Goal: Task Accomplishment & Management: Use online tool/utility

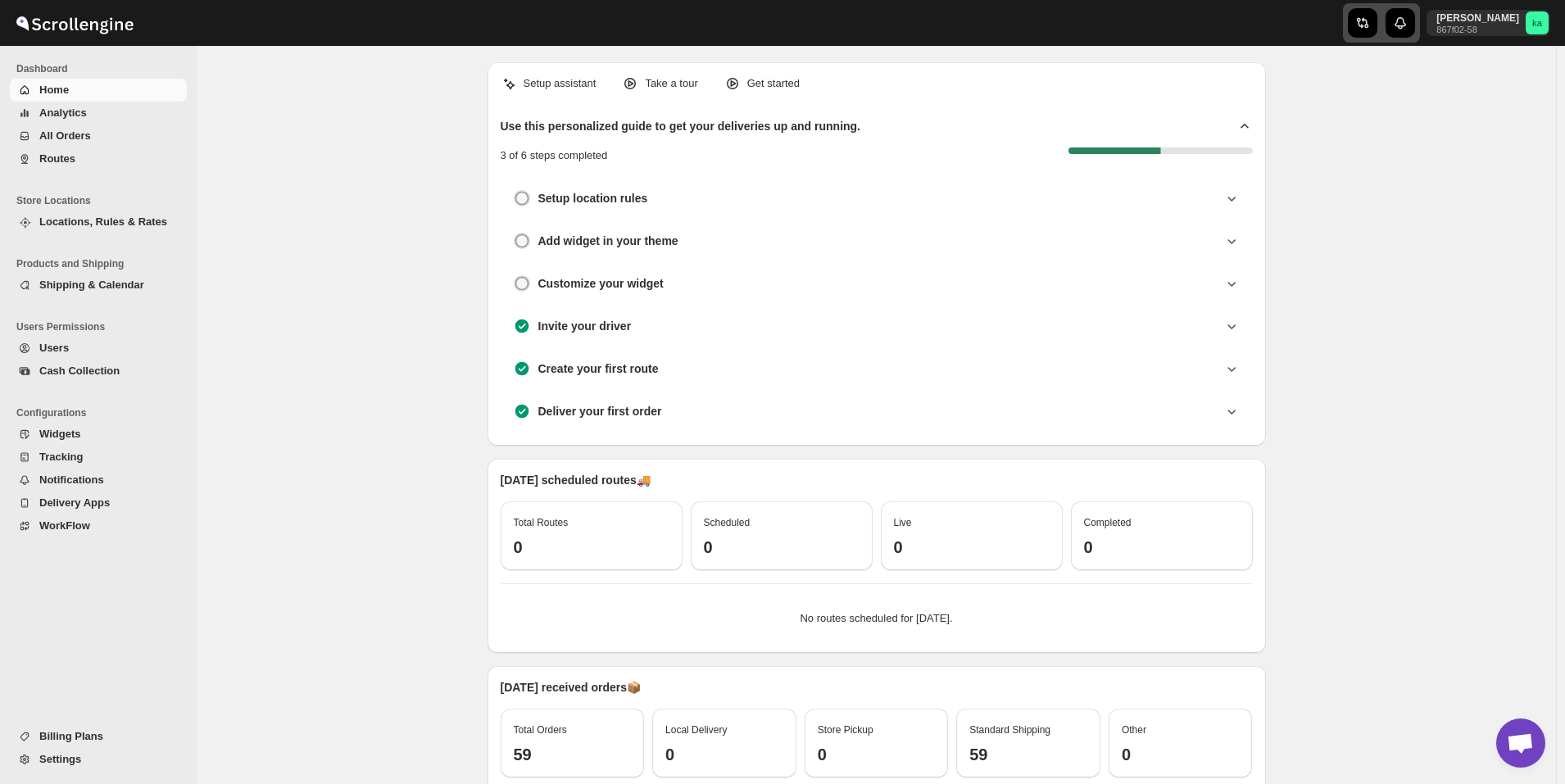
click at [1364, 26] on icon "button" at bounding box center [1360, 23] width 7 height 11
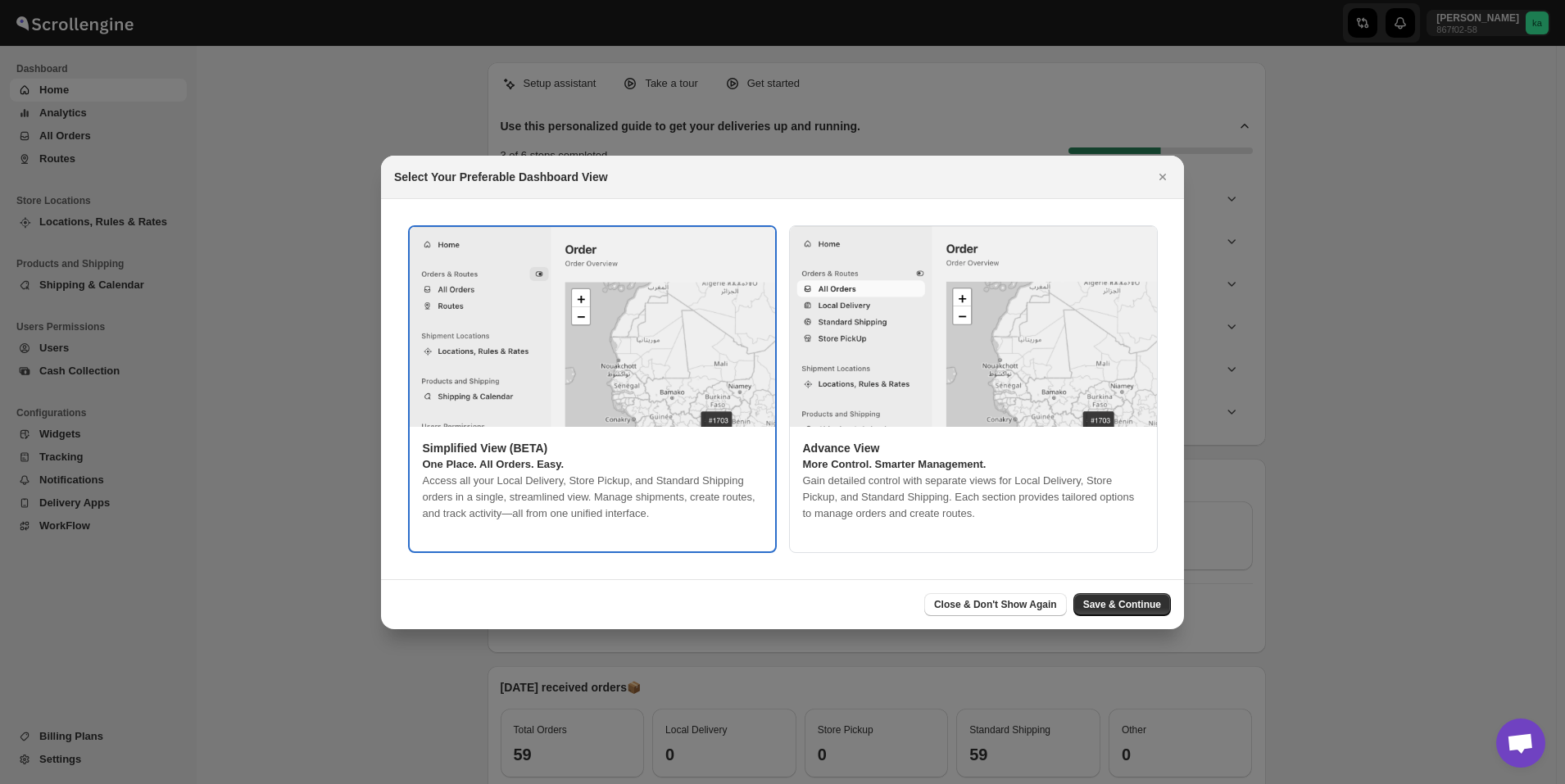
click at [682, 476] on p "Access all your Local Delivery, Store Pickup, and Standard Shipping orders in a…" at bounding box center [592, 497] width 339 height 49
click at [1153, 593] on button "Save & Continue" at bounding box center [1123, 604] width 97 height 23
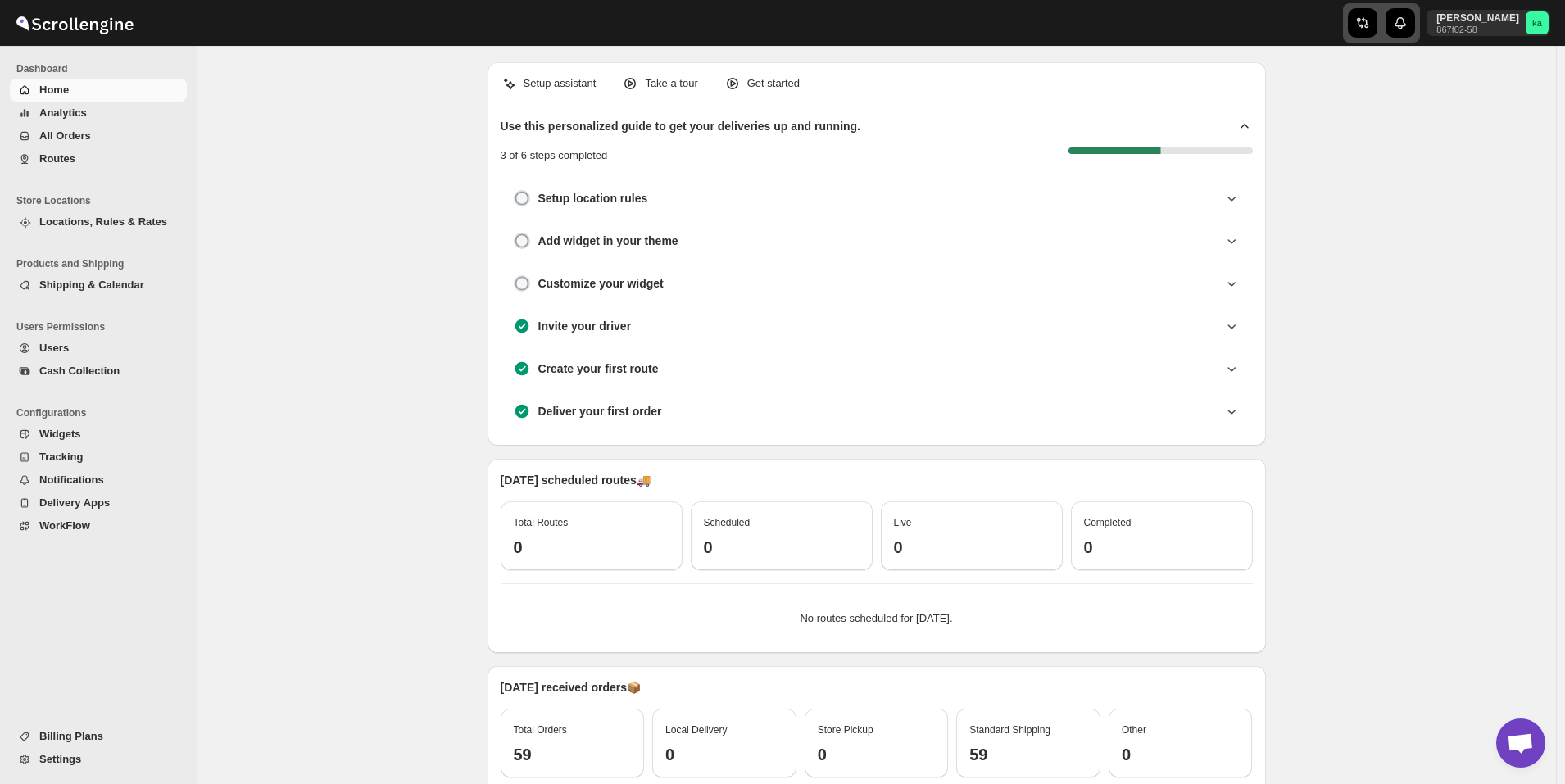
click at [1370, 27] on div "button" at bounding box center [1363, 23] width 30 height 30
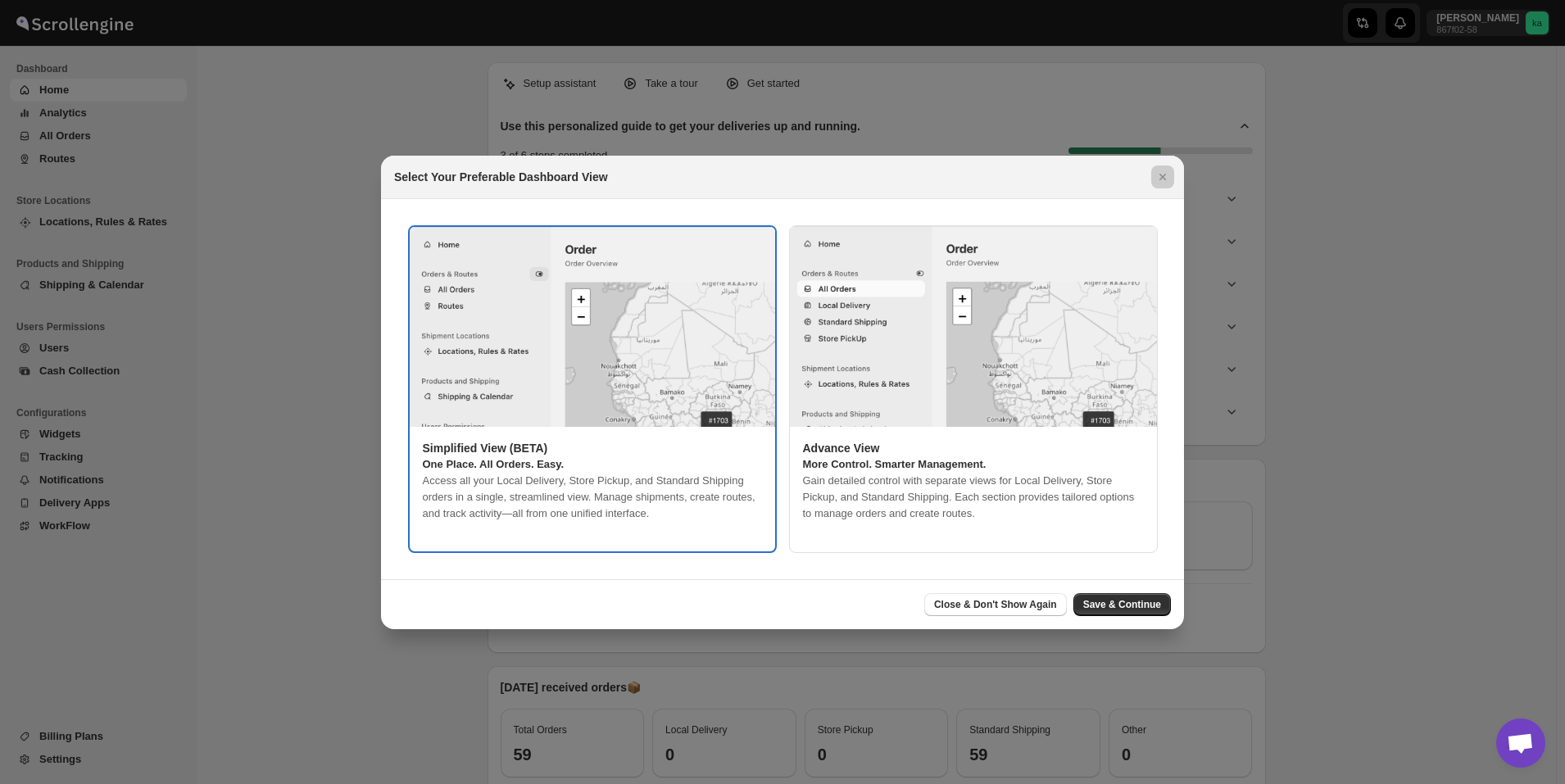
click at [805, 100] on div at bounding box center [782, 392] width 1565 height 784
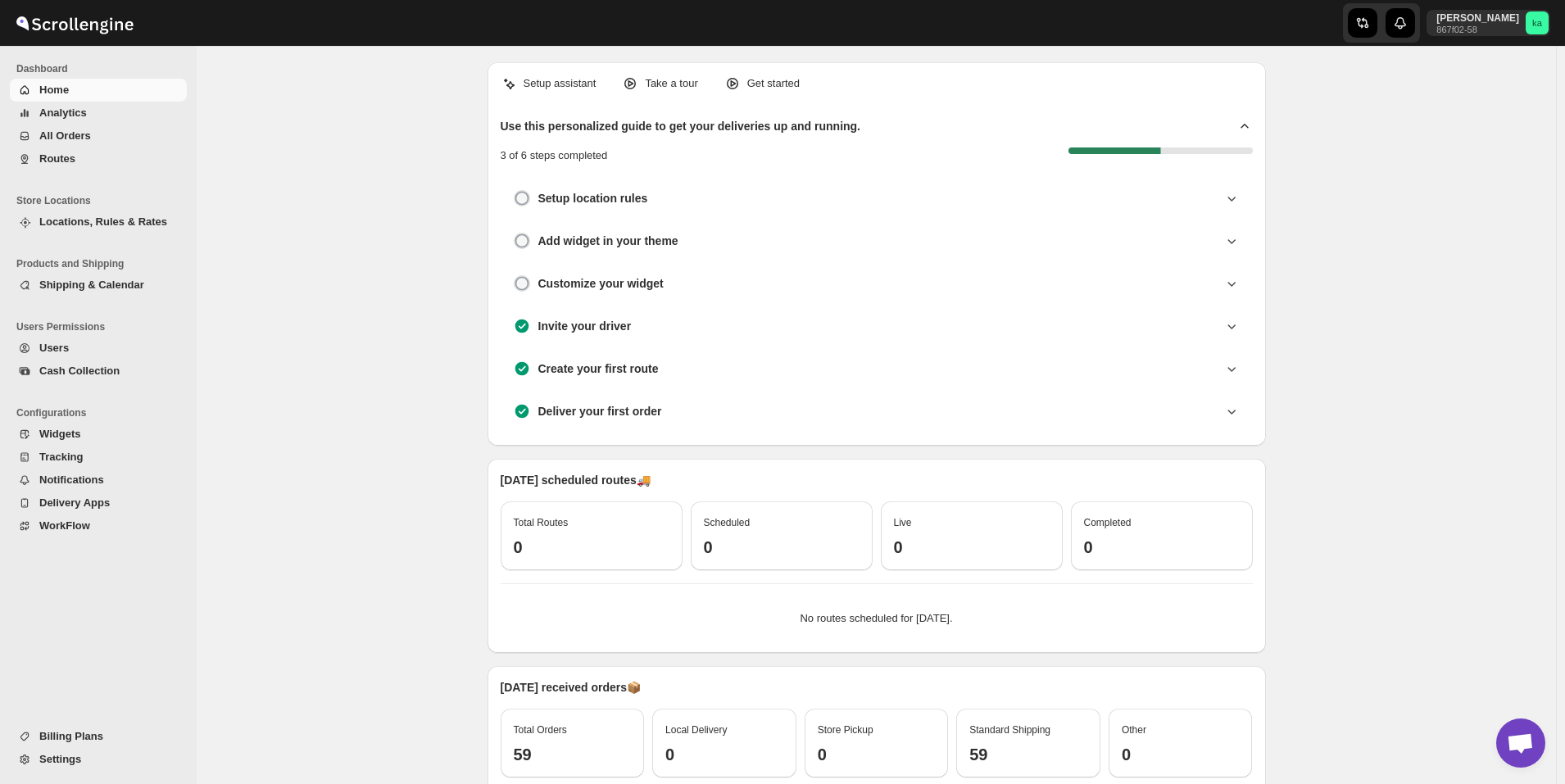
click at [78, 127] on button "All Orders" at bounding box center [98, 135] width 177 height 23
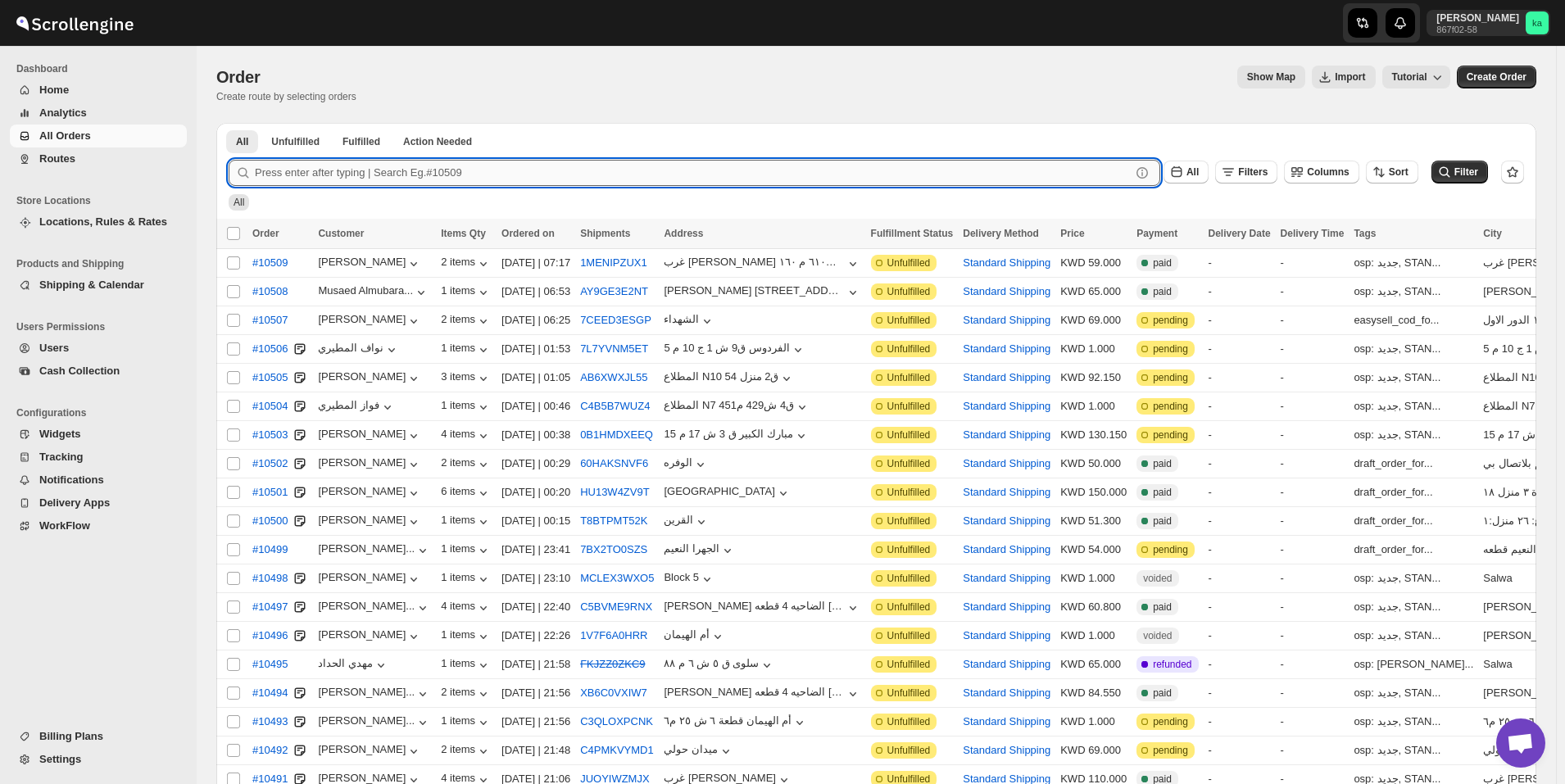
click at [711, 174] on input "text" at bounding box center [692, 173] width 876 height 26
click at [362, 165] on input "text" at bounding box center [692, 173] width 876 height 26
paste input "10415"
type input "10415"
click at [229, 123] on button "Submit" at bounding box center [252, 131] width 47 height 17
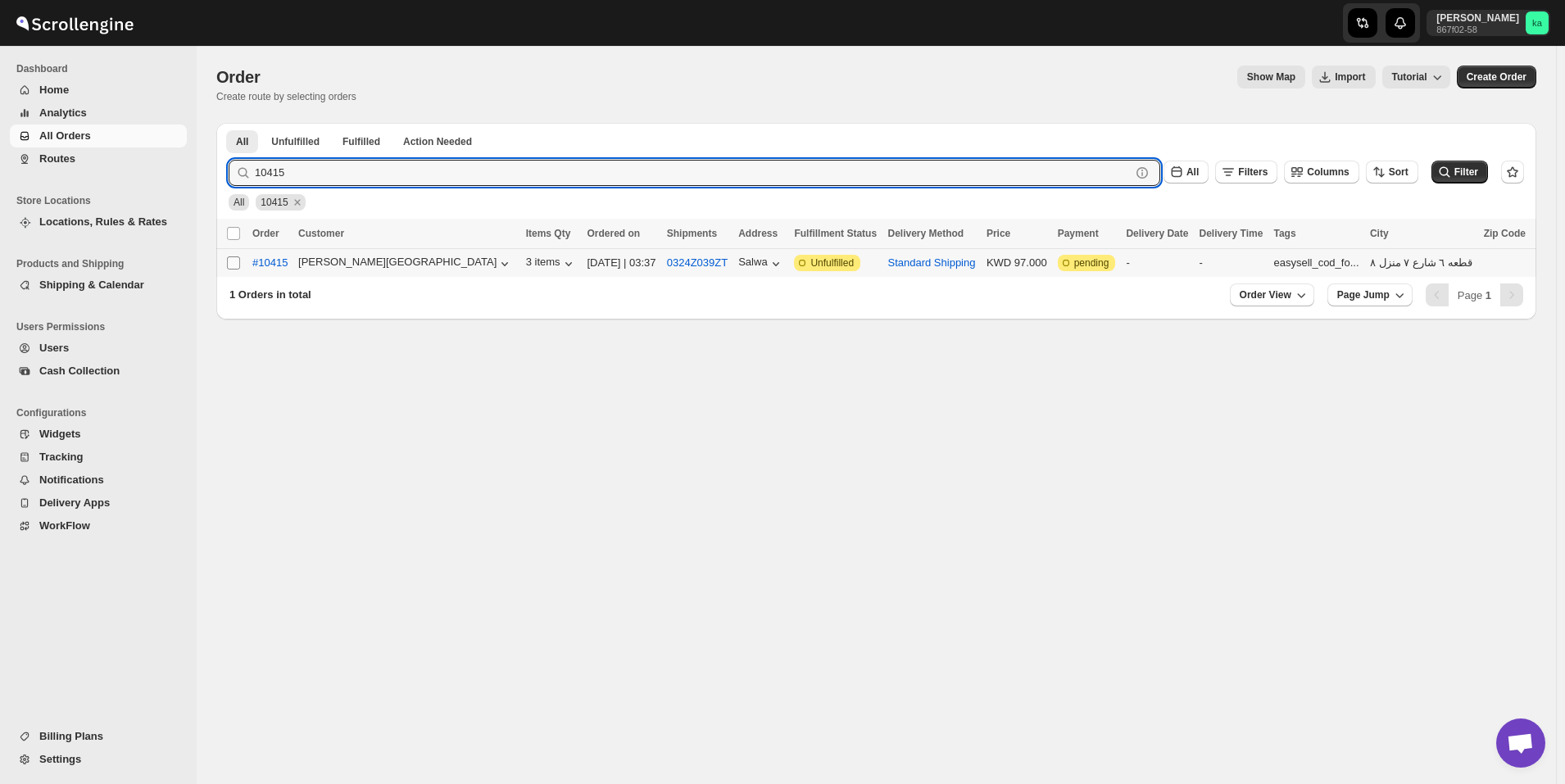
click at [231, 259] on input "Select order" at bounding box center [233, 262] width 13 height 13
checkbox input "true"
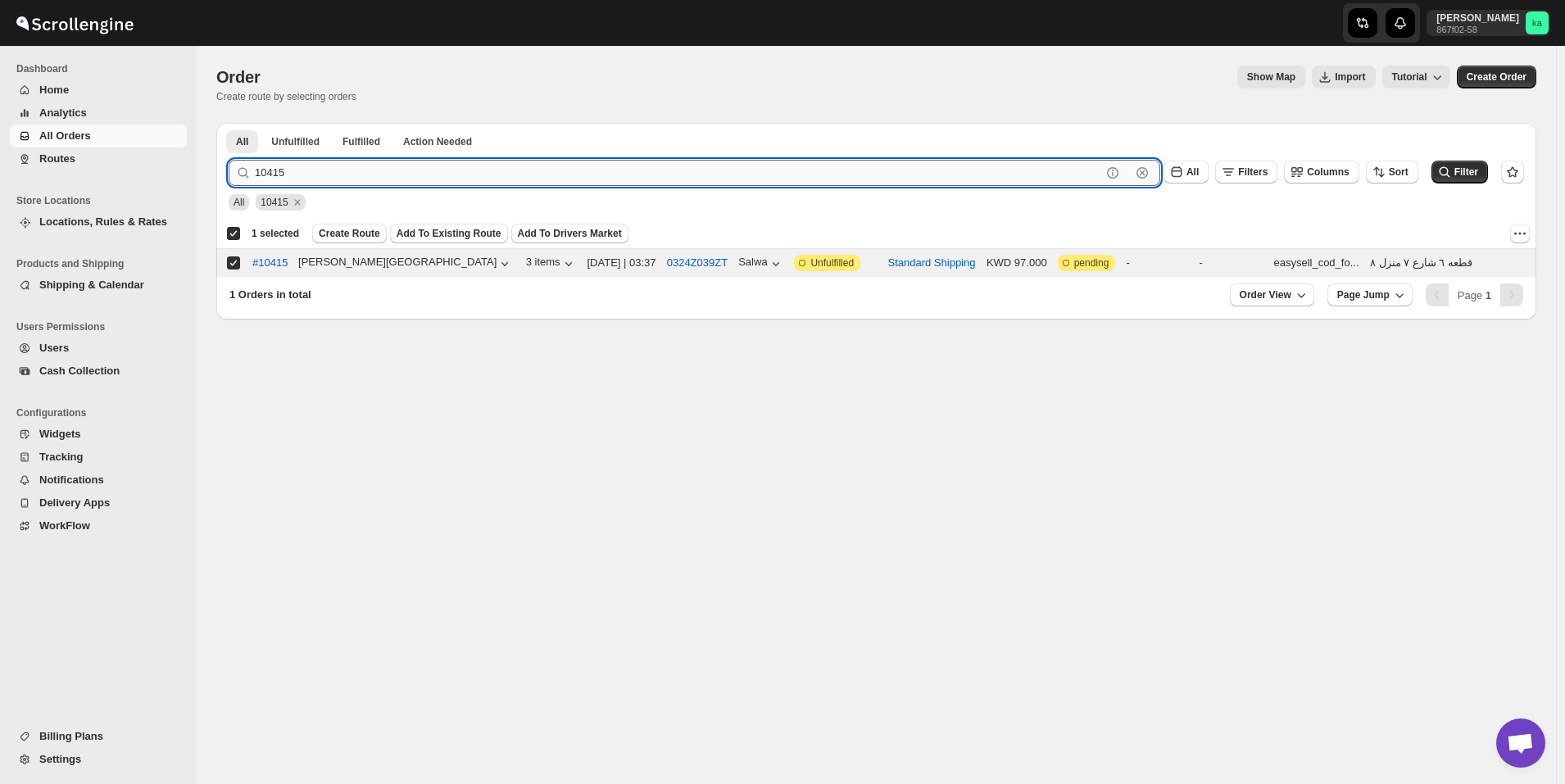
click at [583, 170] on input "10415" at bounding box center [677, 173] width 846 height 26
paste input "340"
type input "10340"
click at [229, 123] on button "Submit" at bounding box center [252, 131] width 47 height 17
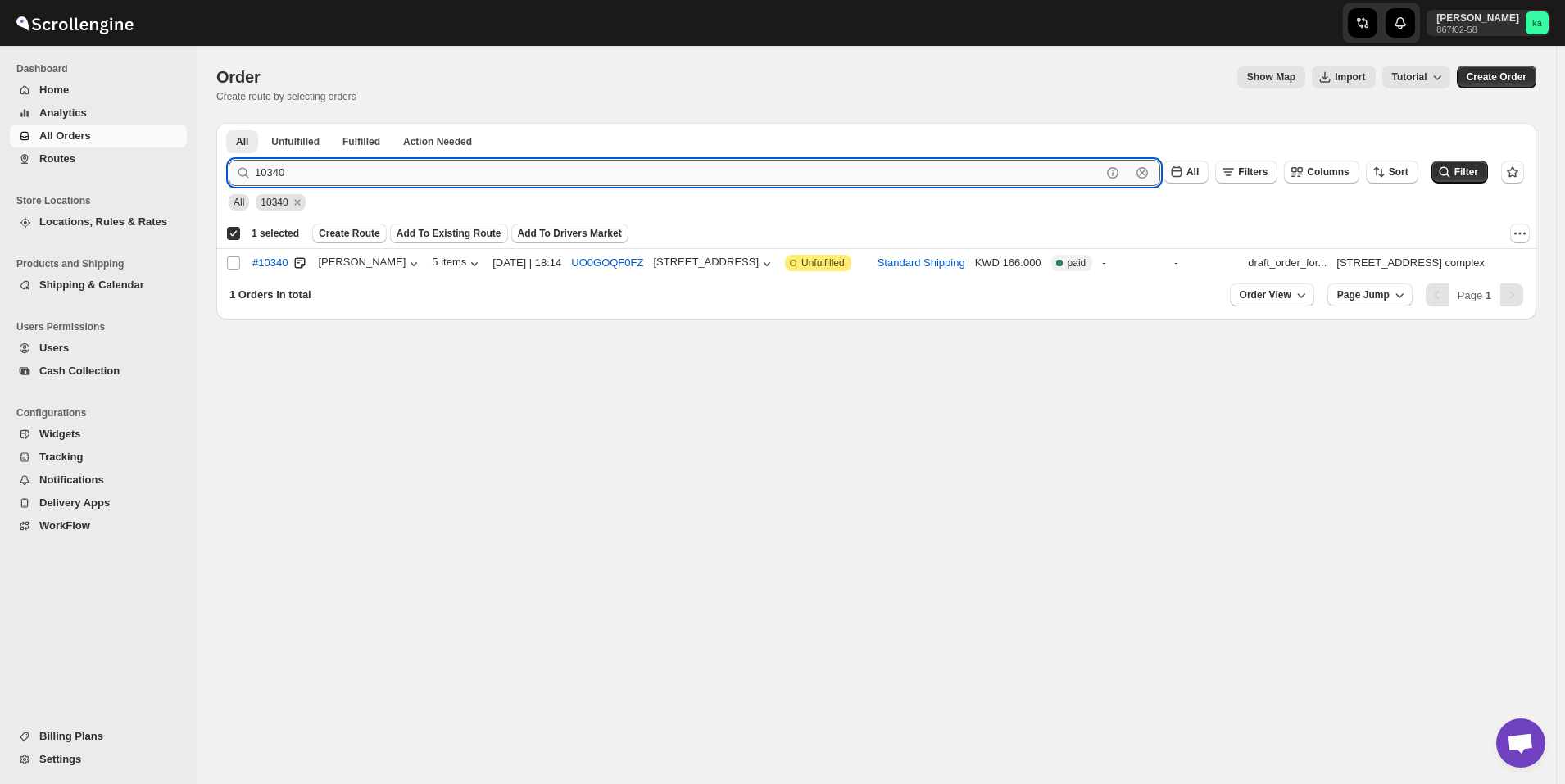
click at [366, 169] on input "10340" at bounding box center [677, 173] width 846 height 26
click at [237, 264] on input "Select order" at bounding box center [233, 262] width 13 height 13
checkbox input "true"
checkbox input "false"
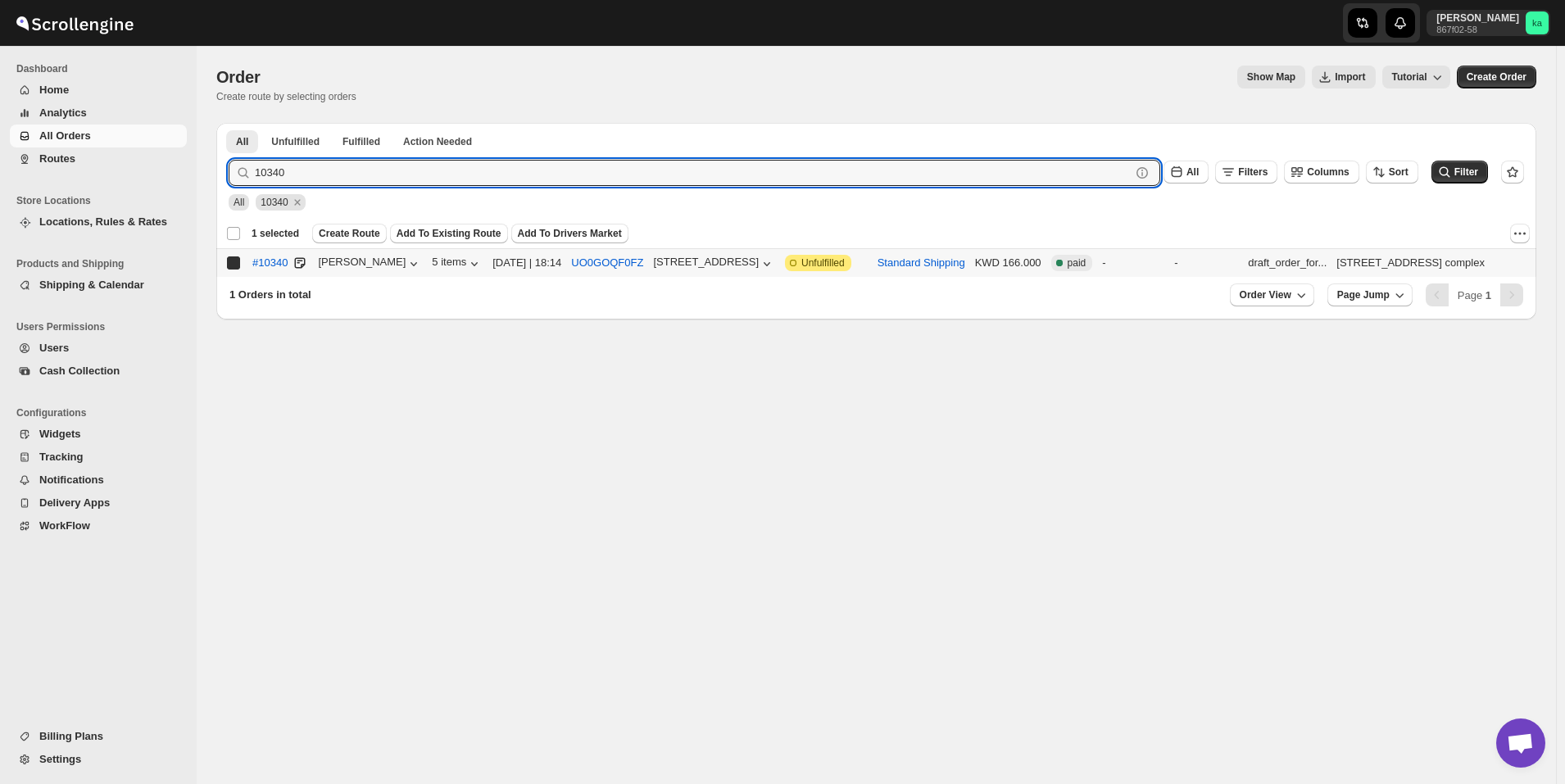
checkbox input "false"
click at [453, 173] on input "10340" at bounding box center [677, 173] width 846 height 26
paste input "281"
type input "10281"
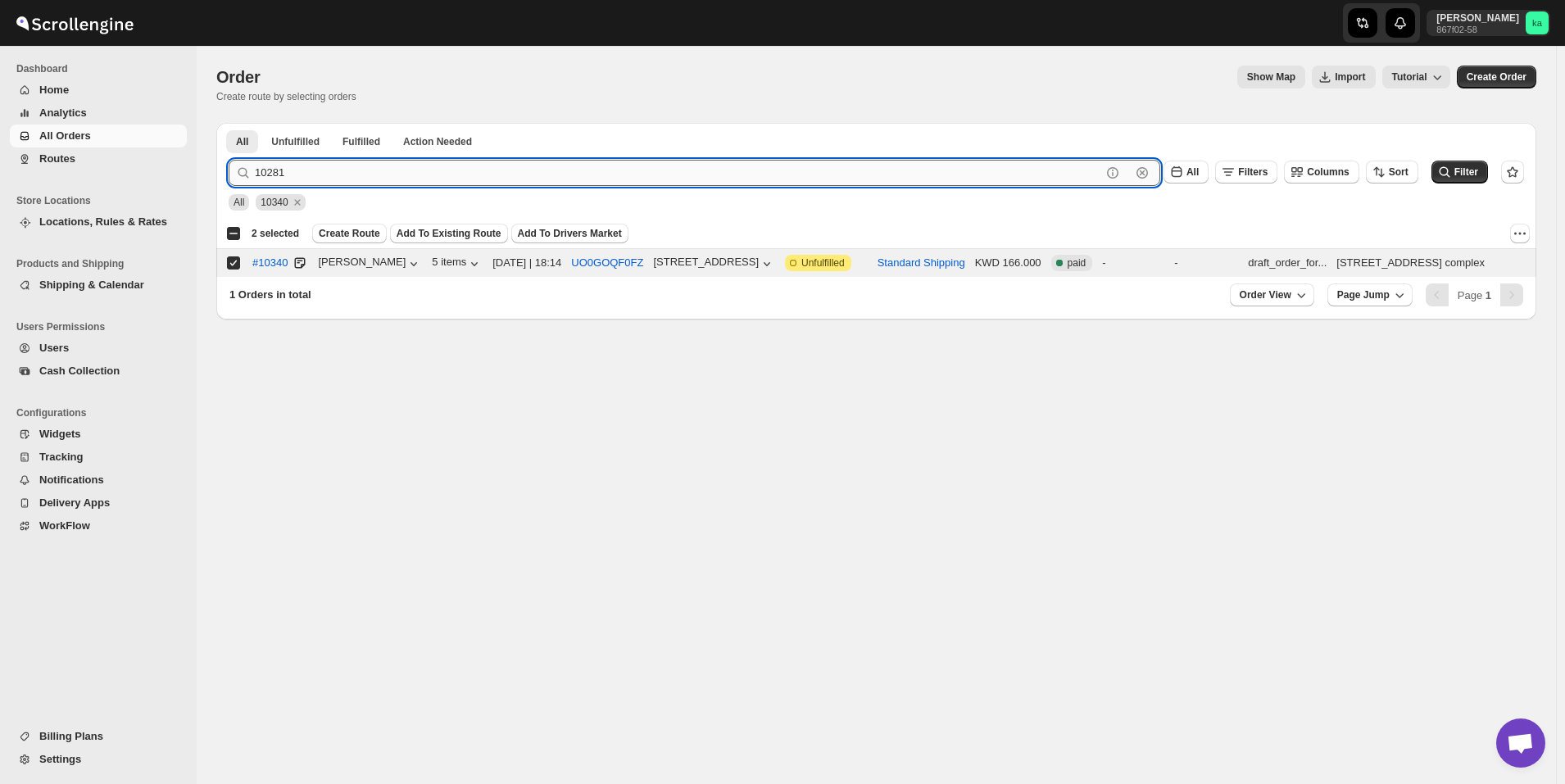
click at [229, 123] on button "Submit" at bounding box center [252, 131] width 47 height 17
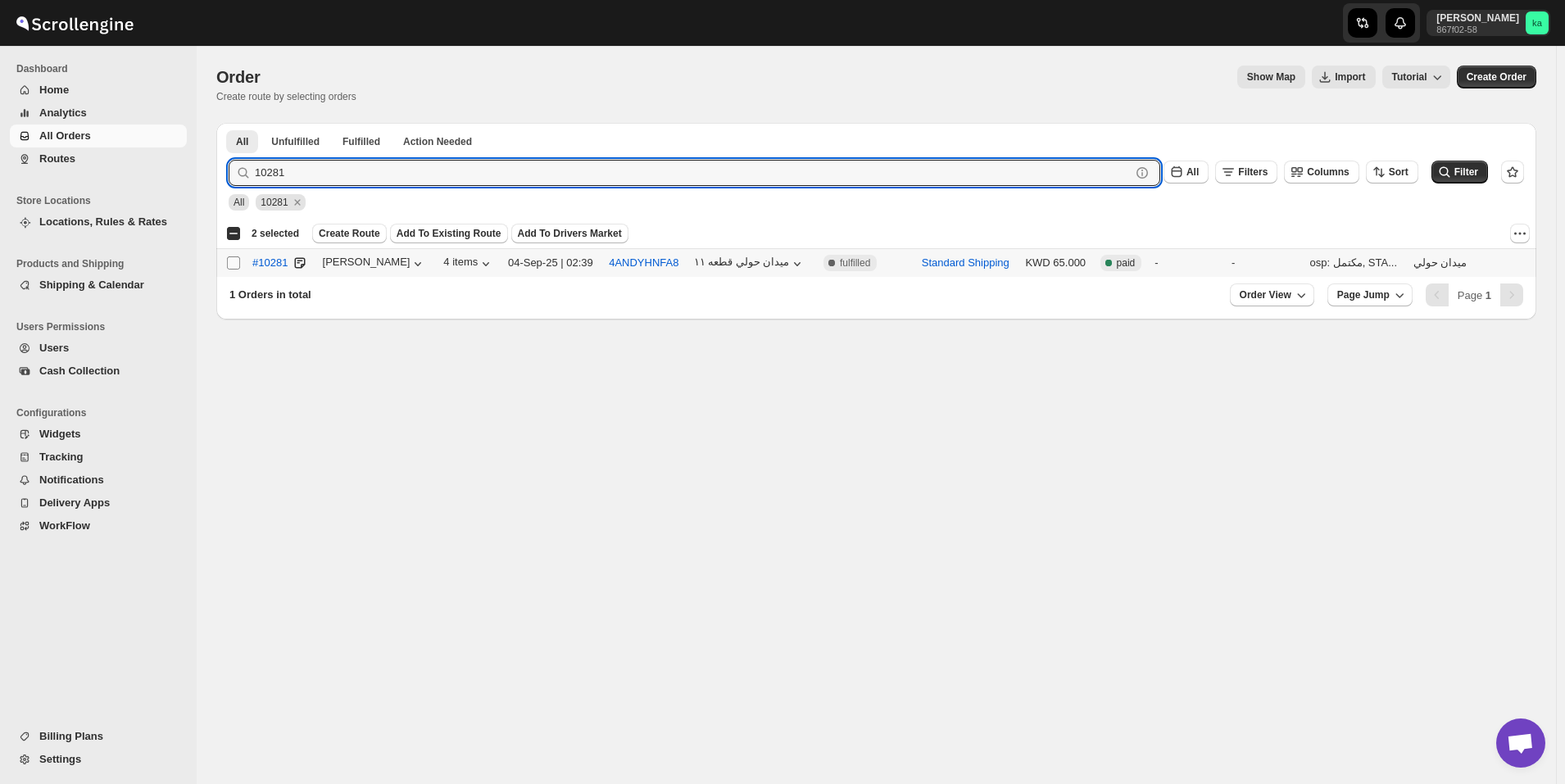
click at [236, 269] on span at bounding box center [233, 262] width 15 height 15
click at [236, 269] on input "Select order" at bounding box center [233, 262] width 13 height 13
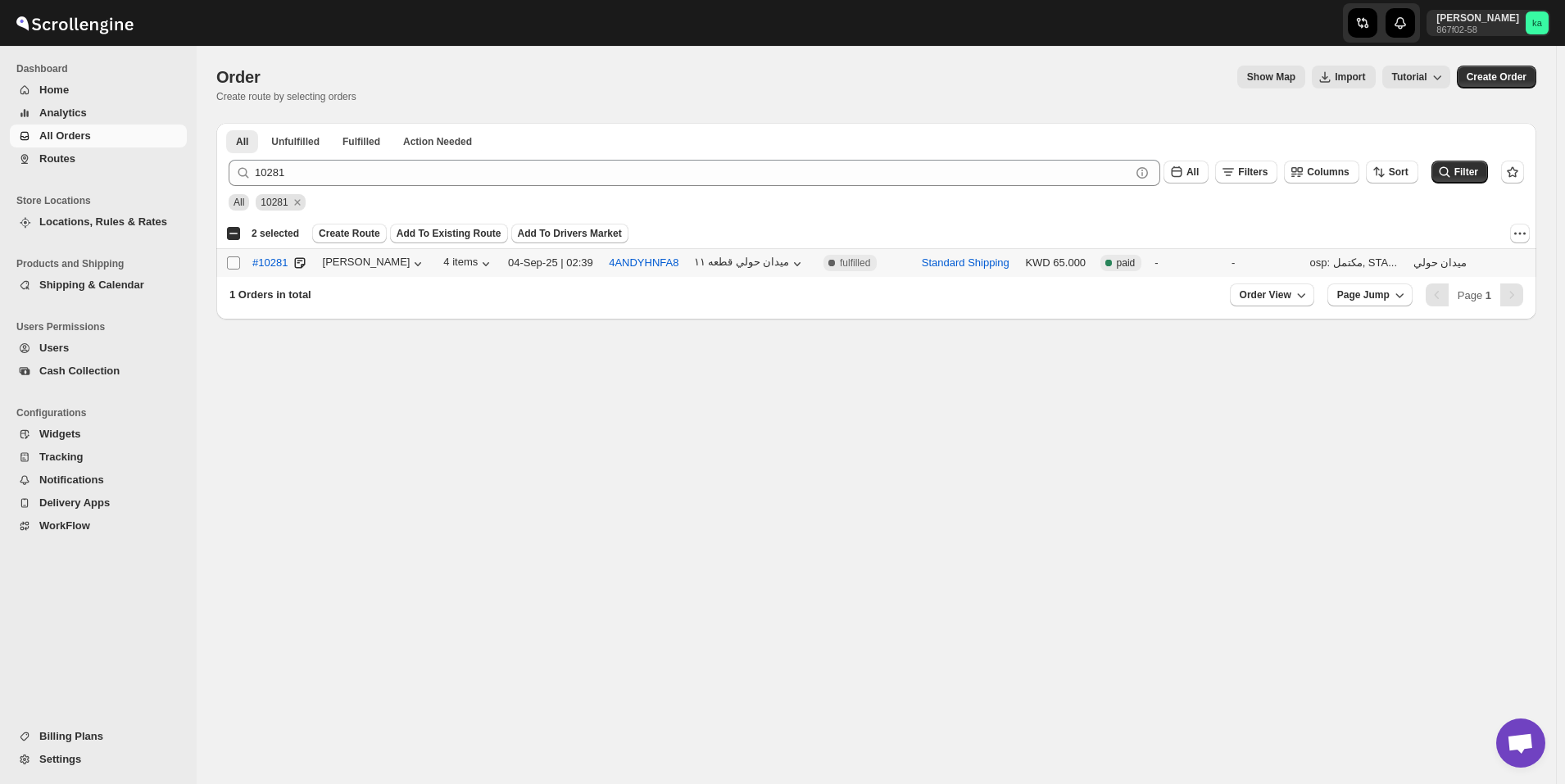
click at [233, 262] on input "Select order" at bounding box center [233, 262] width 13 height 13
checkbox input "true"
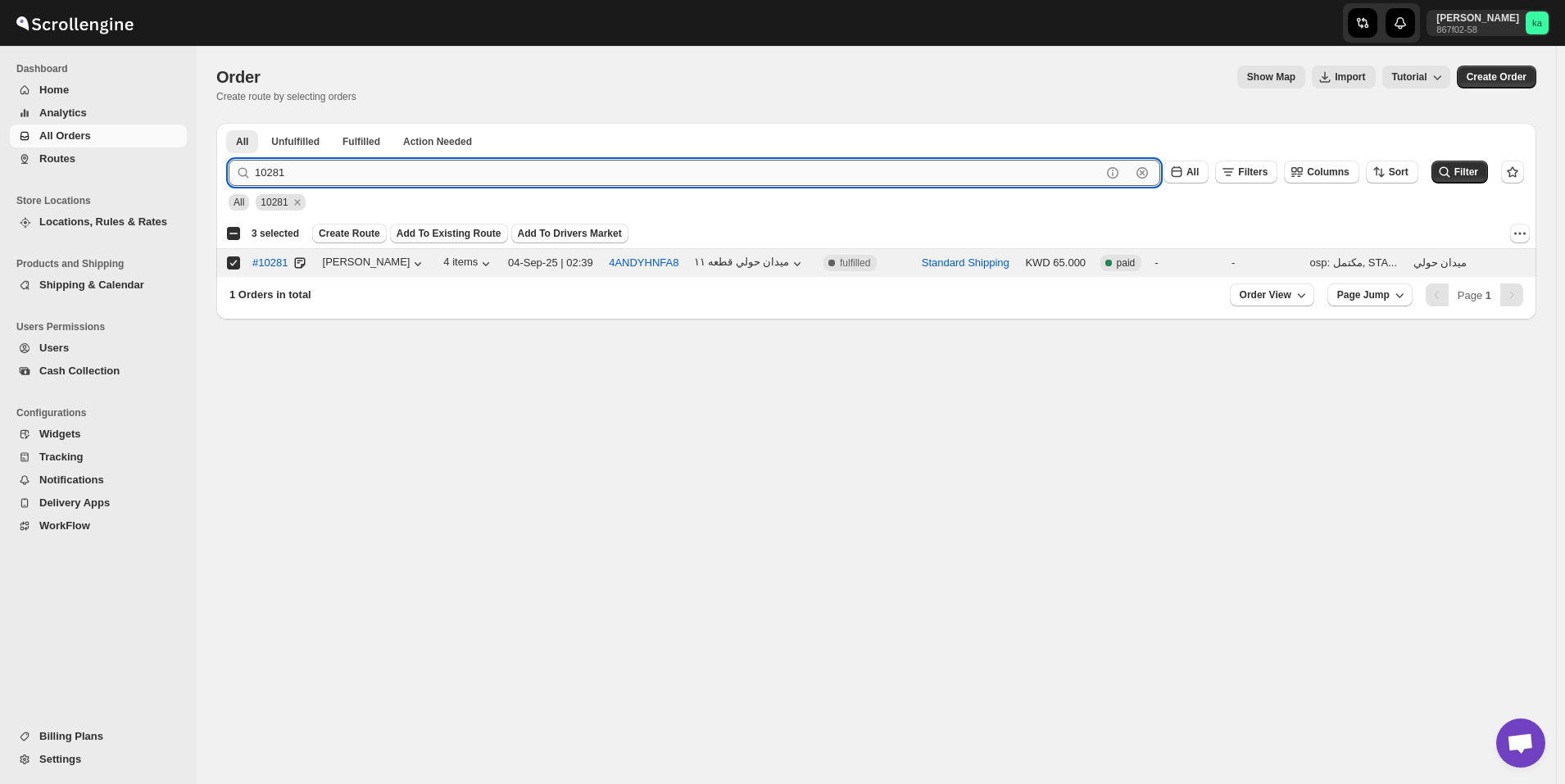
click at [461, 171] on input "10281" at bounding box center [677, 173] width 846 height 26
paste input "326"
type input "10326"
click at [229, 123] on button "Submit" at bounding box center [252, 131] width 47 height 17
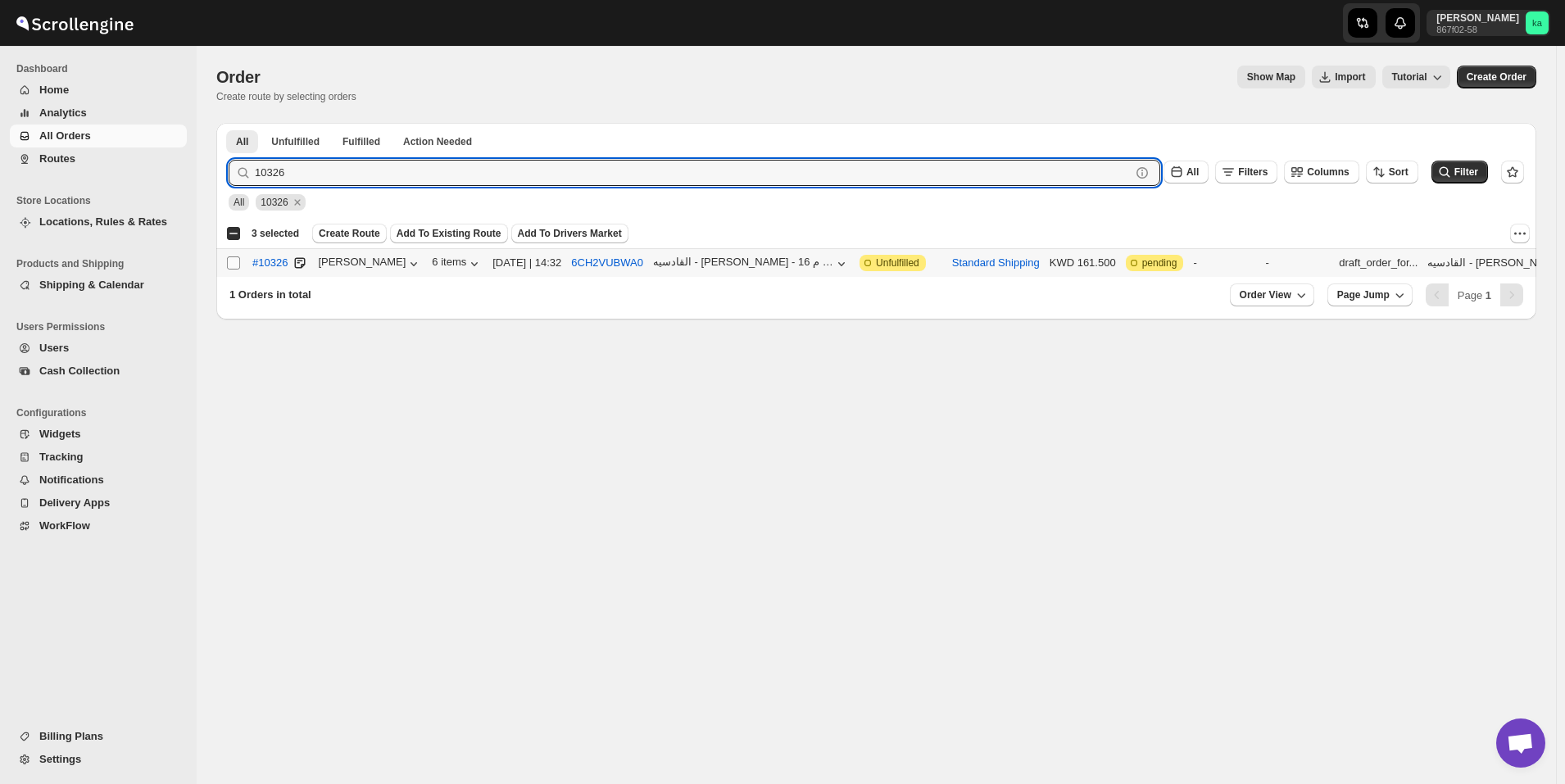
click at [233, 263] on input "Select order" at bounding box center [233, 262] width 13 height 13
checkbox input "true"
click at [443, 164] on input "10326" at bounding box center [677, 173] width 846 height 26
paste input "9919"
click at [229, 123] on button "Submit" at bounding box center [252, 131] width 47 height 17
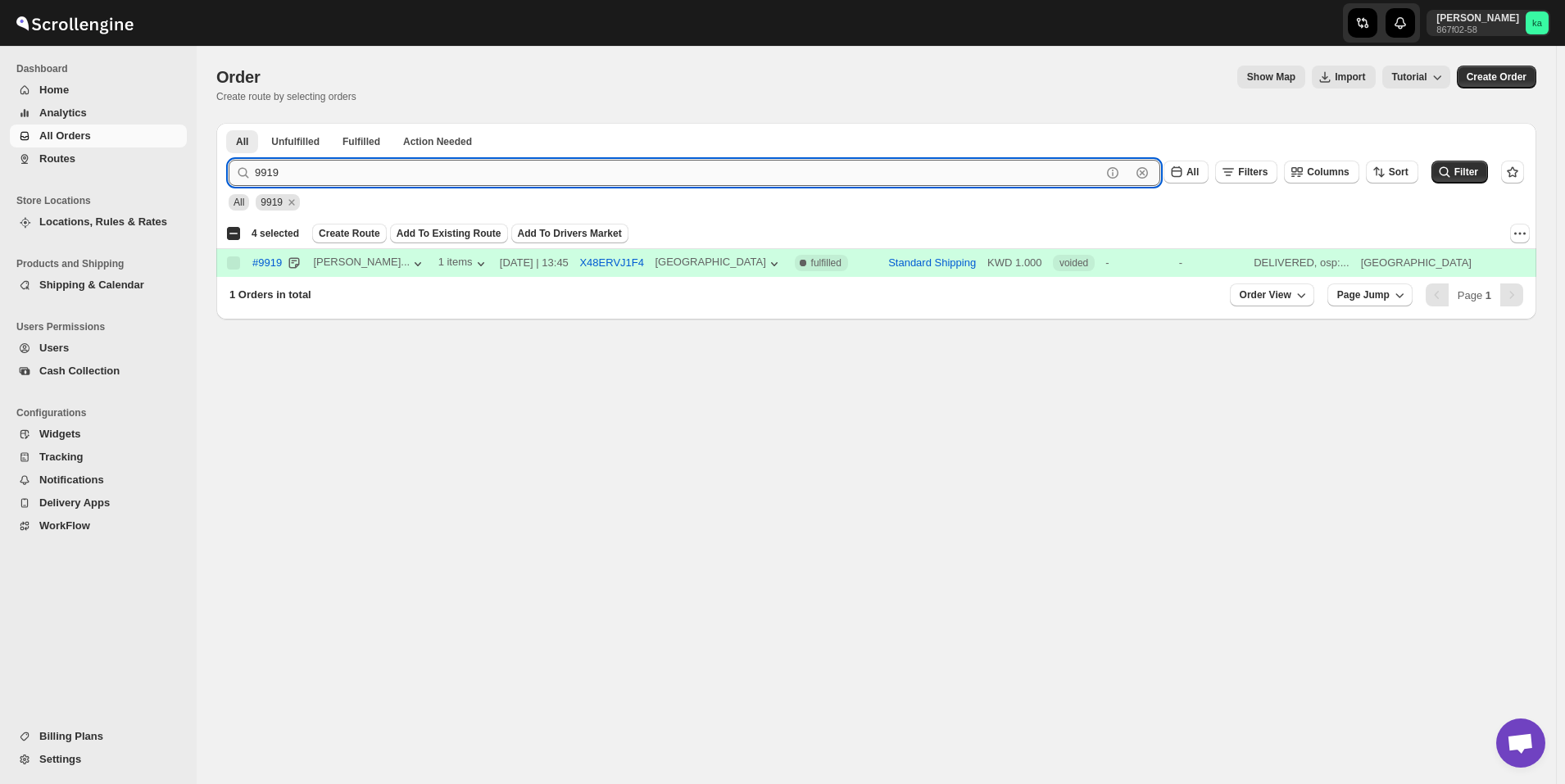
click at [389, 180] on input "9919" at bounding box center [677, 173] width 846 height 26
paste input "10362"
type input "10362"
click at [229, 123] on button "Submit" at bounding box center [252, 131] width 47 height 17
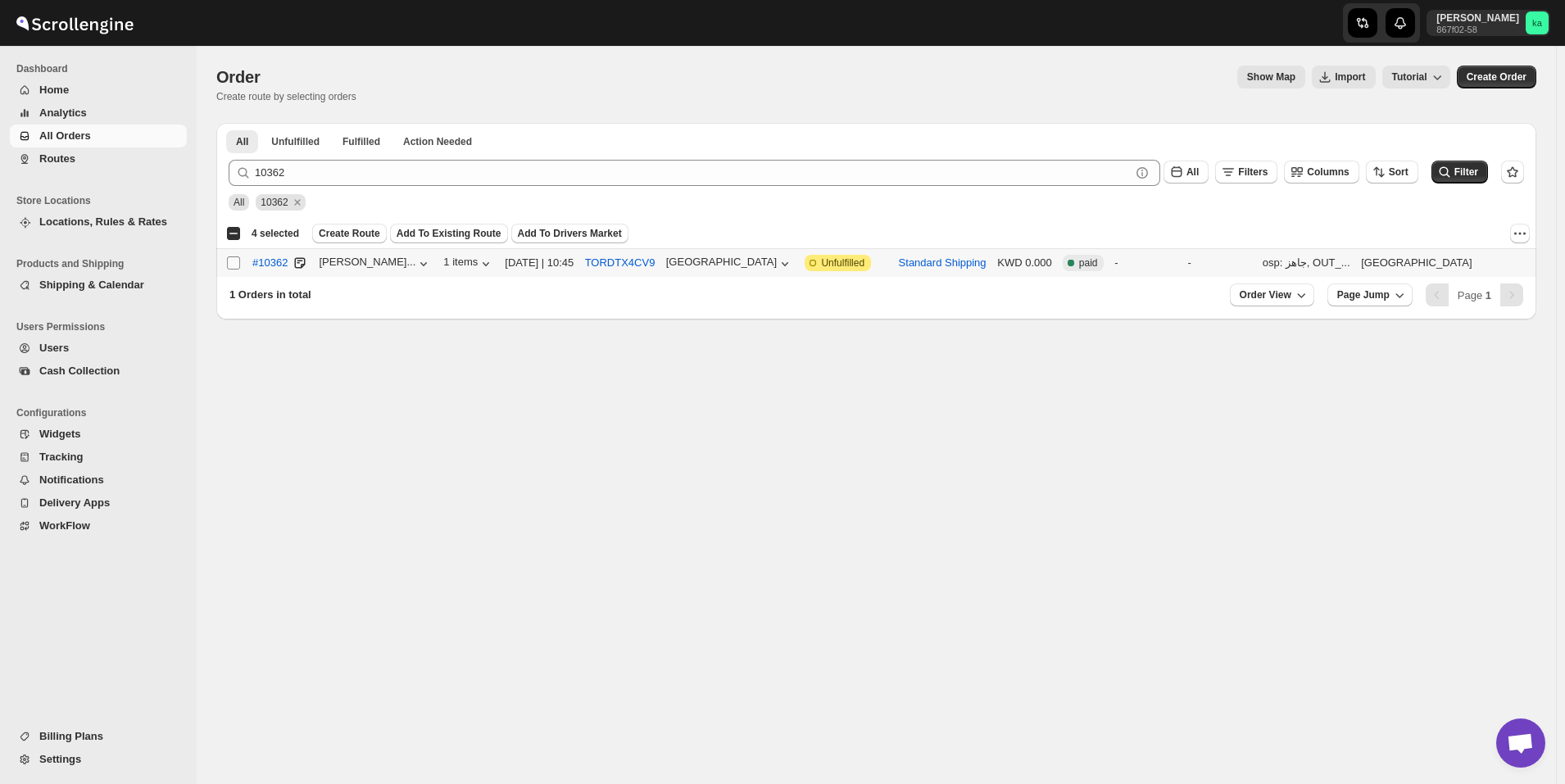
click at [232, 260] on input "Select order" at bounding box center [233, 262] width 13 height 13
checkbox input "true"
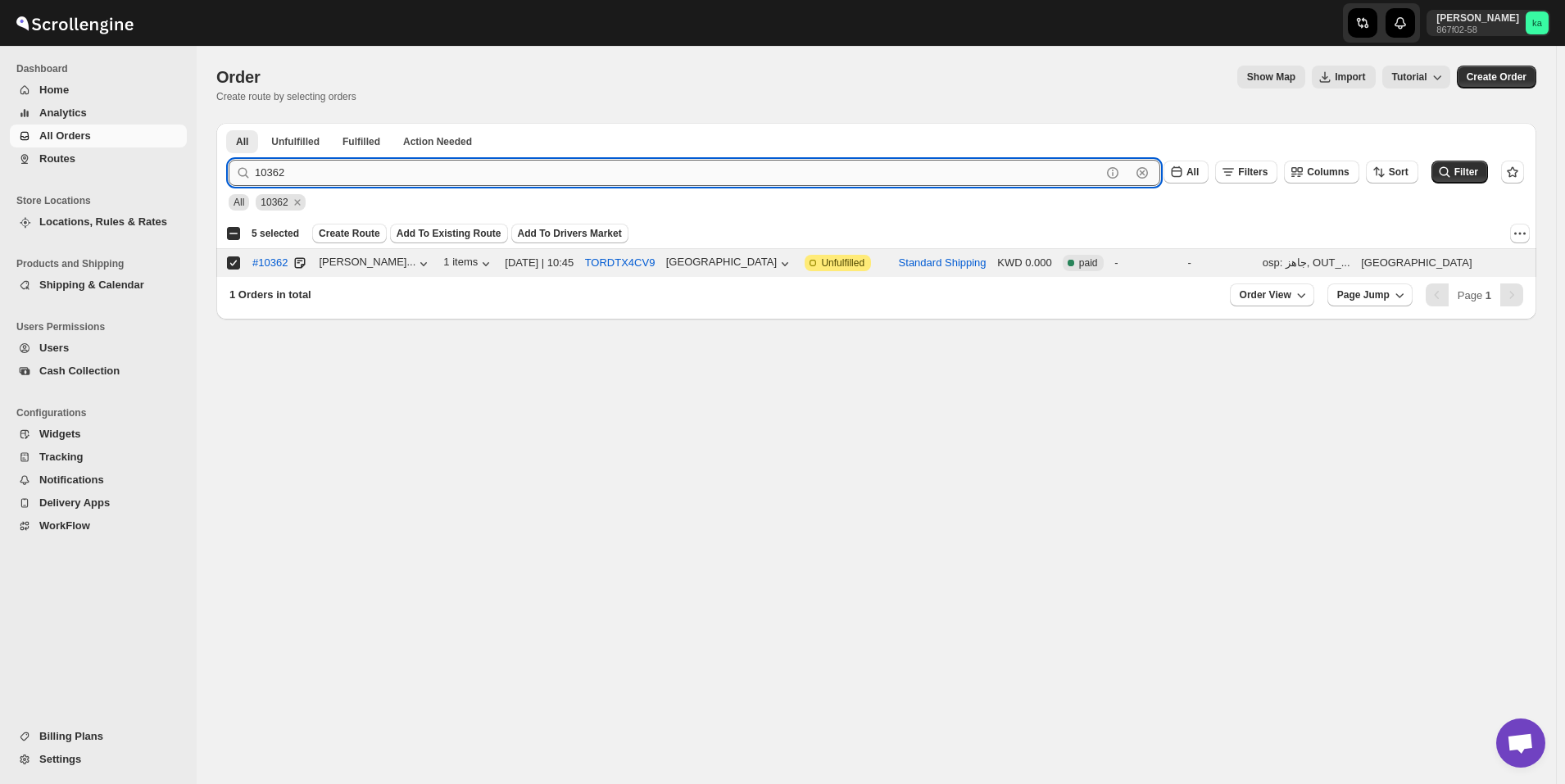
click at [415, 177] on input "10362" at bounding box center [677, 173] width 846 height 26
paste input "457"
type input "10457"
click at [229, 123] on button "Submit" at bounding box center [252, 131] width 47 height 17
click at [239, 263] on input "Select order" at bounding box center [233, 262] width 13 height 13
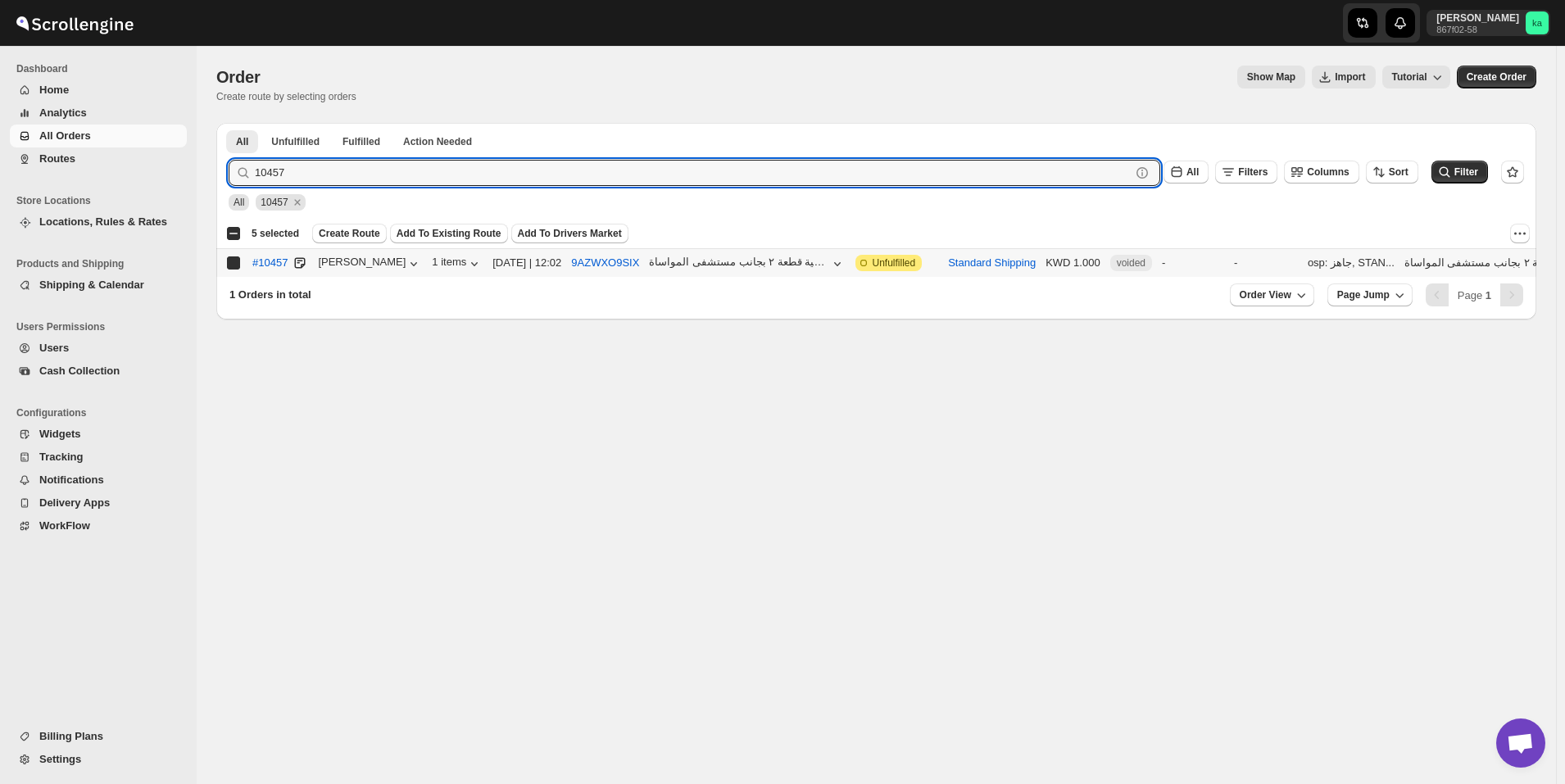
checkbox input "true"
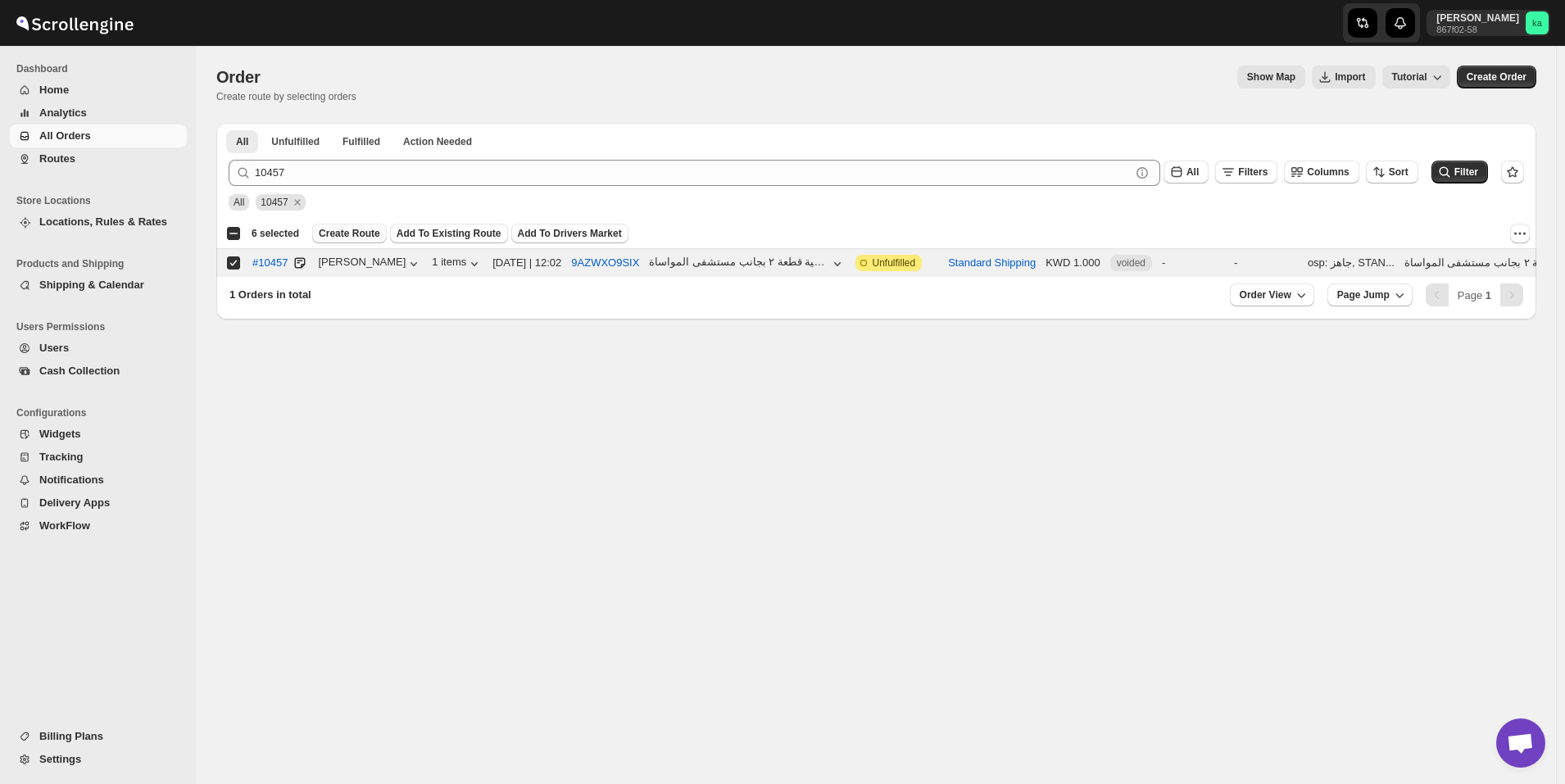
click at [328, 235] on span "Create Route" at bounding box center [350, 233] width 62 height 13
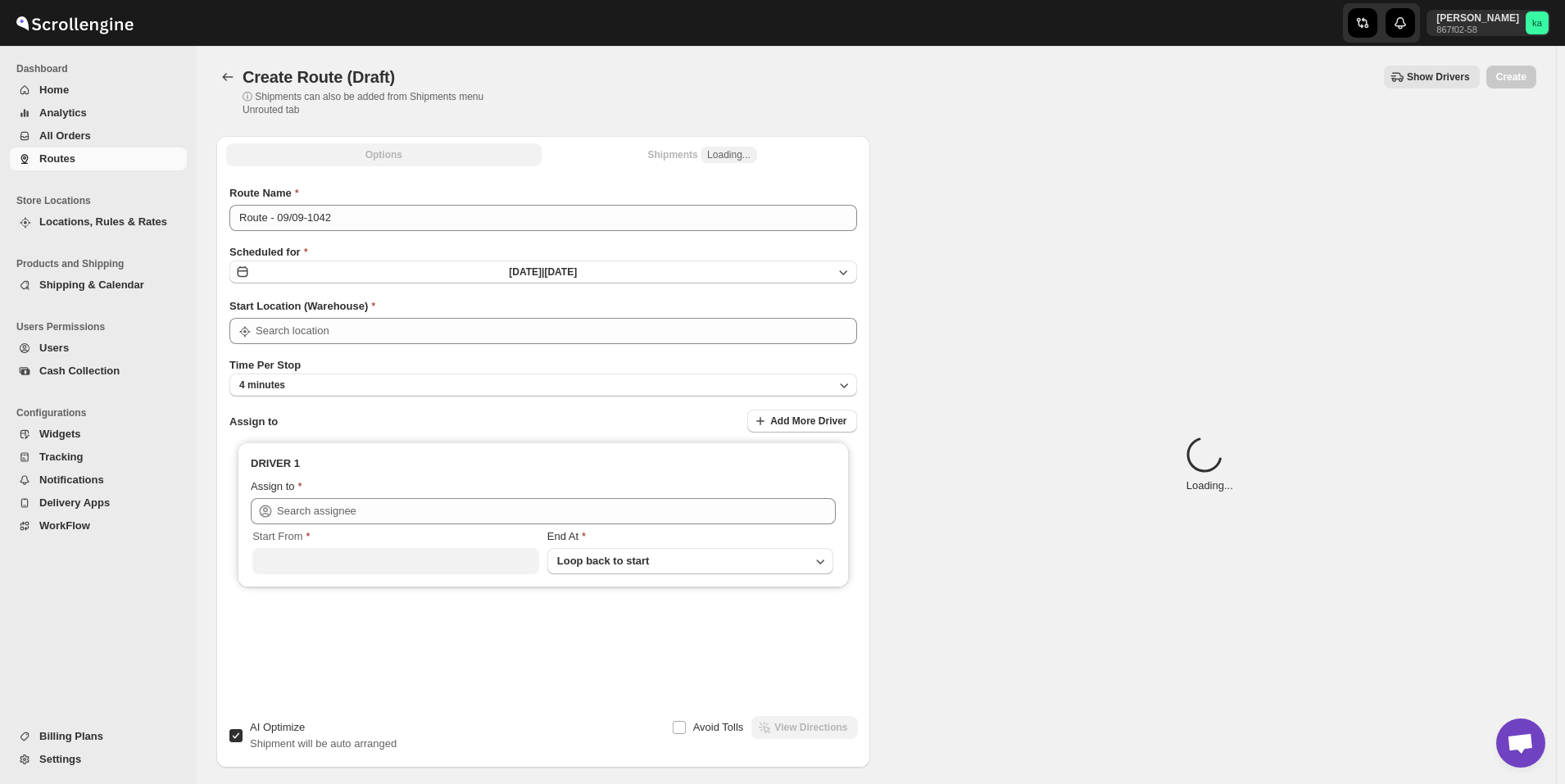
type input "[GEOGRAPHIC_DATA]"
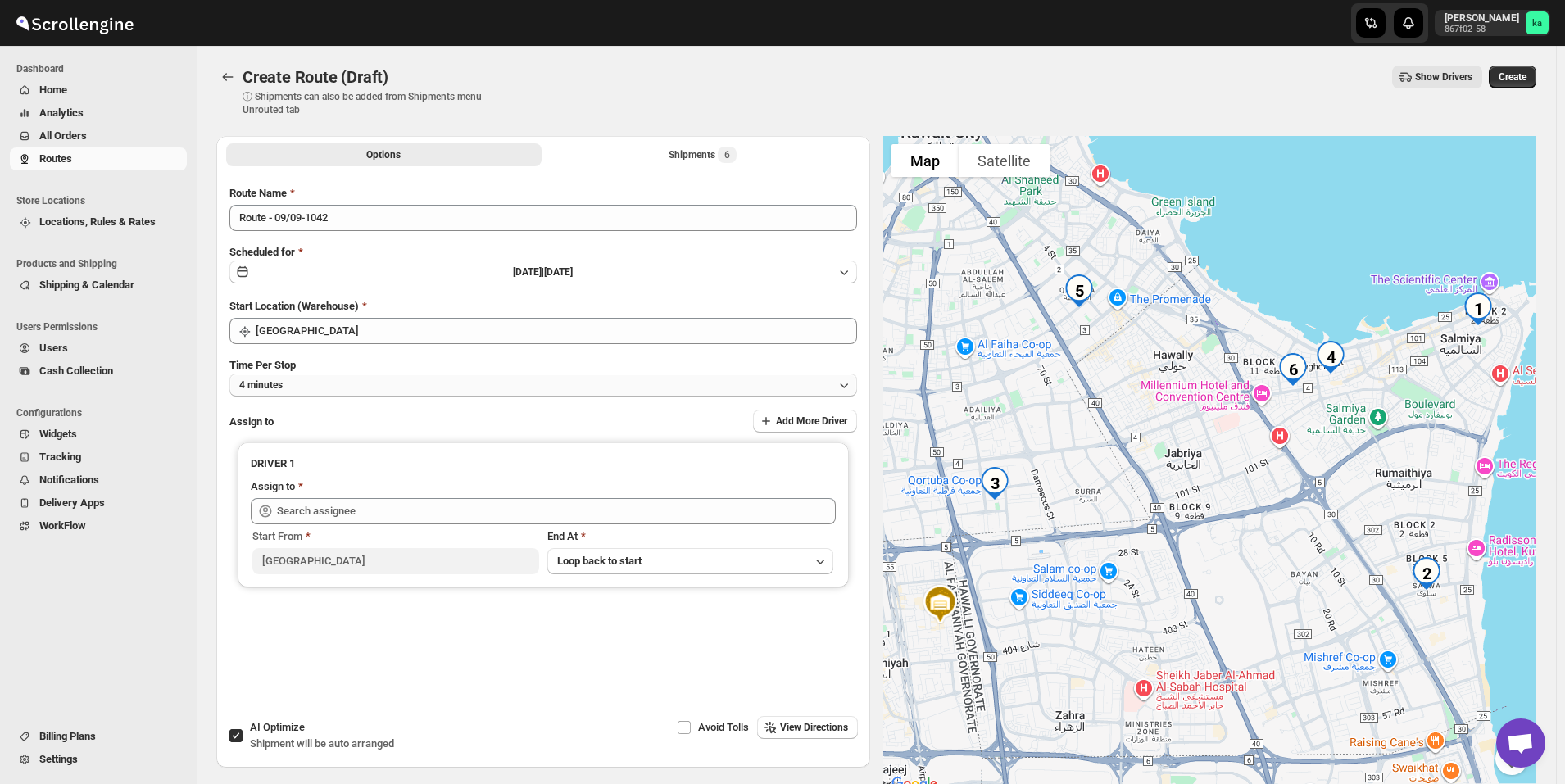
click at [321, 385] on button "4 minutes" at bounding box center [543, 385] width 627 height 23
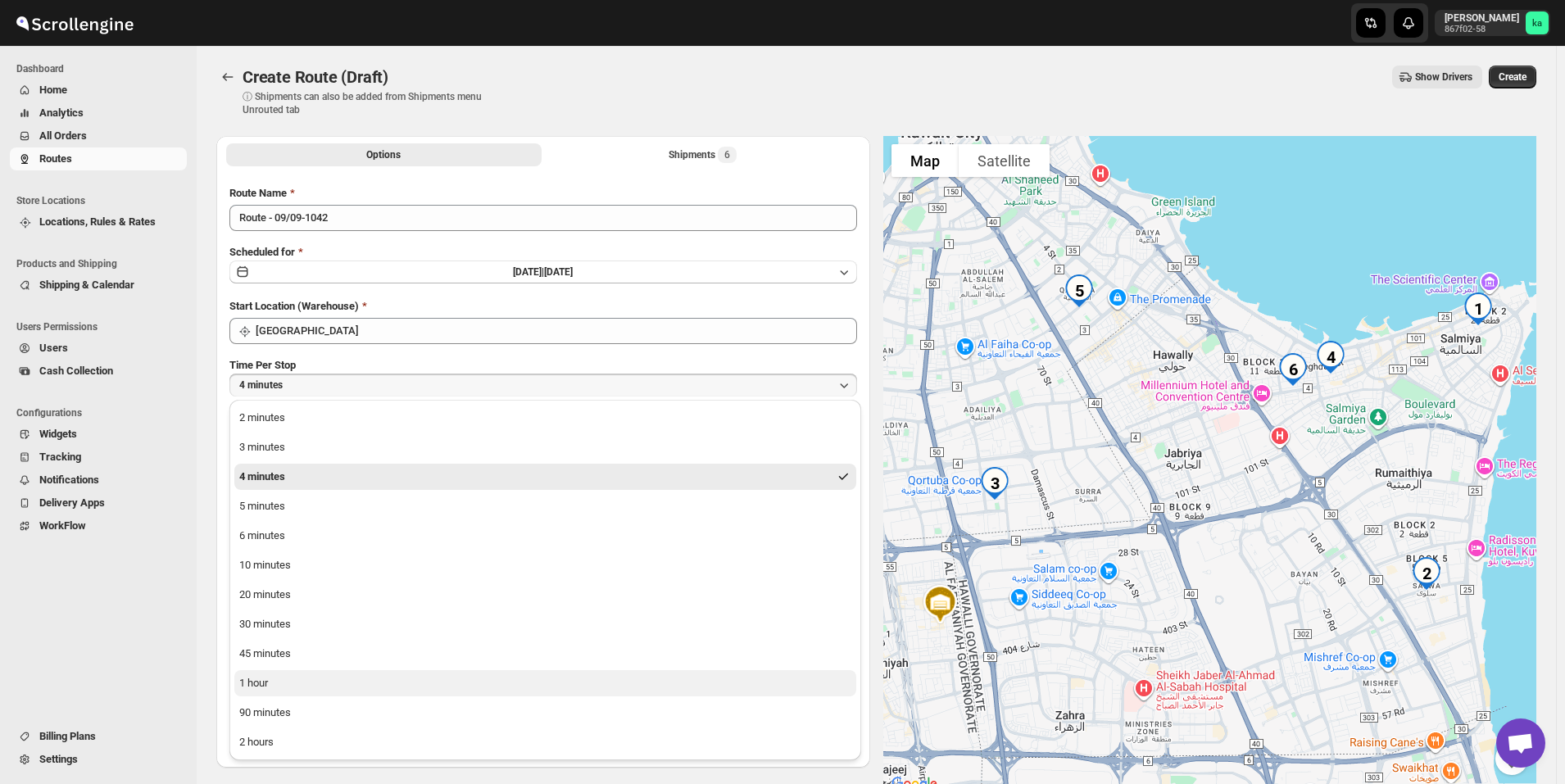
click at [299, 682] on button "1 hour" at bounding box center [546, 683] width 622 height 26
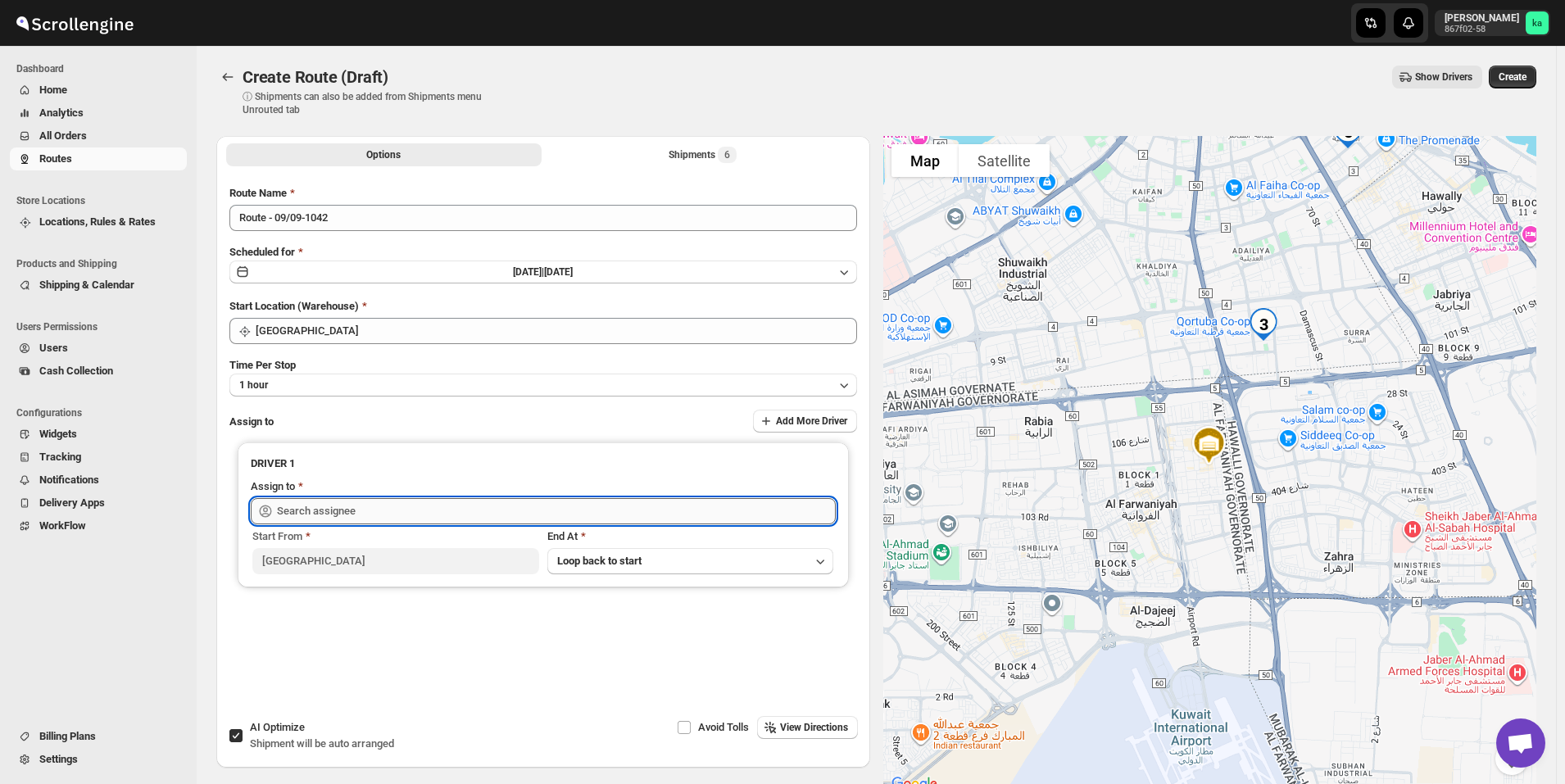
click at [316, 516] on input "text" at bounding box center [557, 511] width 559 height 26
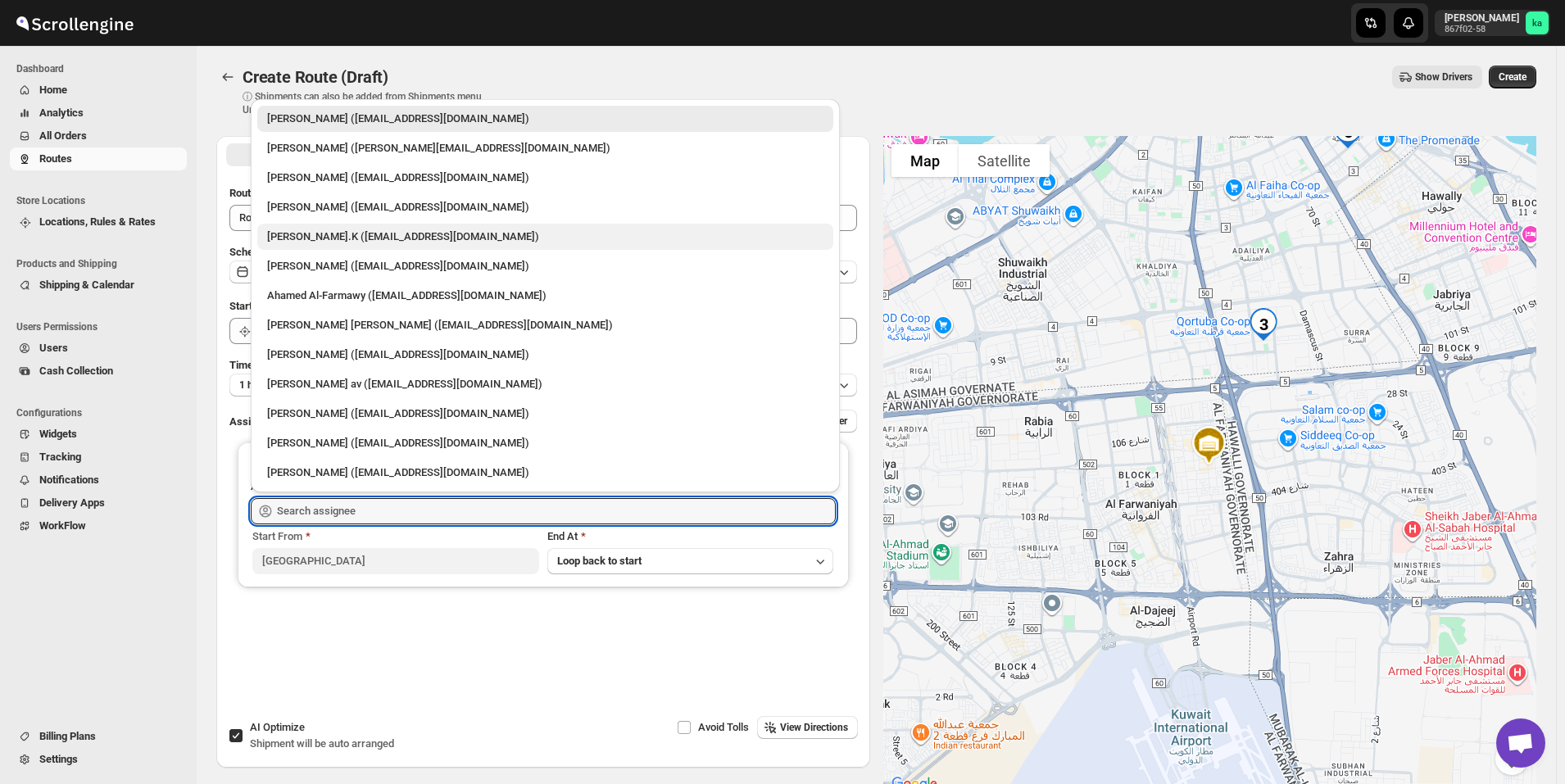
click at [331, 244] on div "[PERSON_NAME].K ([EMAIL_ADDRESS][DOMAIN_NAME])" at bounding box center [546, 236] width 557 height 16
type input "[PERSON_NAME].K ([EMAIL_ADDRESS][DOMAIN_NAME])"
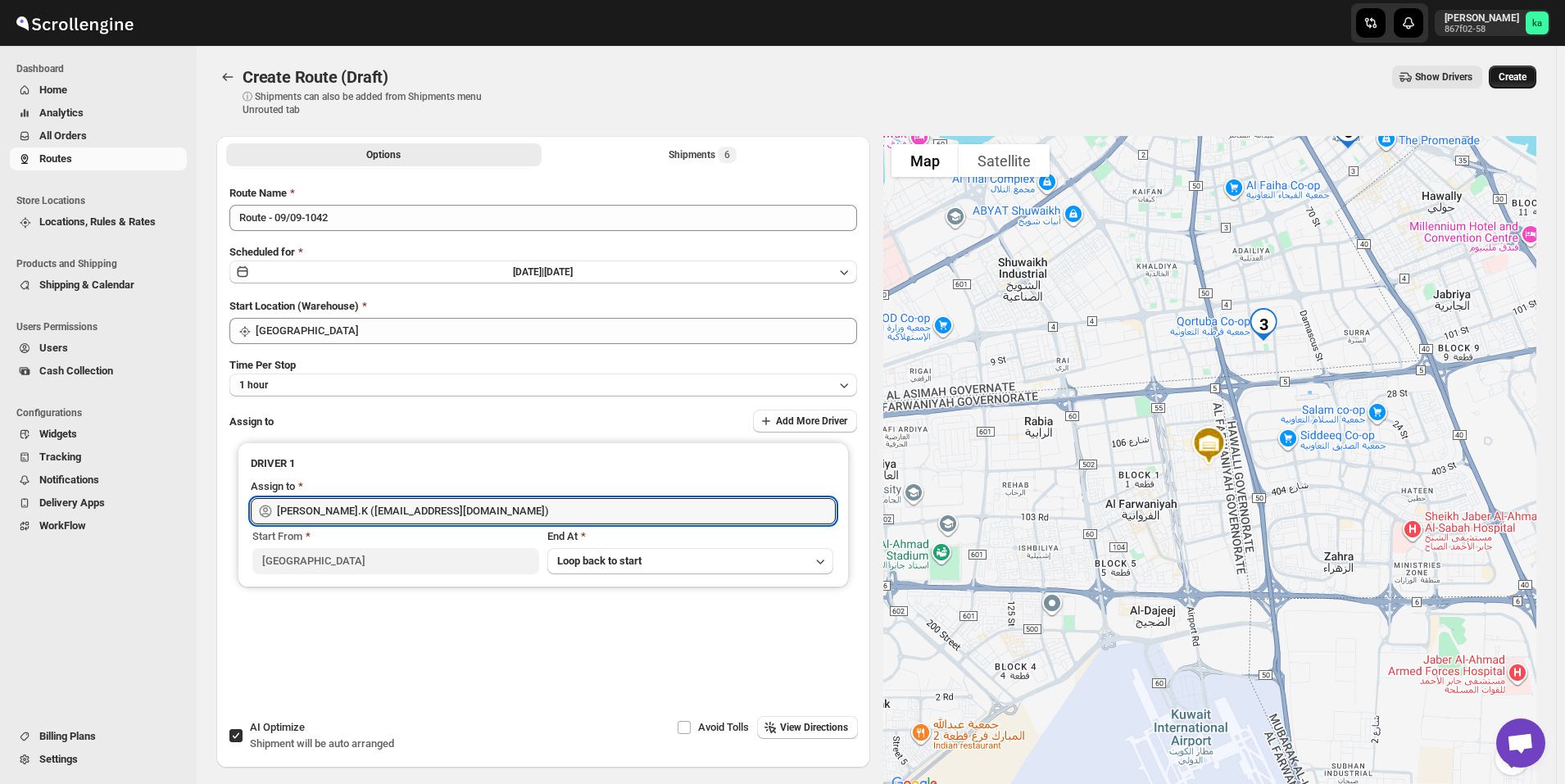
click at [1528, 83] on button "Create" at bounding box center [1512, 77] width 48 height 23
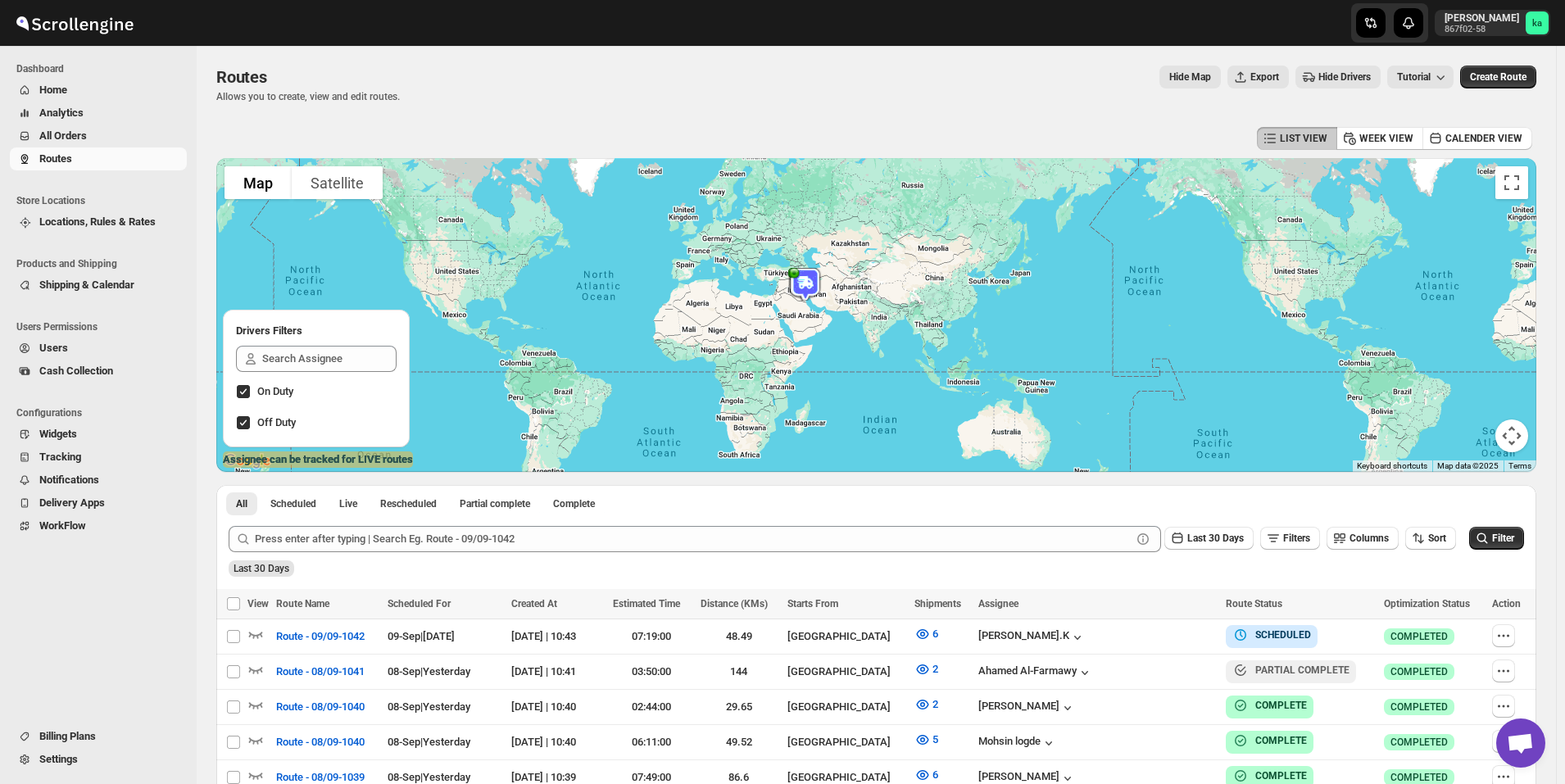
click at [81, 142] on span "All Orders" at bounding box center [64, 135] width 48 height 12
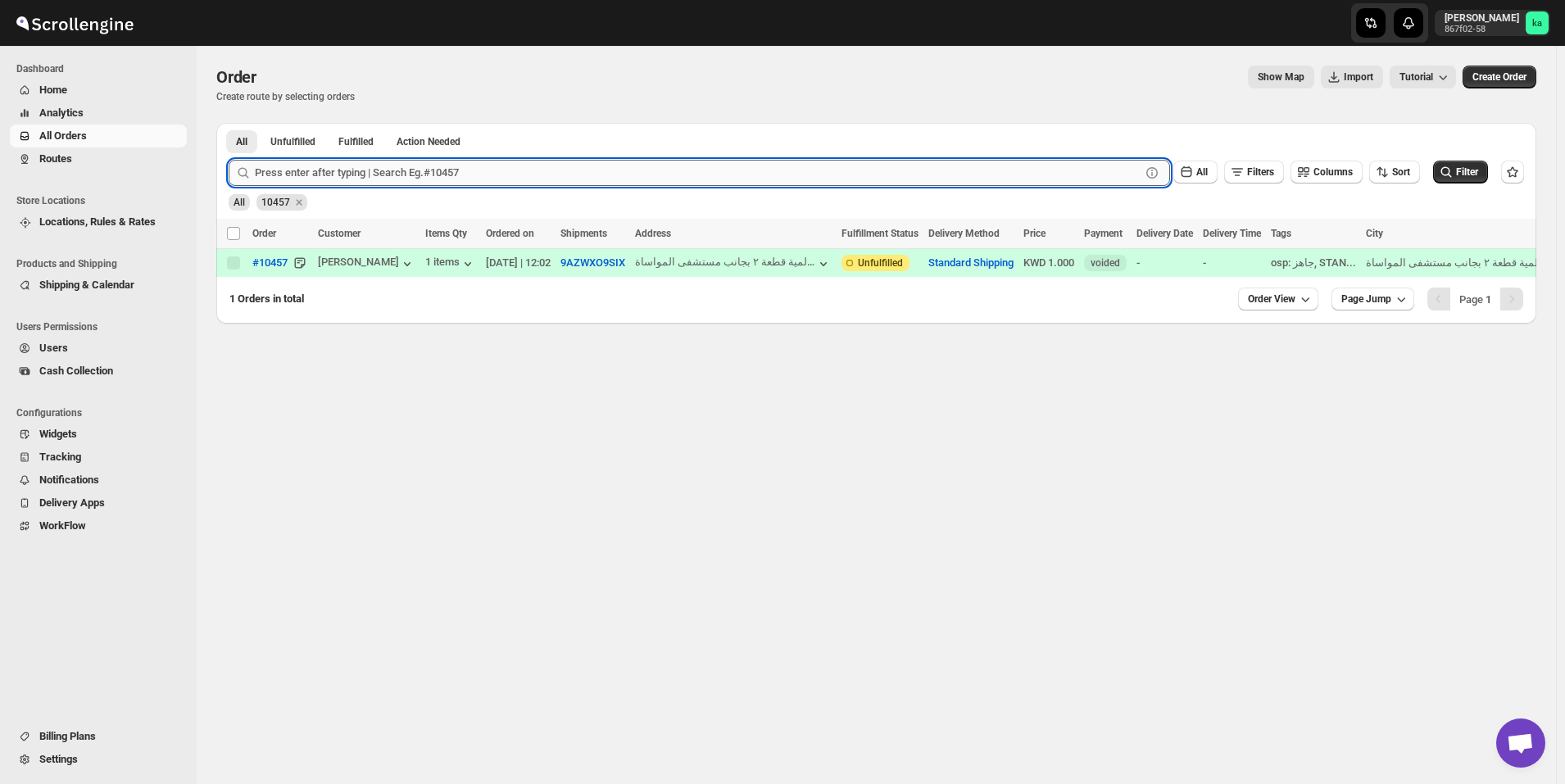
click at [366, 161] on input "text" at bounding box center [697, 173] width 886 height 26
paste input "10367"
type input "10367"
click at [229, 123] on button "Submit" at bounding box center [252, 131] width 47 height 17
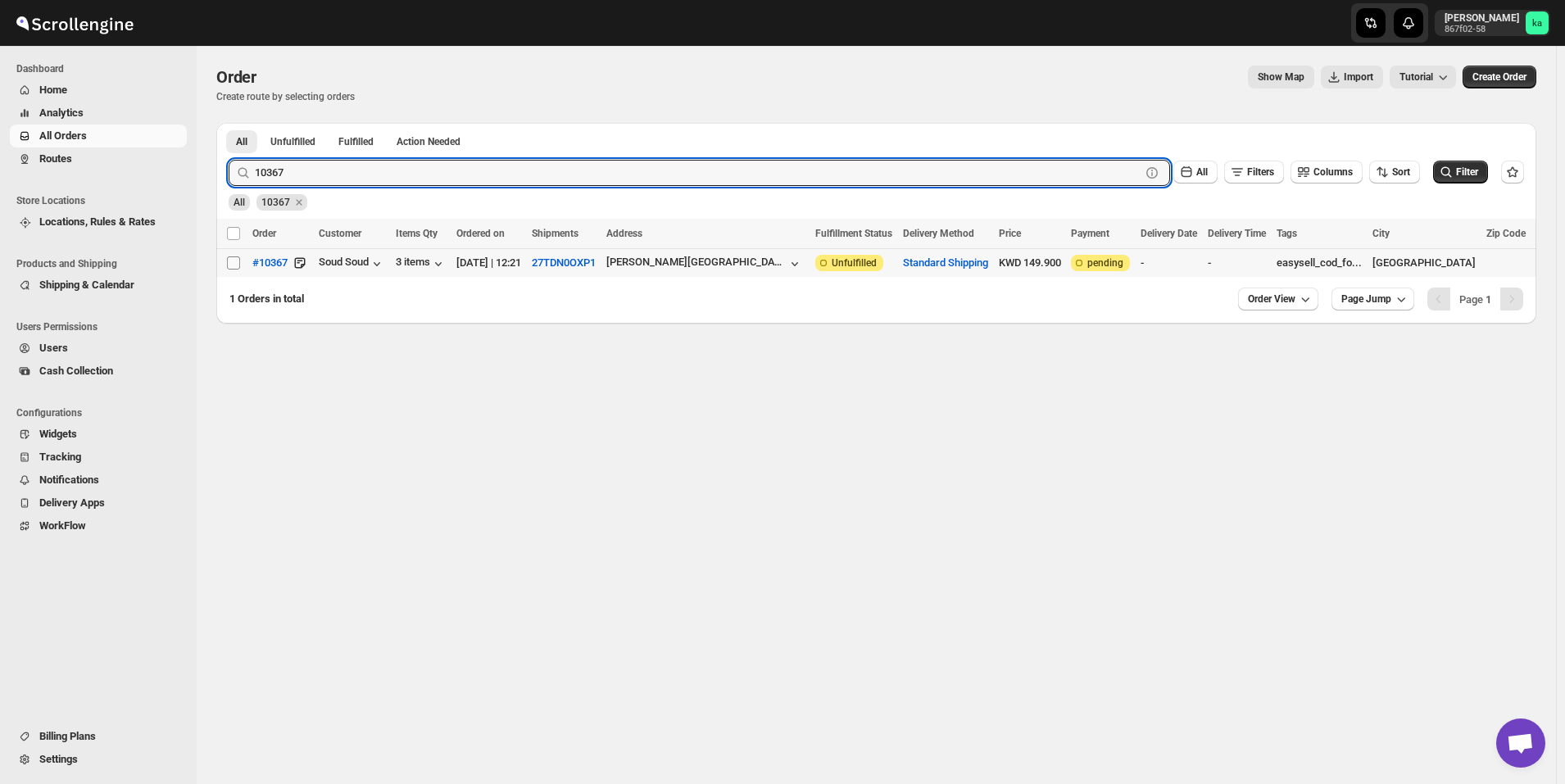
click at [231, 267] on input "Select order" at bounding box center [233, 262] width 13 height 13
checkbox input "true"
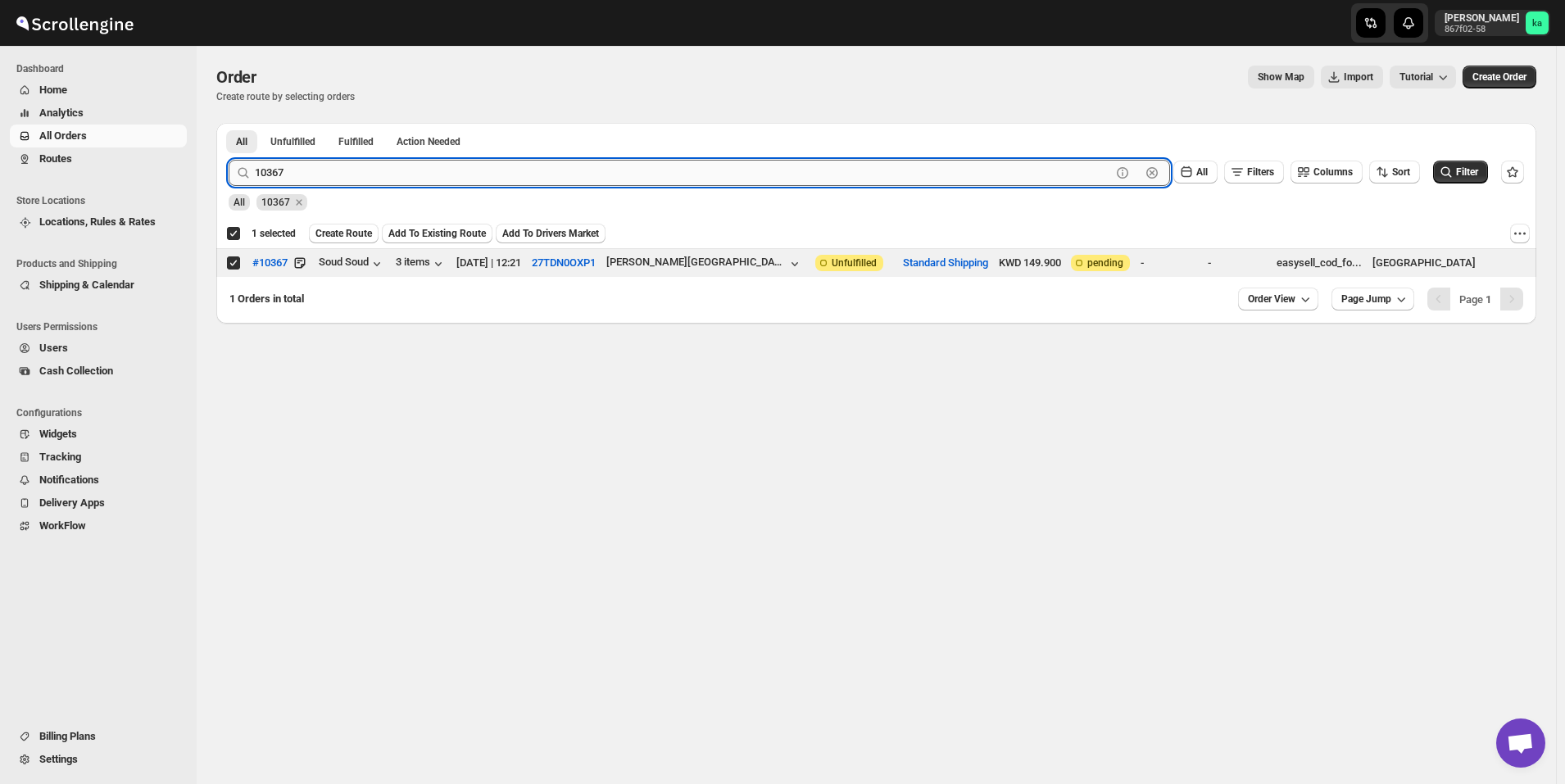
click at [375, 170] on input "10367" at bounding box center [682, 173] width 856 height 26
paste input "285"
type input "10285"
click at [229, 123] on button "Submit" at bounding box center [252, 131] width 47 height 17
click at [234, 264] on input "Select order" at bounding box center [233, 262] width 13 height 13
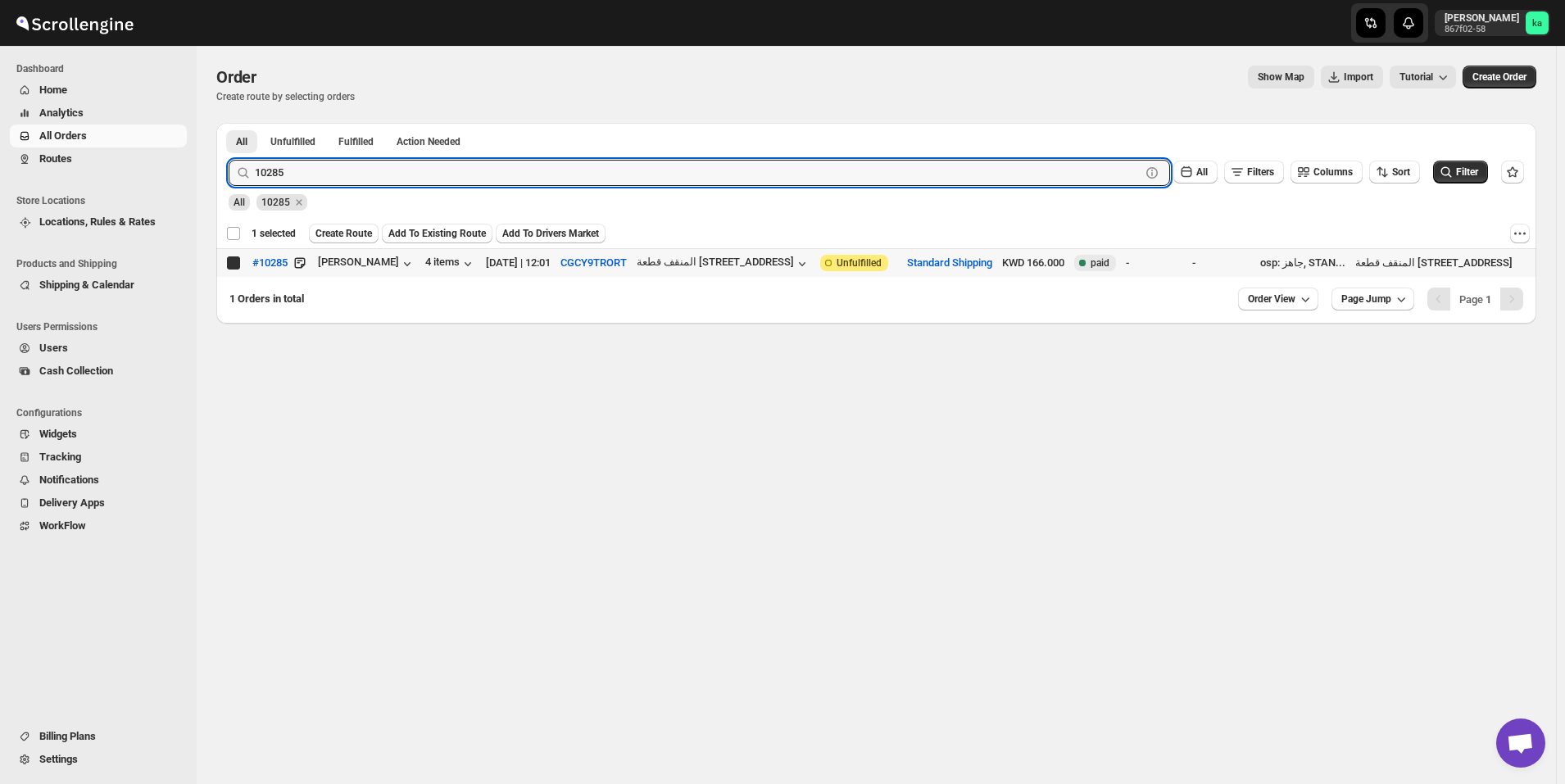
checkbox input "true"
checkbox input "false"
click at [380, 172] on input "10285" at bounding box center [682, 173] width 856 height 26
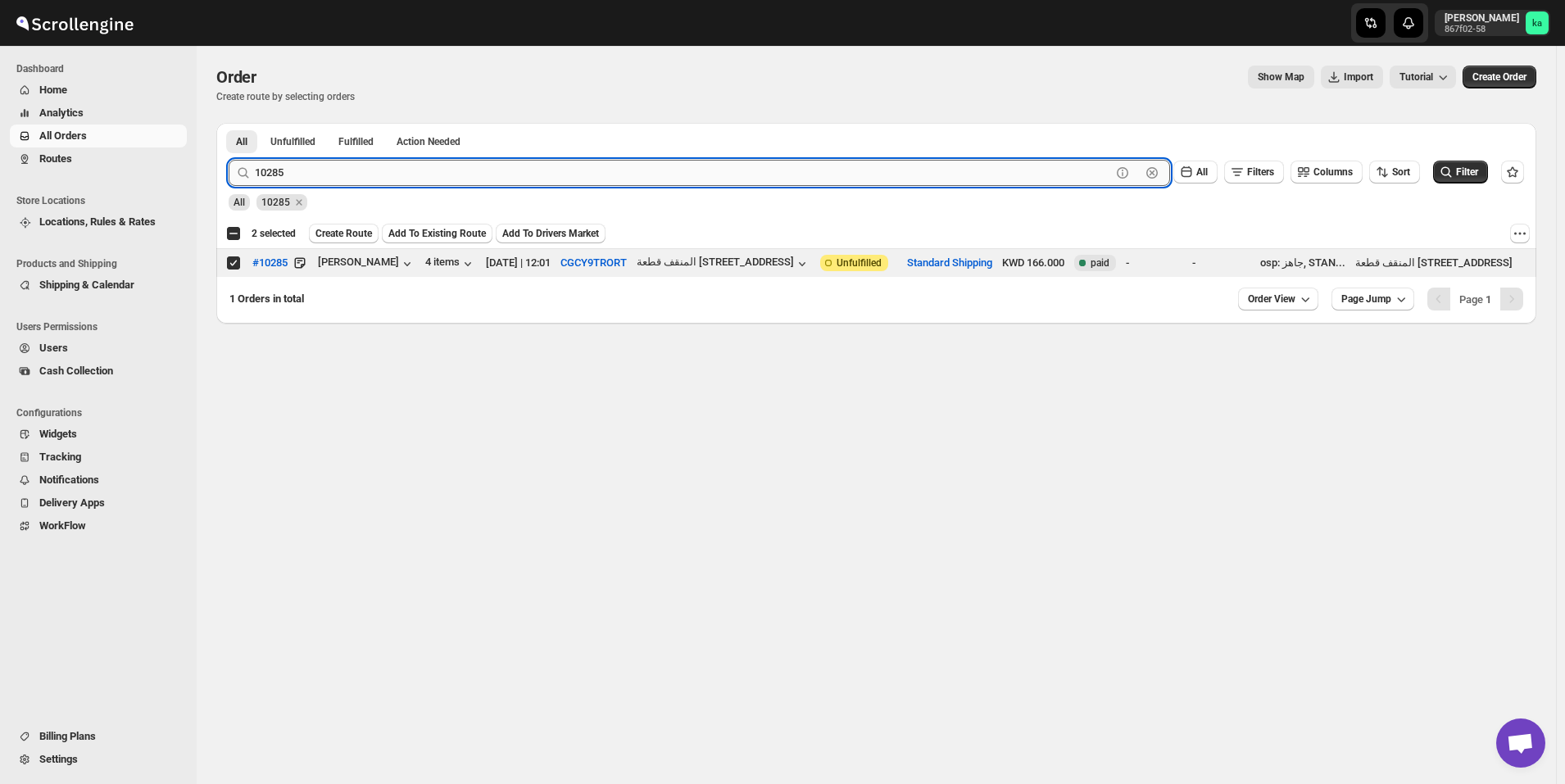
paste input "332"
type input "10332"
click at [229, 123] on button "Submit" at bounding box center [252, 131] width 47 height 17
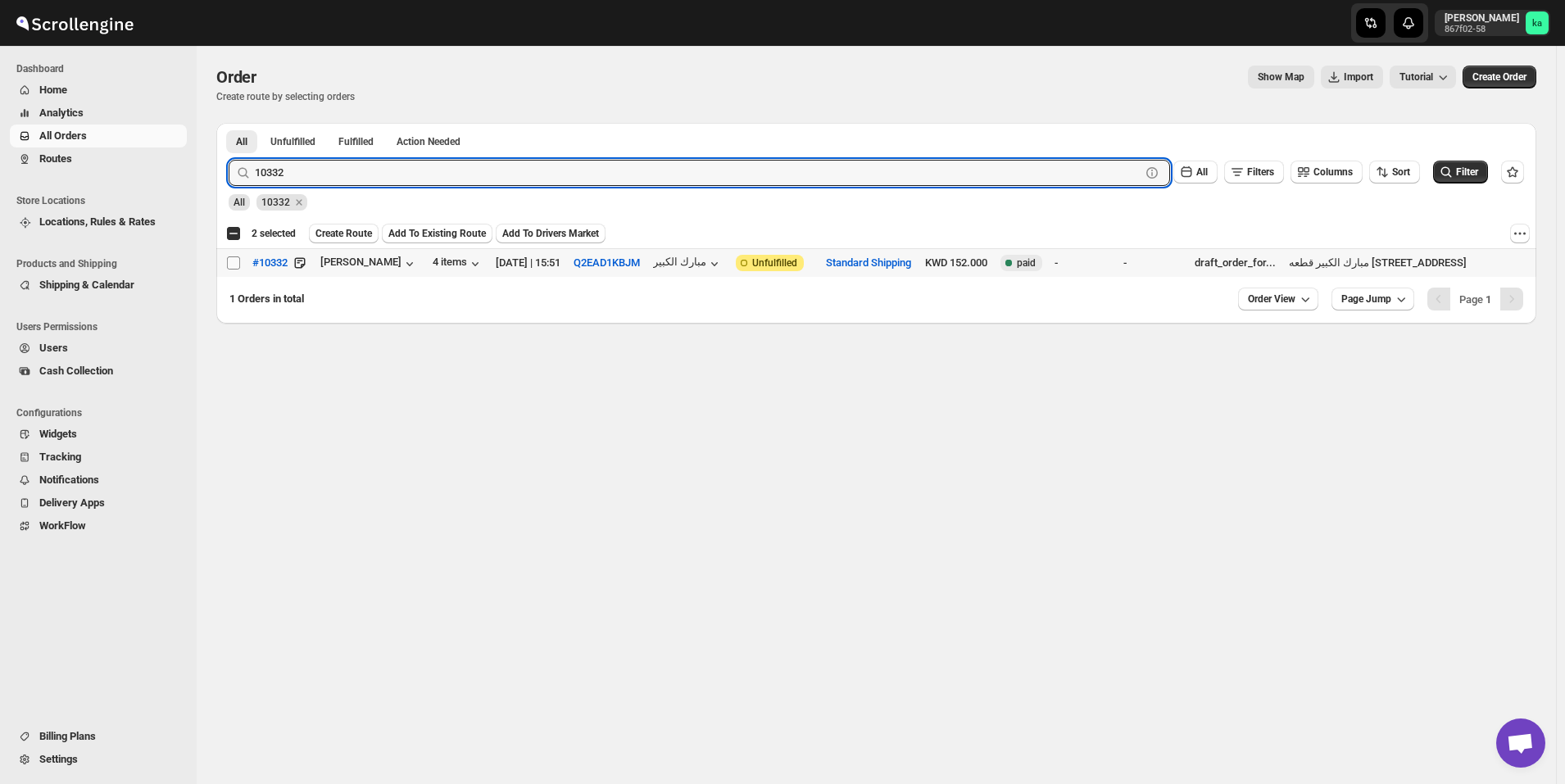
click at [232, 264] on input "Select order" at bounding box center [233, 262] width 13 height 13
checkbox input "true"
click at [431, 170] on input "10332" at bounding box center [682, 173] width 856 height 26
paste input "298"
type input "10298"
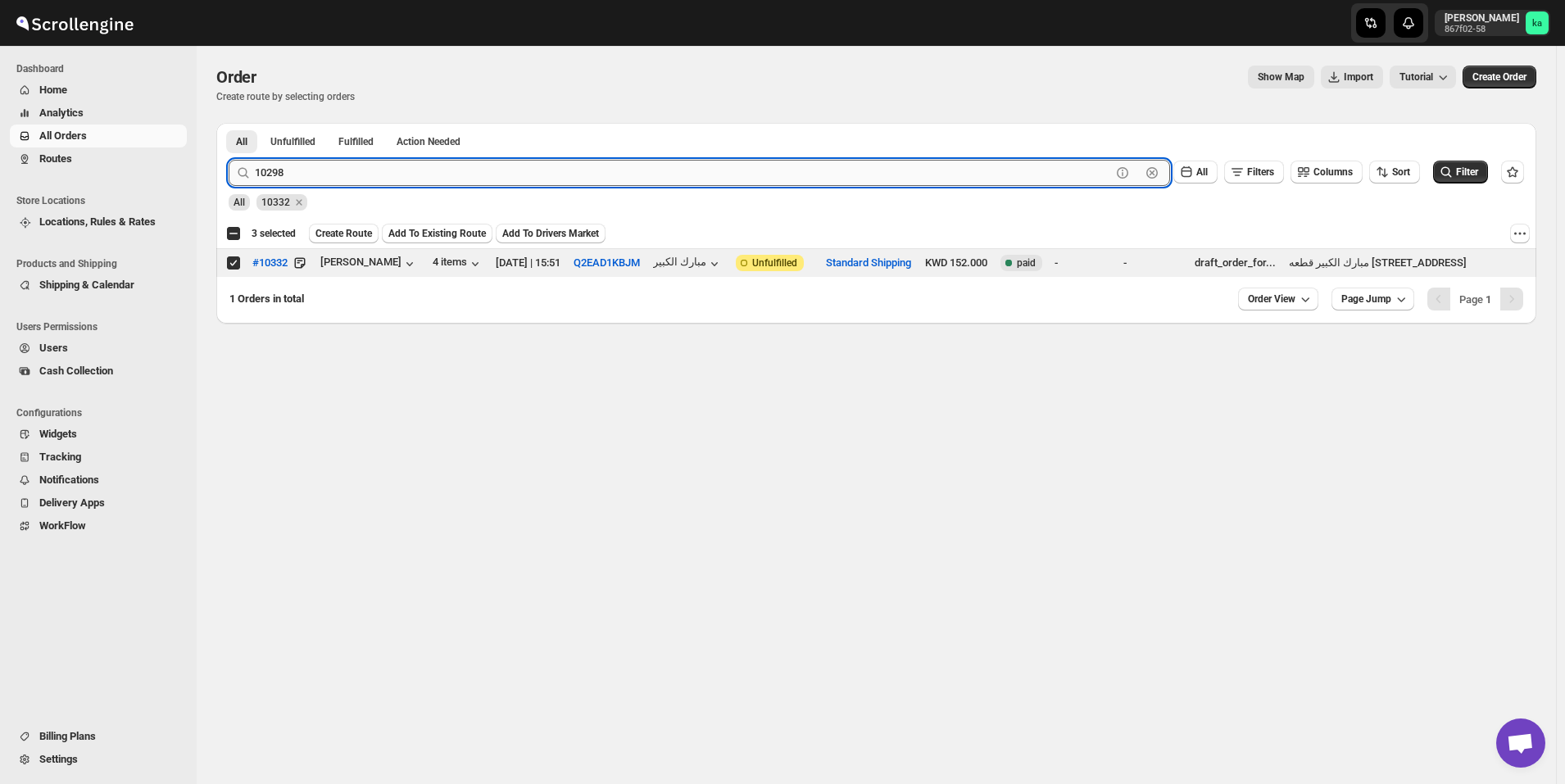
click at [229, 123] on button "Submit" at bounding box center [252, 131] width 47 height 17
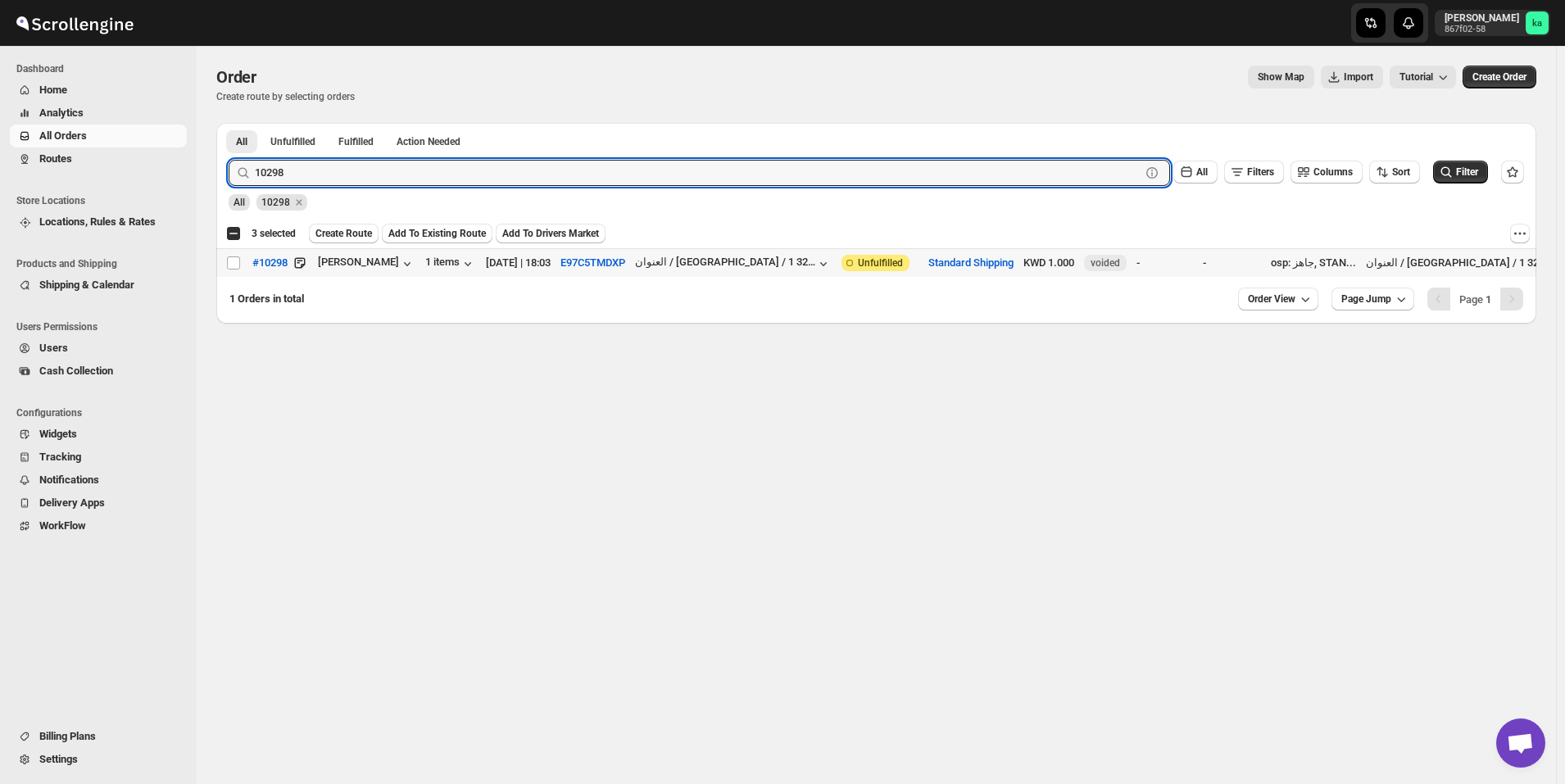
click at [236, 263] on input "Select order" at bounding box center [233, 262] width 13 height 13
checkbox input "true"
click at [451, 165] on input "10298" at bounding box center [682, 173] width 856 height 26
paste input "0"
type input "10290"
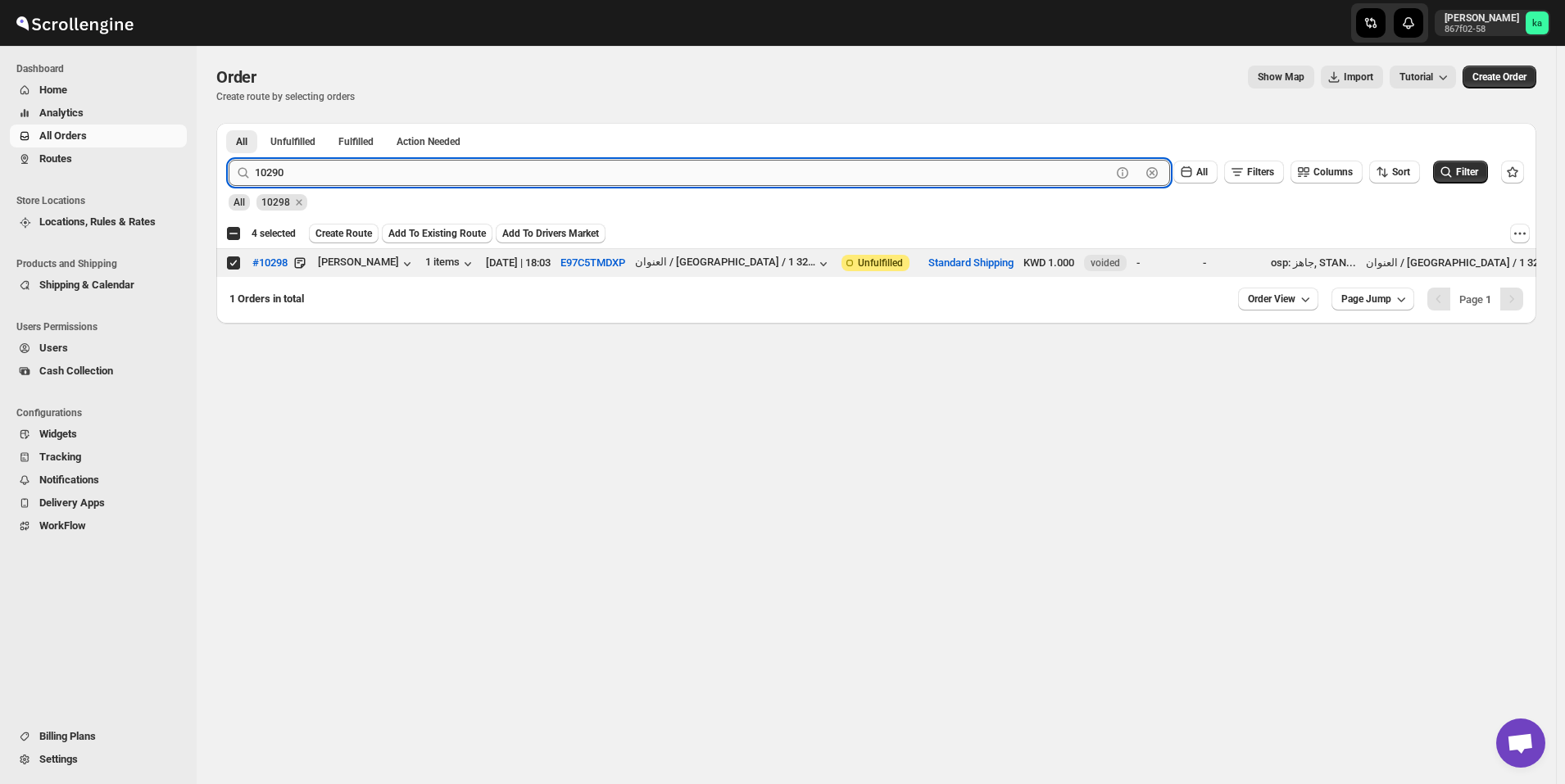
click at [229, 123] on button "Submit" at bounding box center [252, 131] width 47 height 17
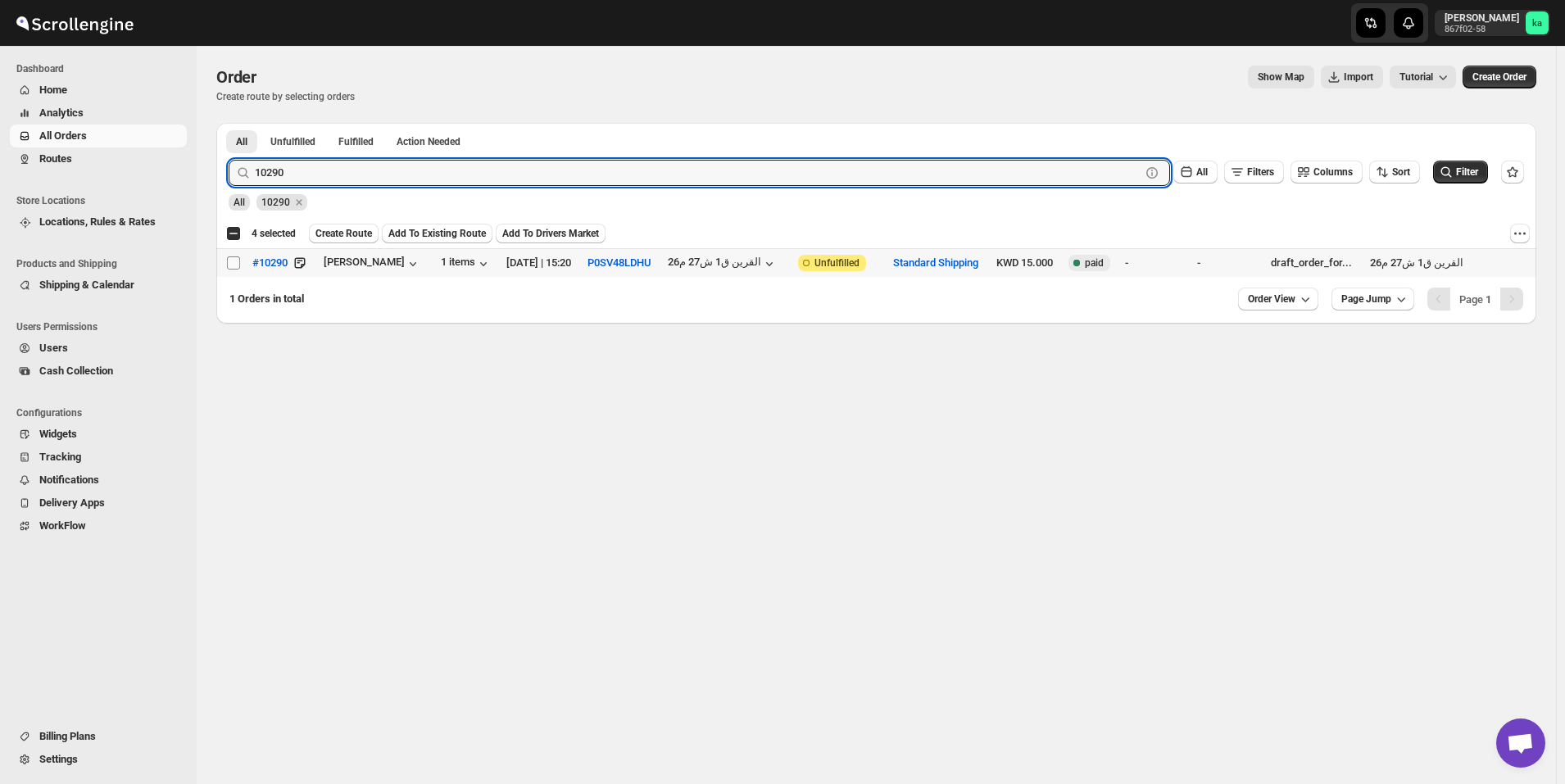
click at [236, 263] on input "Select order" at bounding box center [233, 262] width 13 height 13
checkbox input "true"
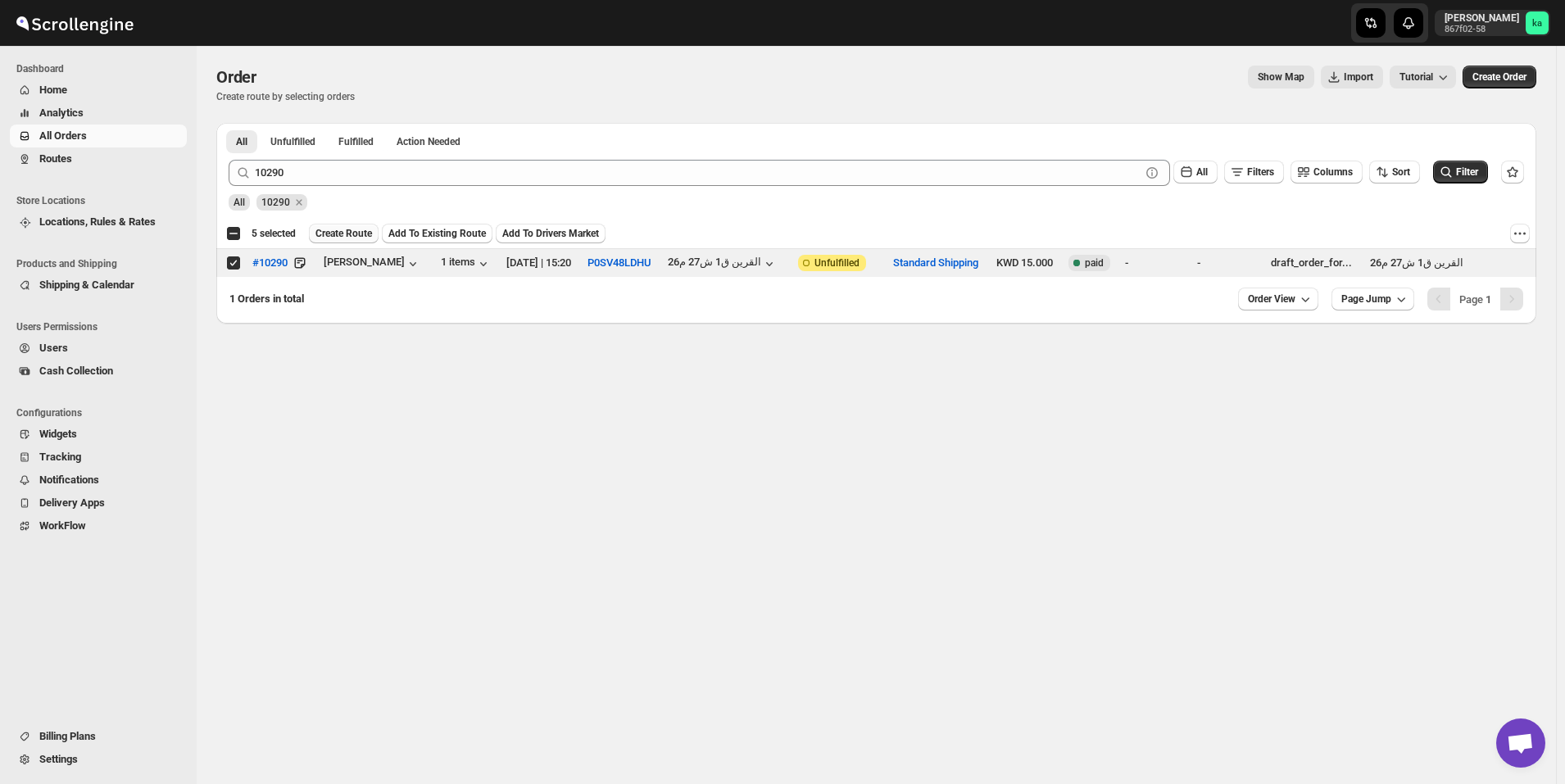
click at [338, 238] on span "Create Route" at bounding box center [343, 233] width 57 height 13
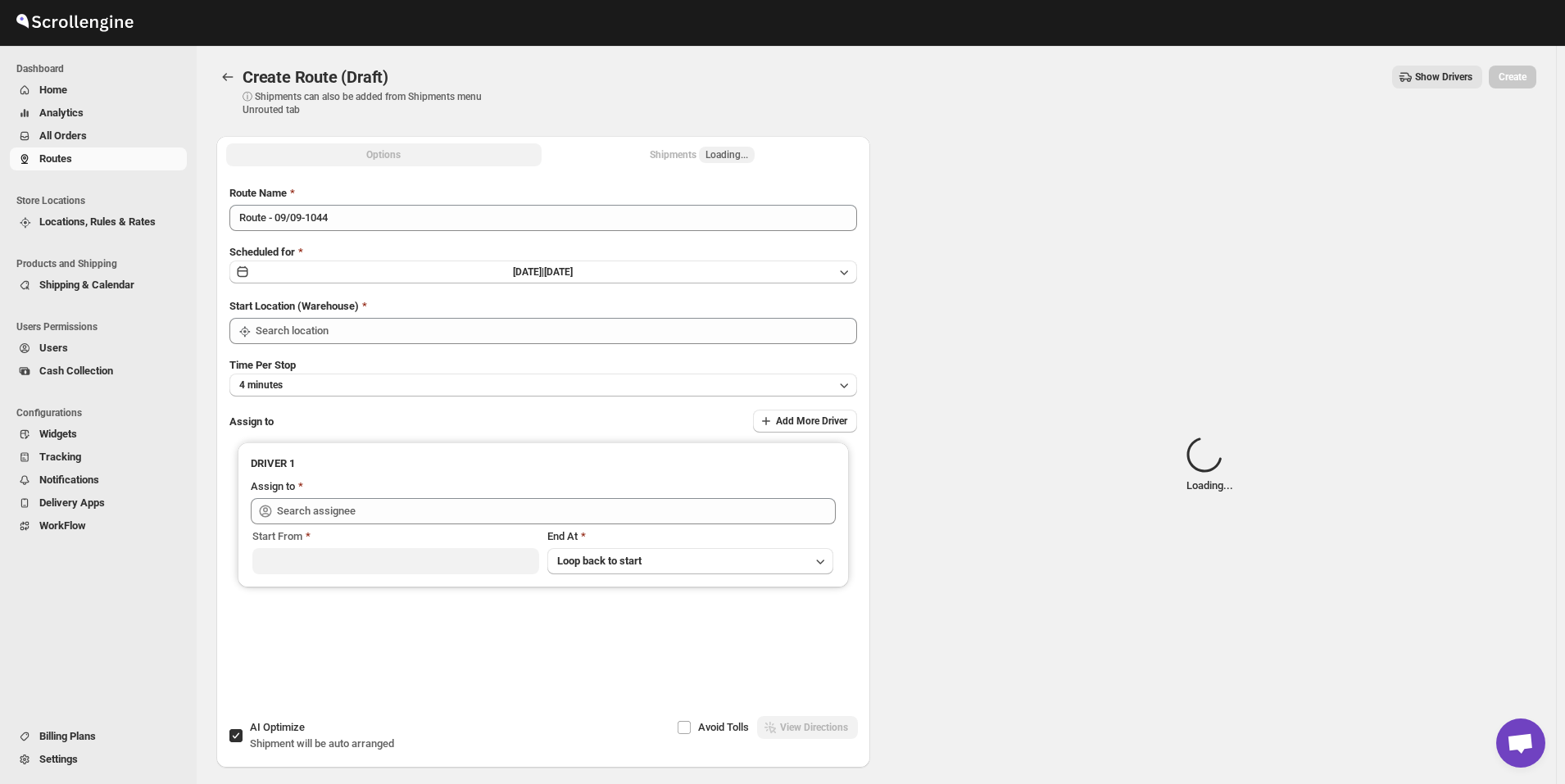
type input "[GEOGRAPHIC_DATA]"
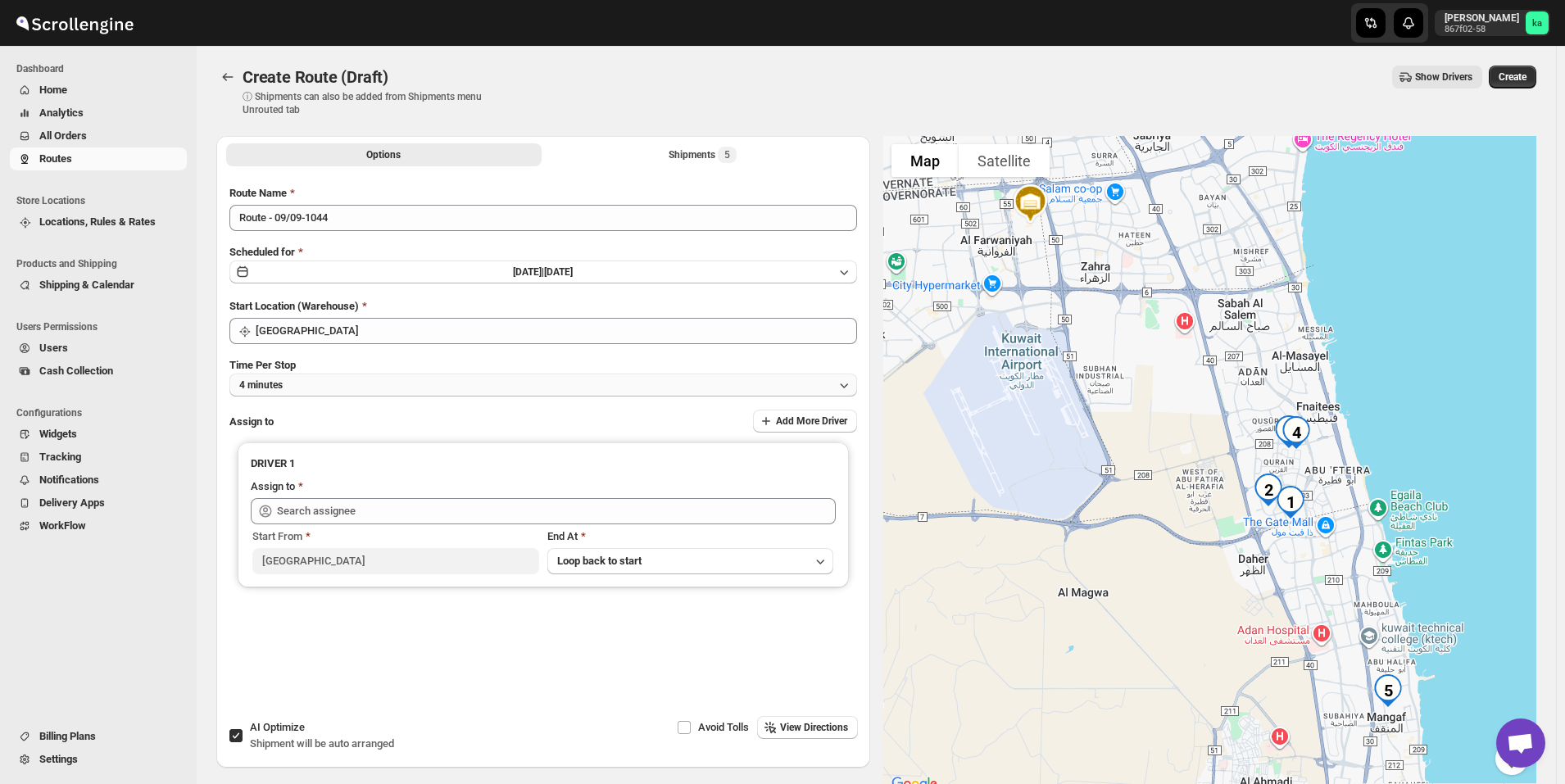
click at [422, 385] on button "4 minutes" at bounding box center [543, 385] width 627 height 23
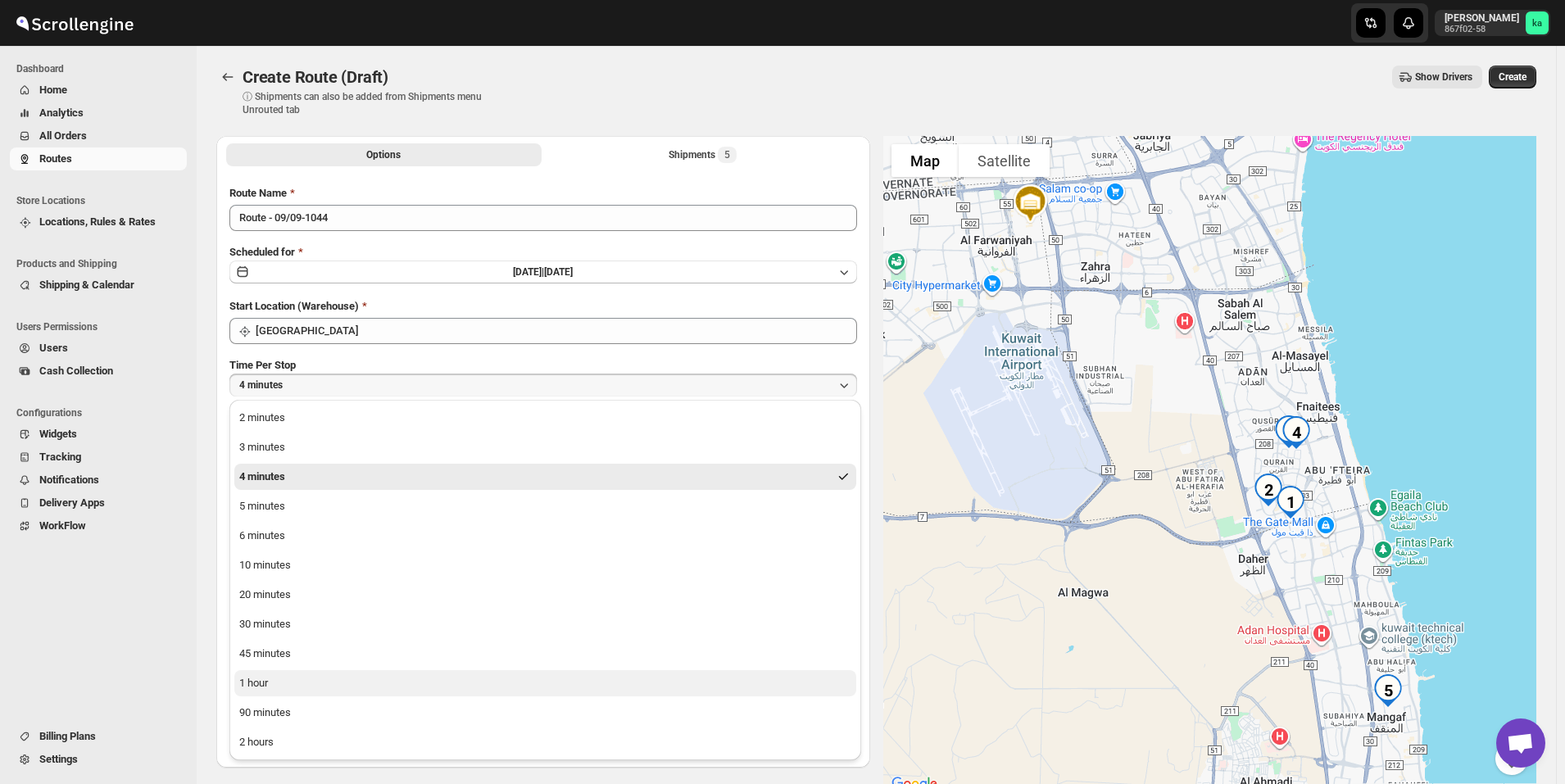
click at [301, 671] on button "1 hour" at bounding box center [546, 683] width 622 height 26
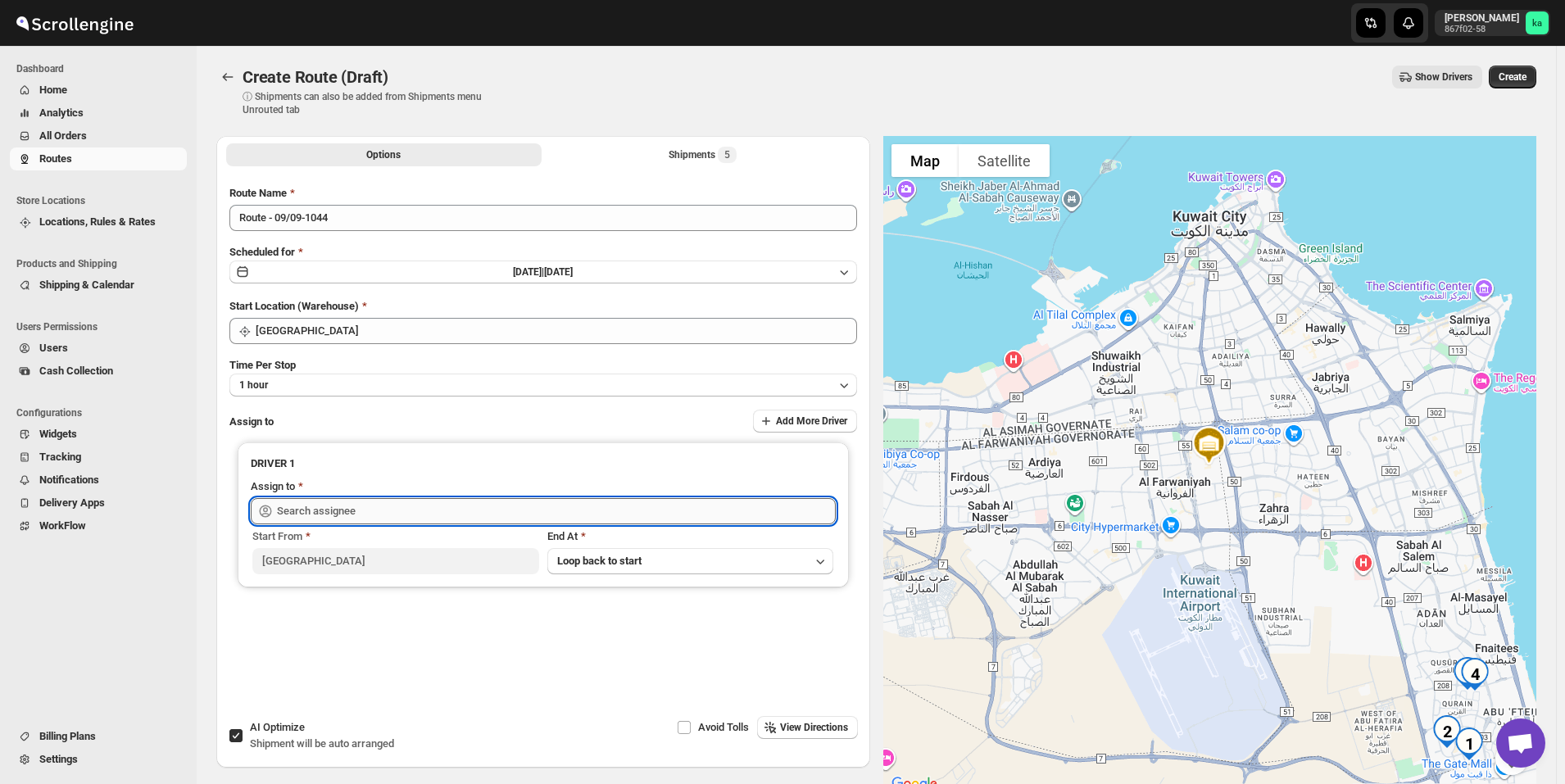
click at [345, 511] on input "text" at bounding box center [557, 511] width 559 height 26
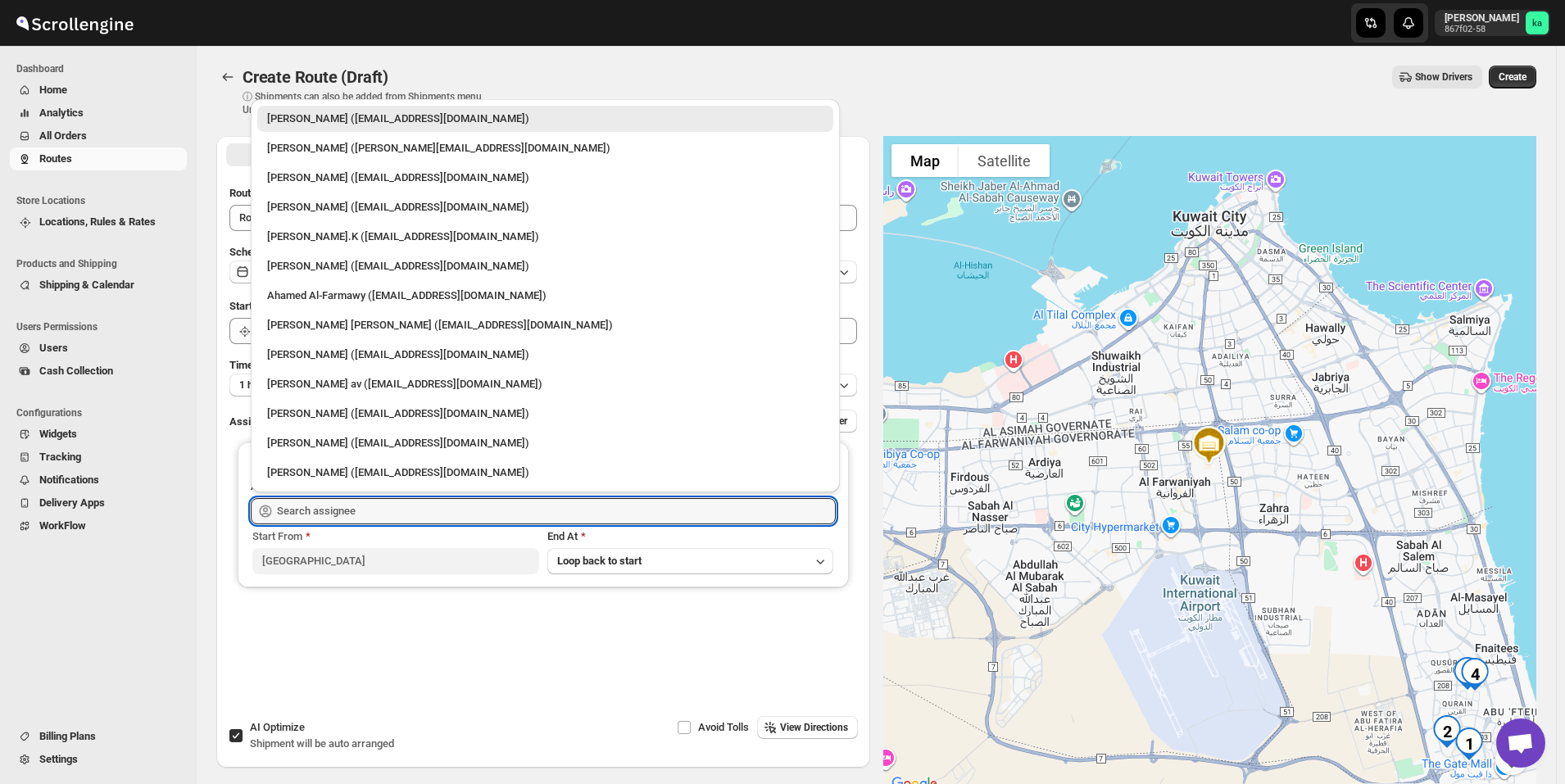
click at [340, 184] on div "[PERSON_NAME] ([EMAIL_ADDRESS][DOMAIN_NAME])" at bounding box center [546, 178] width 557 height 16
type input "[PERSON_NAME] ([EMAIL_ADDRESS][DOMAIN_NAME])"
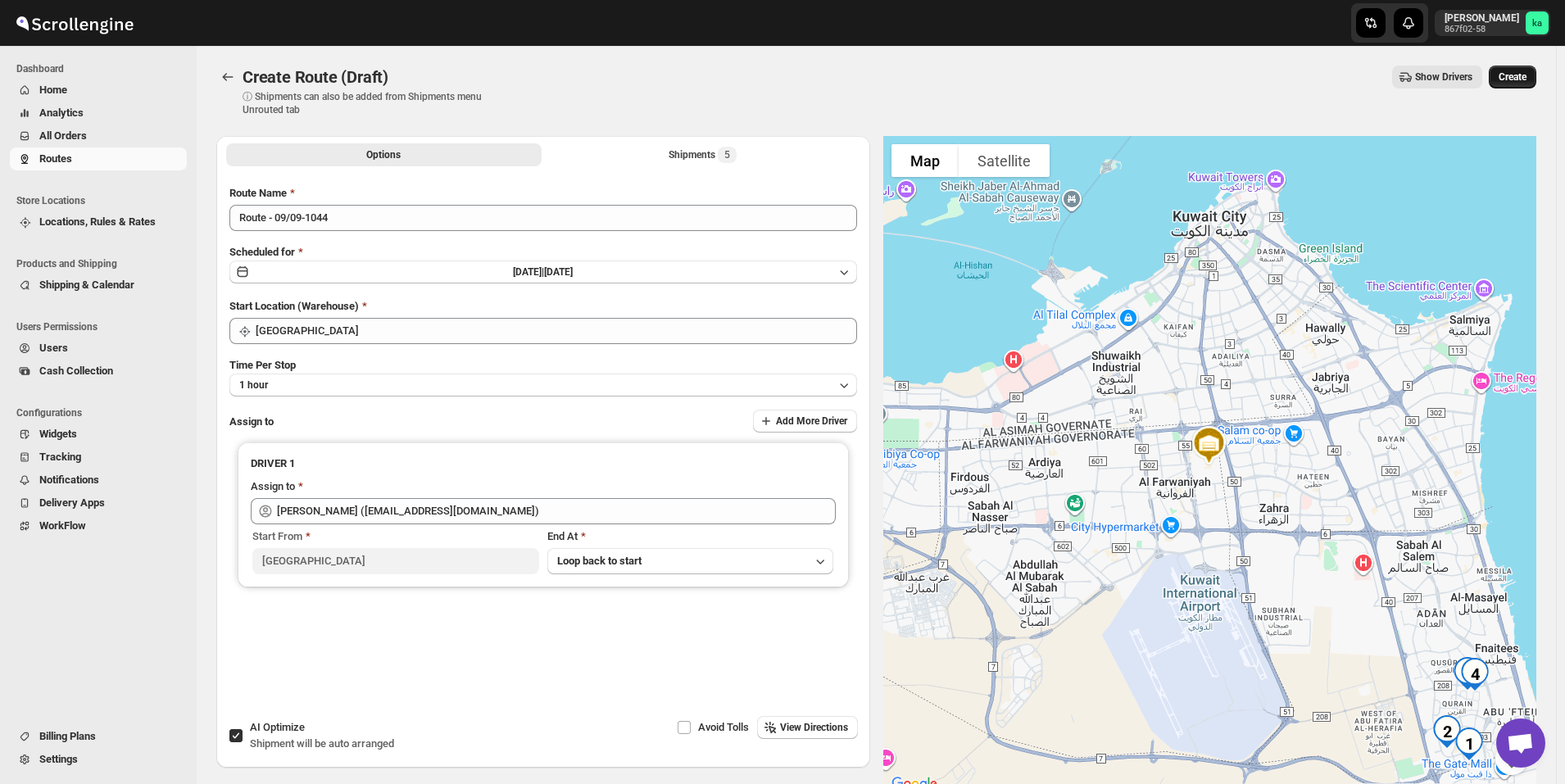
click at [1526, 71] on button "Create" at bounding box center [1512, 77] width 48 height 23
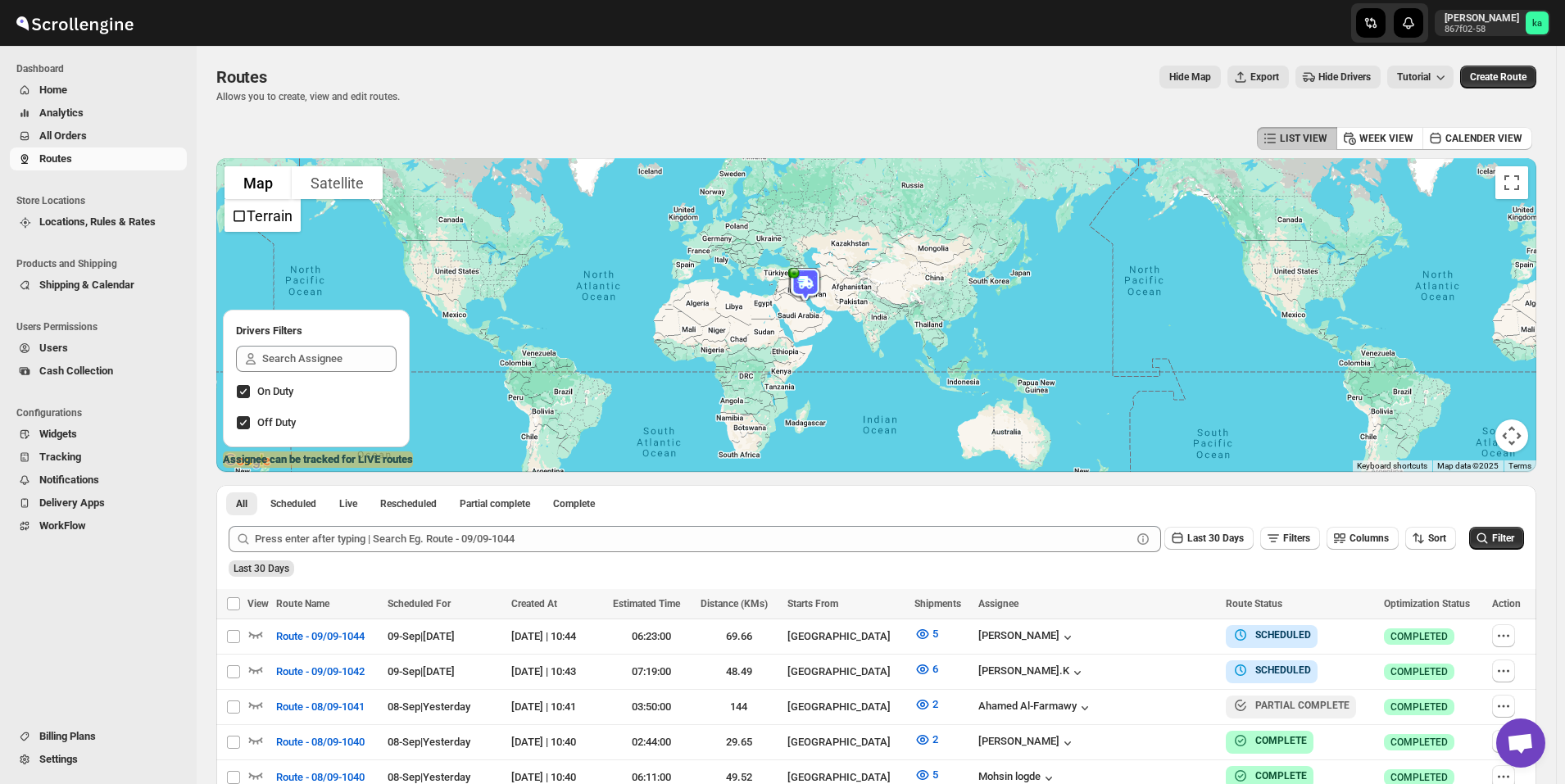
click at [88, 143] on span "All Orders" at bounding box center [111, 136] width 144 height 16
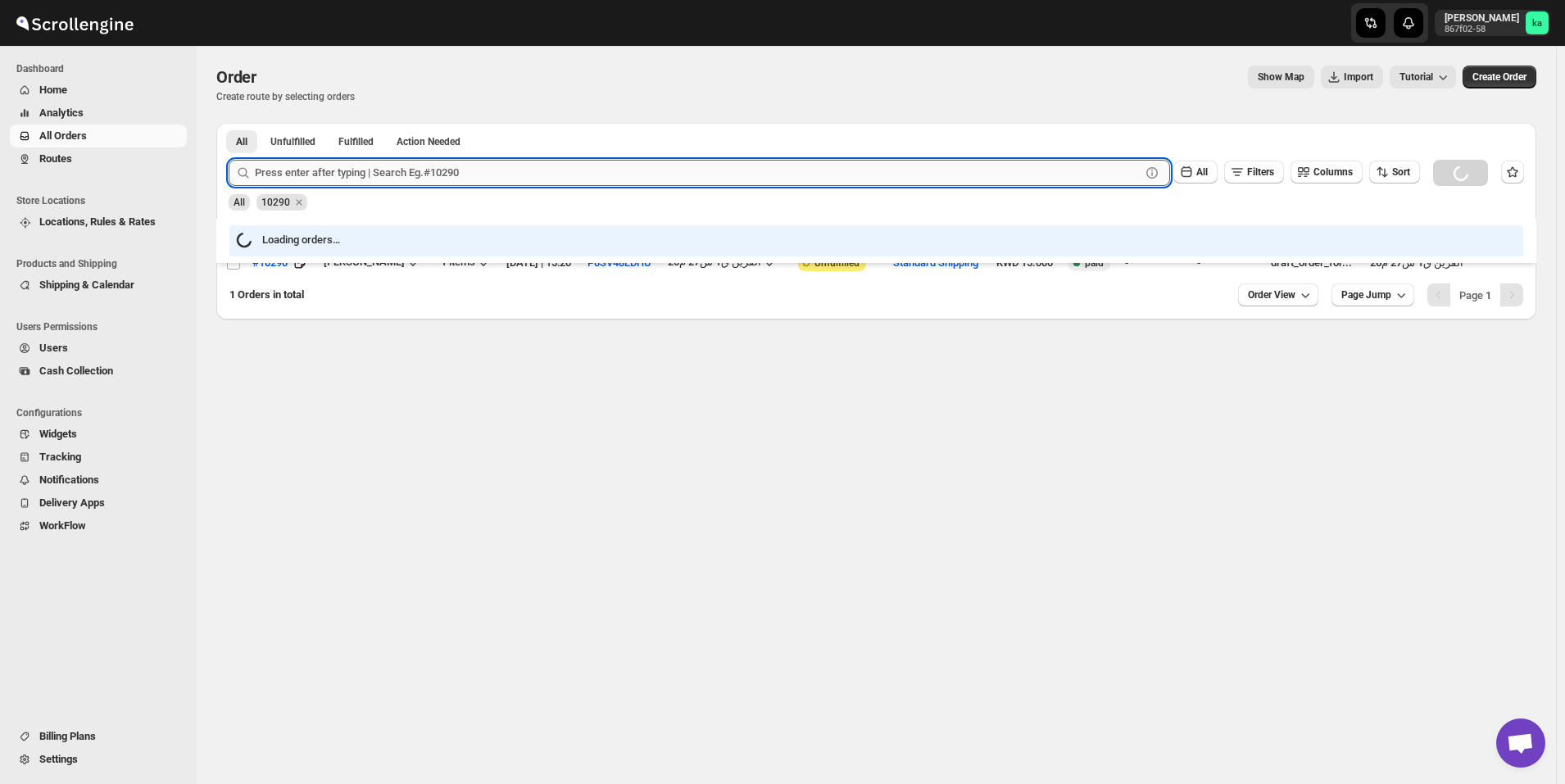
click at [339, 174] on input "text" at bounding box center [697, 173] width 886 height 26
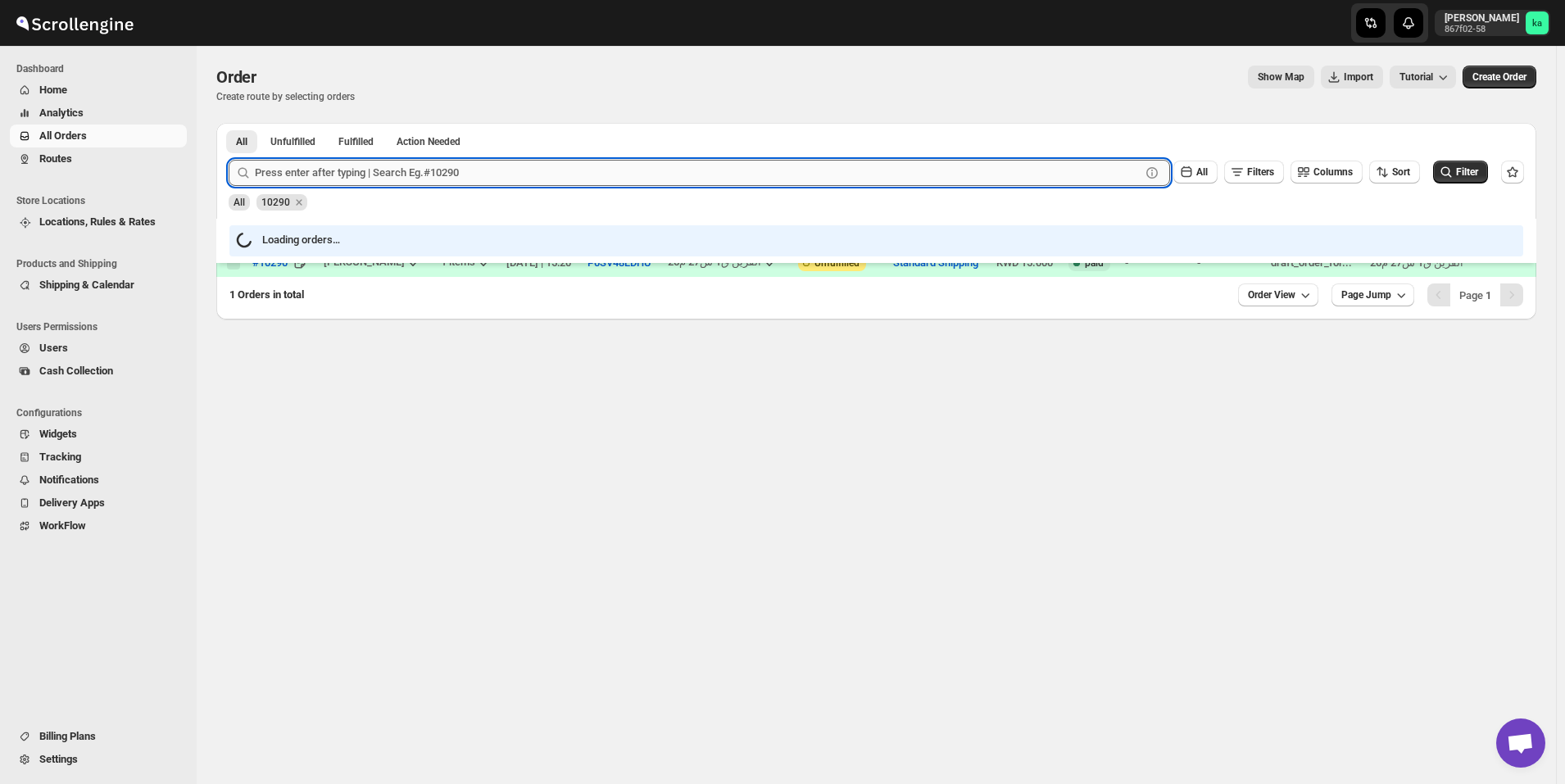
paste input "10331"
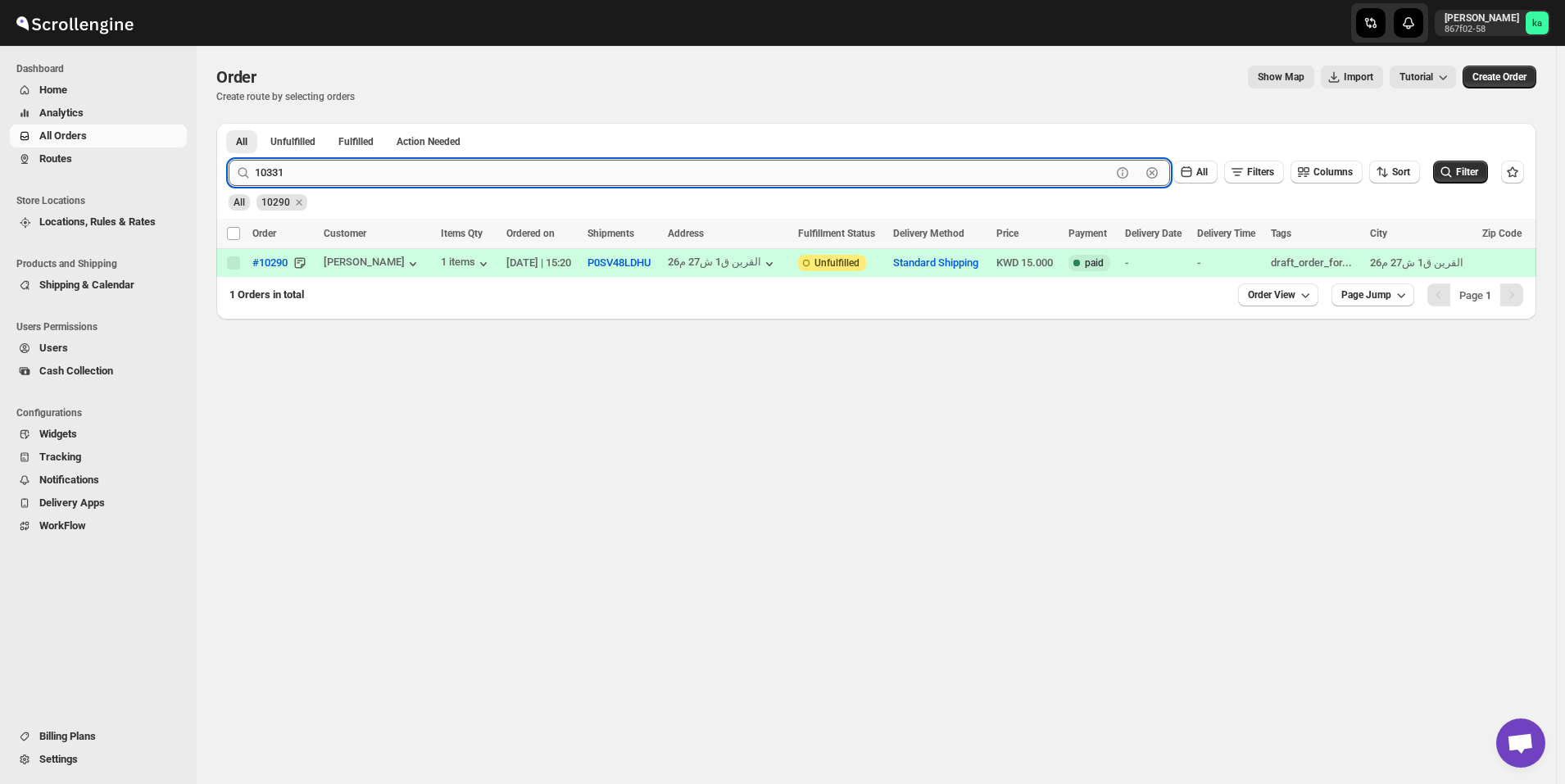
type input "10331"
click at [229, 123] on button "Submit" at bounding box center [252, 131] width 47 height 17
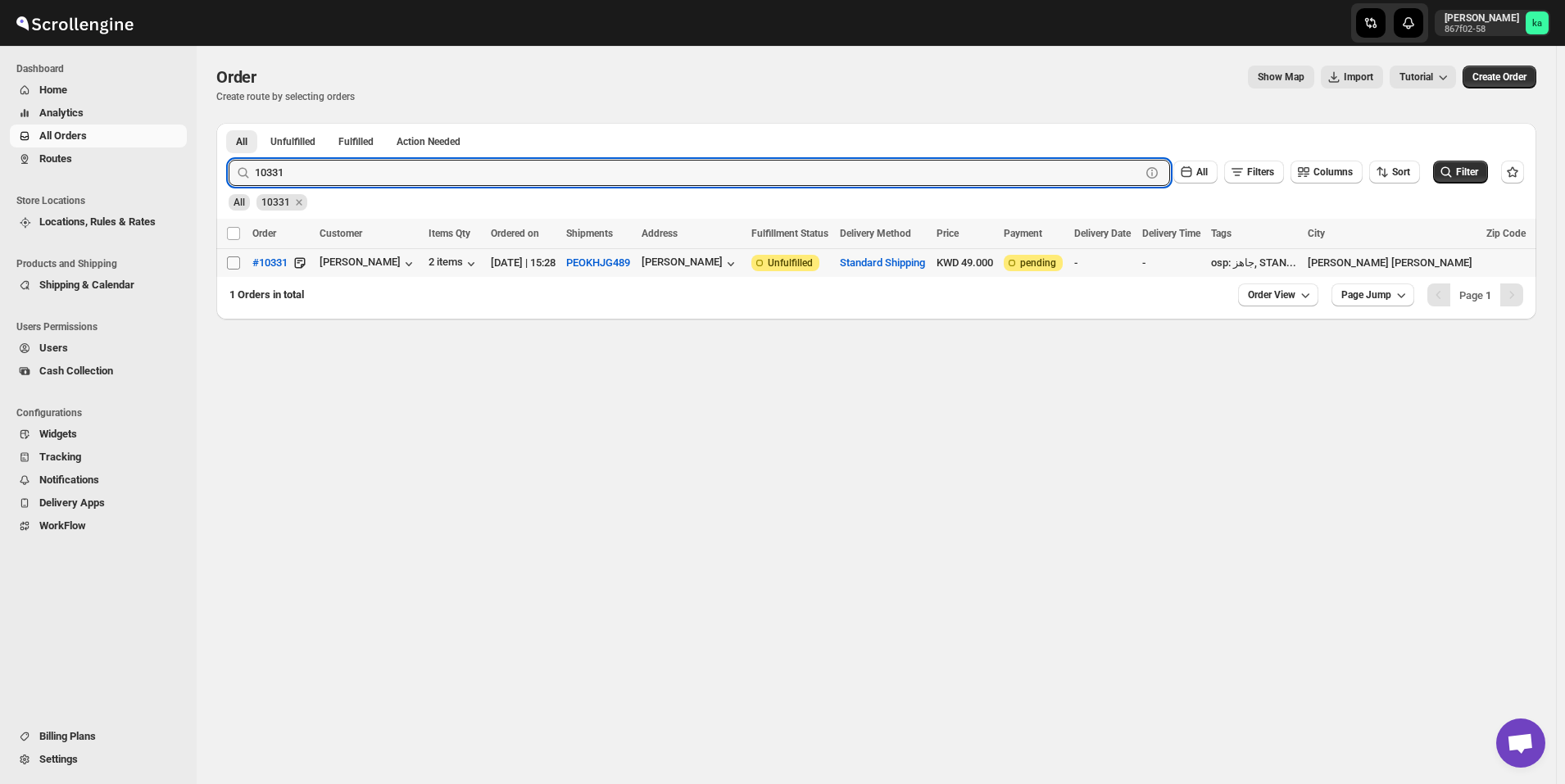
click at [236, 266] on input "Select order" at bounding box center [233, 262] width 13 height 13
checkbox input "true"
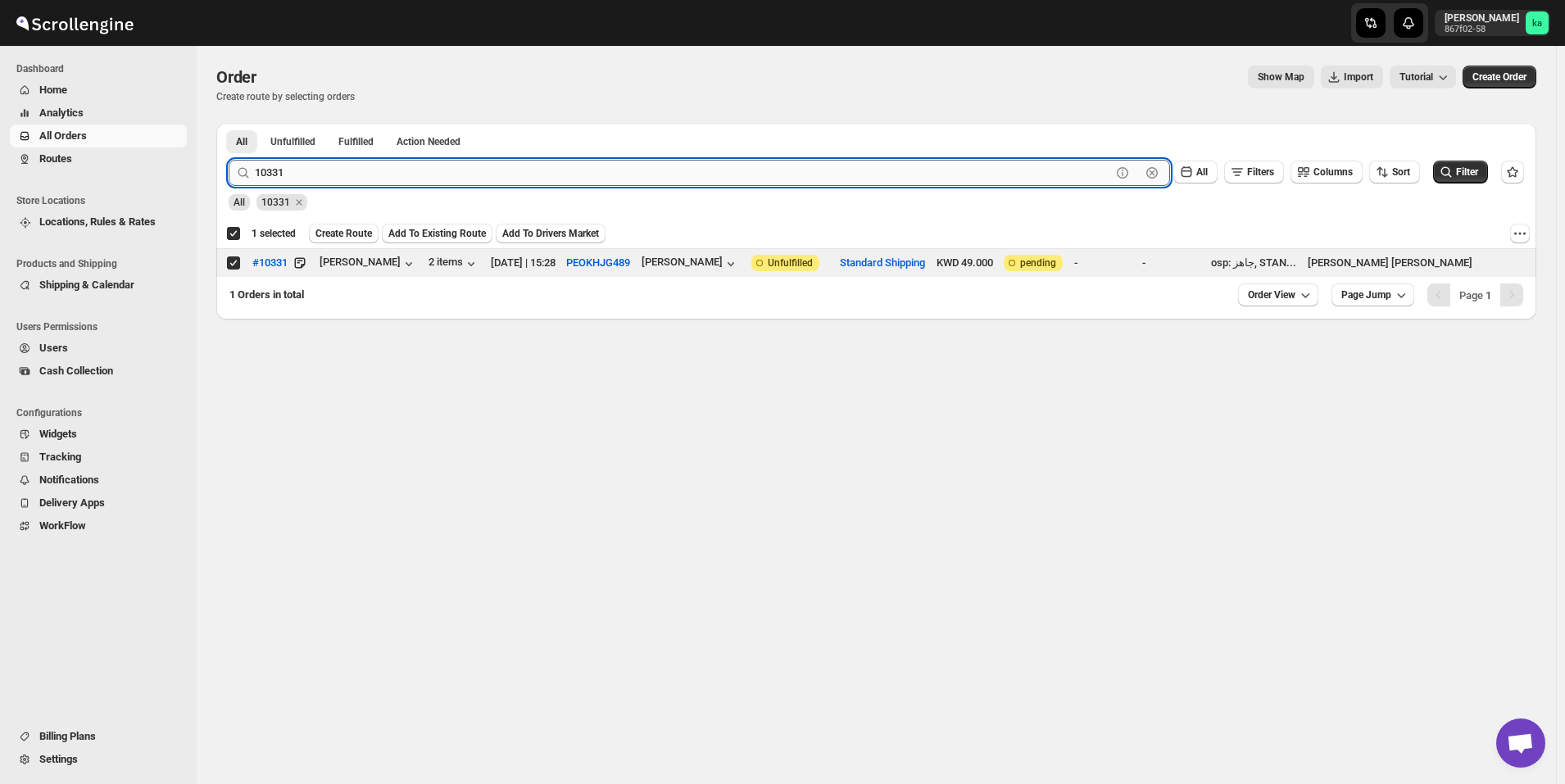
click at [458, 171] on input "10331" at bounding box center [682, 173] width 856 height 26
paste input "294"
type input "10294"
click at [229, 123] on button "Submit" at bounding box center [252, 131] width 47 height 17
click at [235, 263] on input "Select order" at bounding box center [233, 262] width 13 height 13
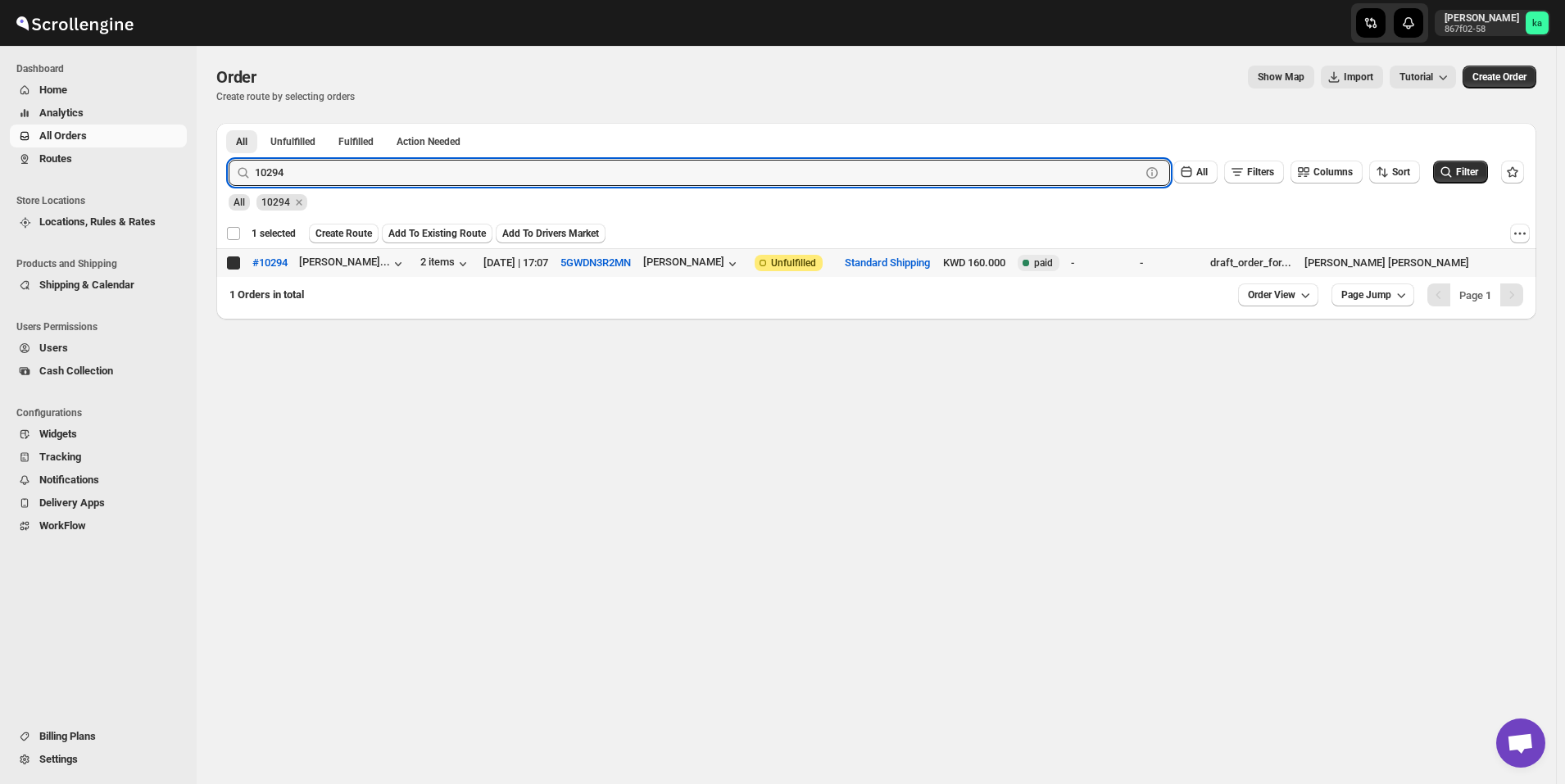
checkbox input "true"
checkbox input "false"
click at [446, 170] on input "10294" at bounding box center [682, 173] width 856 height 26
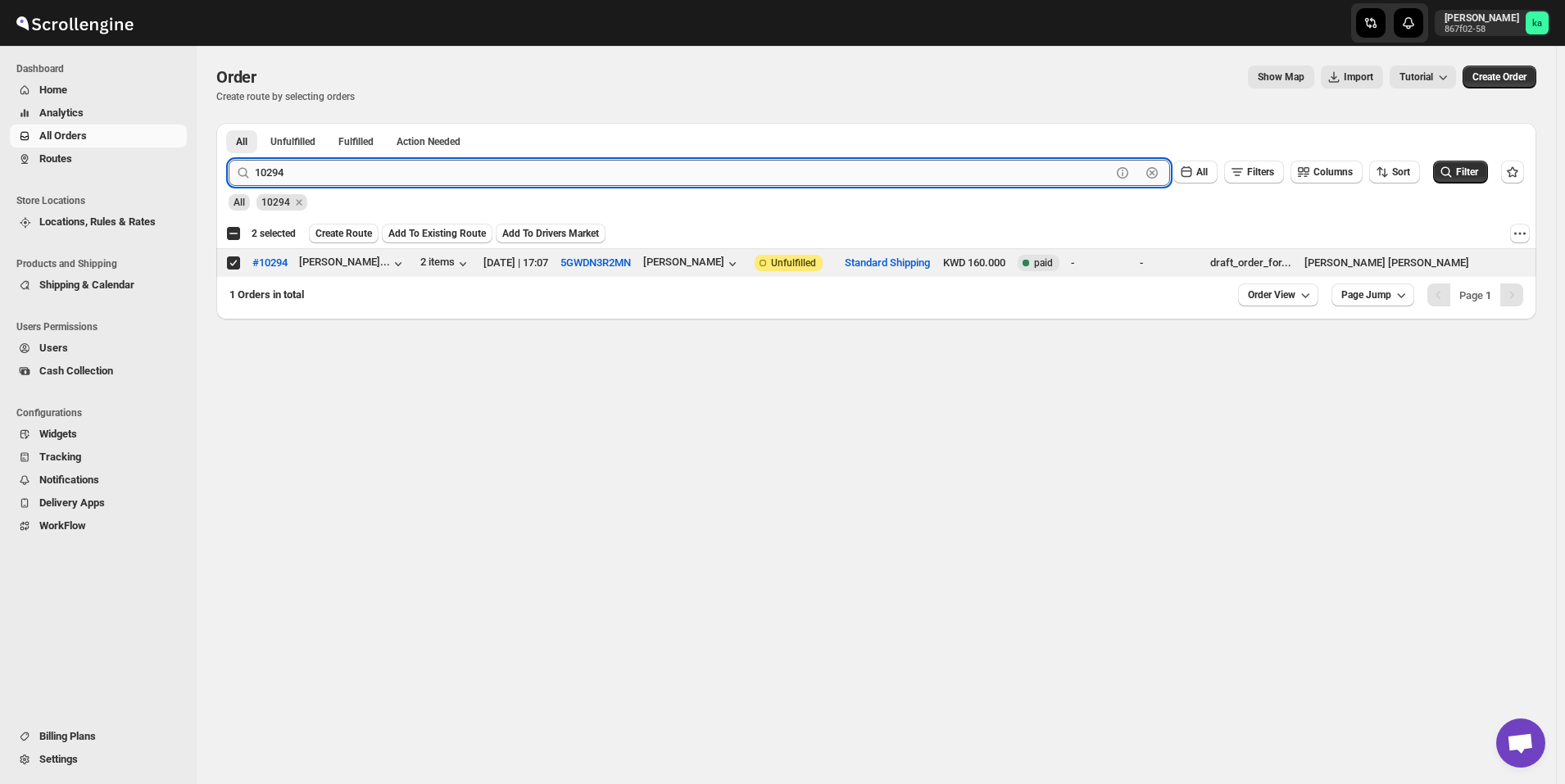
paste input "106"
type input "10106"
click at [229, 123] on button "Submit" at bounding box center [252, 131] width 47 height 17
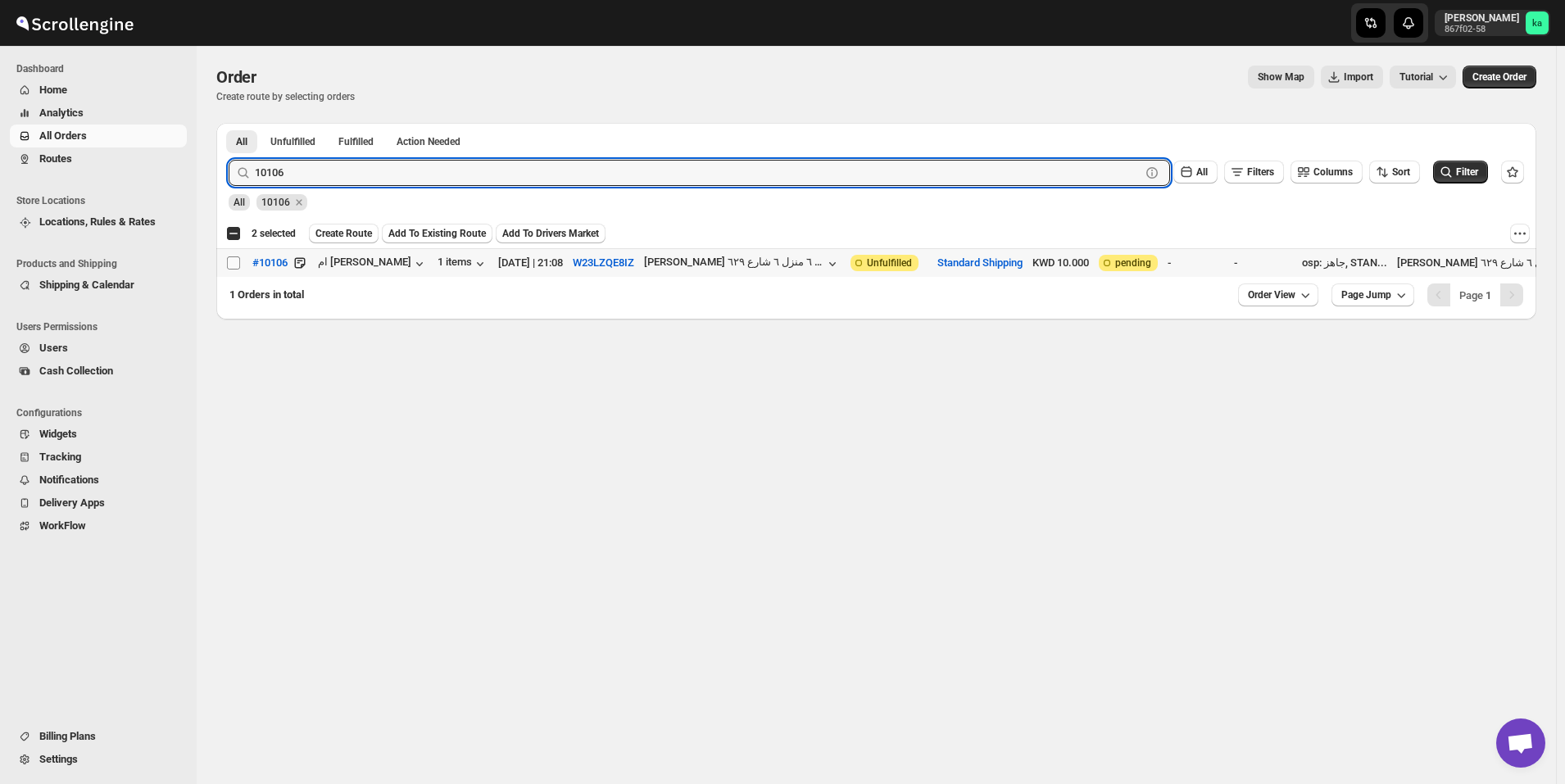
click at [233, 264] on input "Select order" at bounding box center [233, 262] width 13 height 13
checkbox input "true"
click at [433, 172] on input "10106" at bounding box center [682, 173] width 856 height 26
paste input "292"
type input "10292"
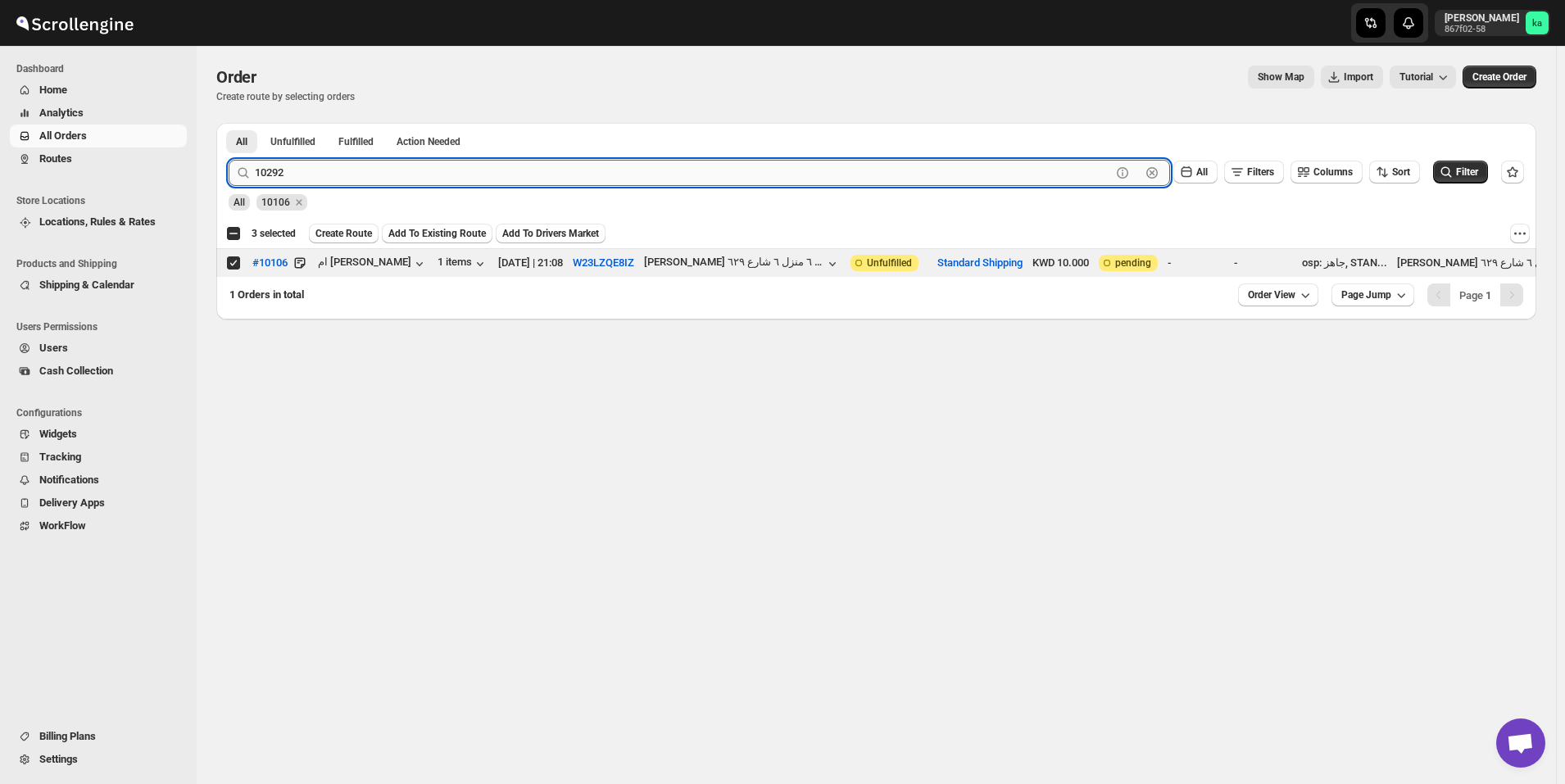
click at [229, 123] on button "Submit" at bounding box center [252, 131] width 47 height 17
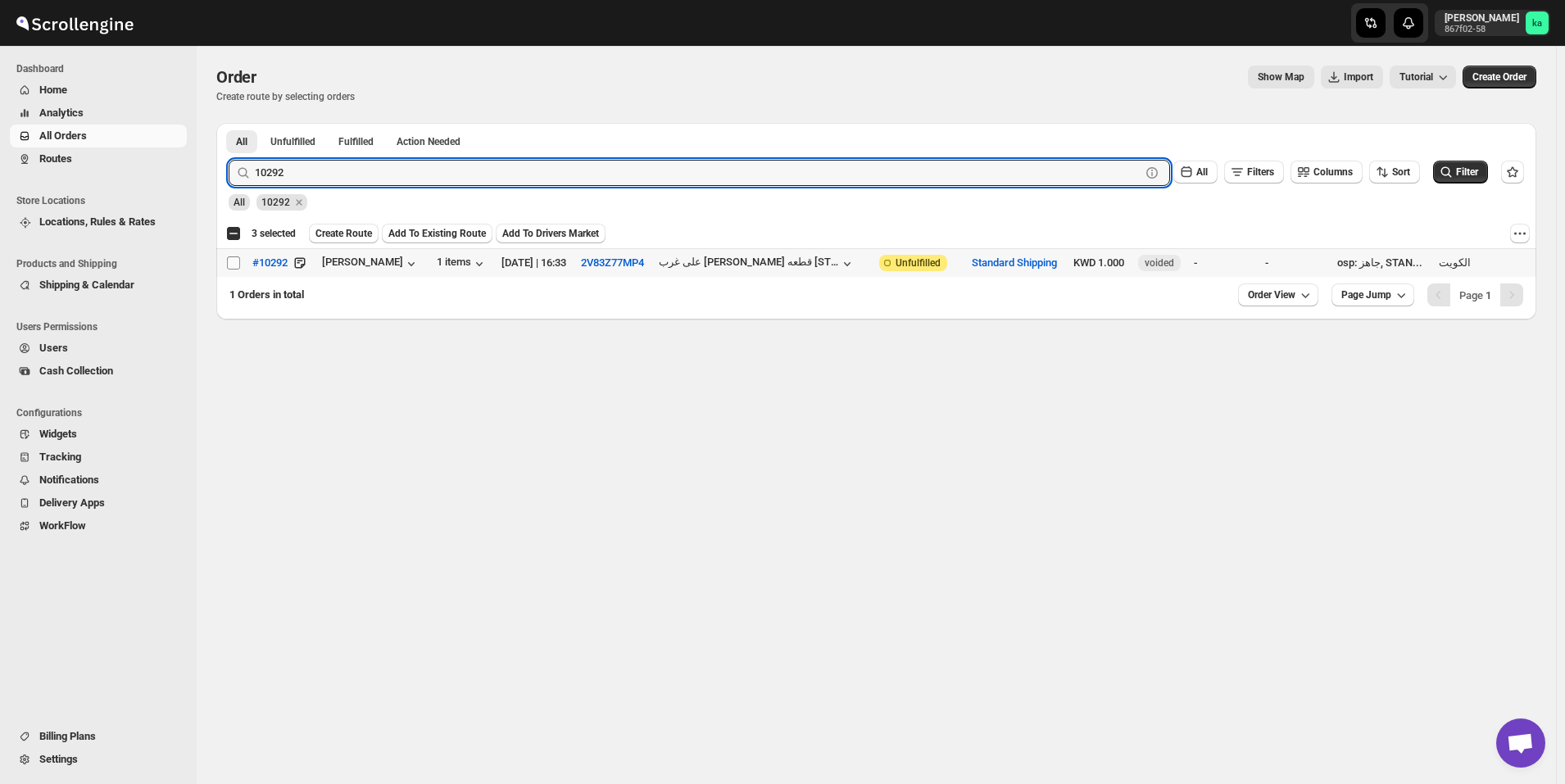
click at [230, 263] on input "Select order" at bounding box center [233, 262] width 13 height 13
checkbox input "true"
click at [472, 175] on input "10292" at bounding box center [682, 173] width 856 height 26
paste input "305"
type input "10305"
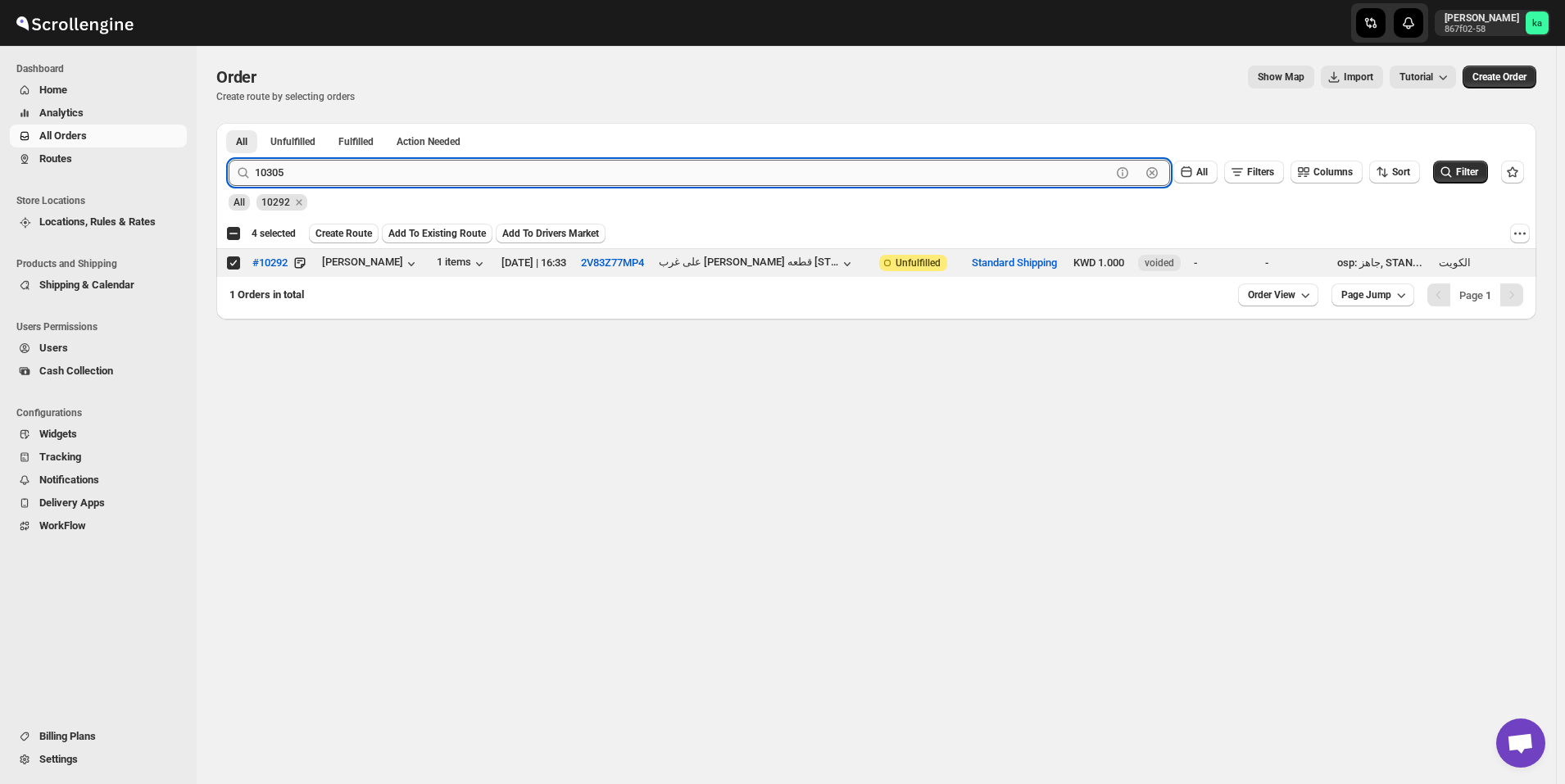
click at [229, 123] on button "Submit" at bounding box center [252, 131] width 47 height 17
click at [236, 267] on input "Select order" at bounding box center [233, 262] width 13 height 13
checkbox input "true"
click at [445, 180] on input "10305" at bounding box center [682, 173] width 856 height 26
paste input "9"
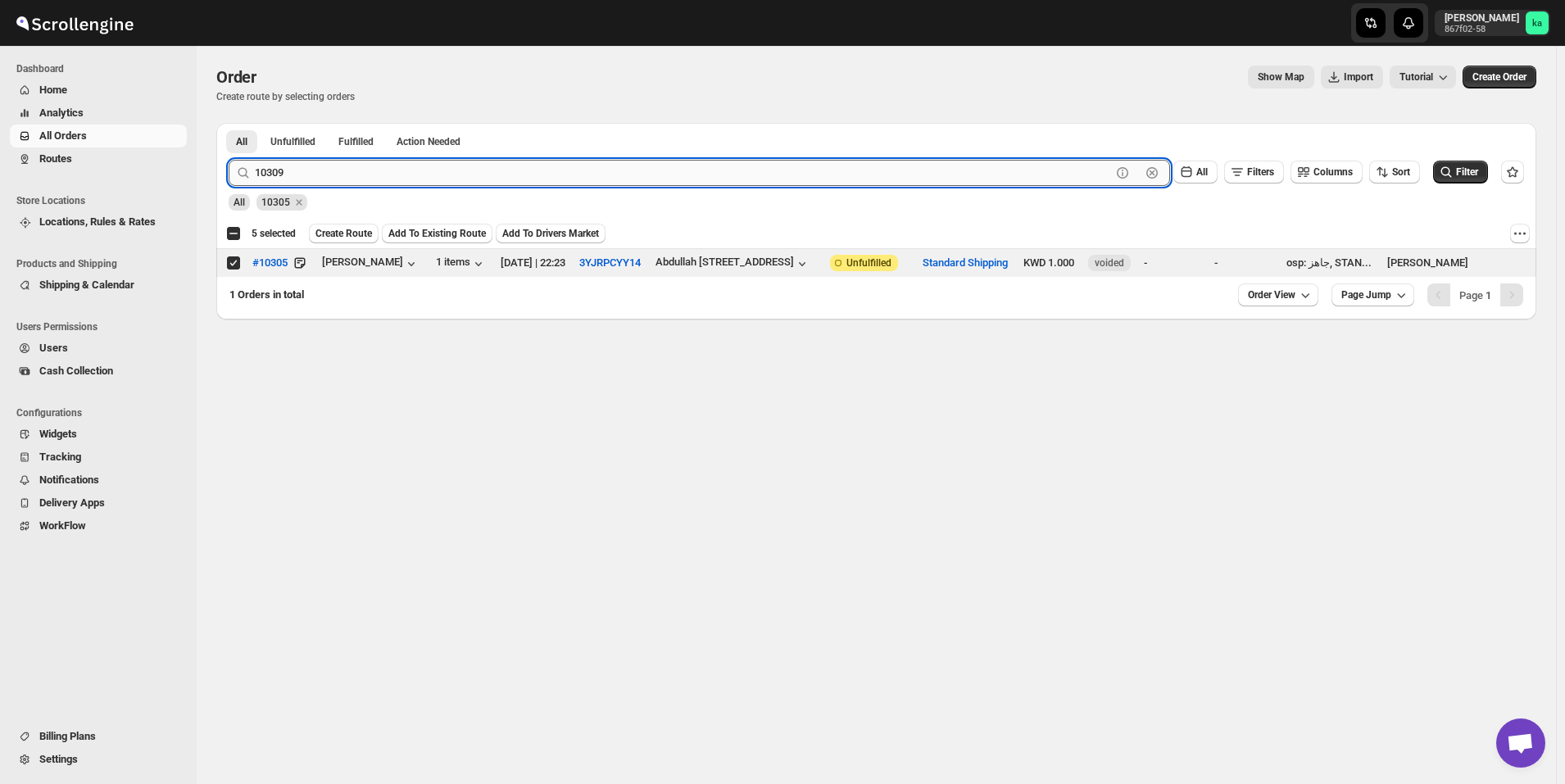
type input "10309"
click at [229, 123] on button "Submit" at bounding box center [252, 131] width 47 height 17
click at [233, 259] on input "Select order" at bounding box center [233, 262] width 13 height 13
checkbox input "true"
click at [406, 165] on input "10309" at bounding box center [682, 173] width 856 height 26
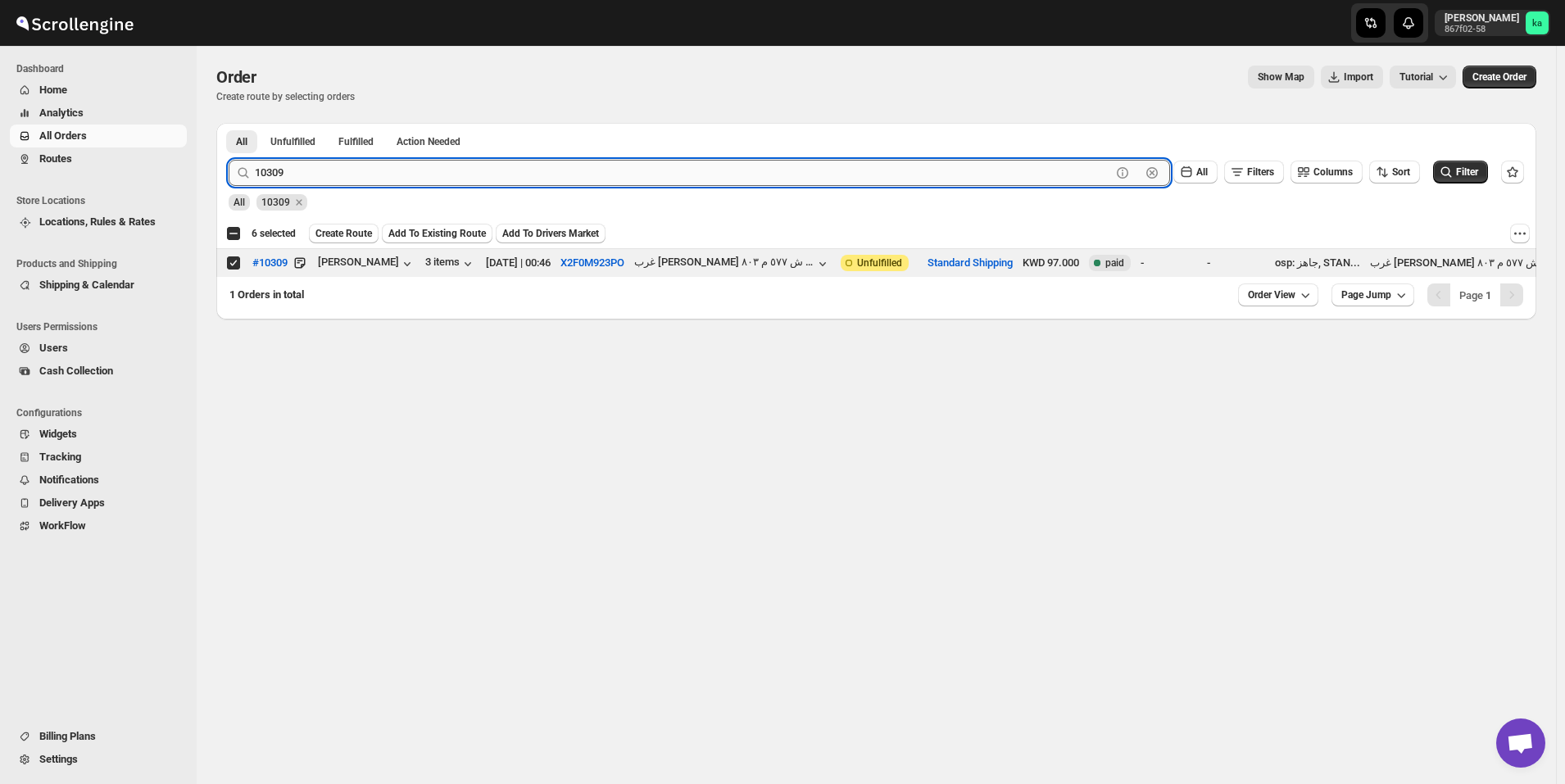
paste input "296"
type input "10296"
click at [229, 123] on button "Submit" at bounding box center [252, 131] width 47 height 17
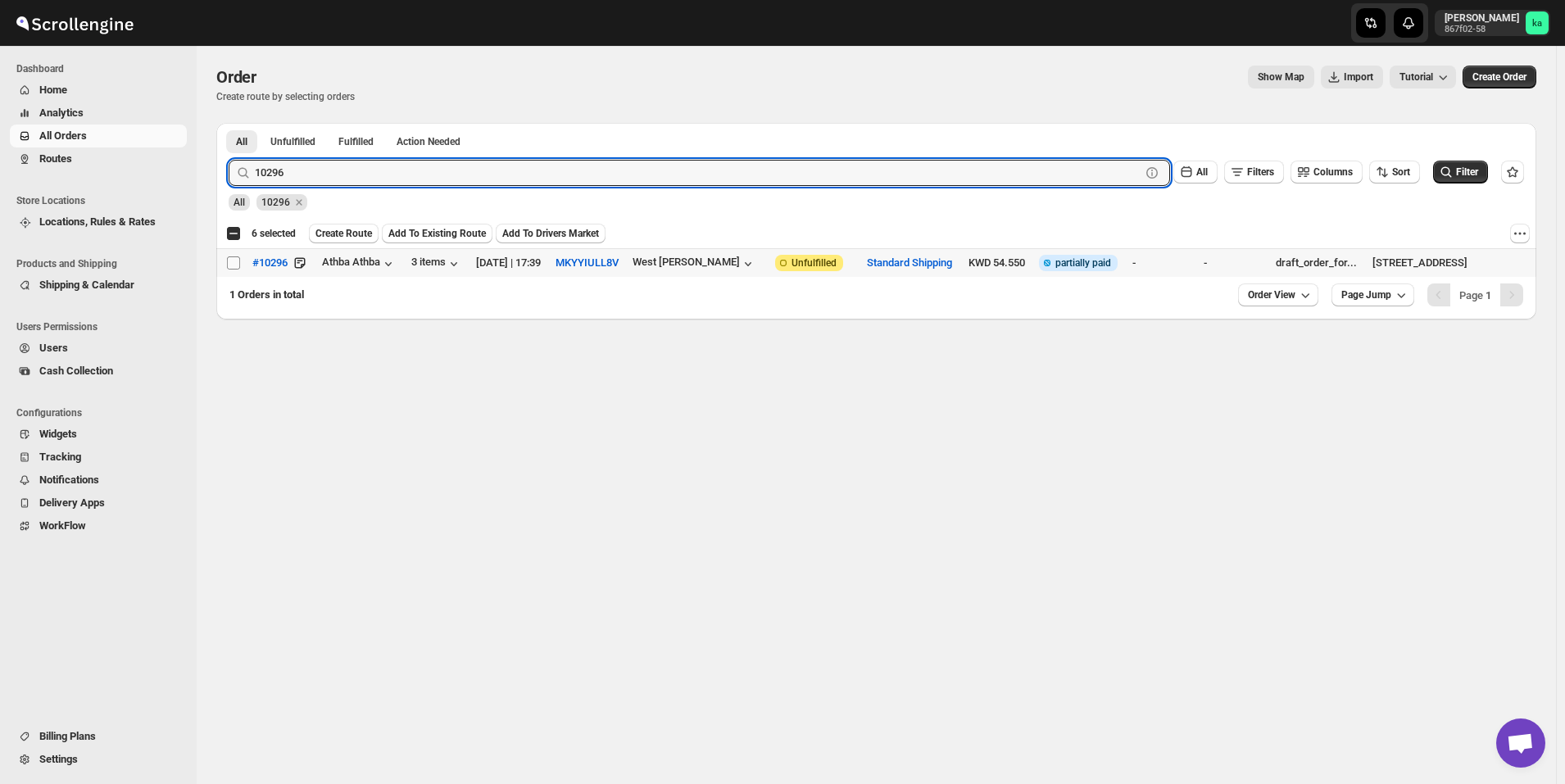
click at [233, 261] on input "Select order" at bounding box center [233, 262] width 13 height 13
checkbox input "true"
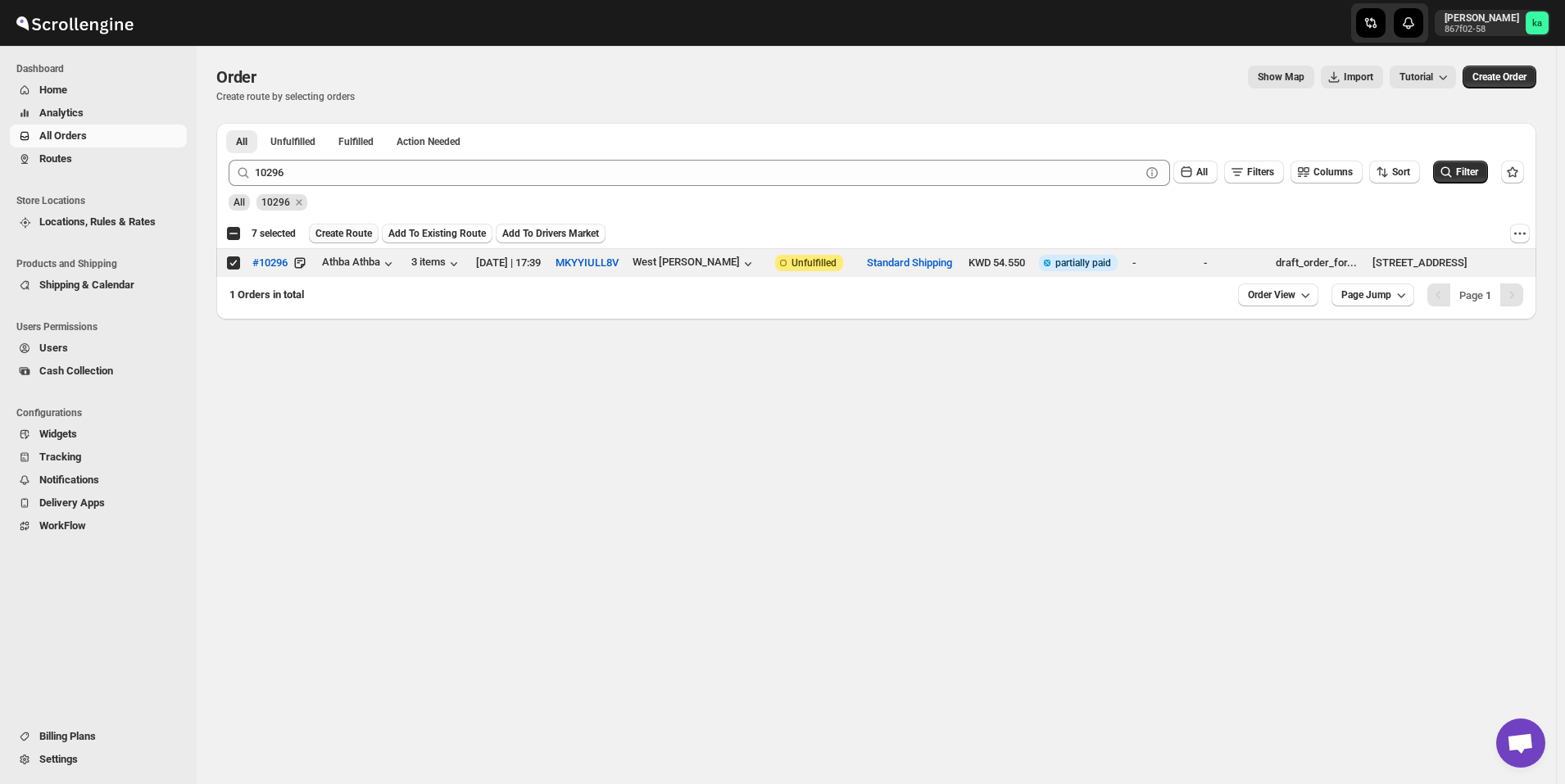
click at [345, 235] on span "Create Route" at bounding box center [343, 233] width 57 height 13
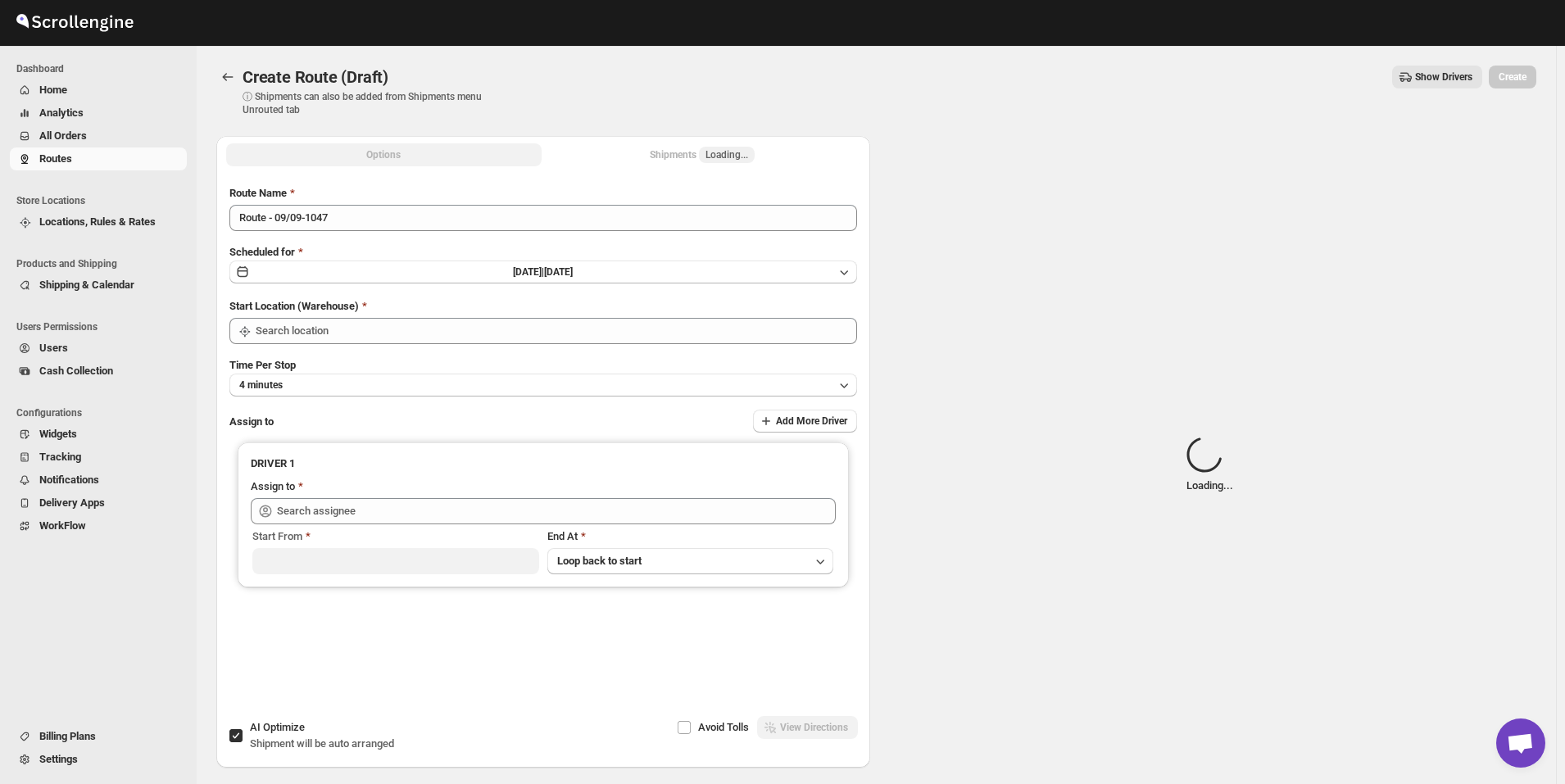
type input "[GEOGRAPHIC_DATA]"
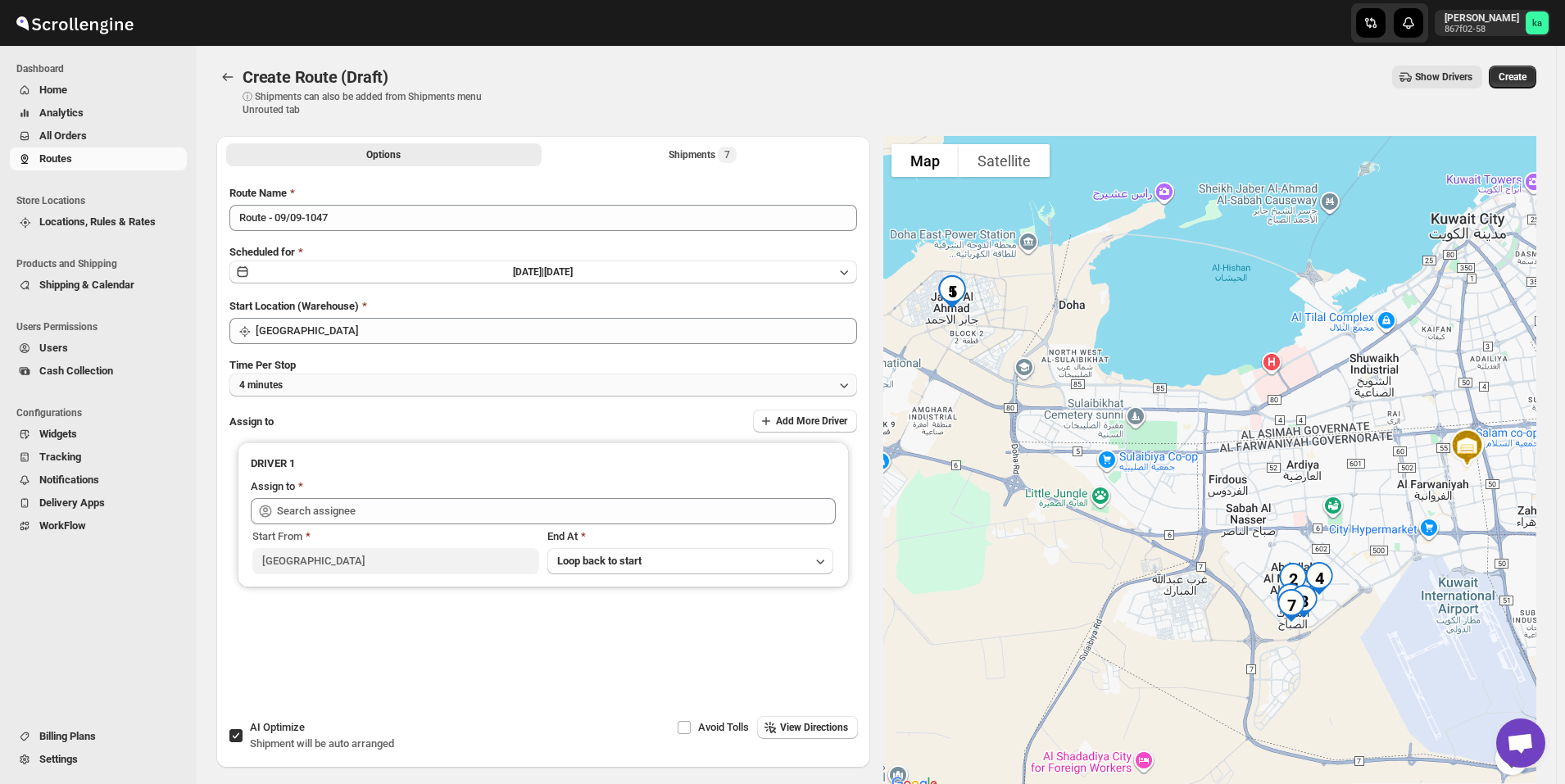
click at [314, 393] on button "4 minutes" at bounding box center [543, 385] width 627 height 23
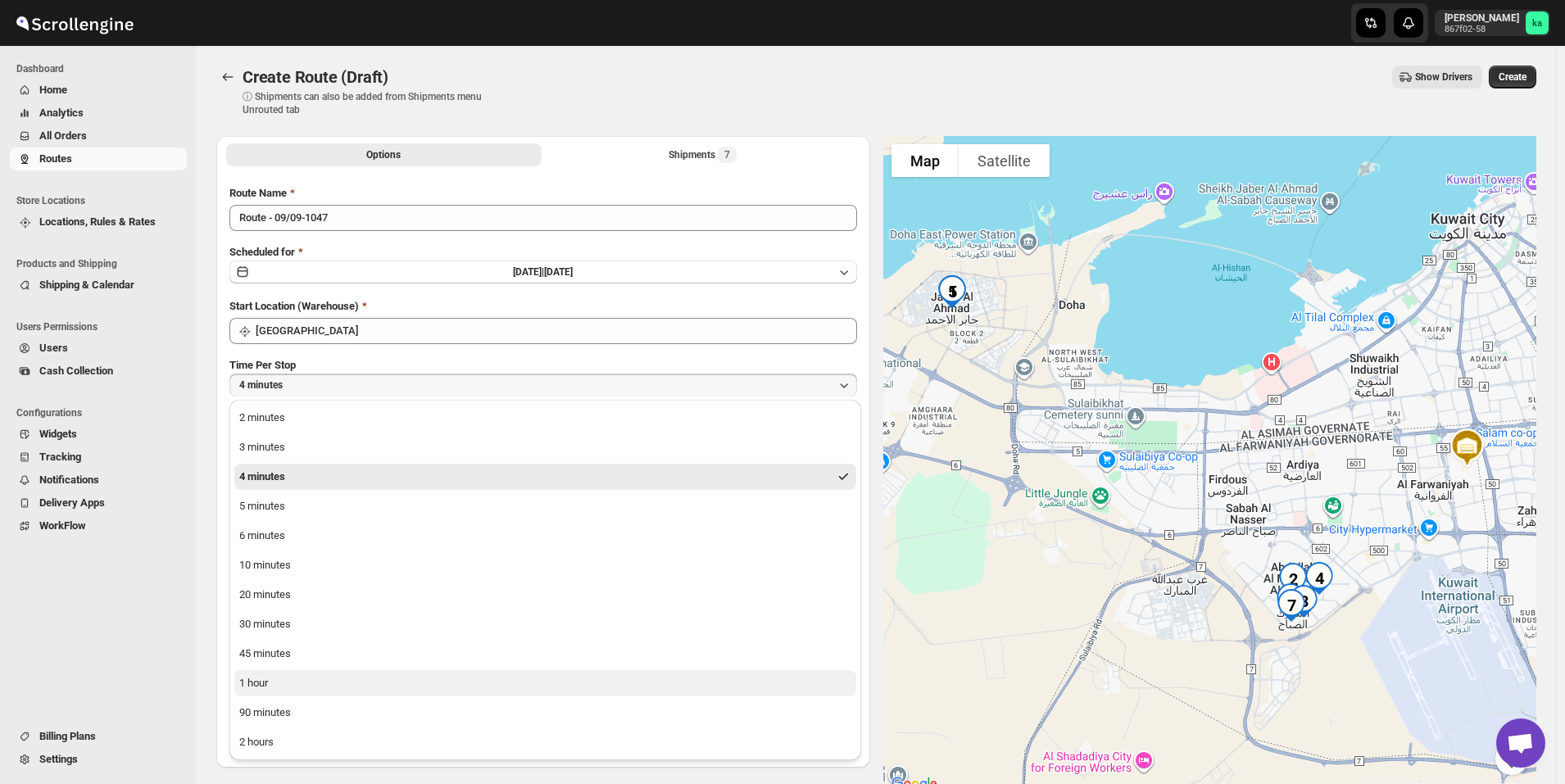
click at [267, 688] on div "1 hour" at bounding box center [254, 683] width 29 height 16
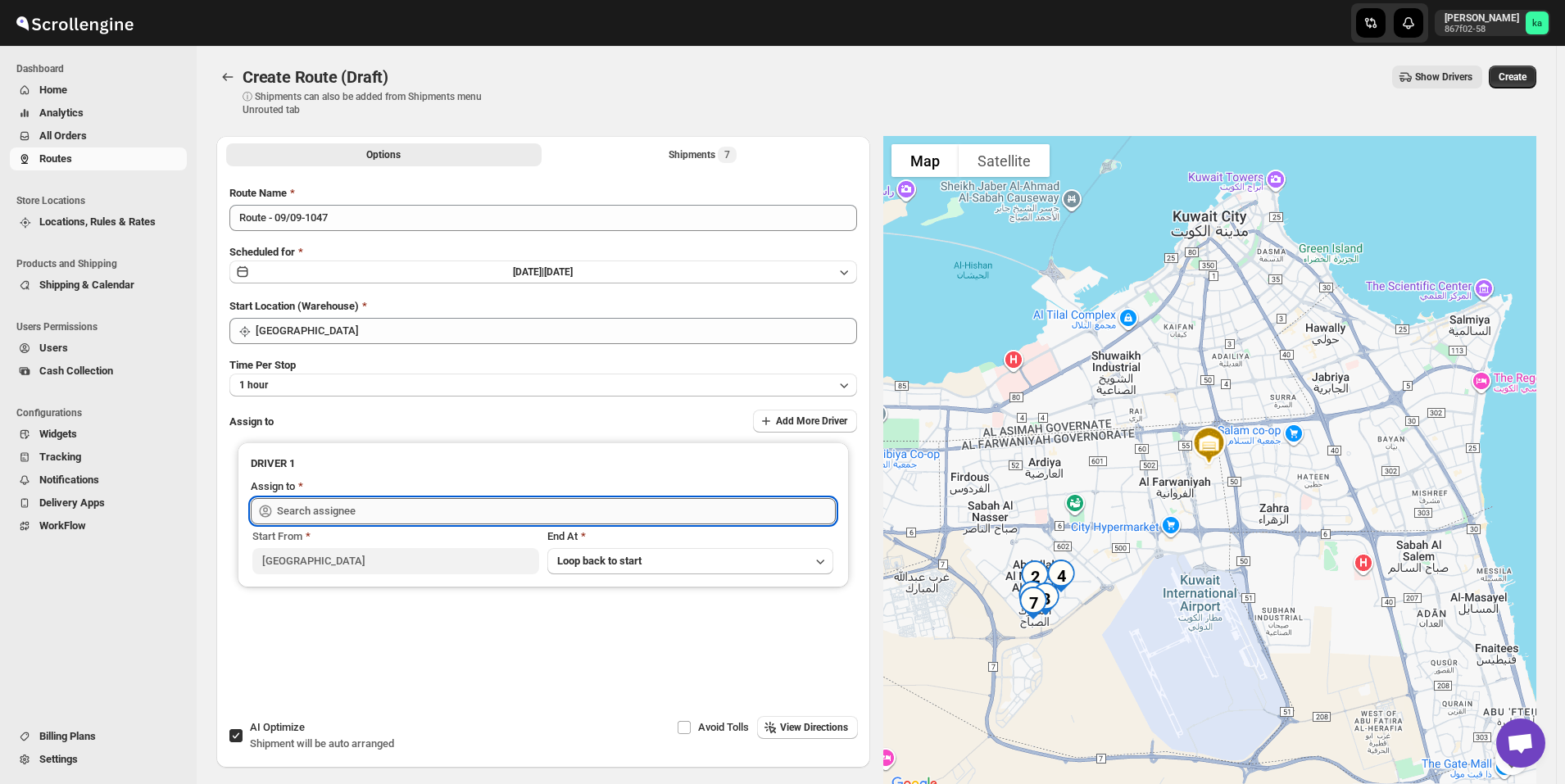
click at [339, 519] on input "text" at bounding box center [557, 511] width 559 height 26
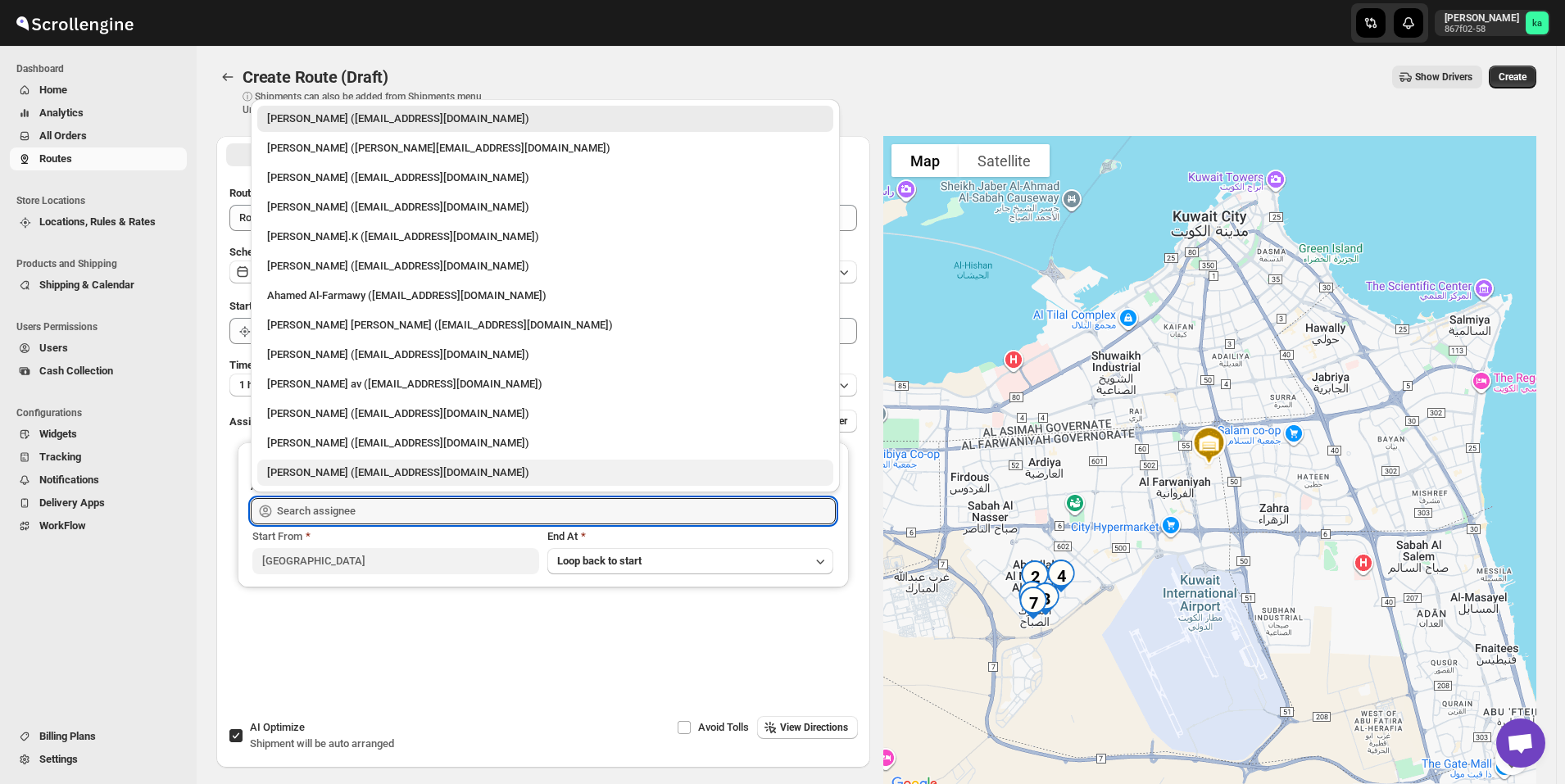
click at [307, 478] on div "[PERSON_NAME] ([EMAIL_ADDRESS][DOMAIN_NAME])" at bounding box center [546, 472] width 557 height 16
type input "[PERSON_NAME] ([EMAIL_ADDRESS][DOMAIN_NAME])"
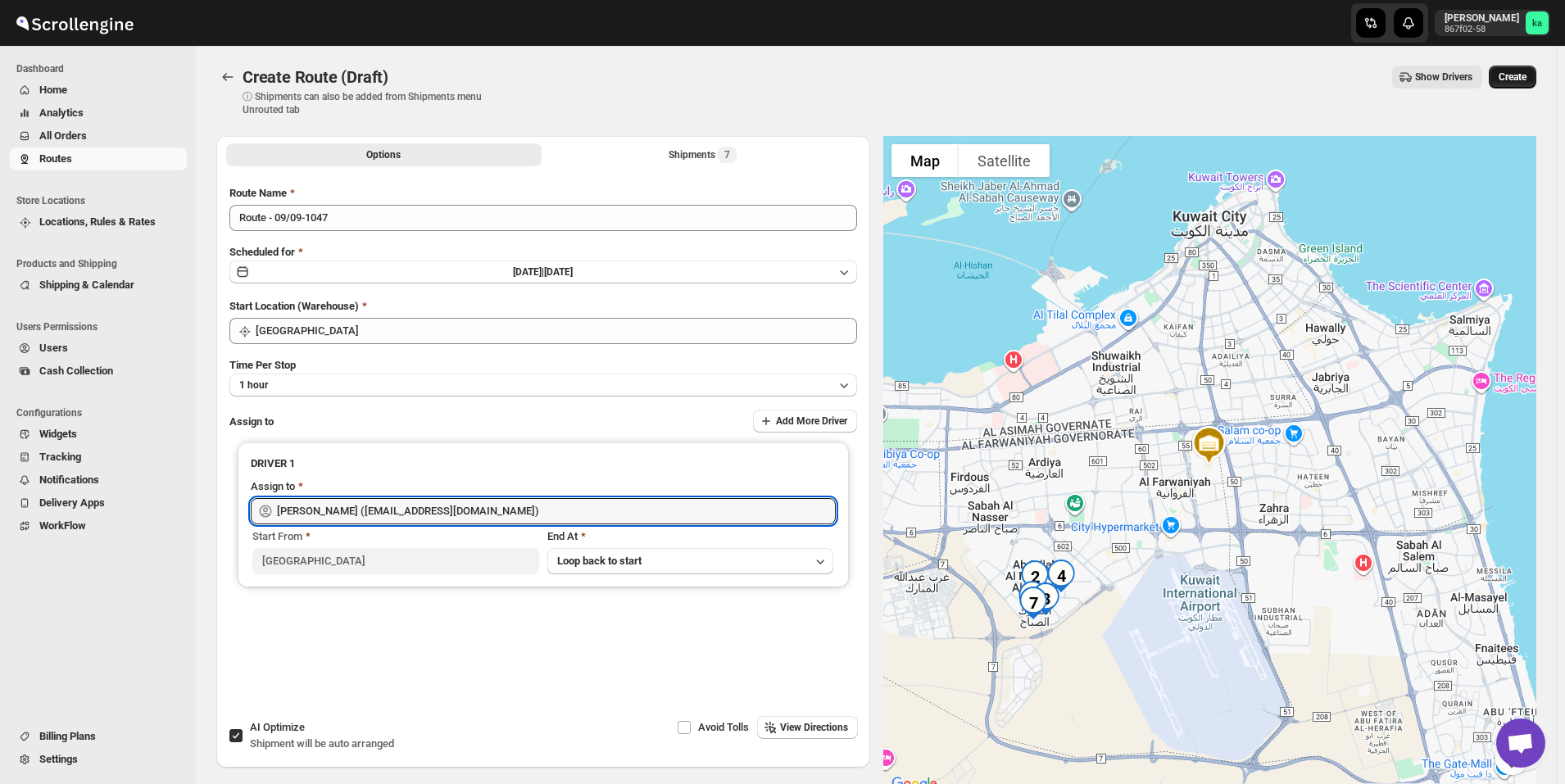
click at [1526, 81] on span "Create" at bounding box center [1512, 77] width 28 height 13
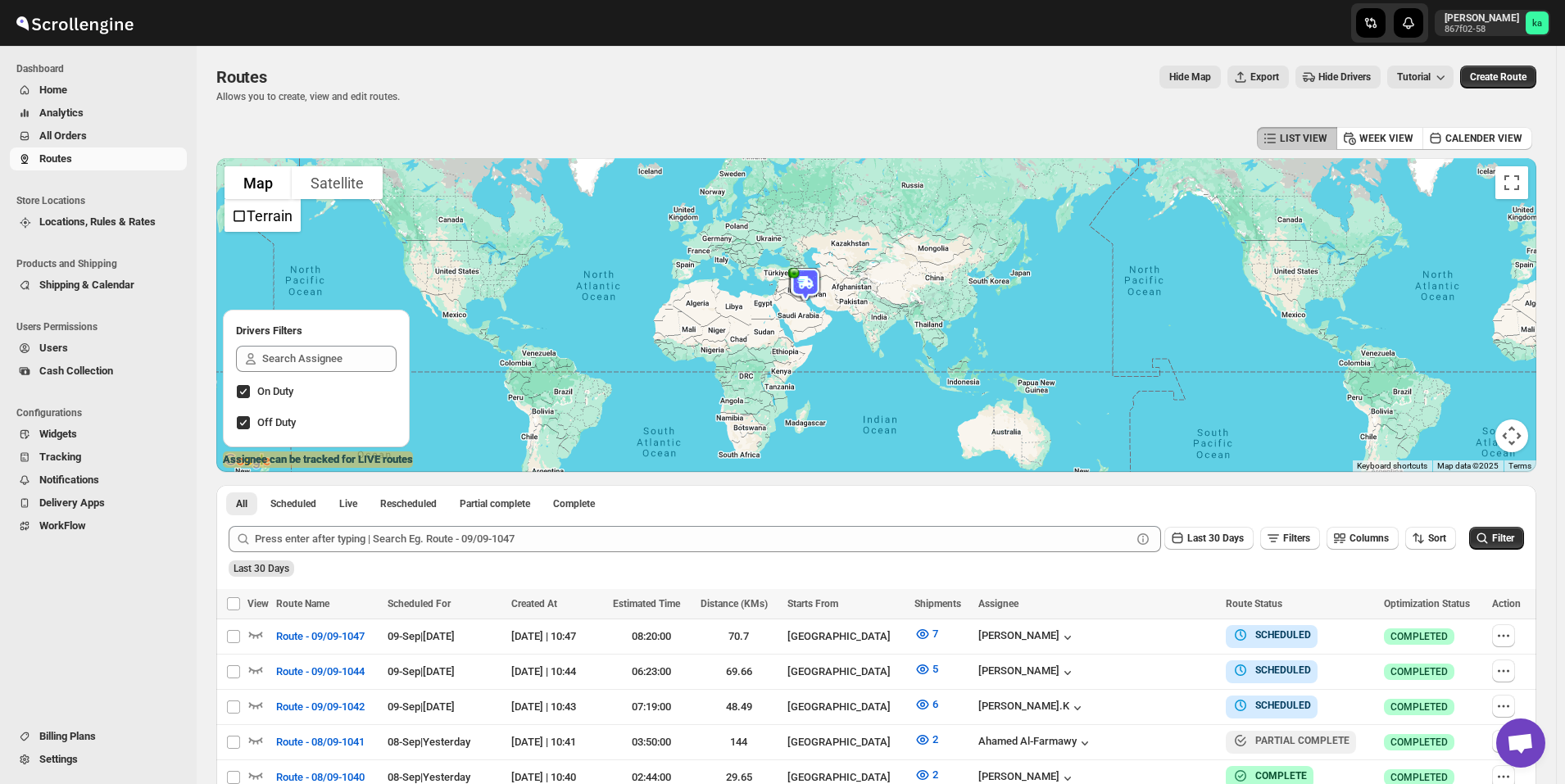
click at [116, 131] on span "All Orders" at bounding box center [111, 136] width 144 height 16
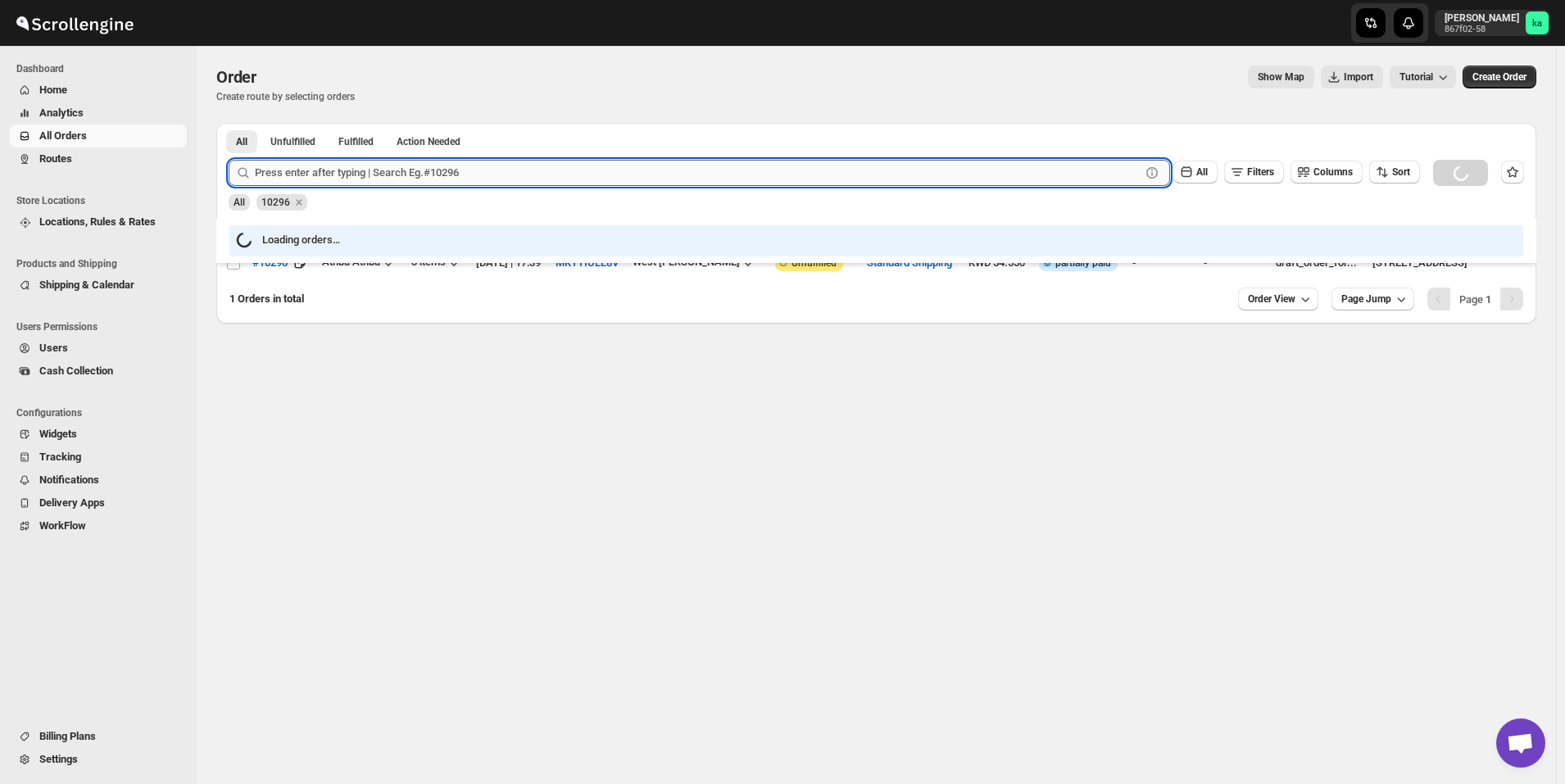
click at [352, 171] on input "text" at bounding box center [697, 173] width 886 height 26
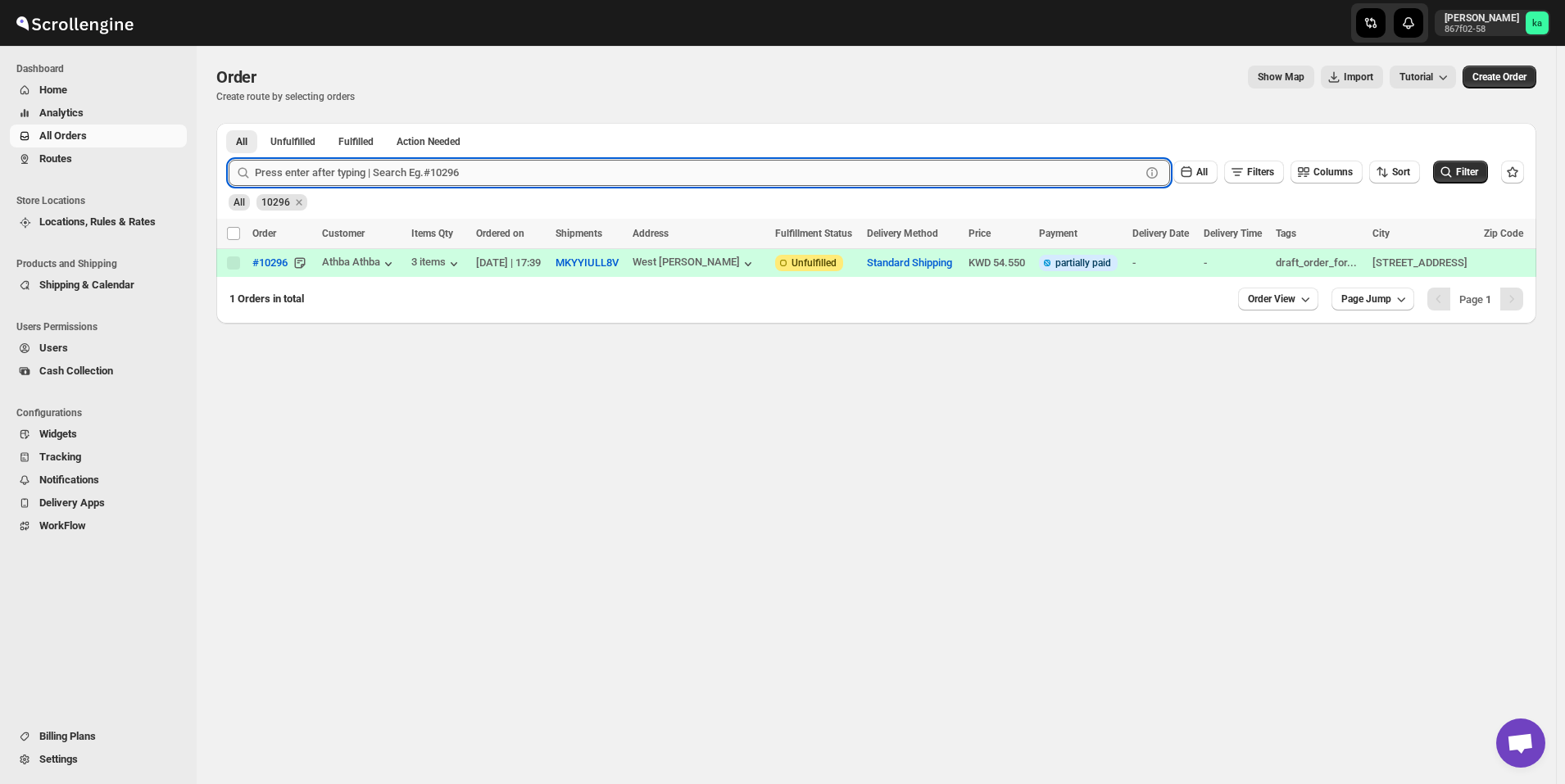
paste input "10314"
type input "10314"
click at [229, 123] on button "Submit" at bounding box center [252, 131] width 47 height 17
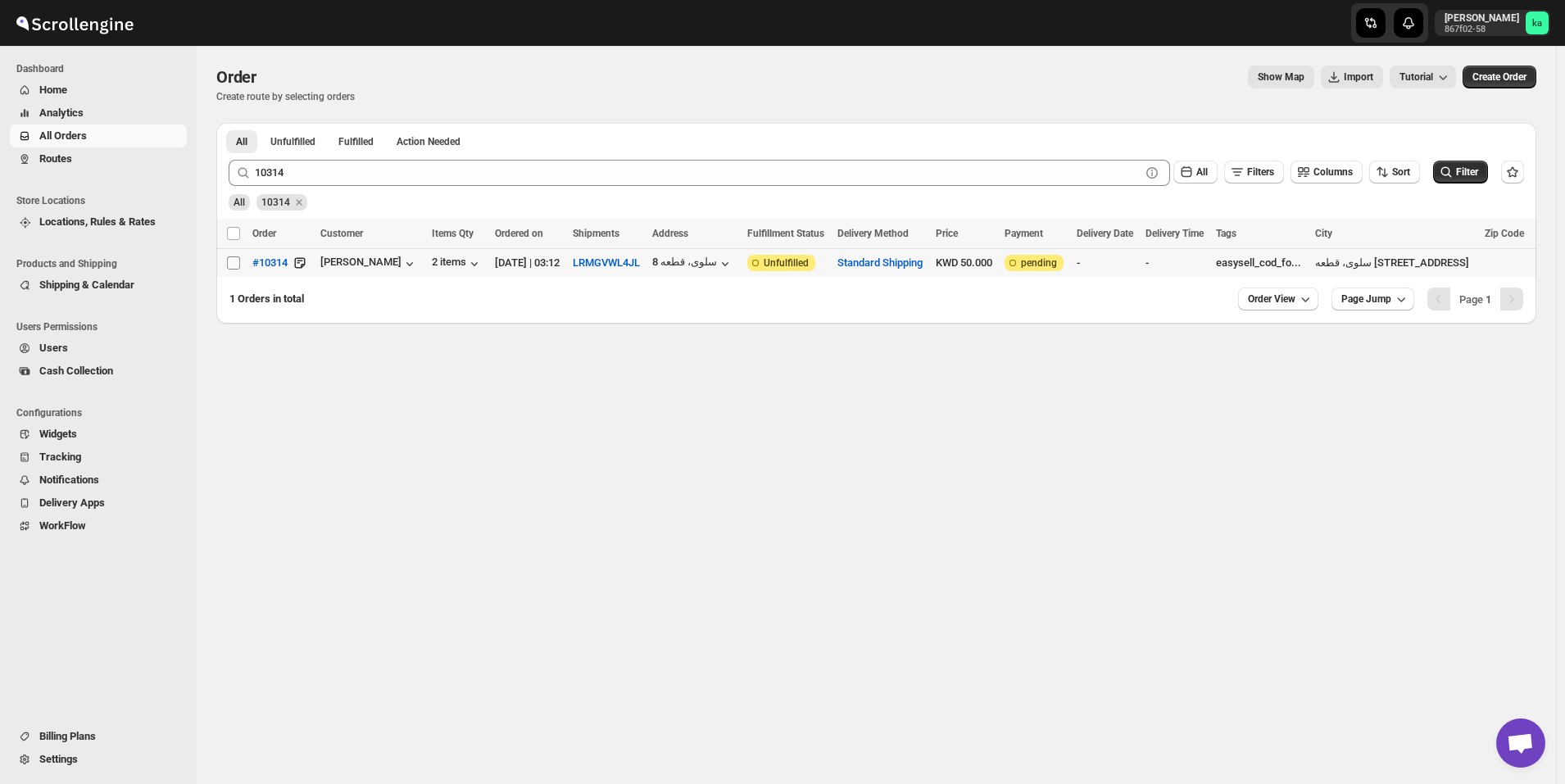
click at [233, 258] on input "Select order" at bounding box center [233, 262] width 13 height 13
checkbox input "true"
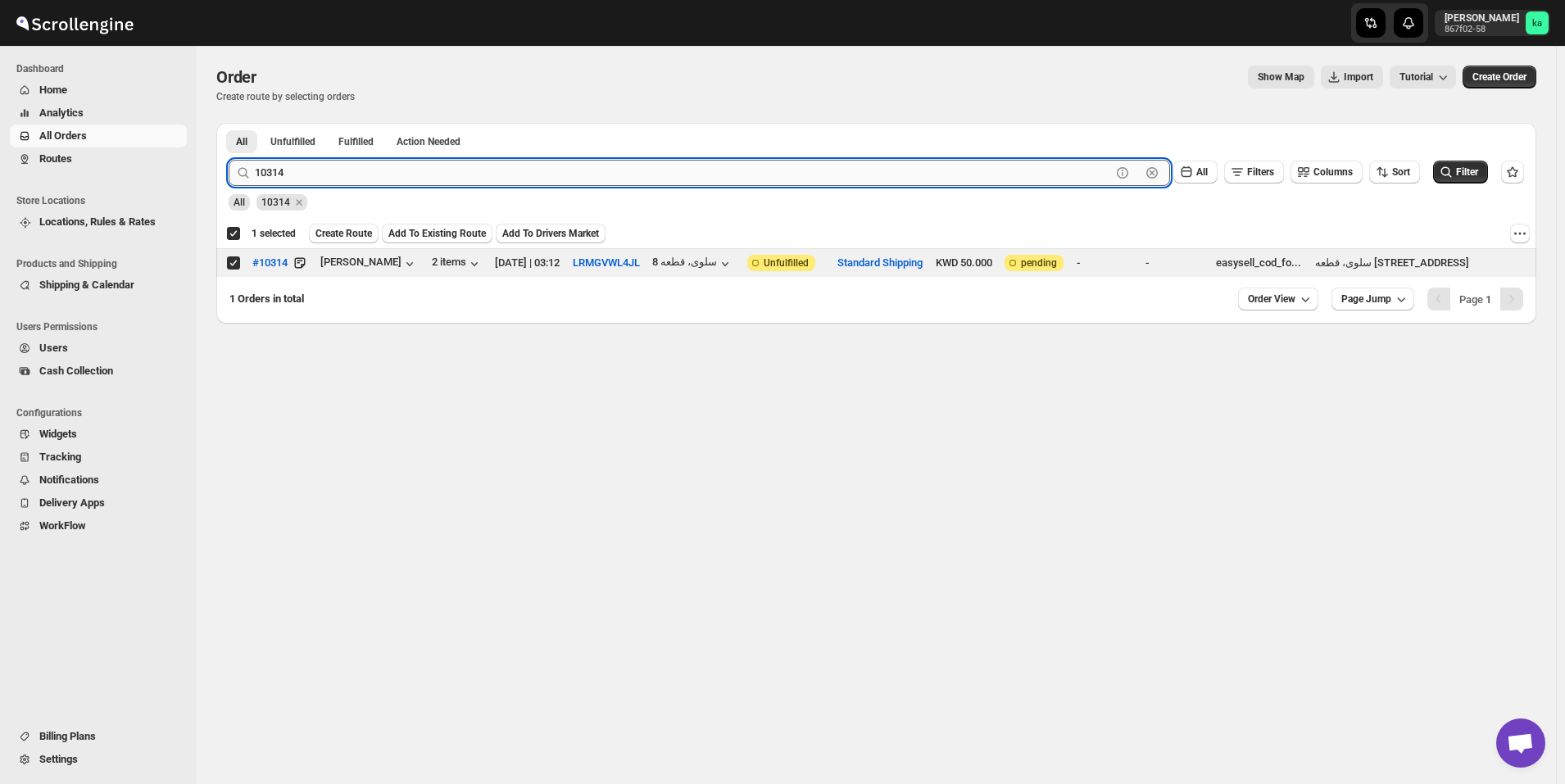
click at [363, 182] on input "10314" at bounding box center [682, 173] width 856 height 26
paste input "0"
type input "10304"
click at [229, 123] on button "Submit" at bounding box center [252, 131] width 47 height 17
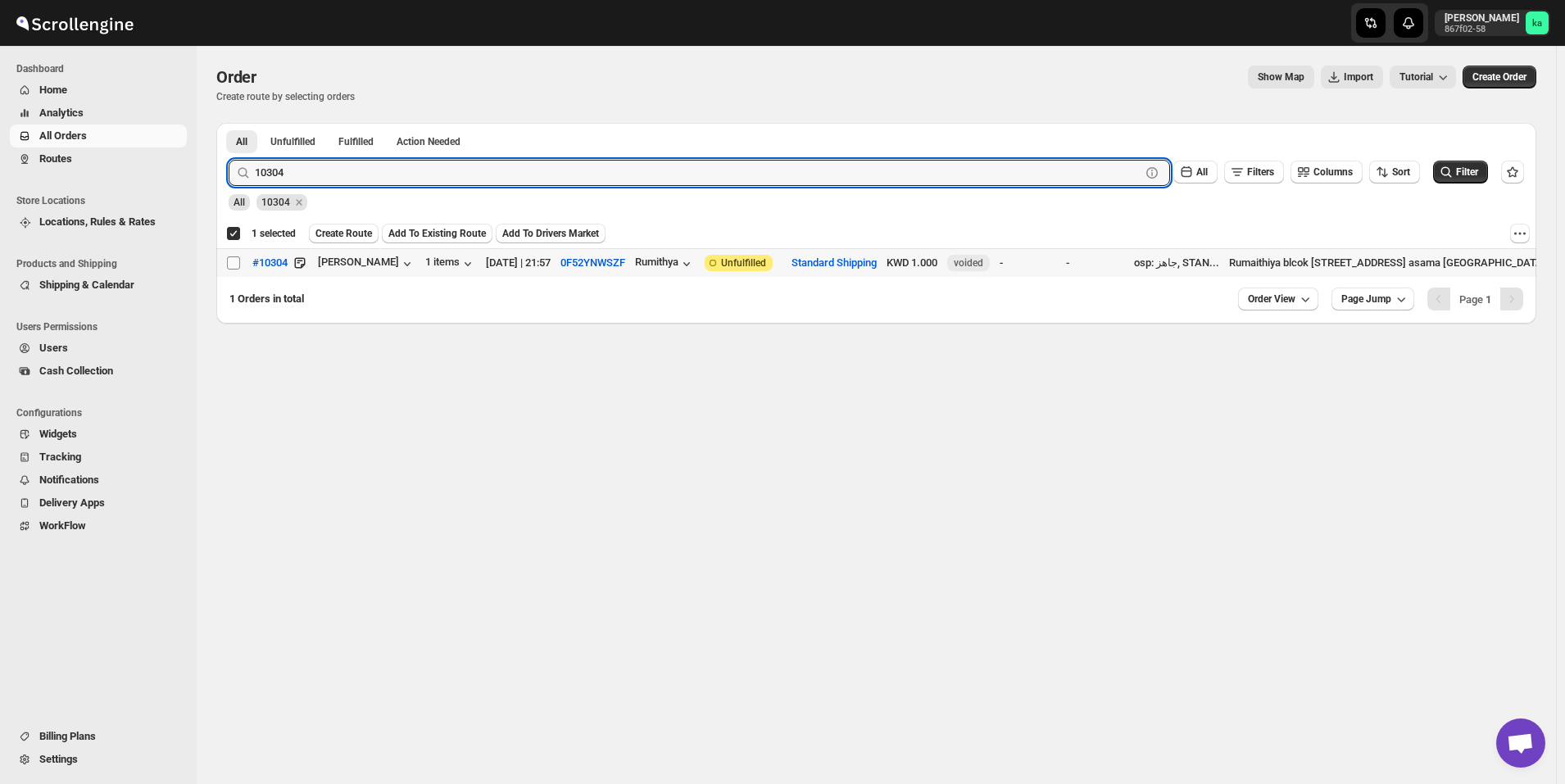
click at [236, 264] on input "Select order" at bounding box center [233, 262] width 13 height 13
checkbox input "true"
checkbox input "false"
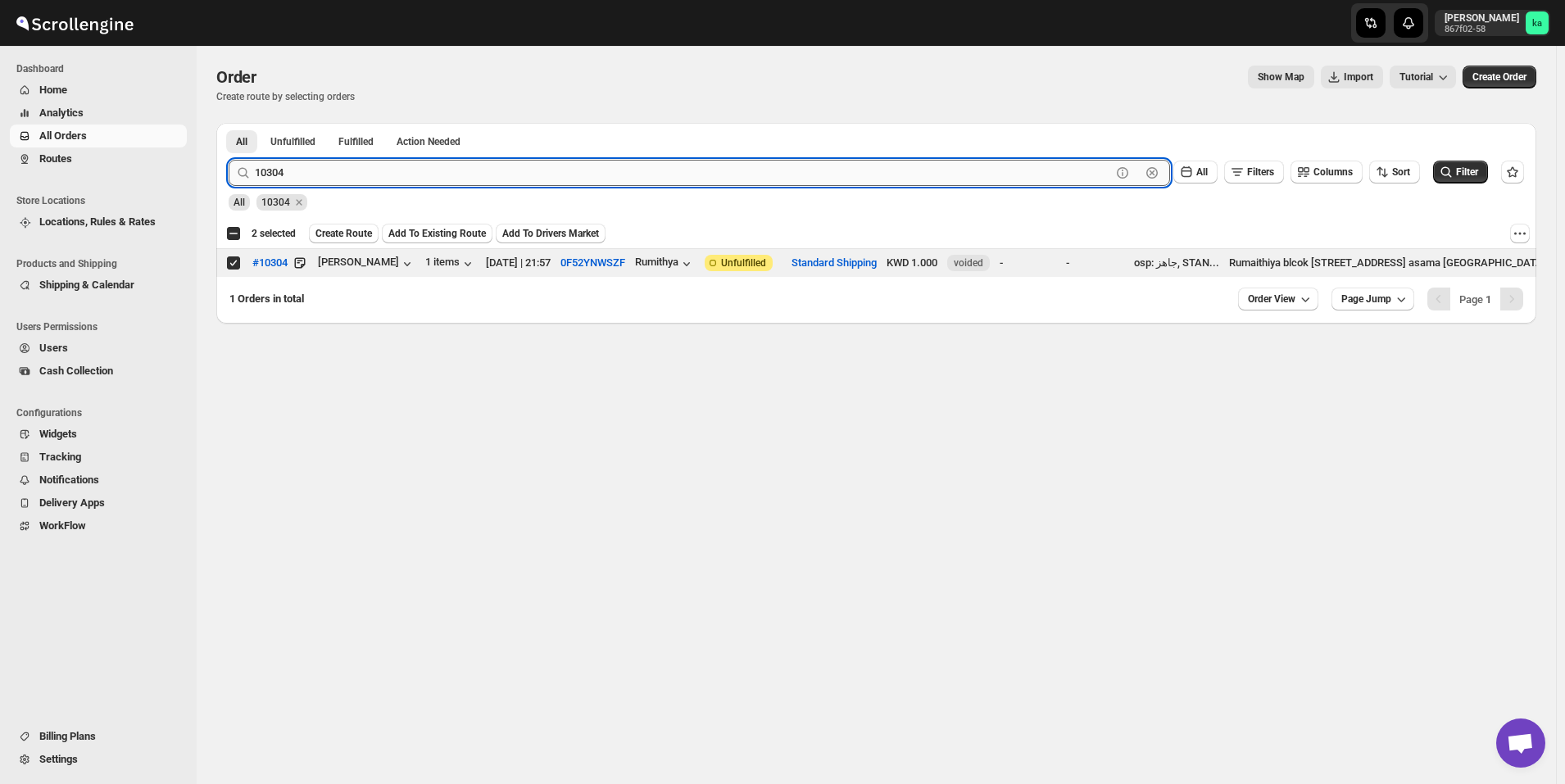
click at [355, 170] on input "10304" at bounding box center [682, 173] width 856 height 26
paste input "36"
type input "10336"
click at [229, 123] on button "Submit" at bounding box center [252, 131] width 47 height 17
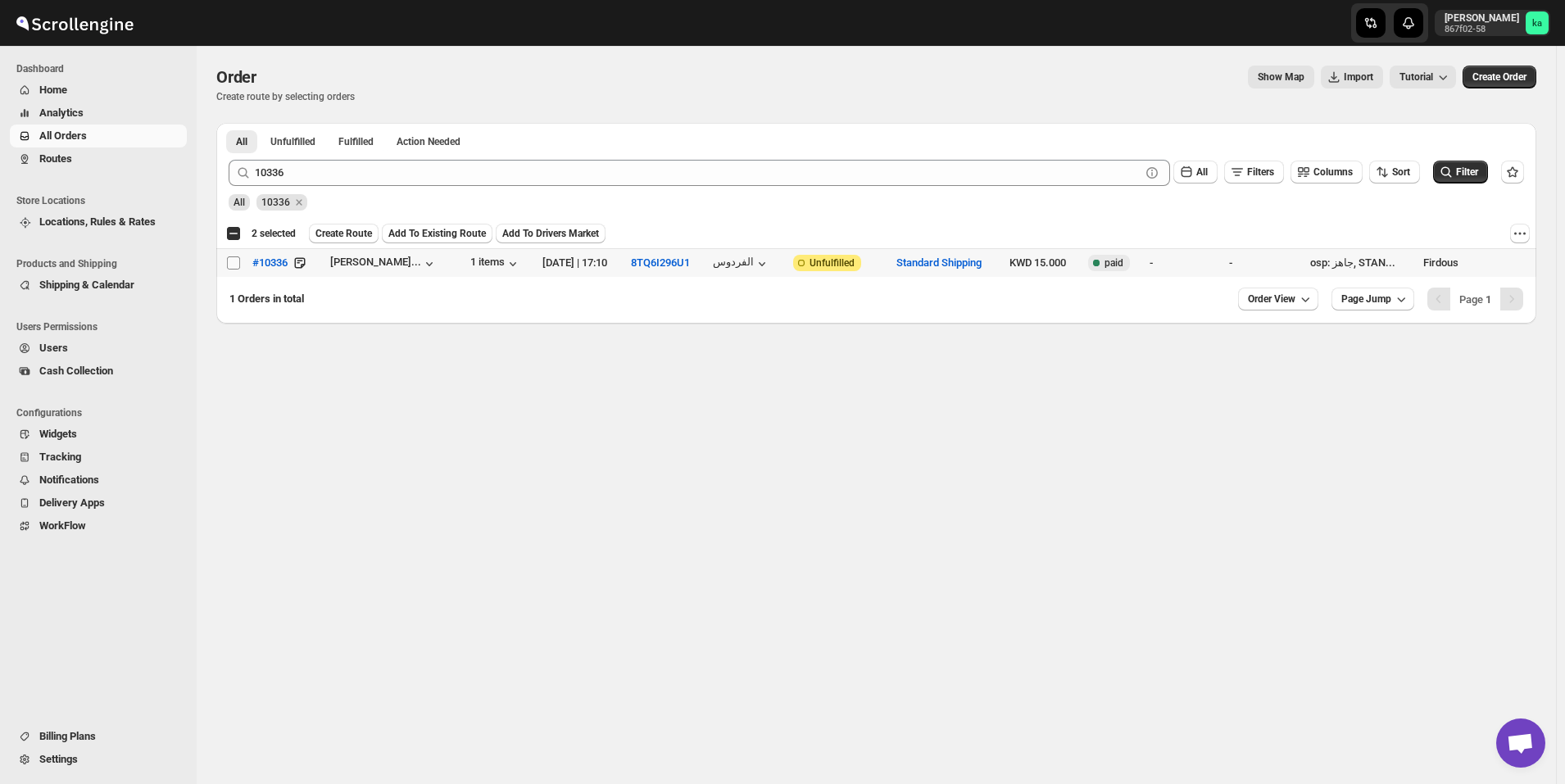
click at [236, 261] on input "Select order" at bounding box center [233, 262] width 13 height 13
checkbox input "true"
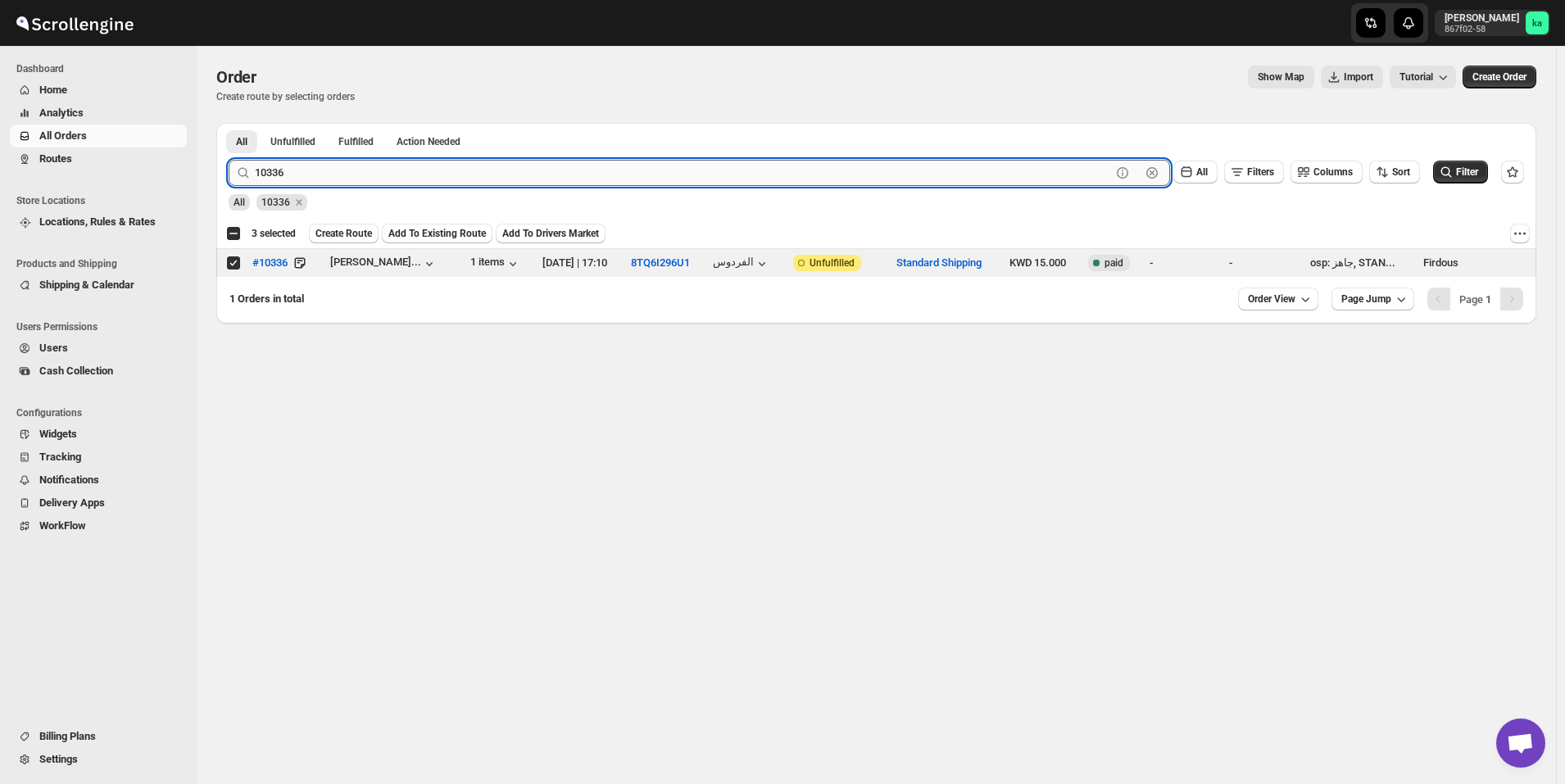
click at [361, 176] on input "10336" at bounding box center [682, 173] width 856 height 26
paste input "25"
type input "10325"
click at [229, 123] on button "Submit" at bounding box center [252, 131] width 47 height 17
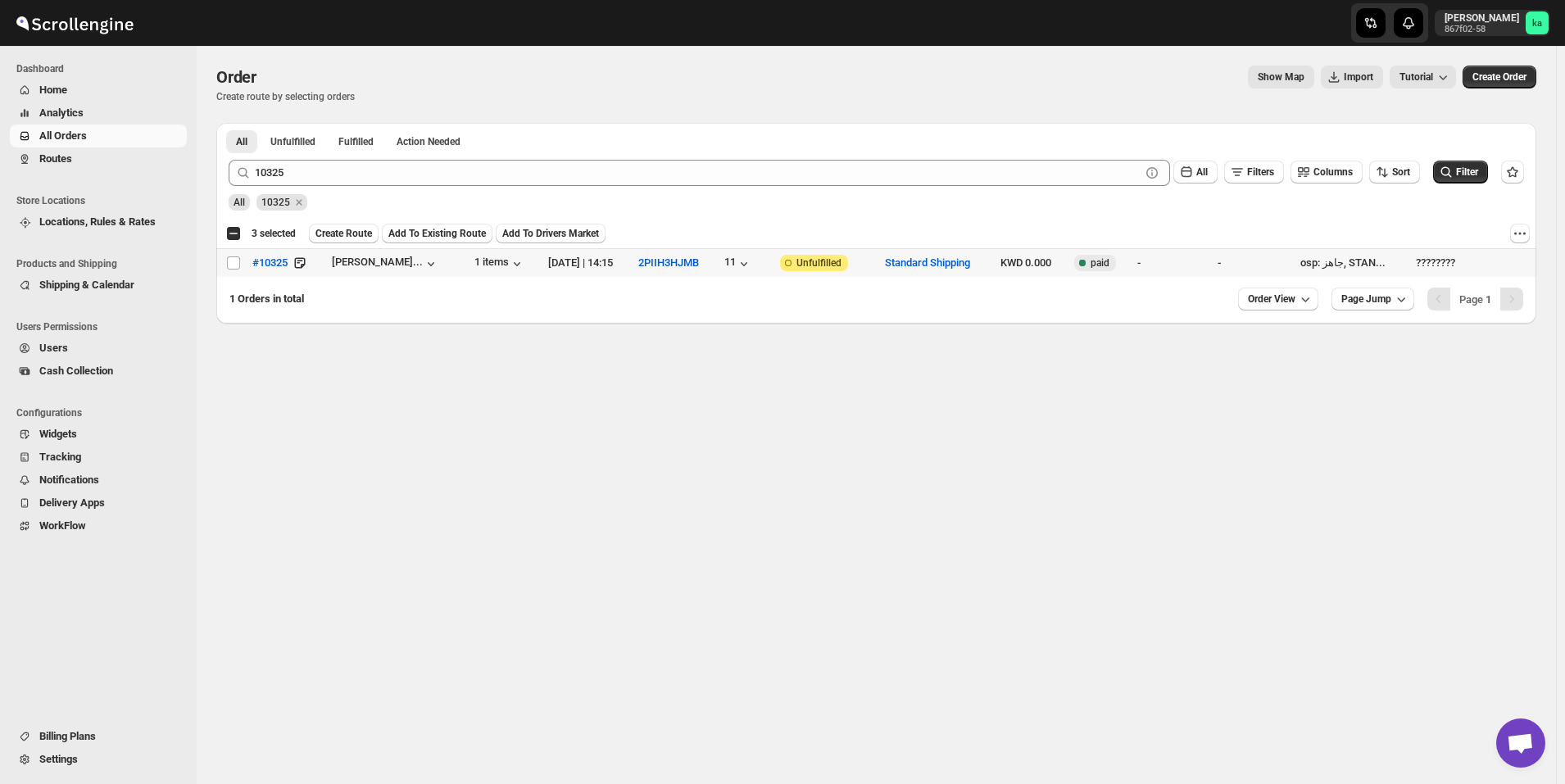
click at [234, 262] on input "Select order" at bounding box center [233, 262] width 13 height 13
checkbox input "true"
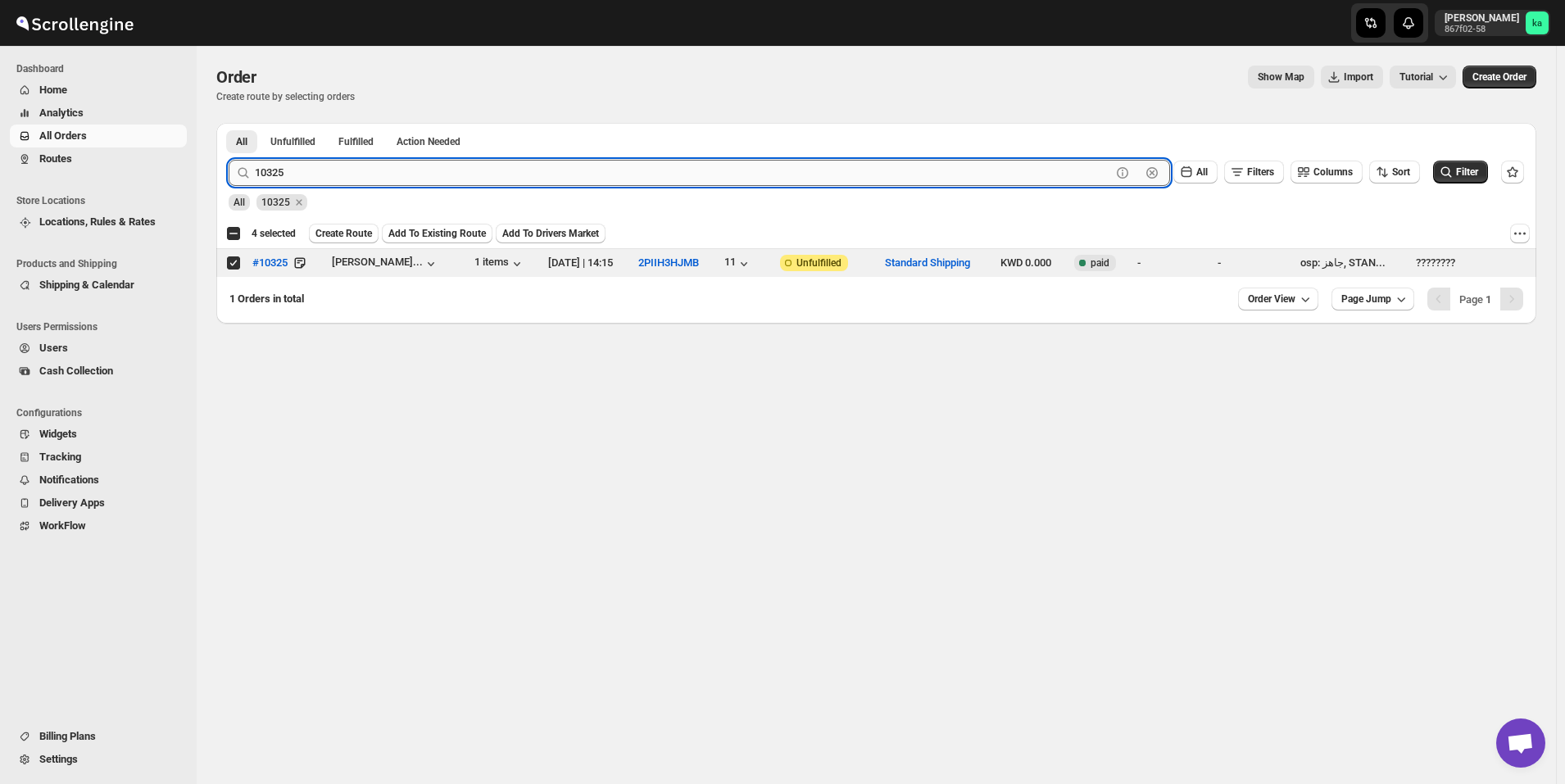
click at [325, 169] on input "10325" at bounding box center [682, 173] width 856 height 26
paste input "3"
type input "10335"
click at [229, 123] on button "Submit" at bounding box center [252, 131] width 47 height 17
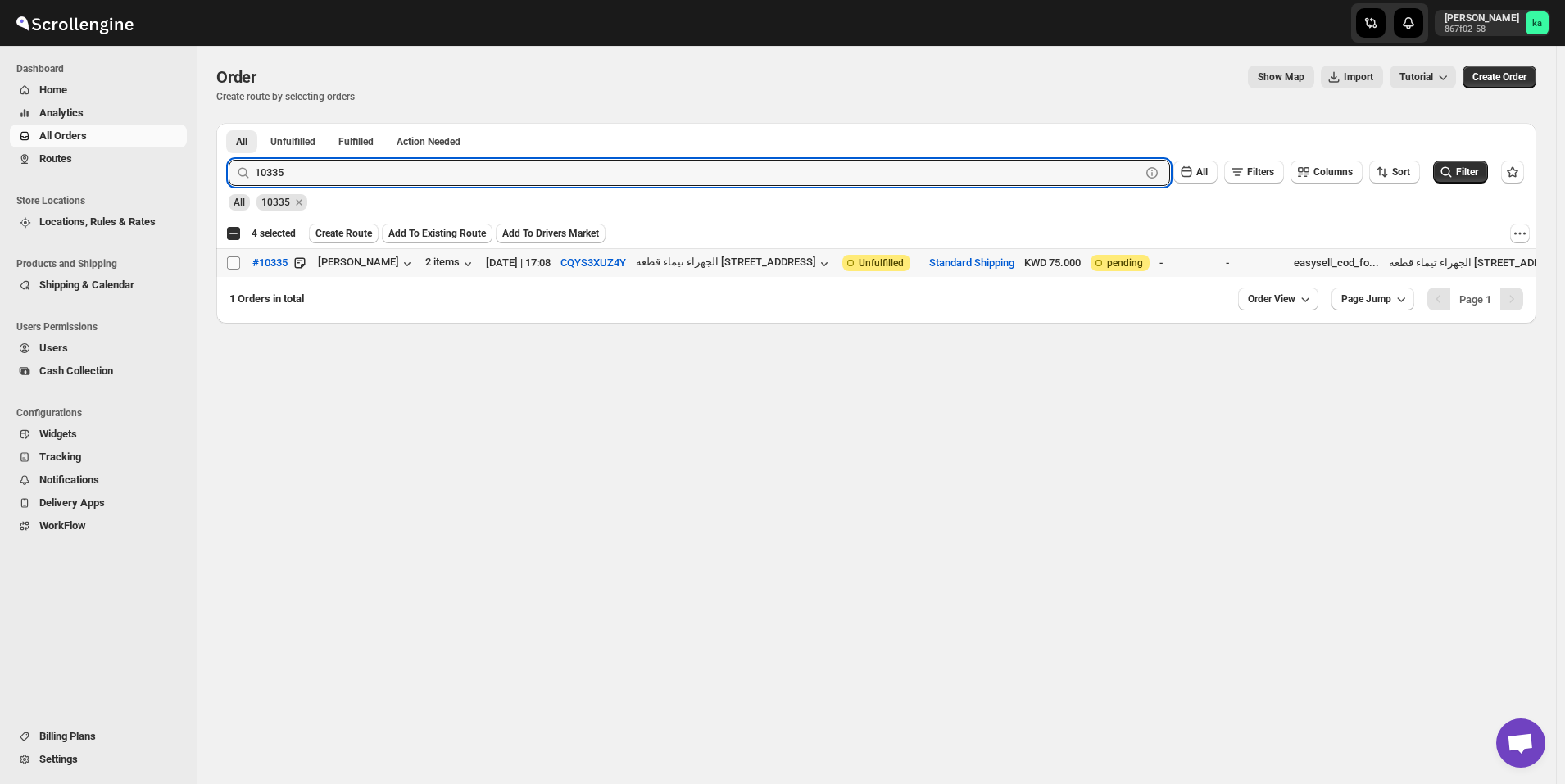
click at [232, 261] on input "Select order" at bounding box center [233, 262] width 13 height 13
checkbox input "true"
click at [365, 169] on input "10335" at bounding box center [682, 173] width 856 height 26
paste input "1"
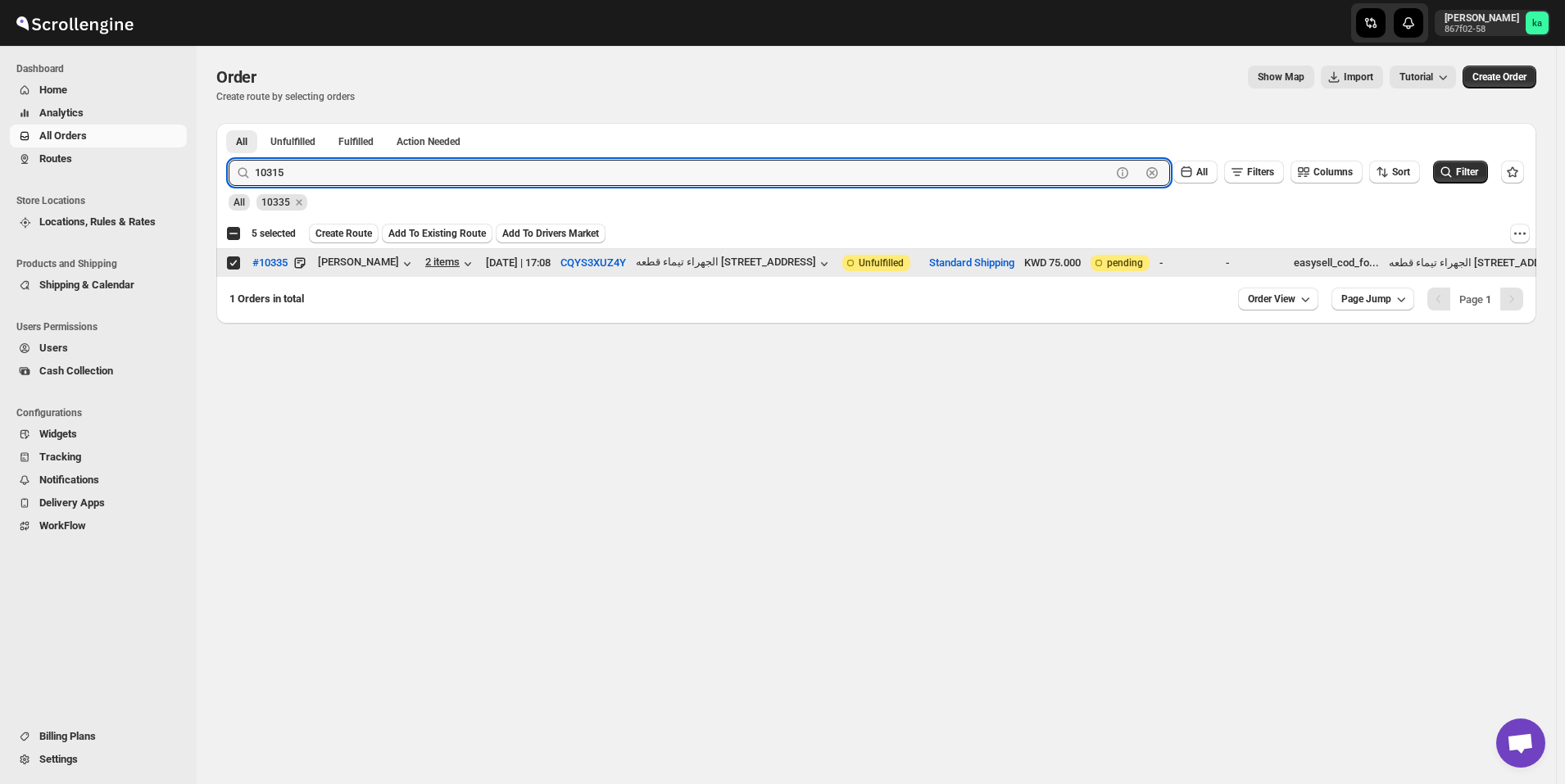
type input "10315"
click at [229, 123] on button "Submit" at bounding box center [252, 131] width 47 height 17
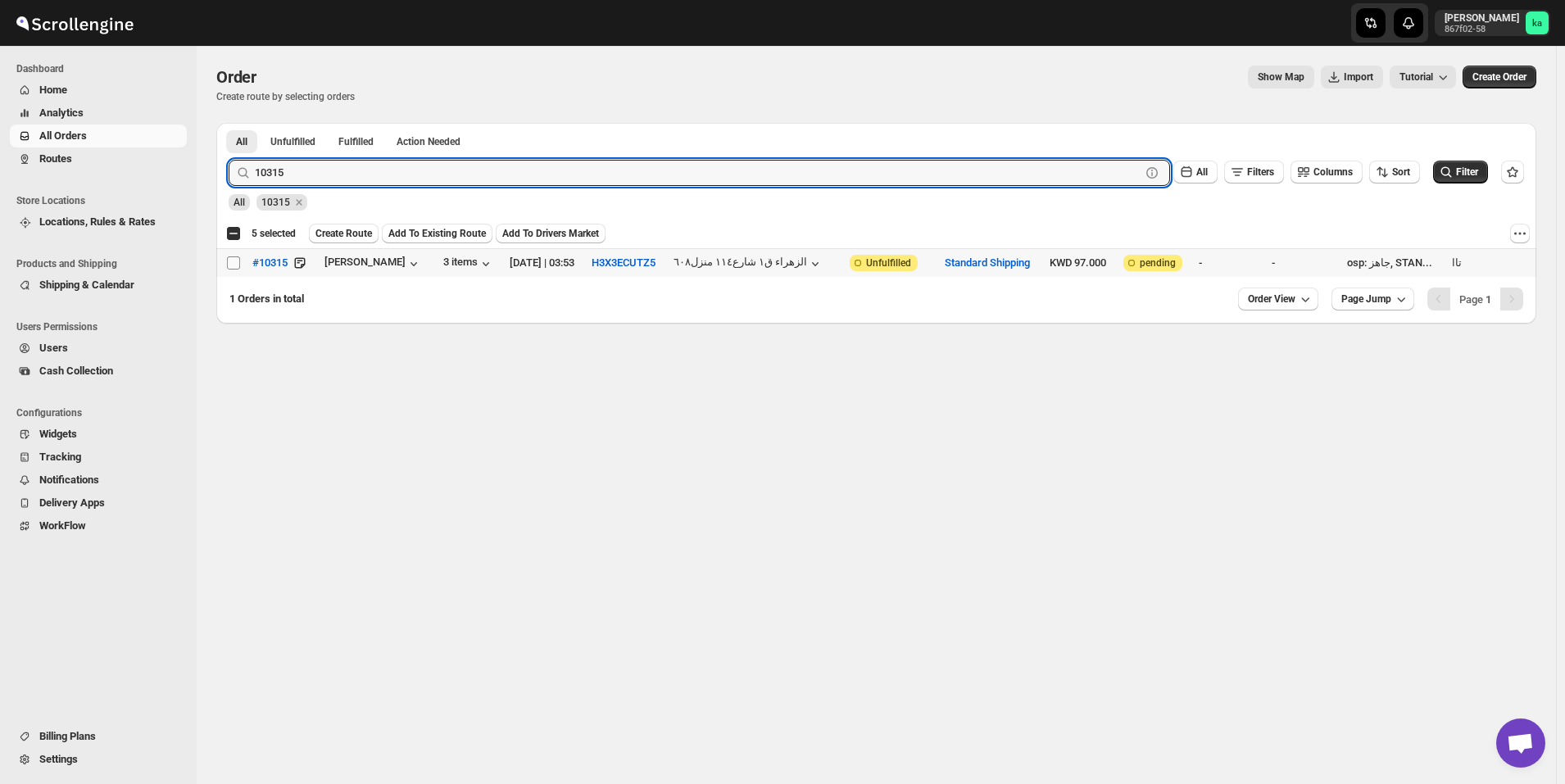
click at [231, 261] on input "Select order" at bounding box center [233, 262] width 13 height 13
checkbox input "true"
click at [342, 177] on input "10315" at bounding box center [682, 173] width 856 height 26
paste input "02"
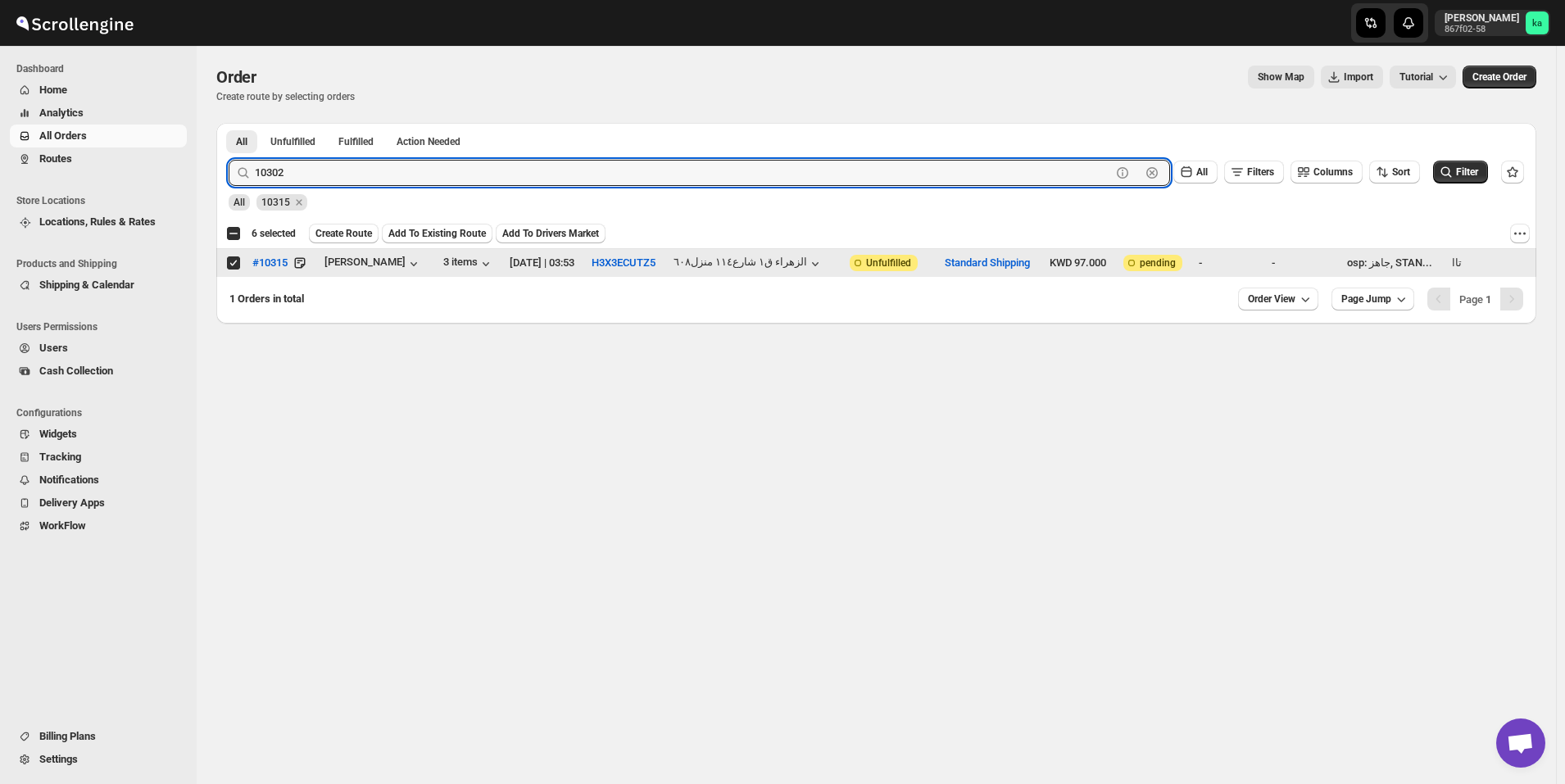
type input "10302"
click at [229, 123] on button "Submit" at bounding box center [252, 131] width 47 height 17
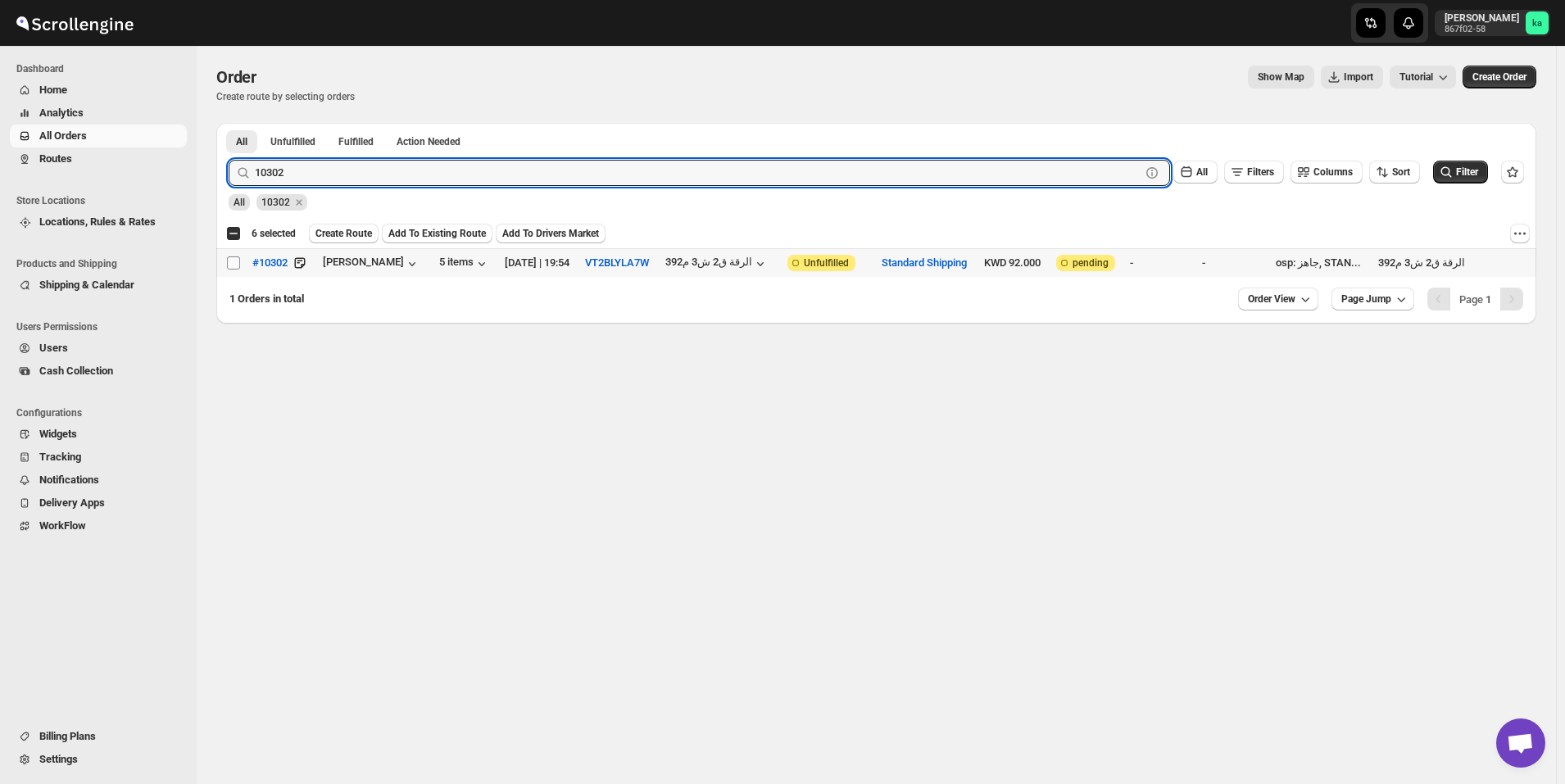
click at [234, 263] on input "Select order" at bounding box center [233, 262] width 13 height 13
checkbox input "true"
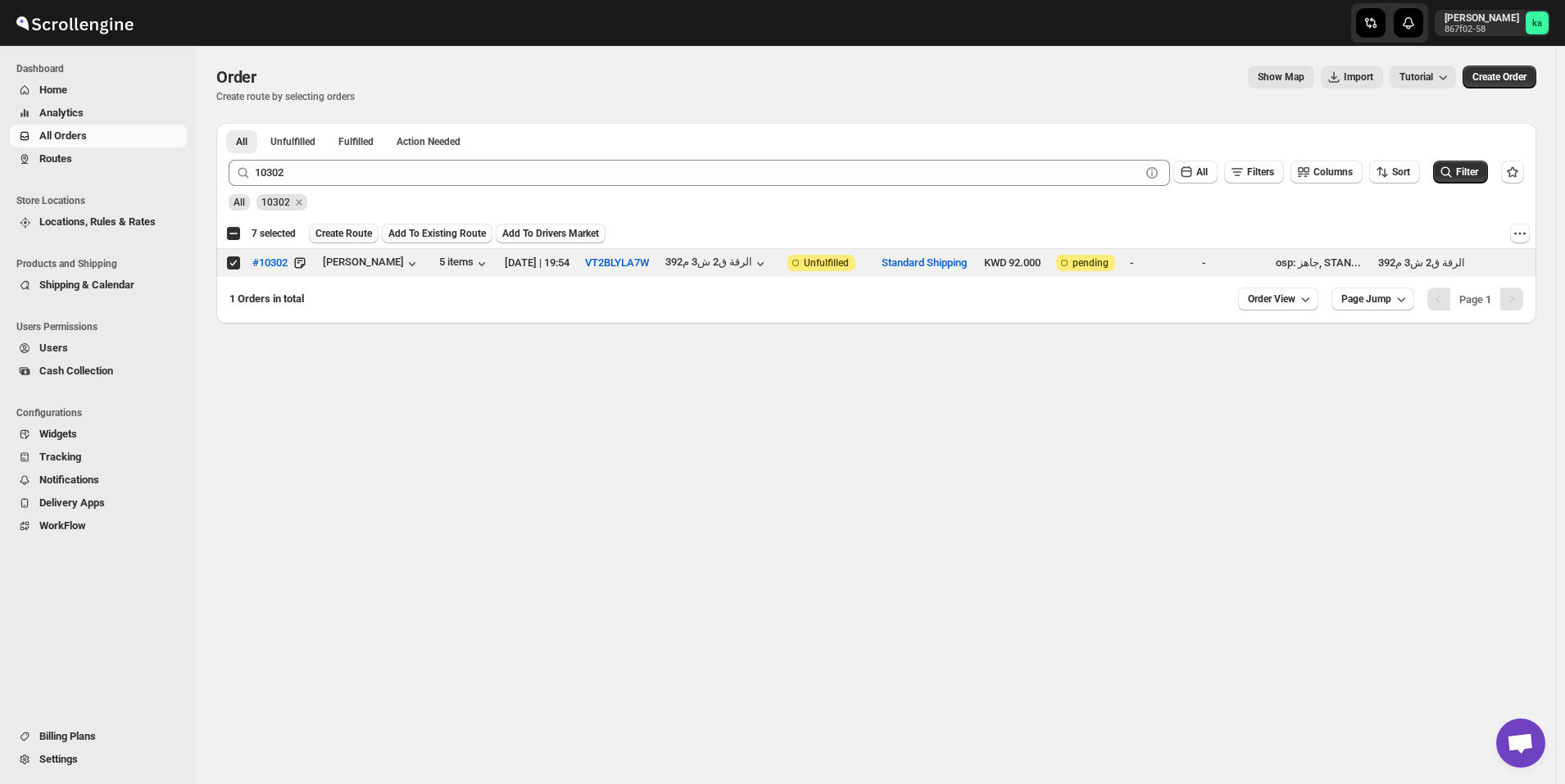
click at [348, 229] on span "Create Route" at bounding box center [343, 233] width 57 height 13
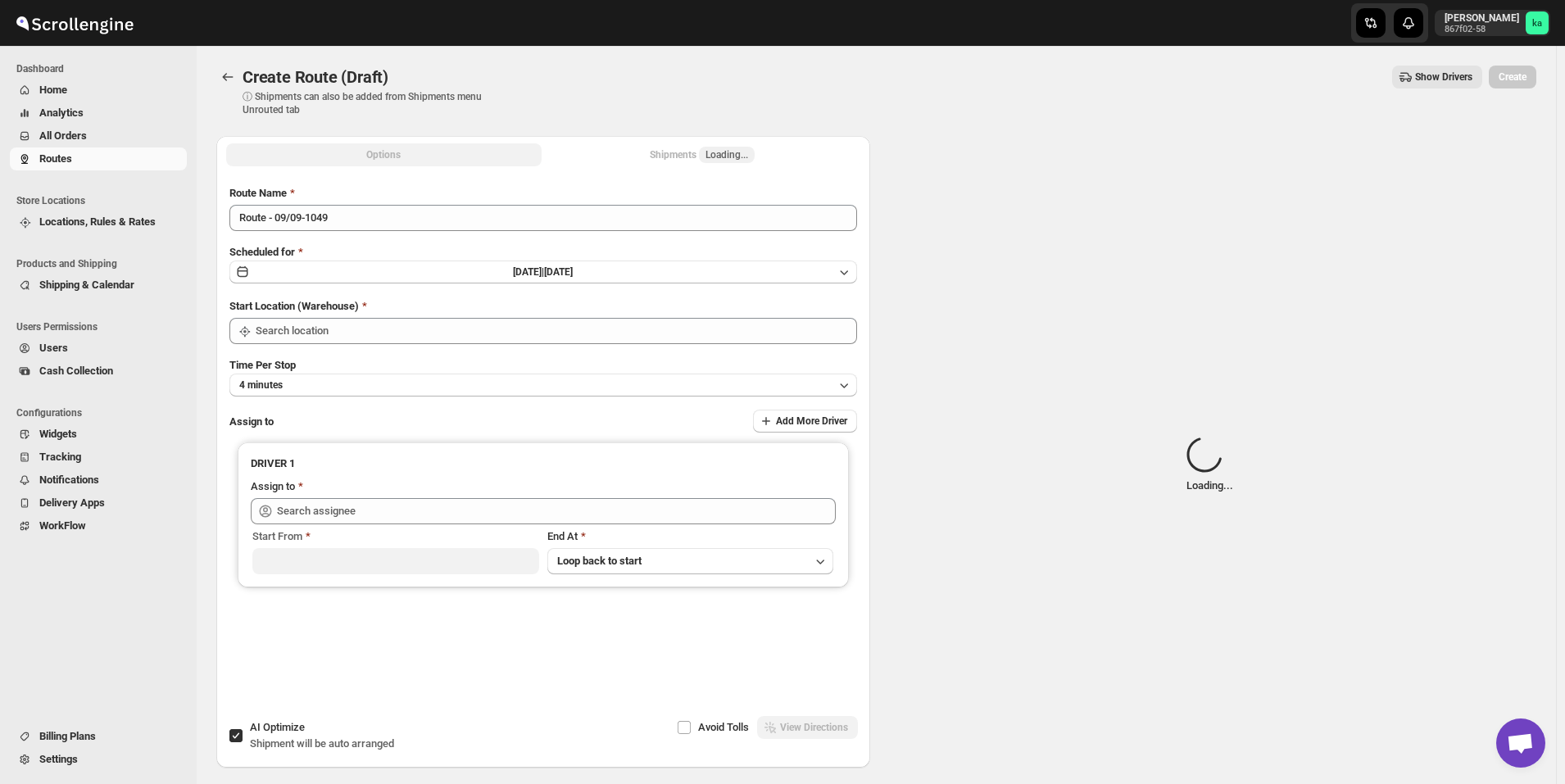
type input "[GEOGRAPHIC_DATA]"
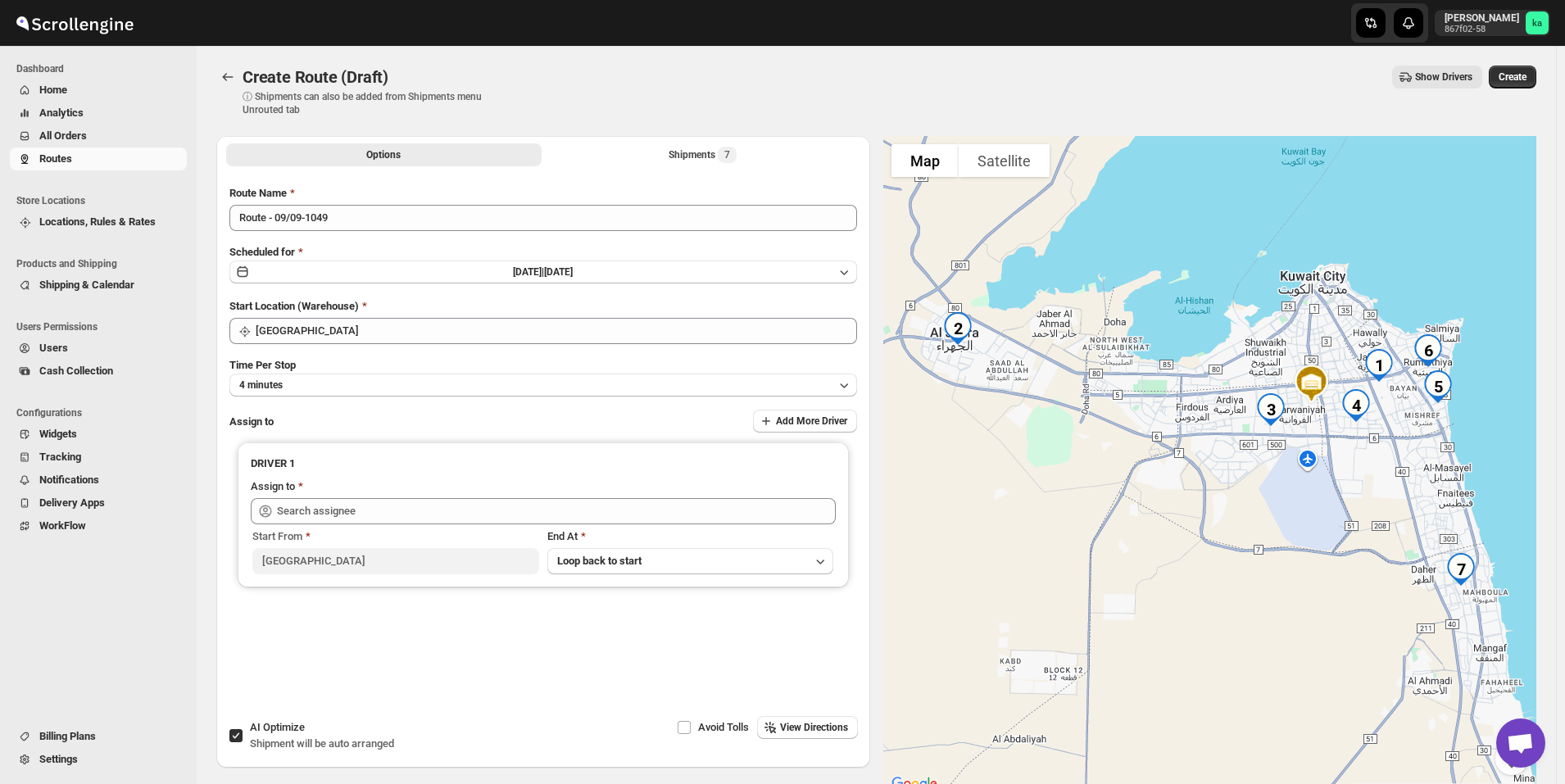
click at [330, 401] on div "Route Name Route - 09/09-1049 Scheduled for [DATE] | [DATE] Start Location (War…" at bounding box center [543, 438] width 627 height 508
click at [337, 391] on button "4 minutes" at bounding box center [543, 385] width 627 height 23
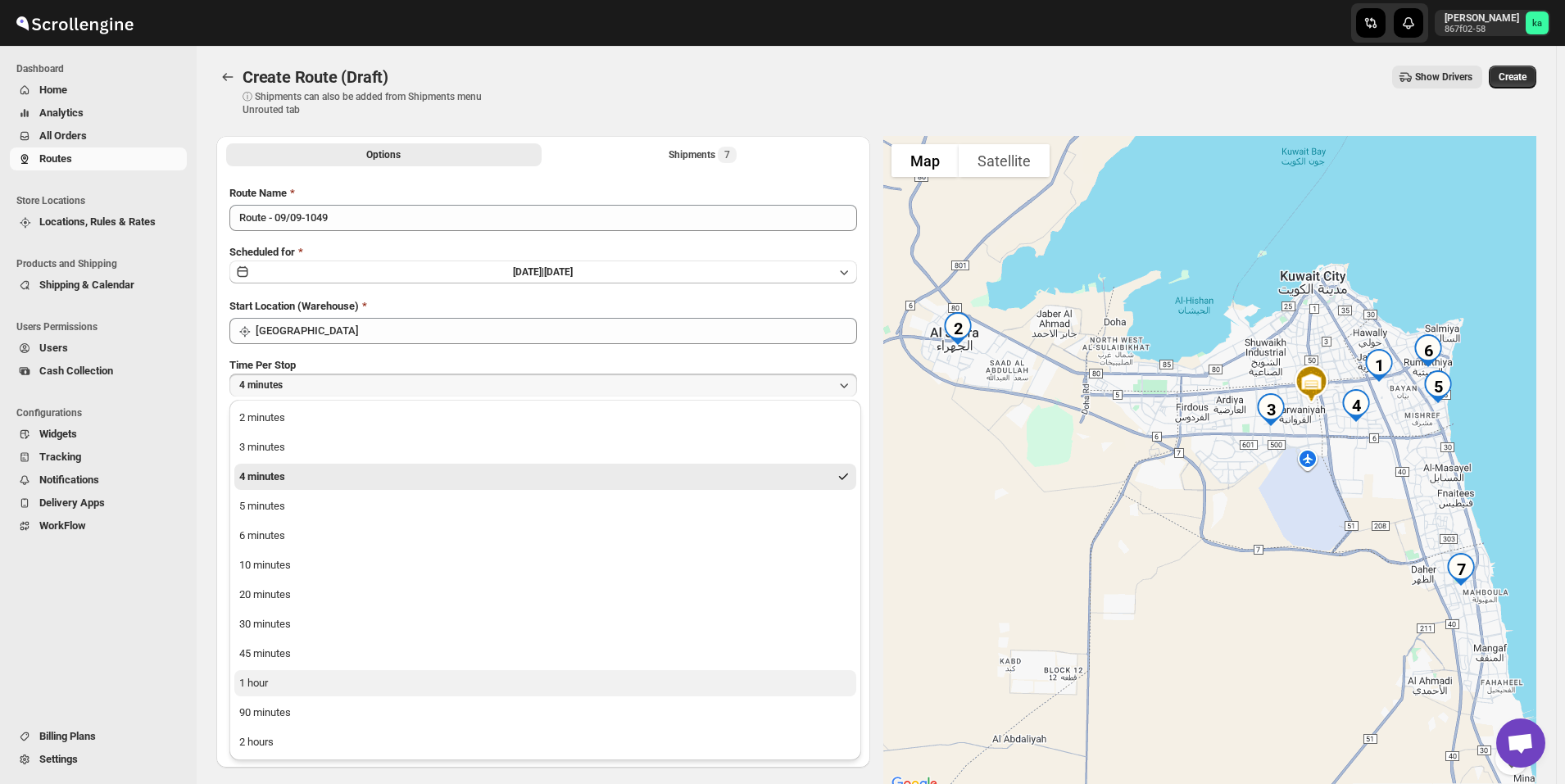
click at [296, 679] on button "1 hour" at bounding box center [546, 683] width 622 height 26
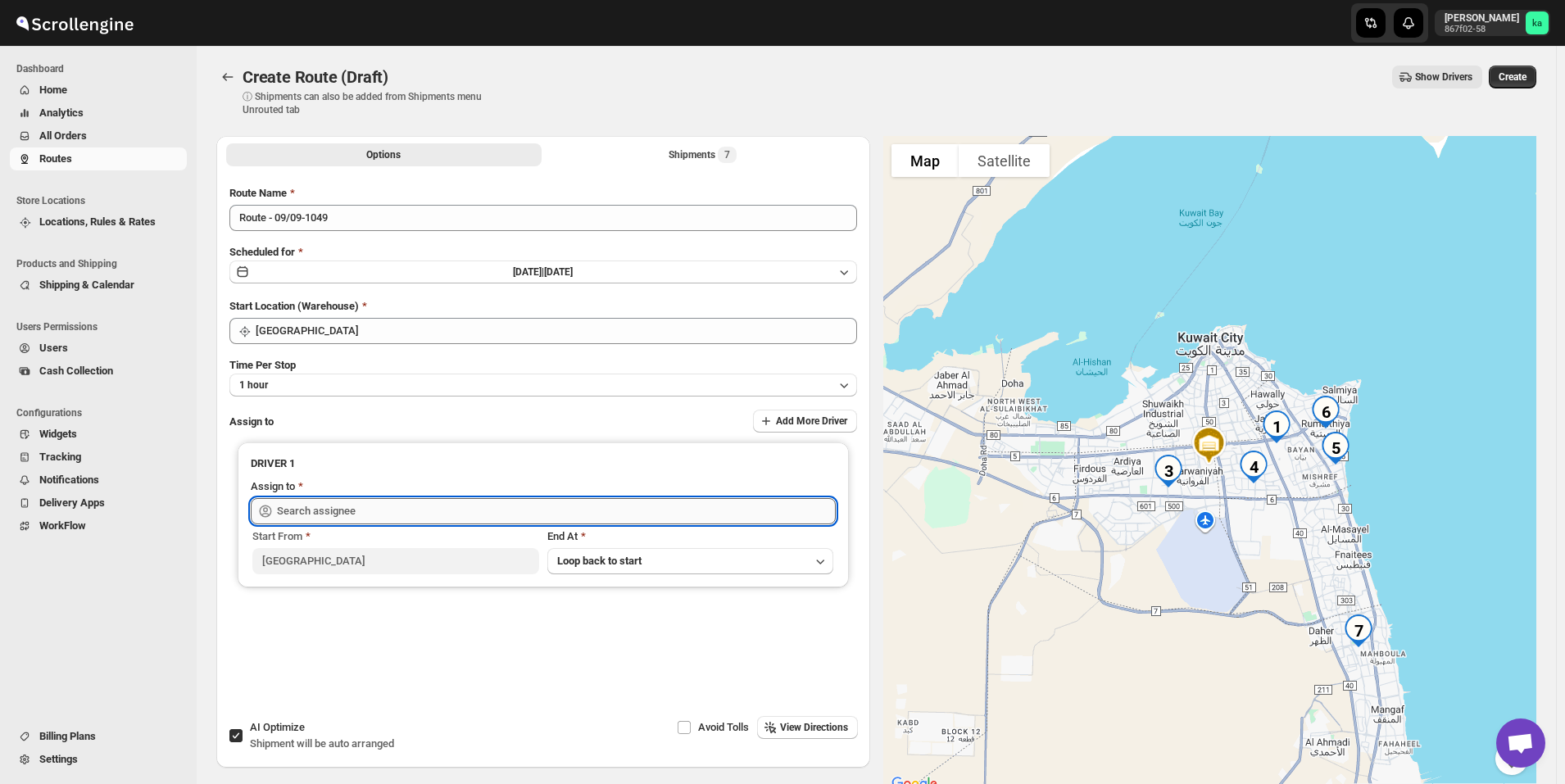
click at [333, 507] on input "text" at bounding box center [557, 511] width 559 height 26
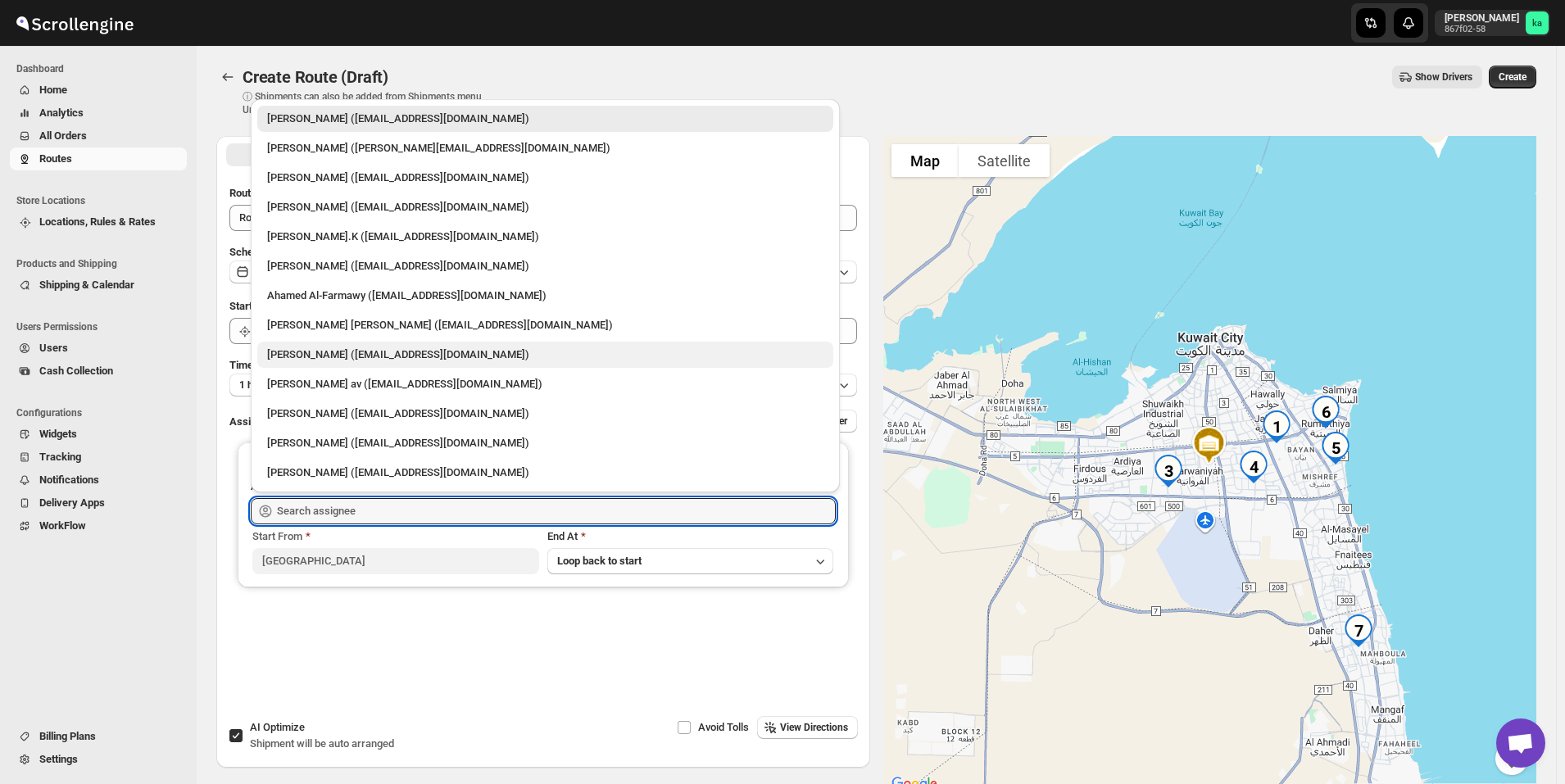
click at [295, 355] on div "[PERSON_NAME] ([EMAIL_ADDRESS][DOMAIN_NAME])" at bounding box center [546, 355] width 557 height 16
type input "[PERSON_NAME] ([EMAIL_ADDRESS][DOMAIN_NAME])"
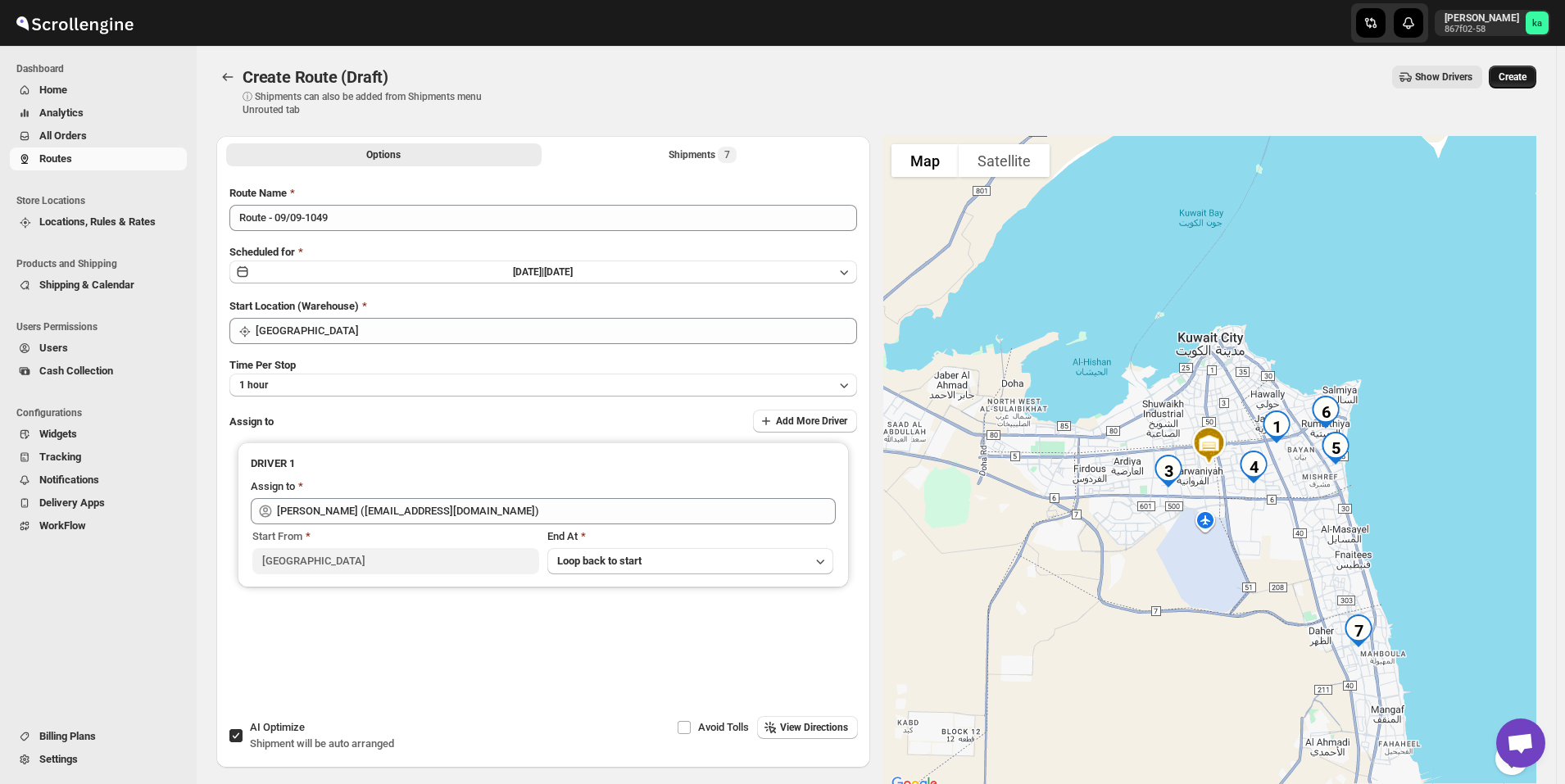
click at [1535, 77] on button "Create" at bounding box center [1512, 77] width 48 height 23
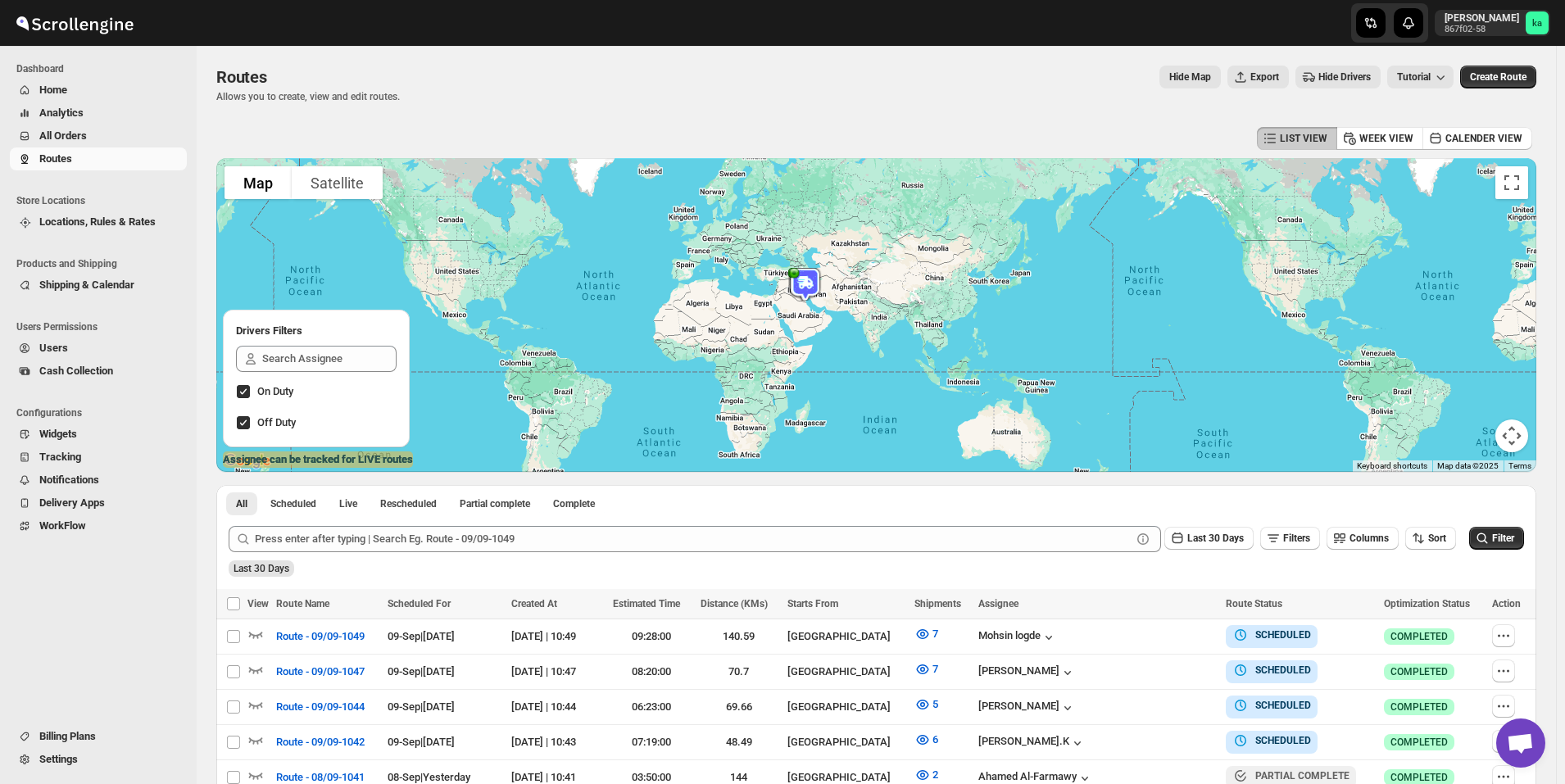
click at [89, 139] on span "All Orders" at bounding box center [111, 136] width 144 height 16
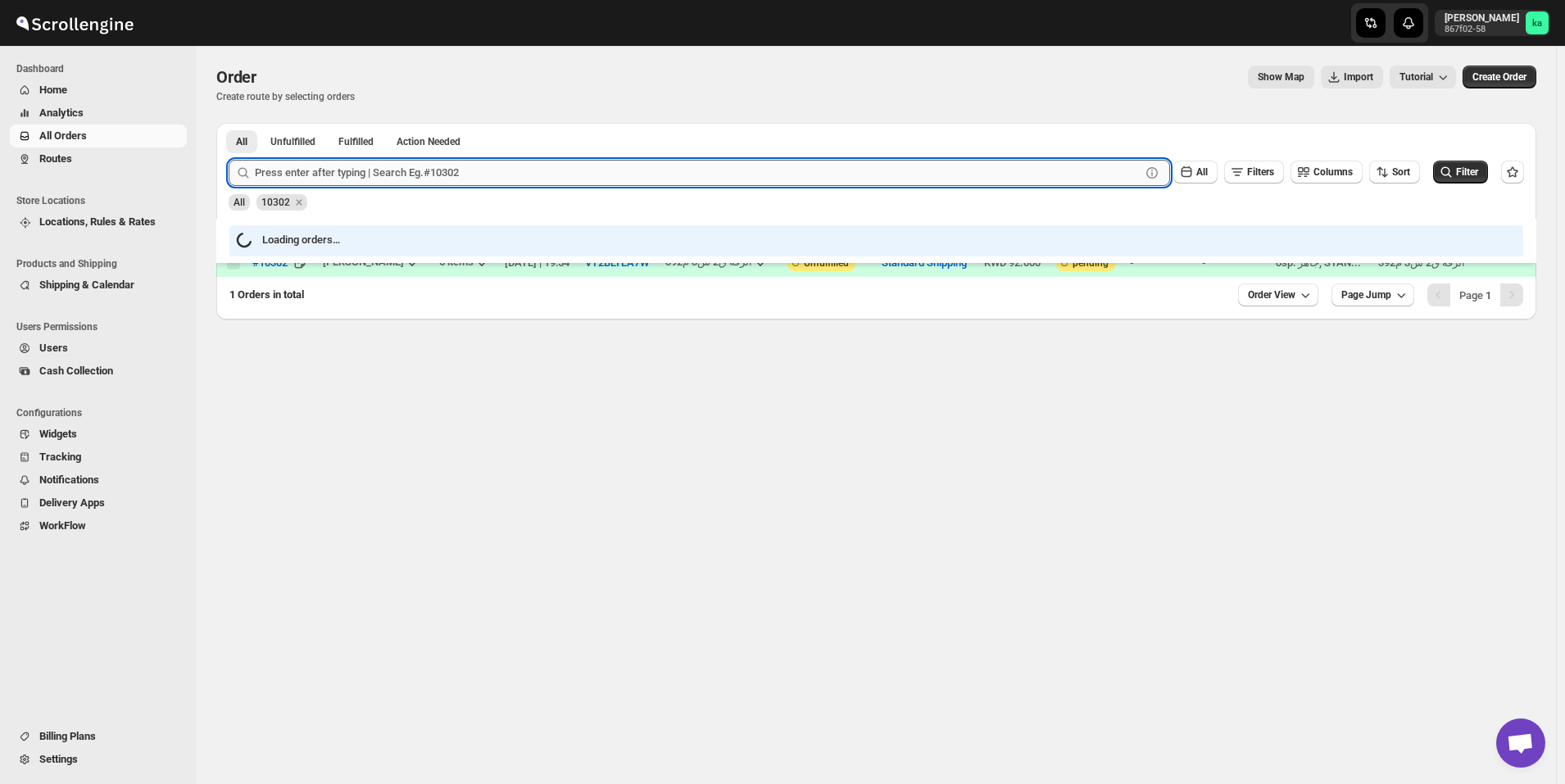
click at [466, 170] on input "text" at bounding box center [697, 173] width 886 height 26
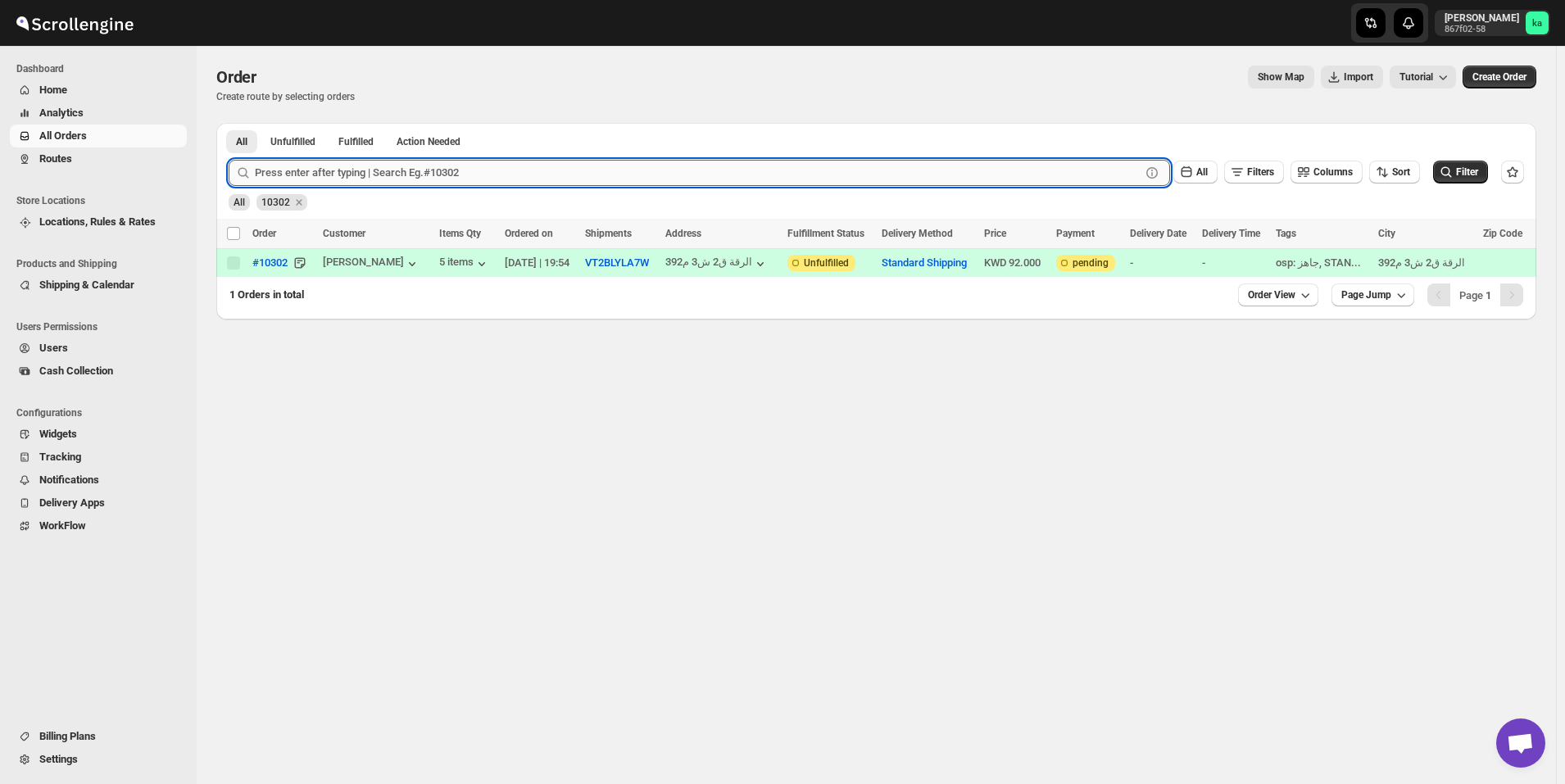
paste input "10306"
type input "10306"
click at [229, 123] on button "Submit" at bounding box center [252, 131] width 47 height 17
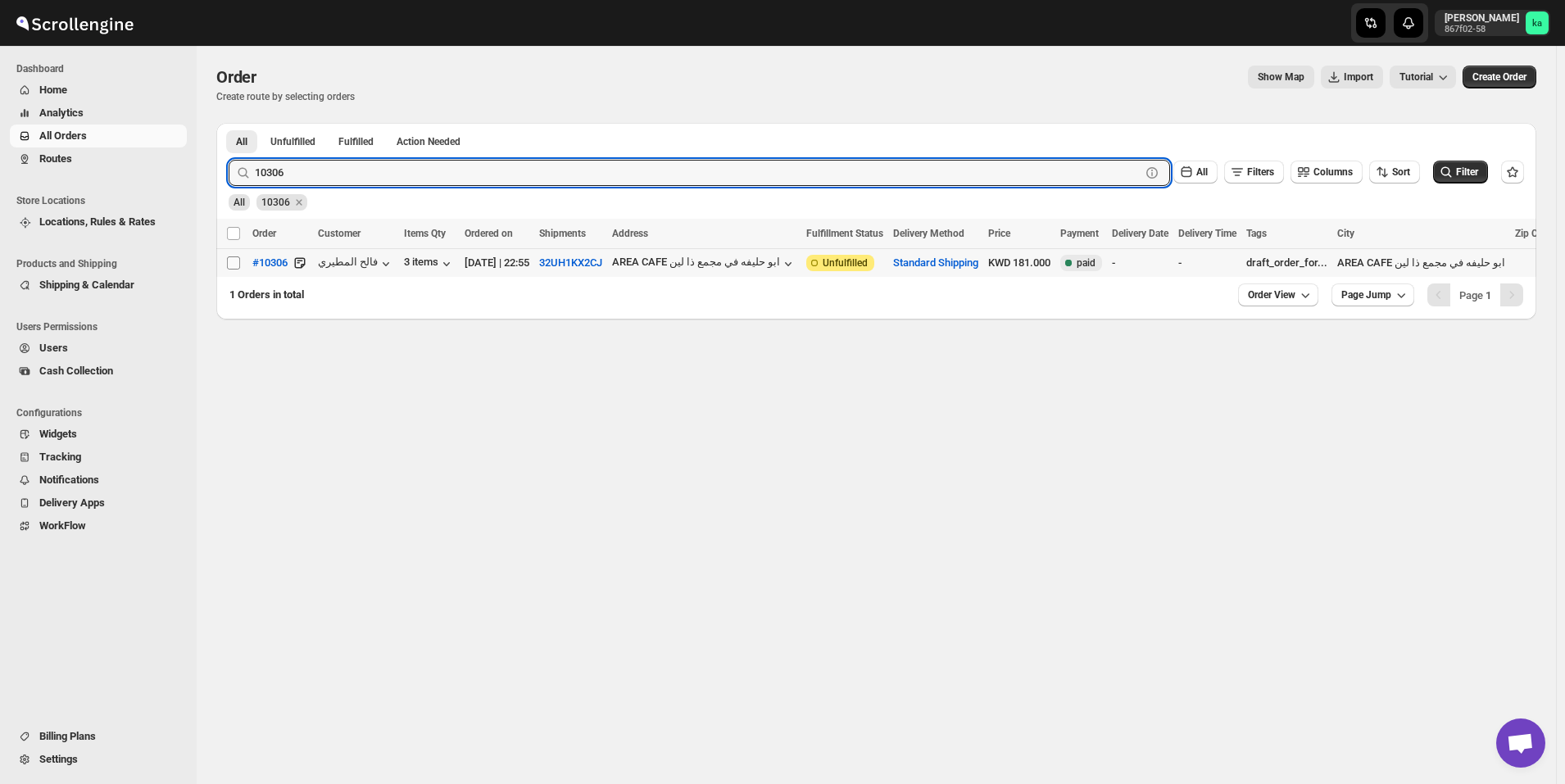
click at [232, 268] on input "Select order" at bounding box center [233, 262] width 13 height 13
checkbox input "true"
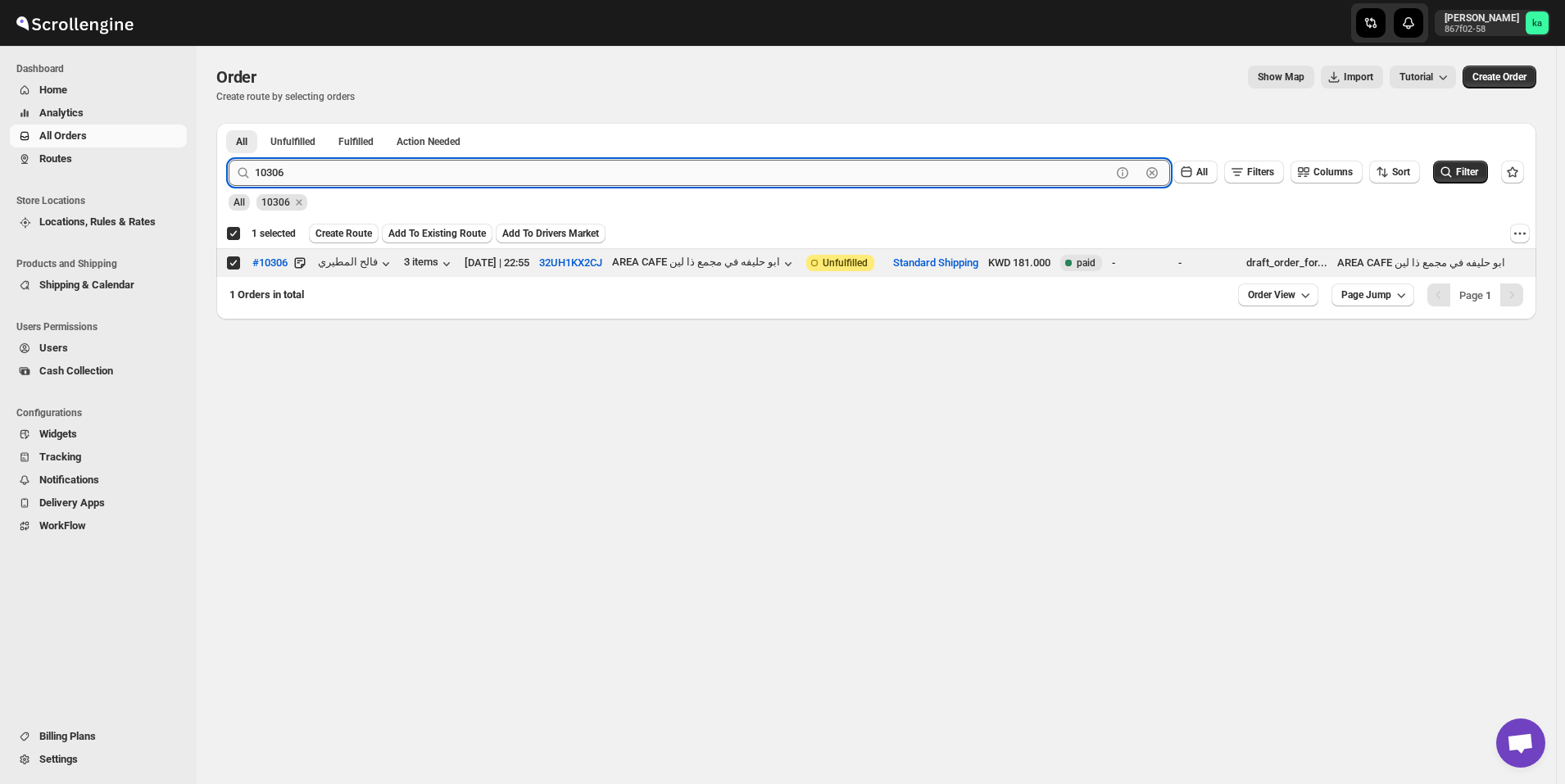
click at [455, 170] on input "10306" at bounding box center [682, 173] width 856 height 26
paste input "227"
type input "10227"
click at [229, 123] on button "Submit" at bounding box center [252, 131] width 47 height 17
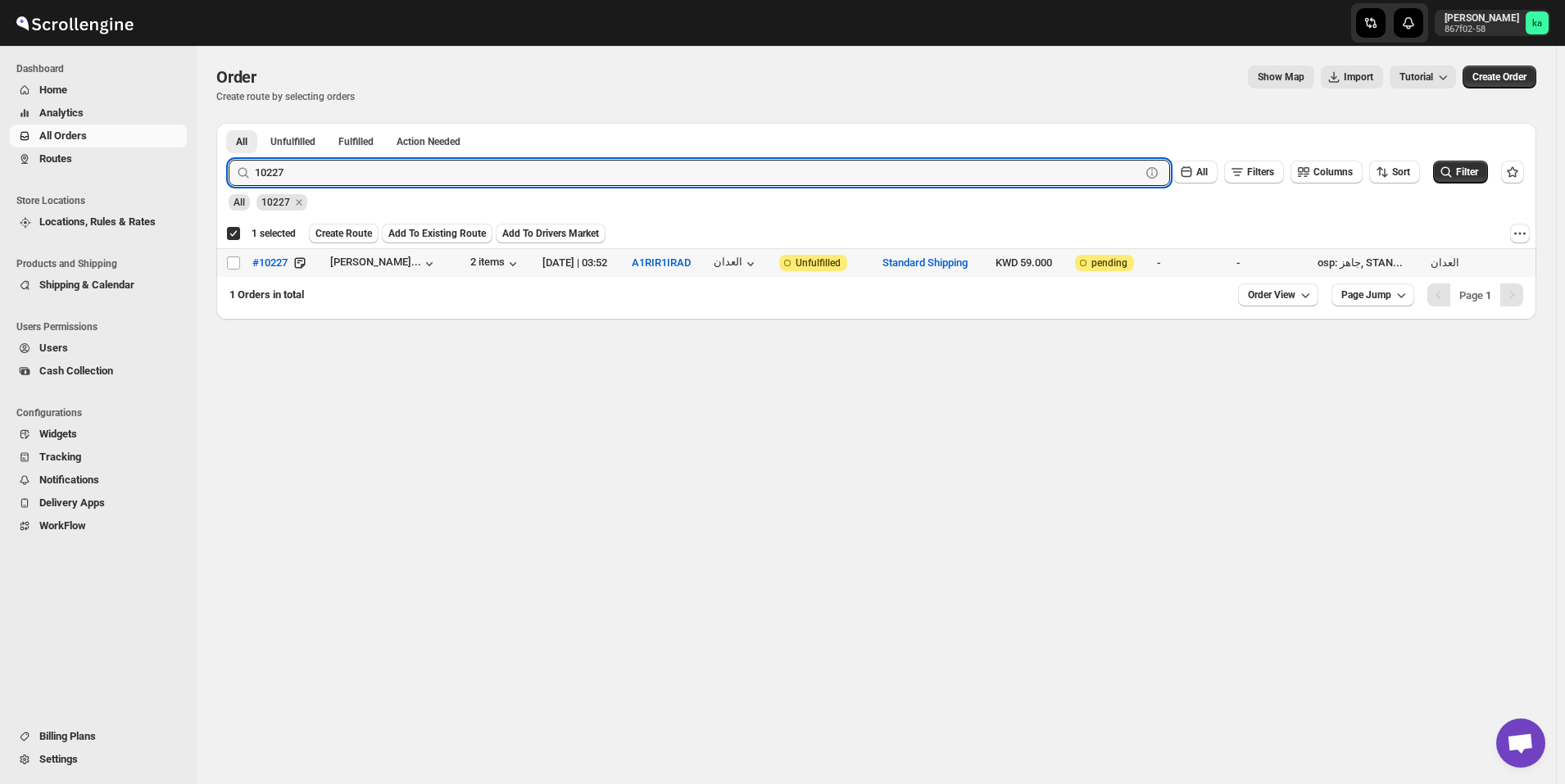
click at [234, 261] on input "Select order" at bounding box center [233, 262] width 13 height 13
checkbox input "true"
checkbox input "false"
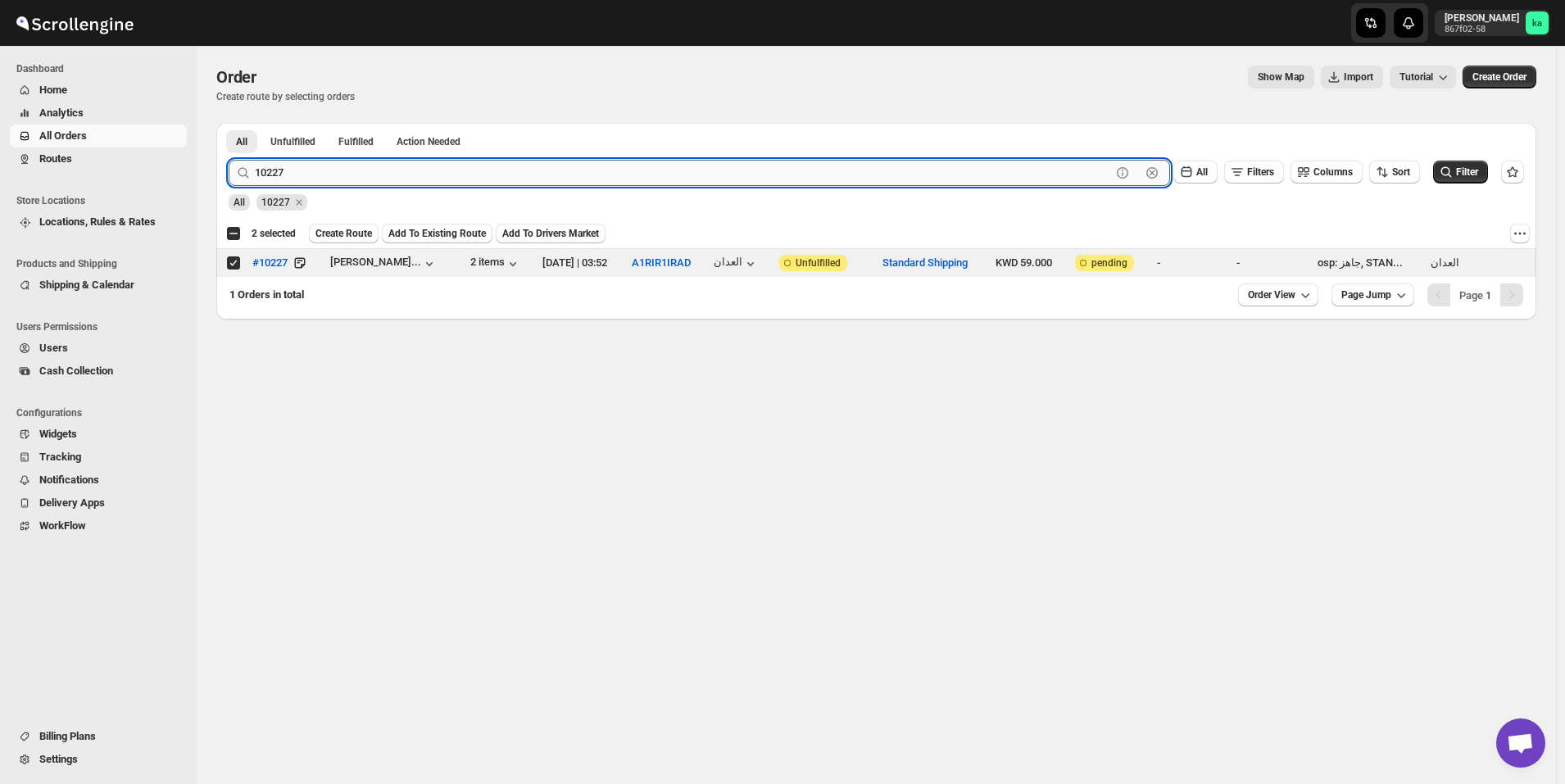
click at [389, 169] on input "10227" at bounding box center [682, 173] width 856 height 26
paste input "62"
type input "10262"
click at [229, 123] on button "Submit" at bounding box center [252, 131] width 47 height 17
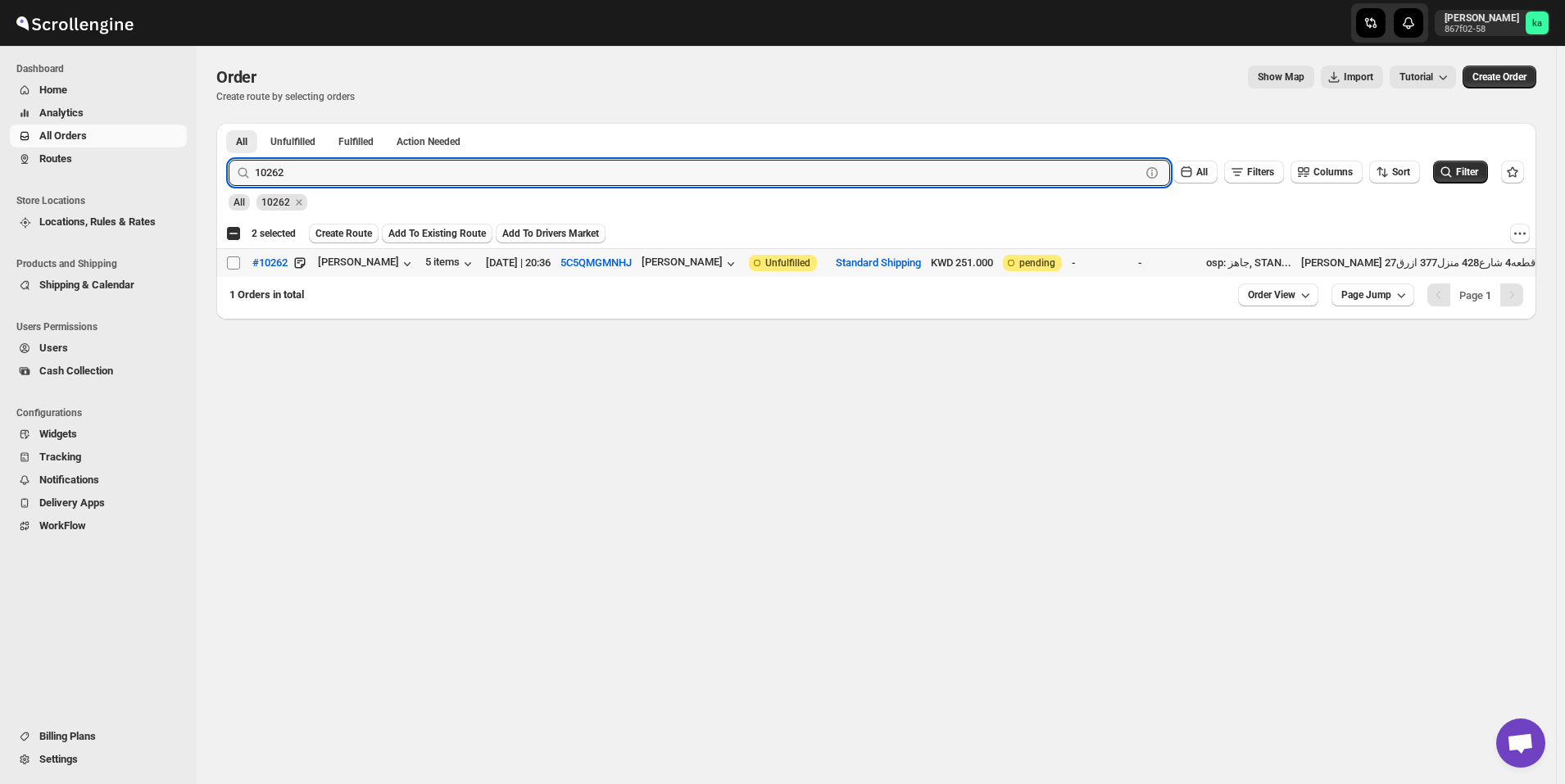
click at [231, 265] on input "Select order" at bounding box center [233, 262] width 13 height 13
checkbox input "true"
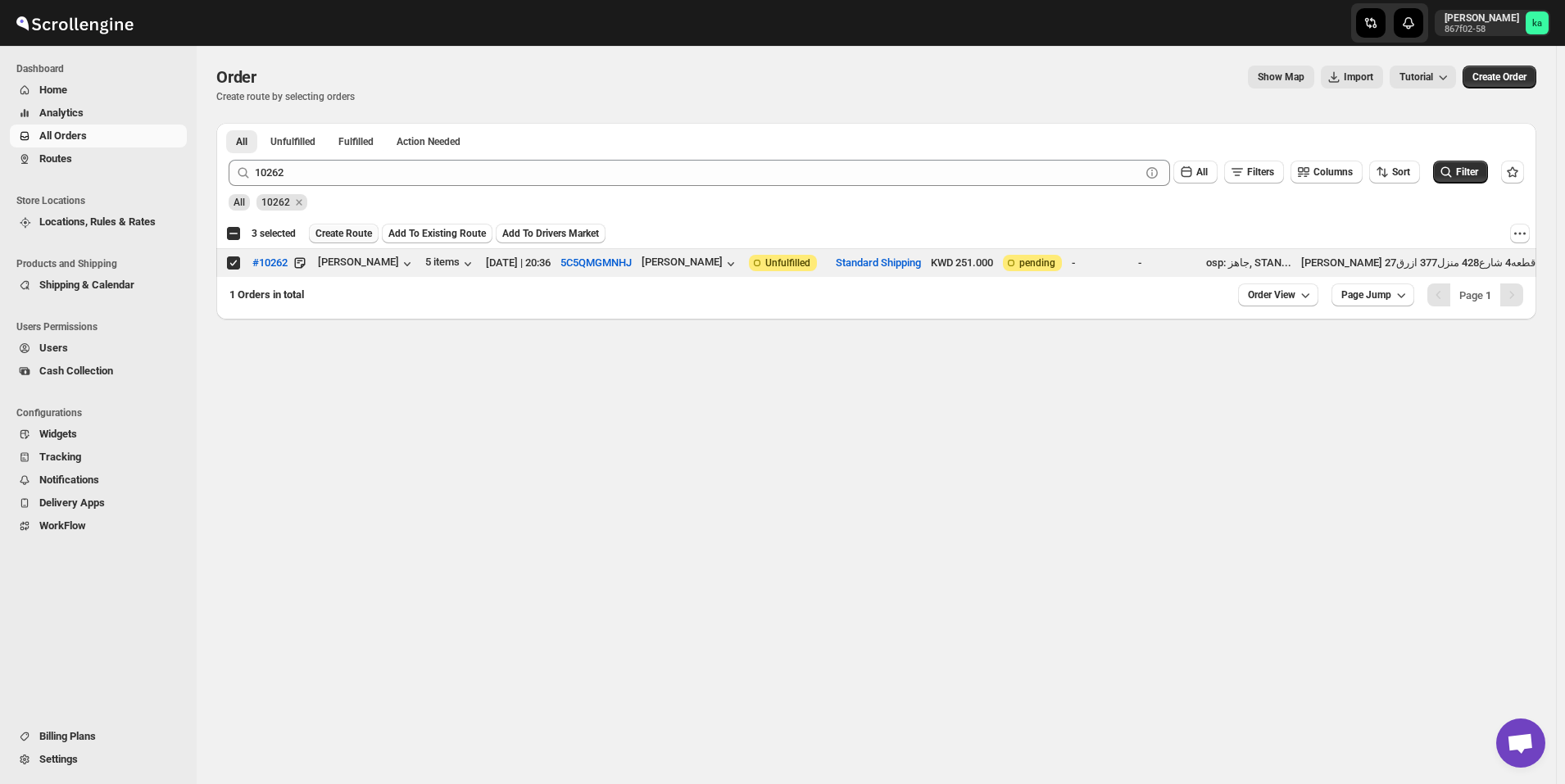
click at [327, 235] on span "Create Route" at bounding box center [343, 233] width 57 height 13
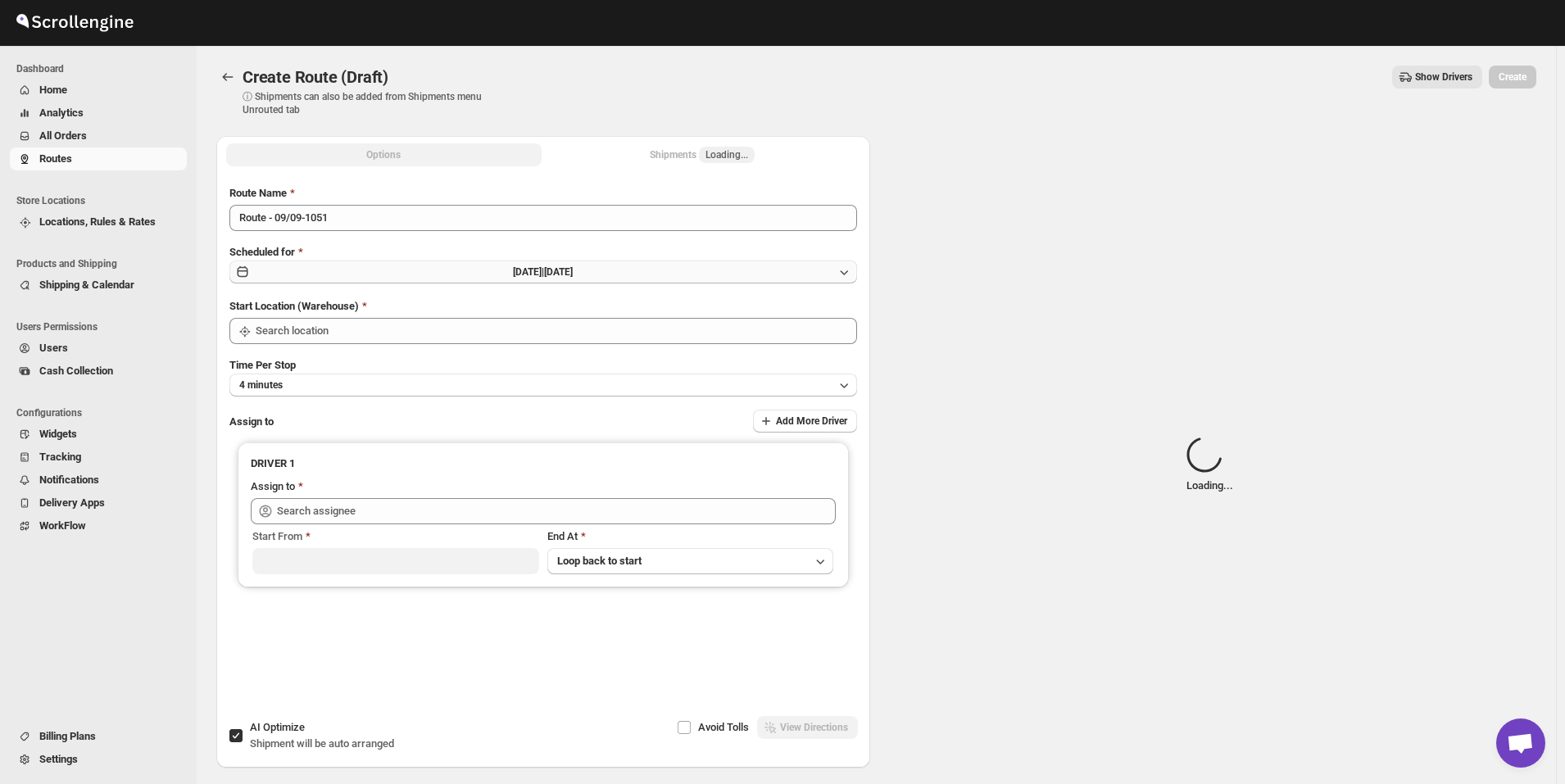
type input "[GEOGRAPHIC_DATA]"
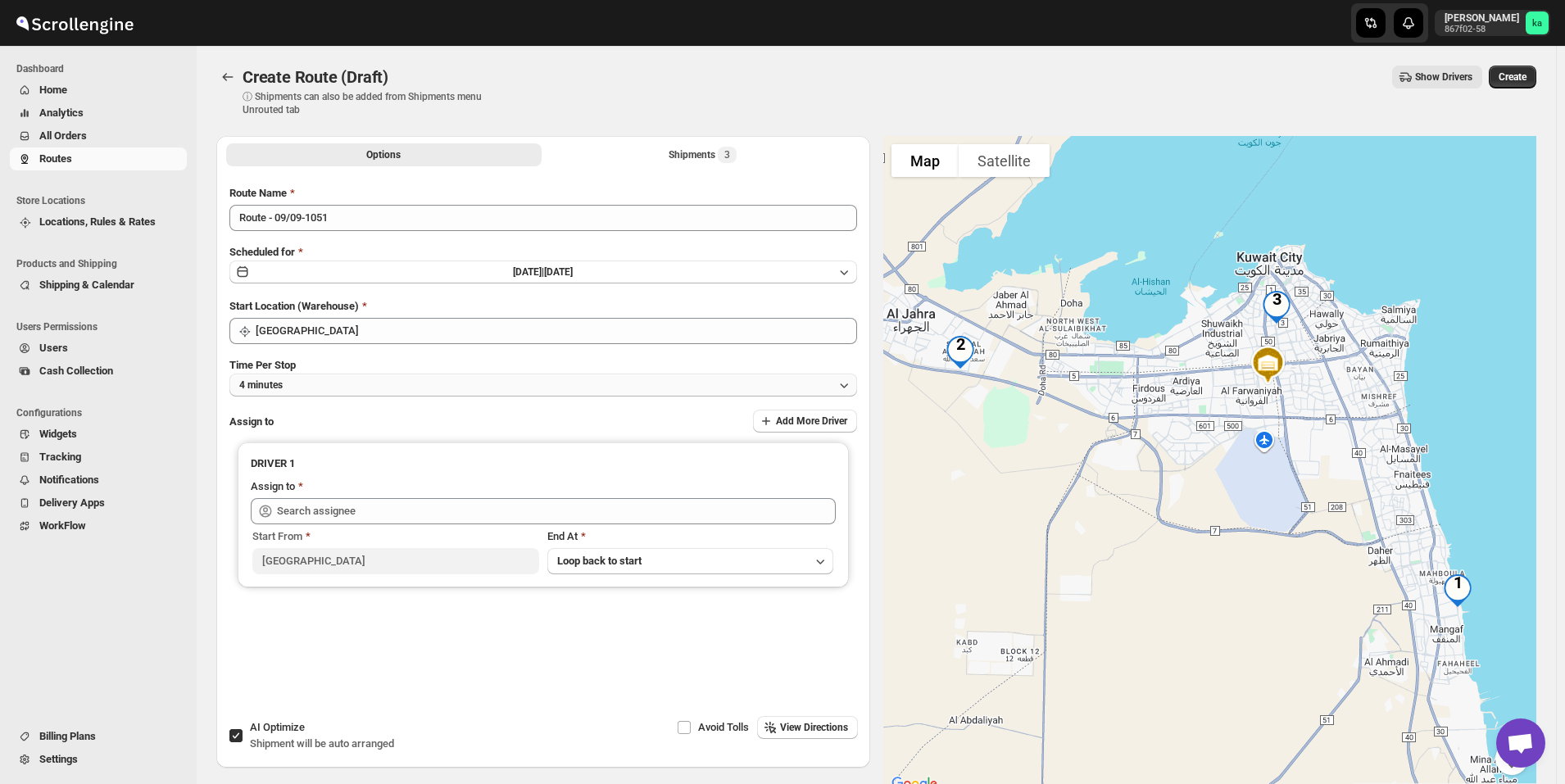
click at [325, 382] on button "4 minutes" at bounding box center [543, 385] width 627 height 23
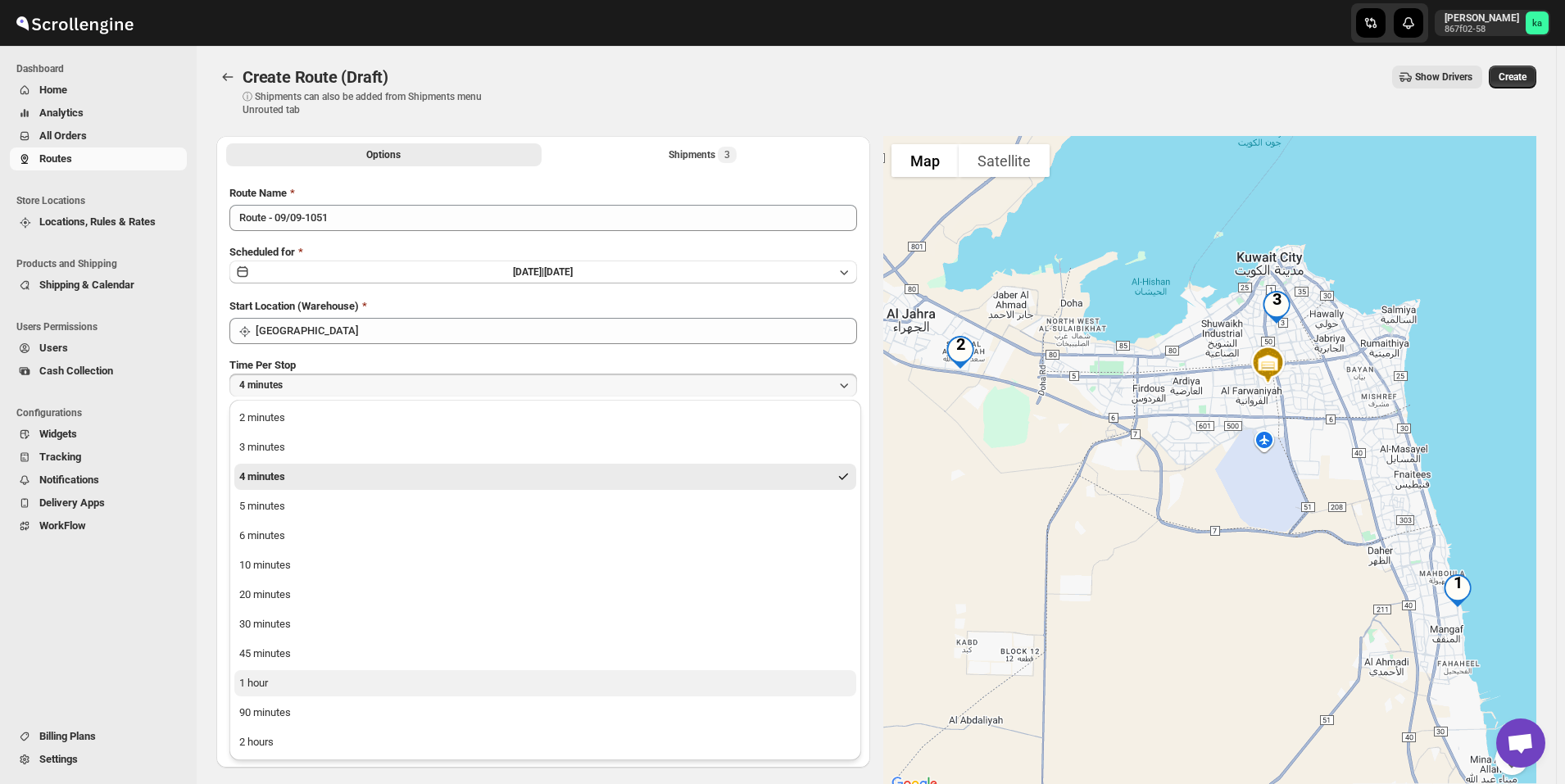
click at [277, 683] on button "1 hour" at bounding box center [546, 683] width 622 height 26
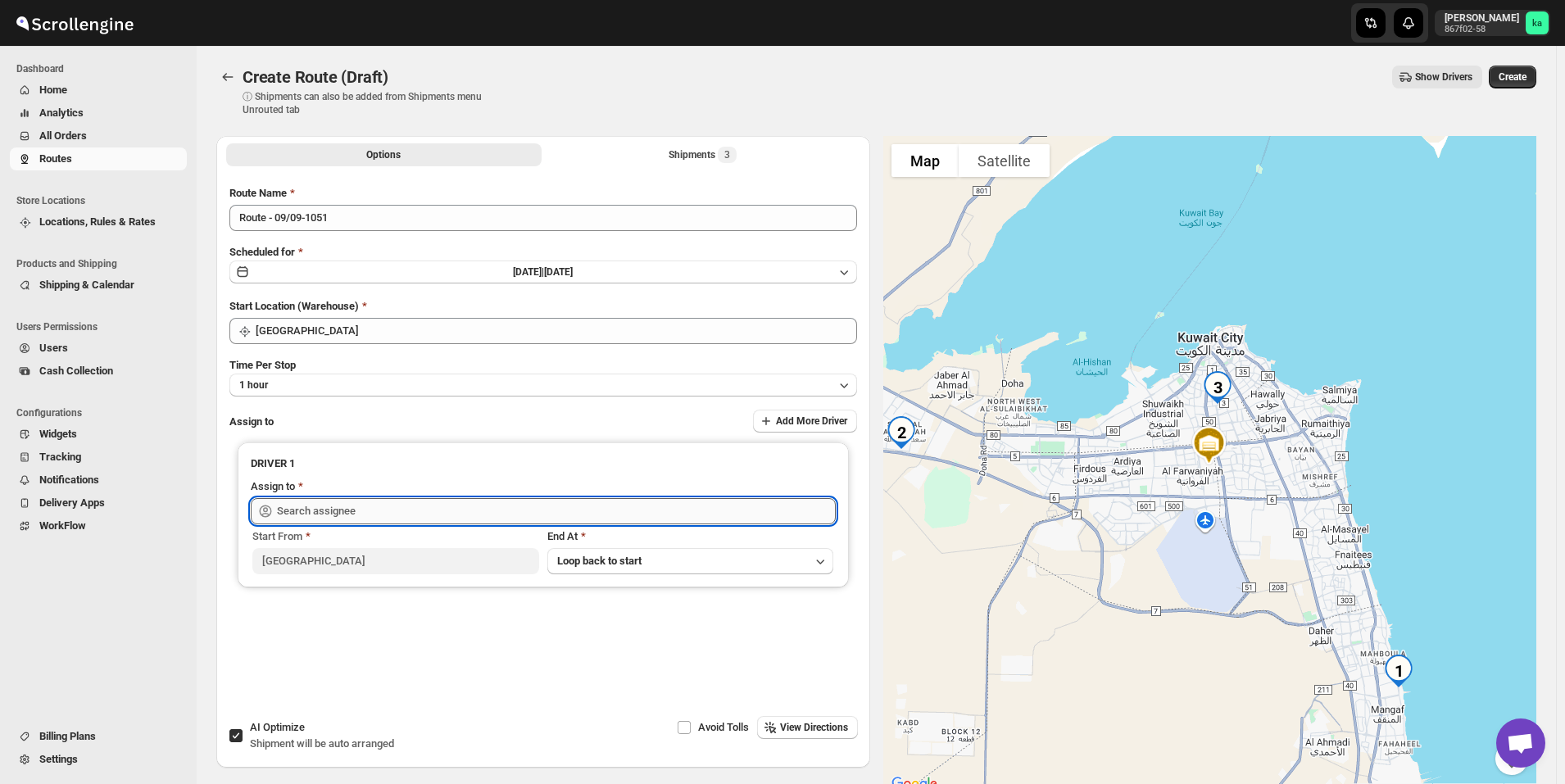
click at [363, 509] on input "text" at bounding box center [557, 511] width 559 height 26
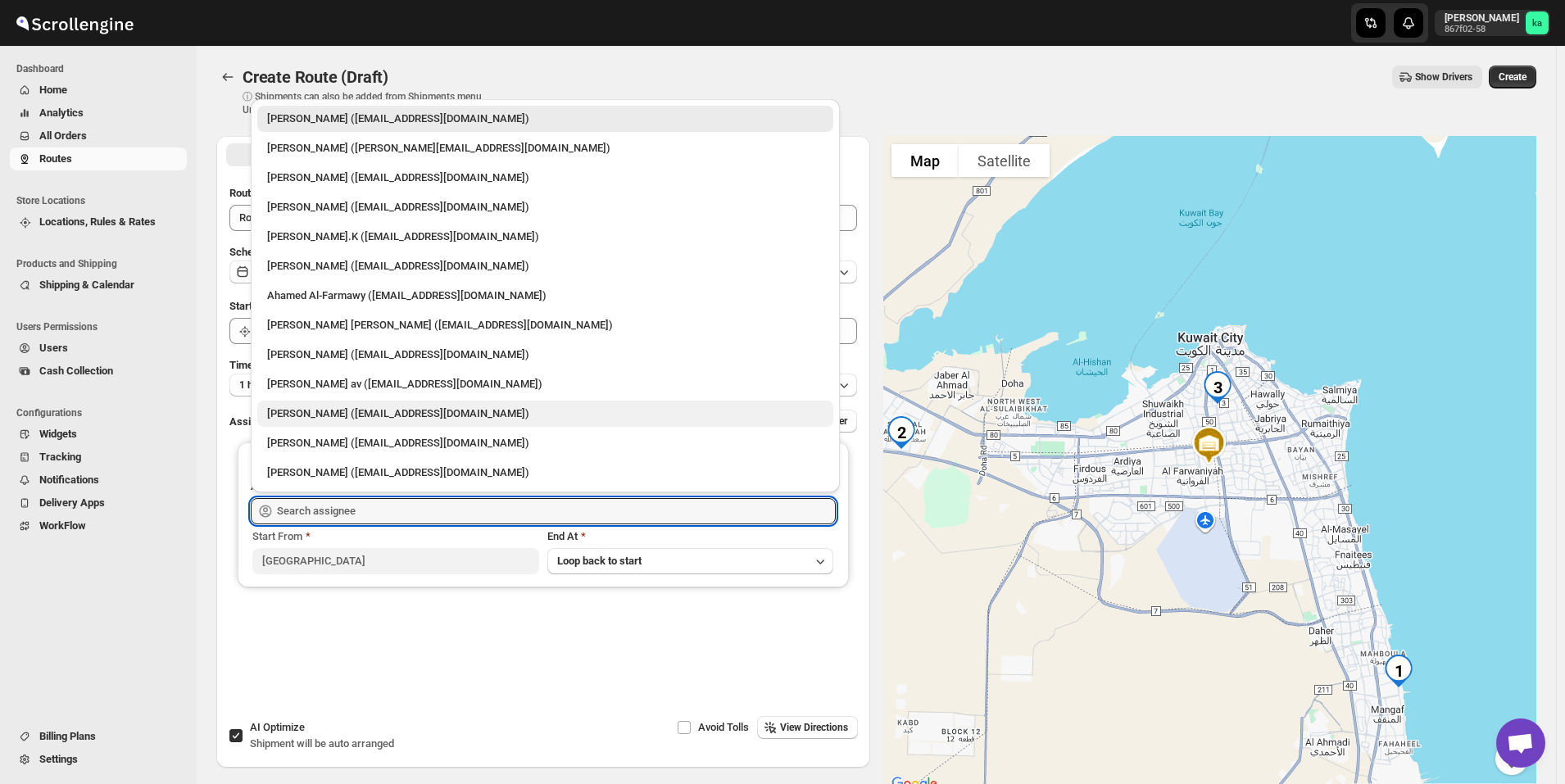
click at [315, 412] on div "[PERSON_NAME] ([EMAIL_ADDRESS][DOMAIN_NAME])" at bounding box center [546, 413] width 557 height 16
type input "[PERSON_NAME] ([EMAIL_ADDRESS][DOMAIN_NAME])"
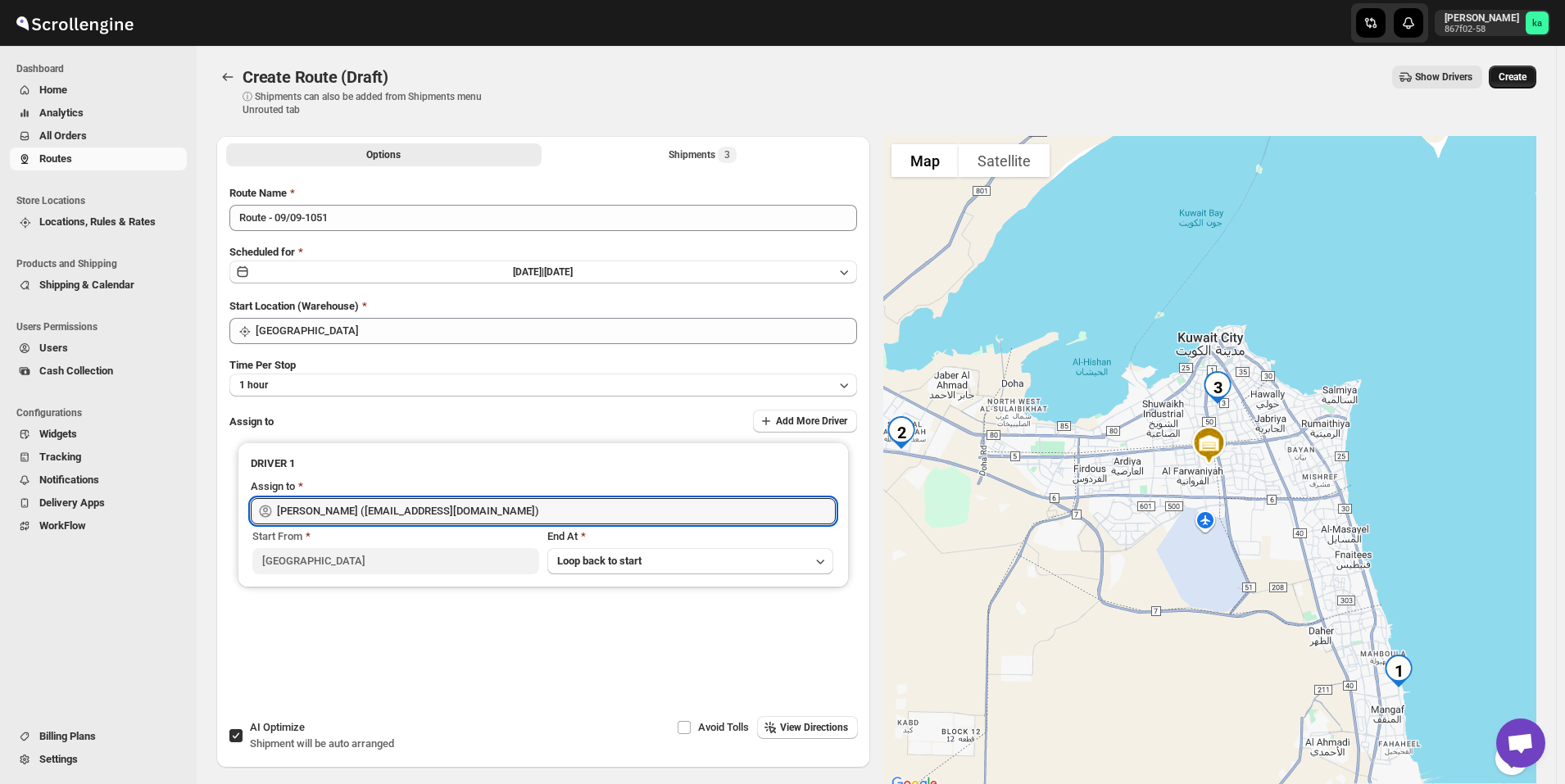
click at [1536, 73] on button "Create" at bounding box center [1512, 77] width 48 height 23
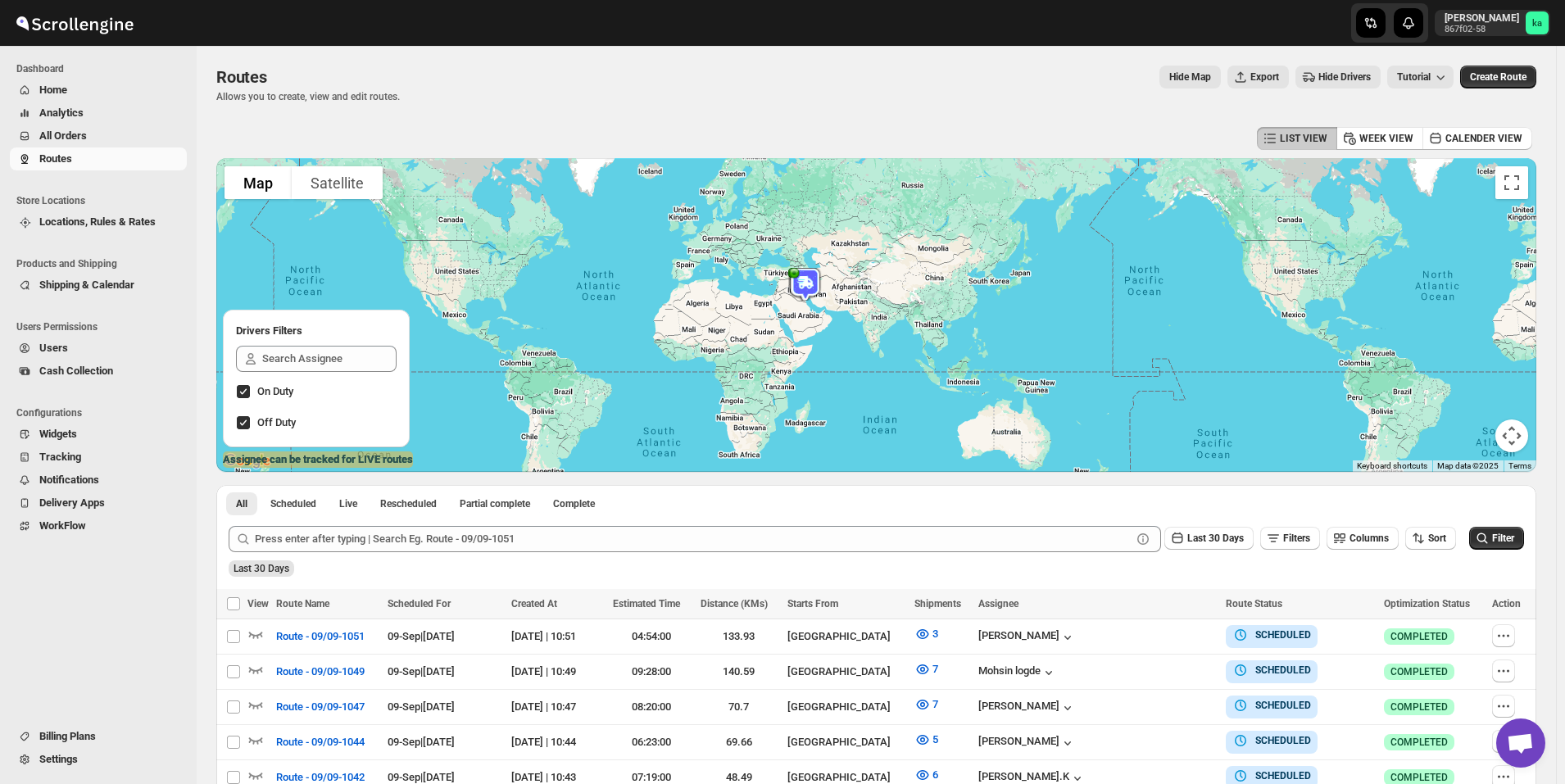
click at [109, 134] on span "All Orders" at bounding box center [111, 136] width 144 height 16
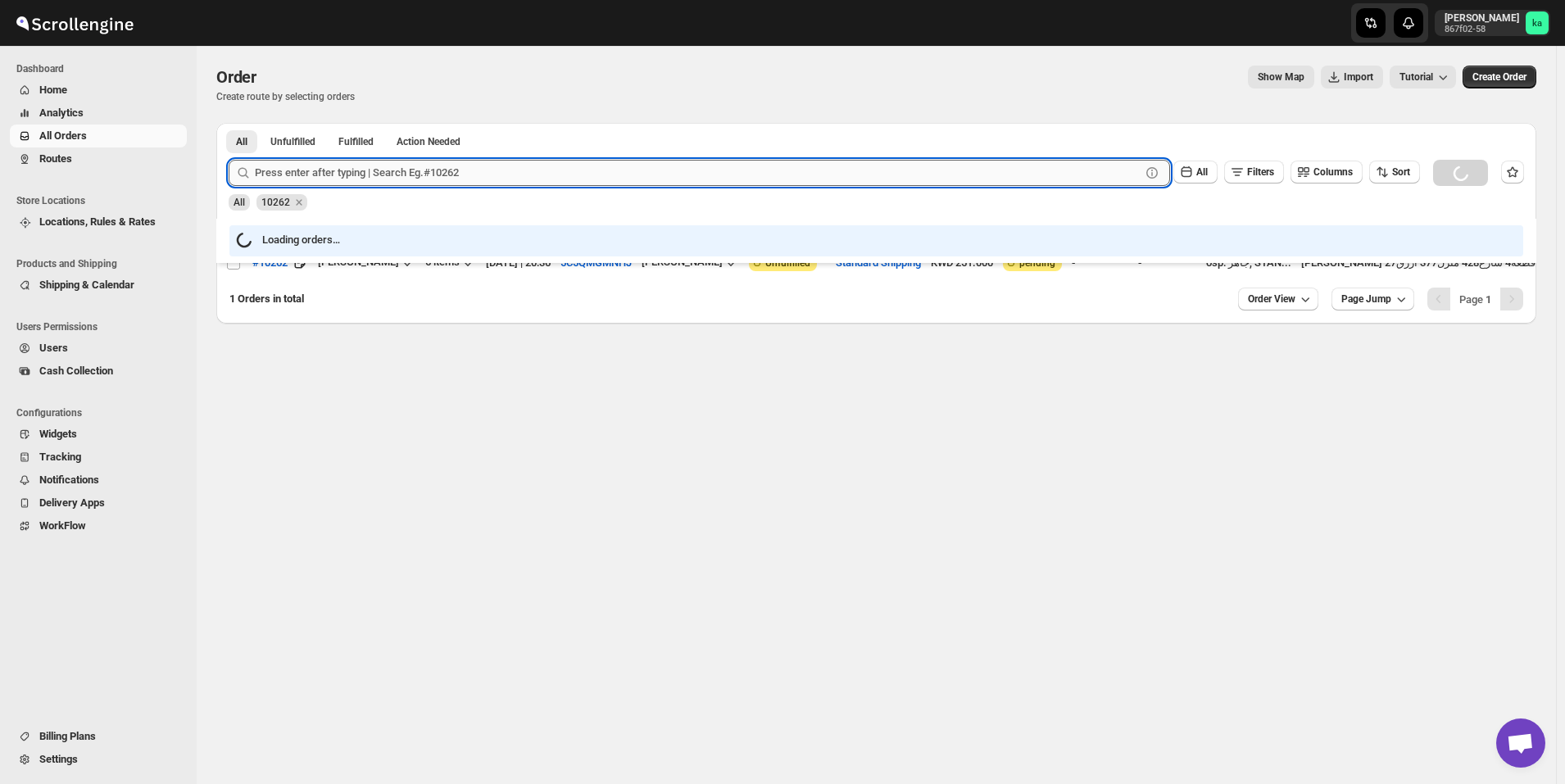
click at [473, 183] on input "text" at bounding box center [697, 173] width 886 height 26
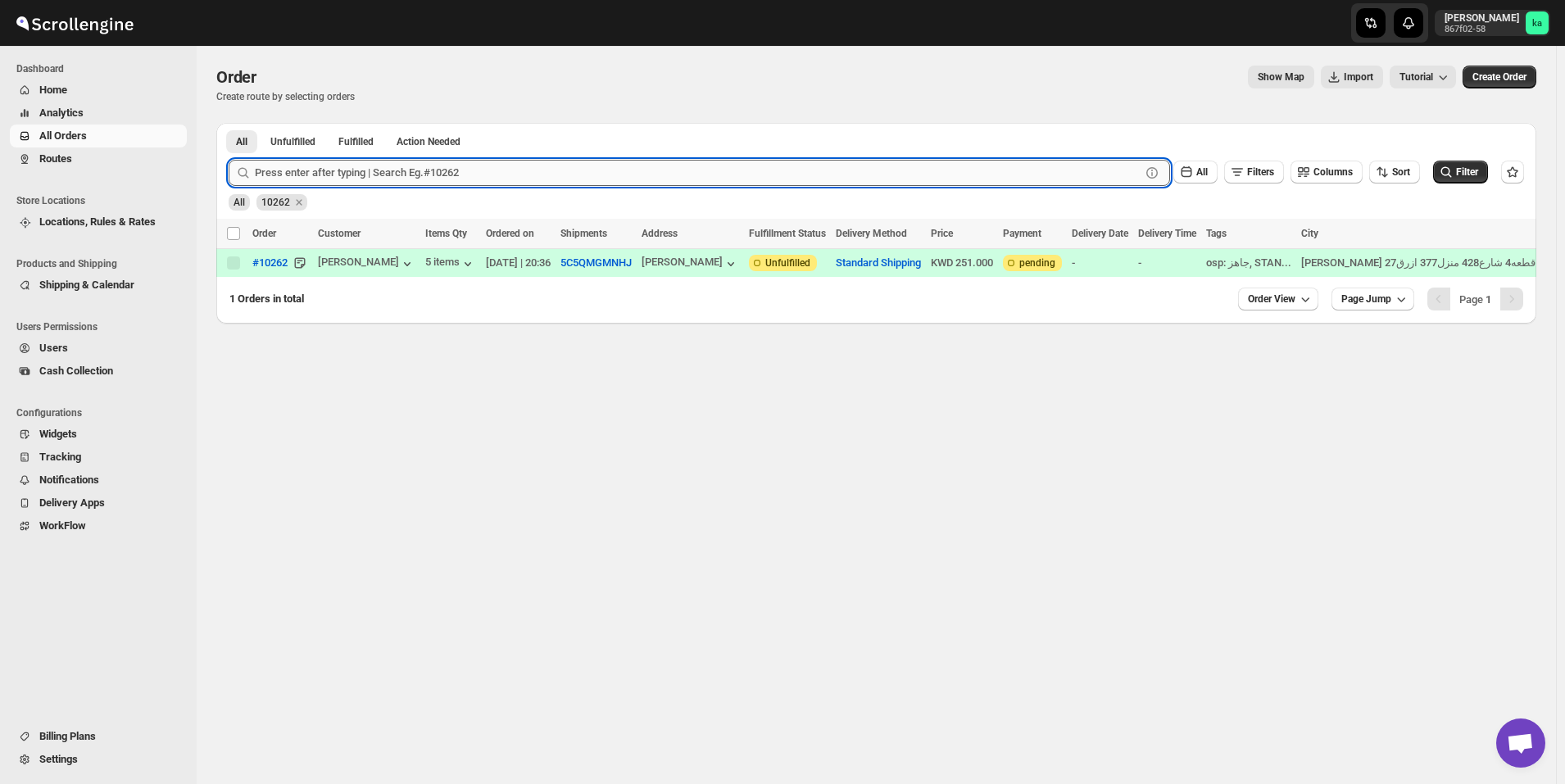
click at [475, 172] on input "text" at bounding box center [697, 173] width 886 height 26
paste input "10255"
type input "10255"
click at [229, 123] on button "Submit" at bounding box center [252, 131] width 47 height 17
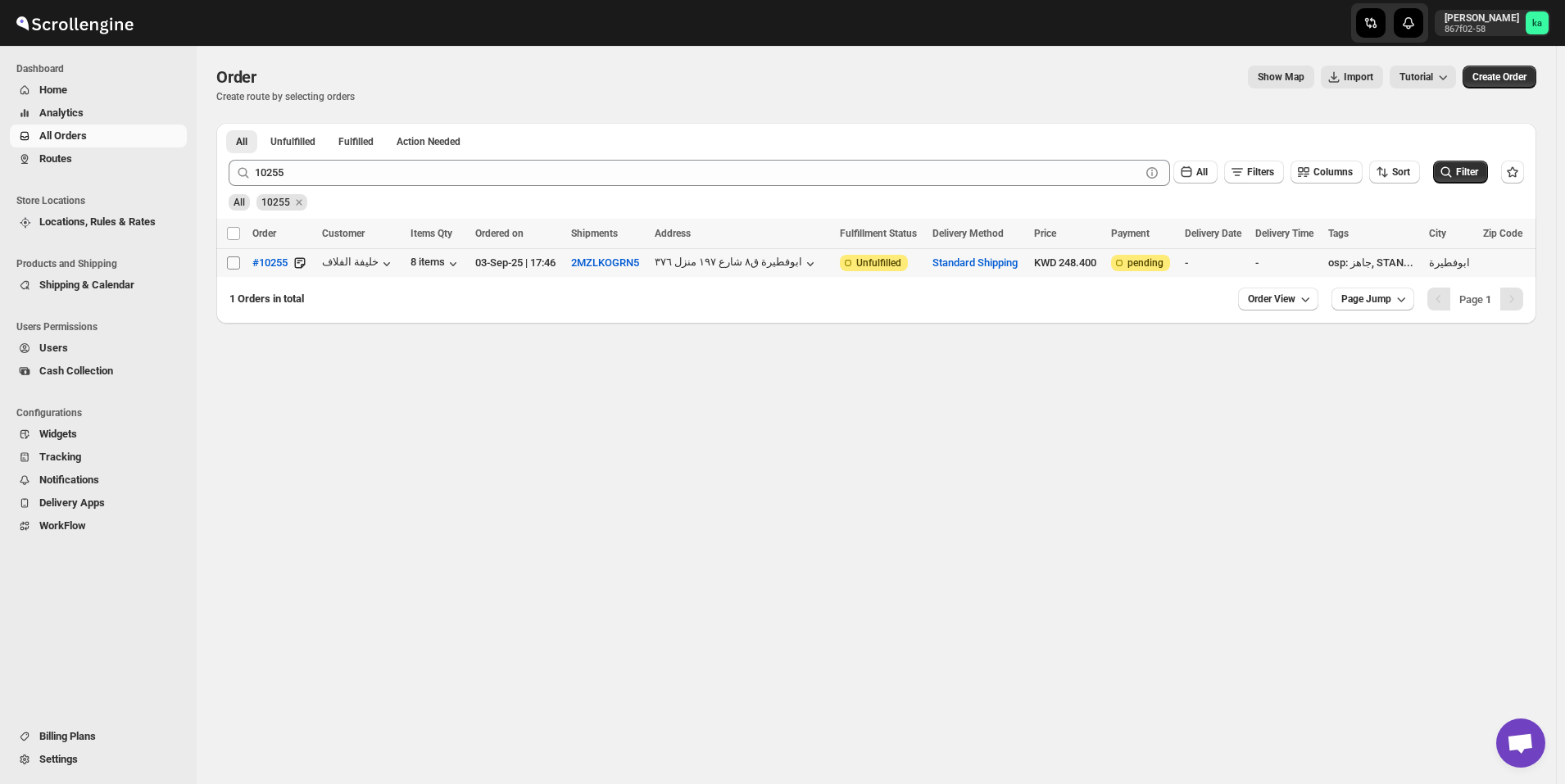
click at [232, 262] on input "Select order" at bounding box center [233, 262] width 13 height 13
checkbox input "true"
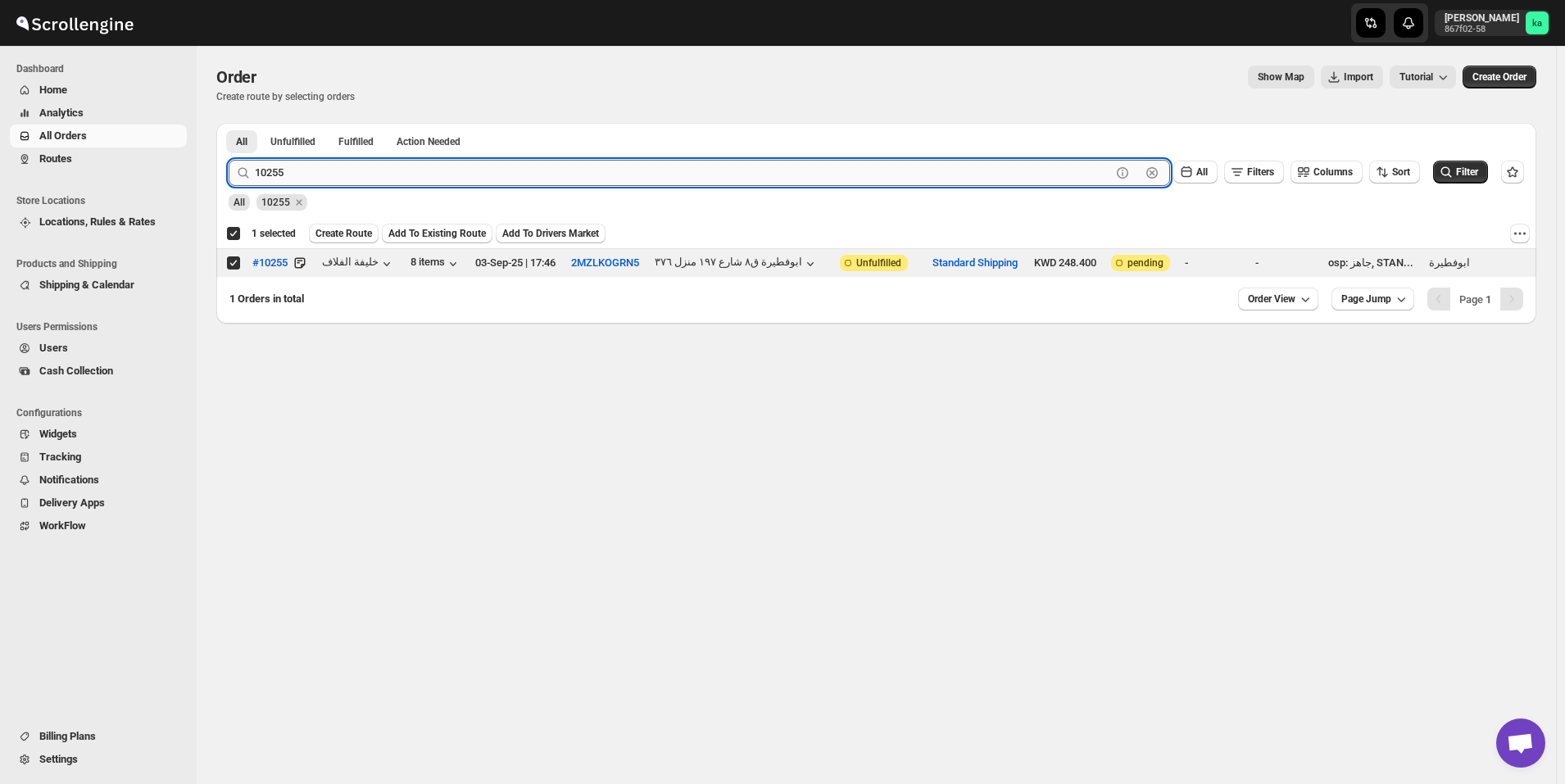
click at [436, 174] on input "10255" at bounding box center [682, 173] width 856 height 26
paste input "97"
type input "10297"
click at [229, 123] on button "Submit" at bounding box center [252, 131] width 47 height 17
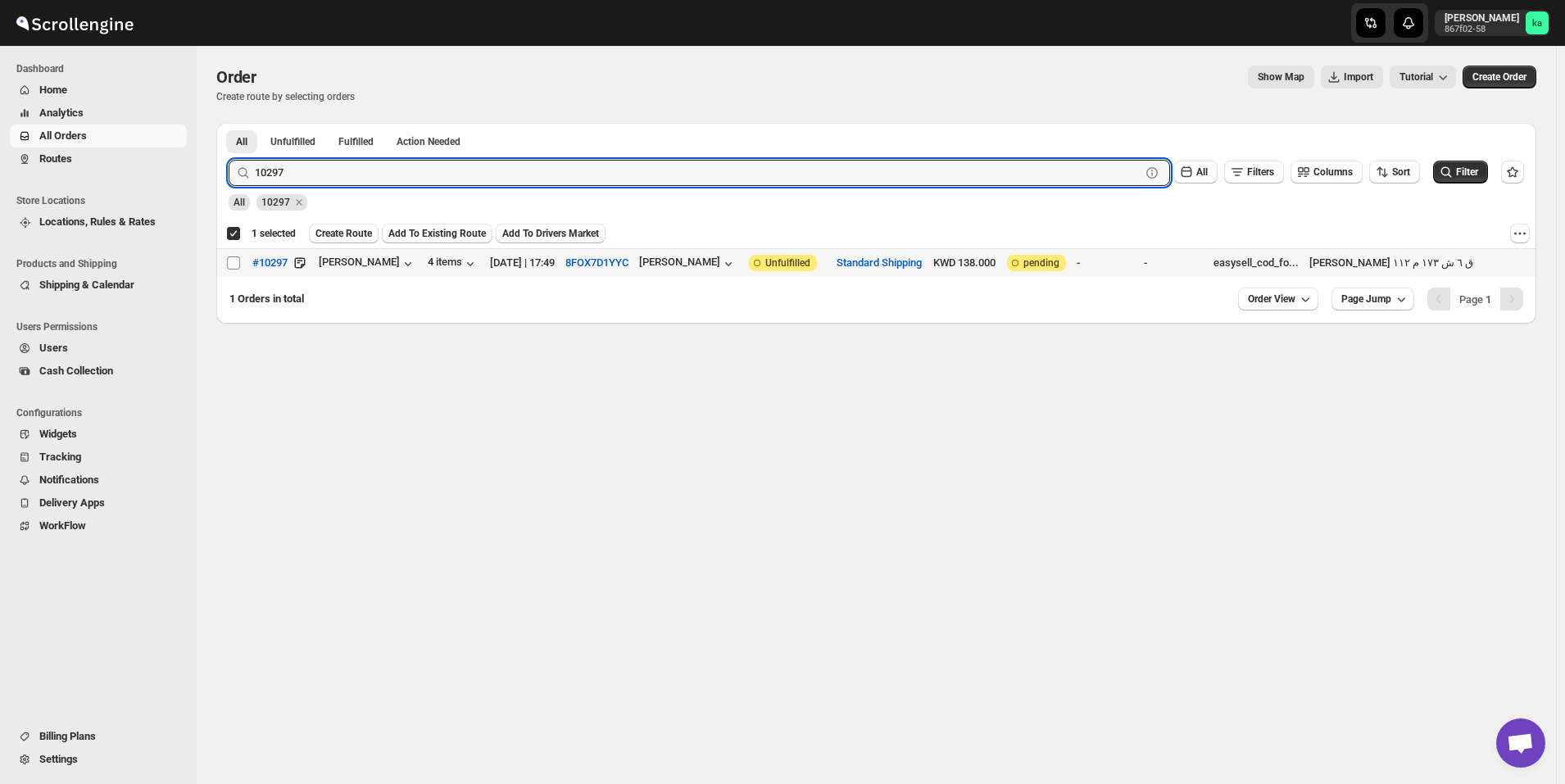
click at [228, 261] on input "Select order" at bounding box center [233, 262] width 13 height 13
checkbox input "true"
checkbox input "false"
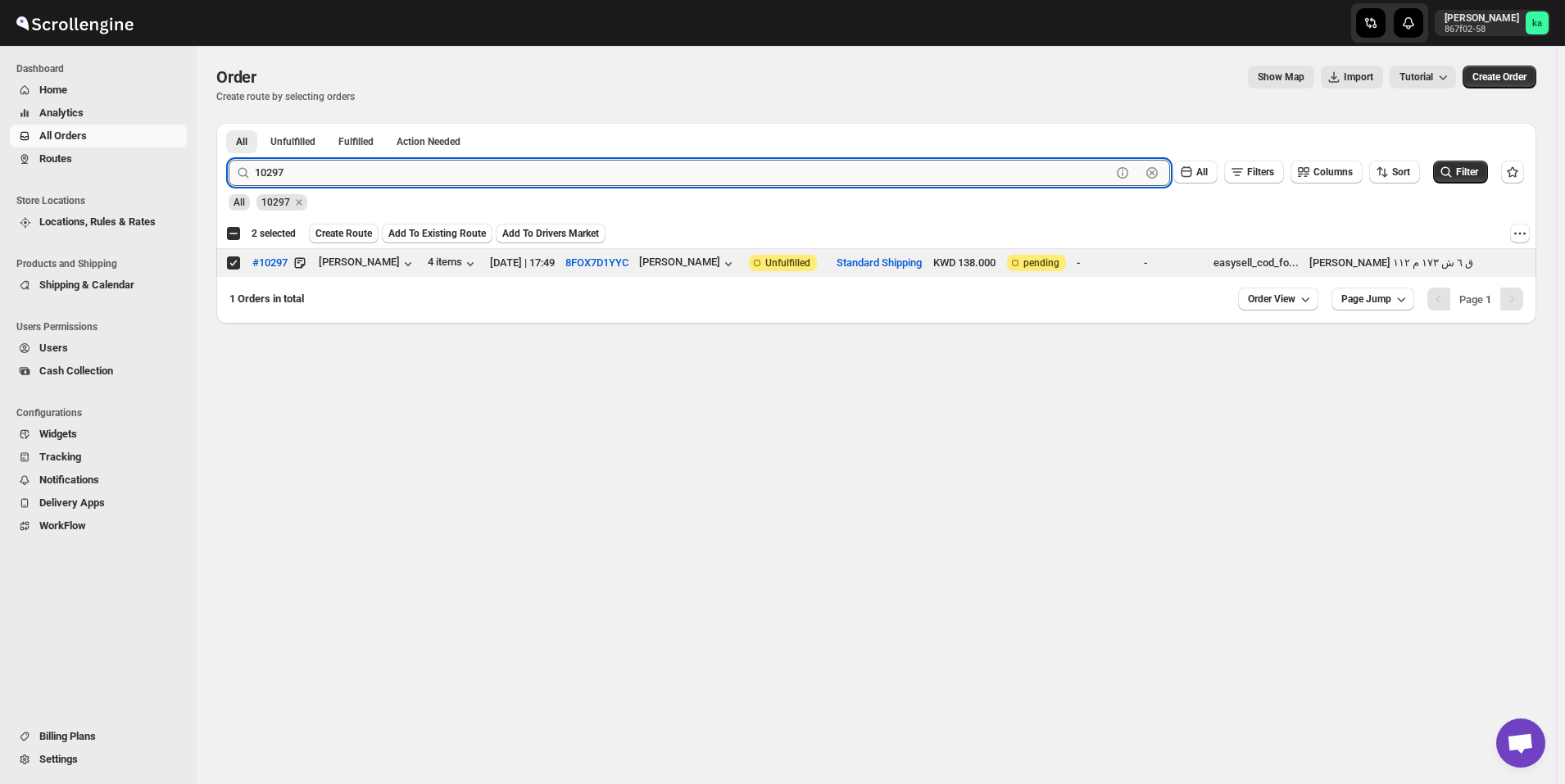
click at [413, 166] on input "10297" at bounding box center [682, 173] width 856 height 26
paste input "426"
type input "10426"
click at [229, 123] on button "Submit" at bounding box center [252, 131] width 47 height 17
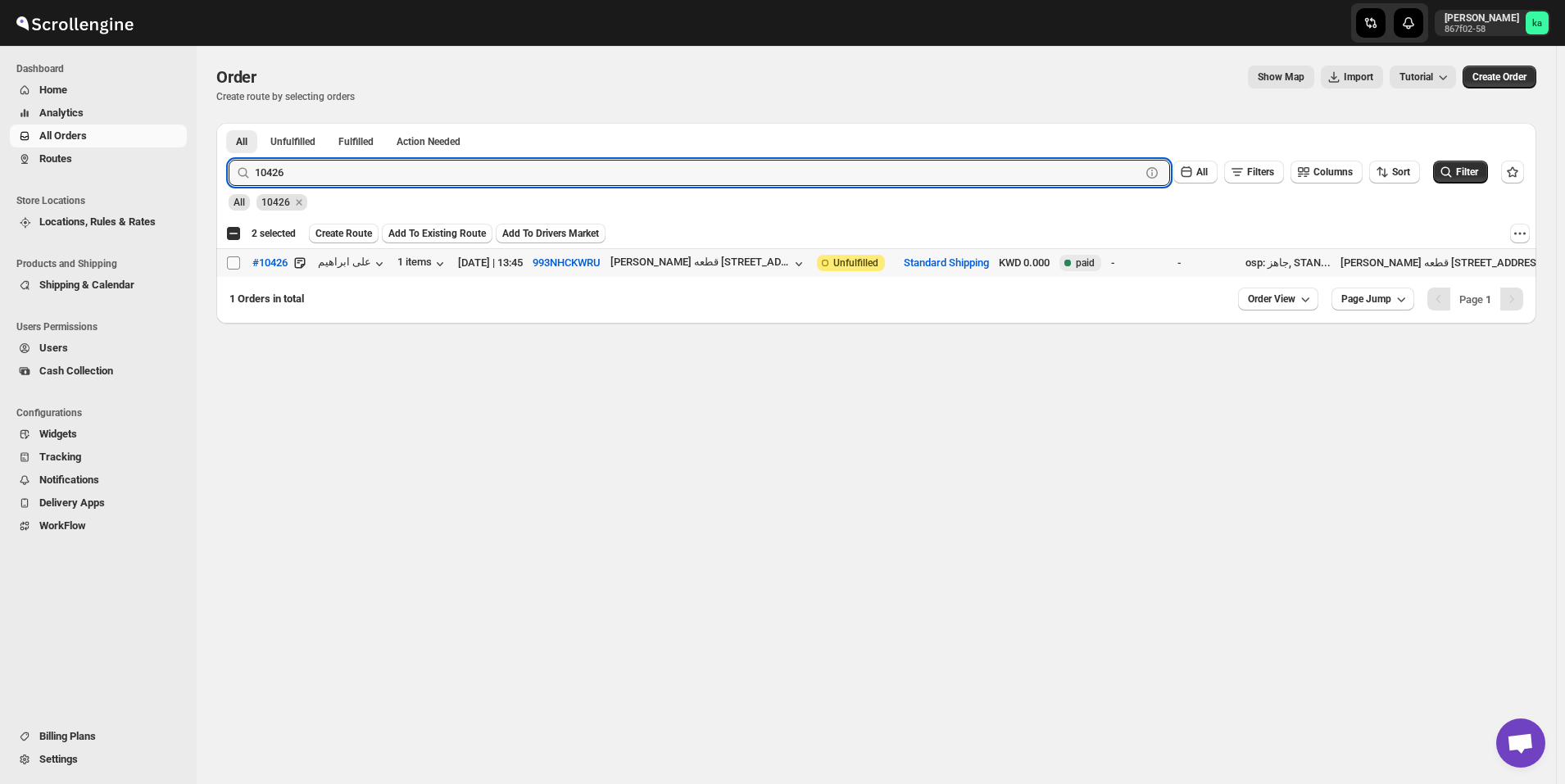
click at [236, 264] on input "Select order" at bounding box center [233, 262] width 13 height 13
checkbox input "true"
click at [314, 179] on input "10426" at bounding box center [682, 173] width 856 height 26
paste input "349"
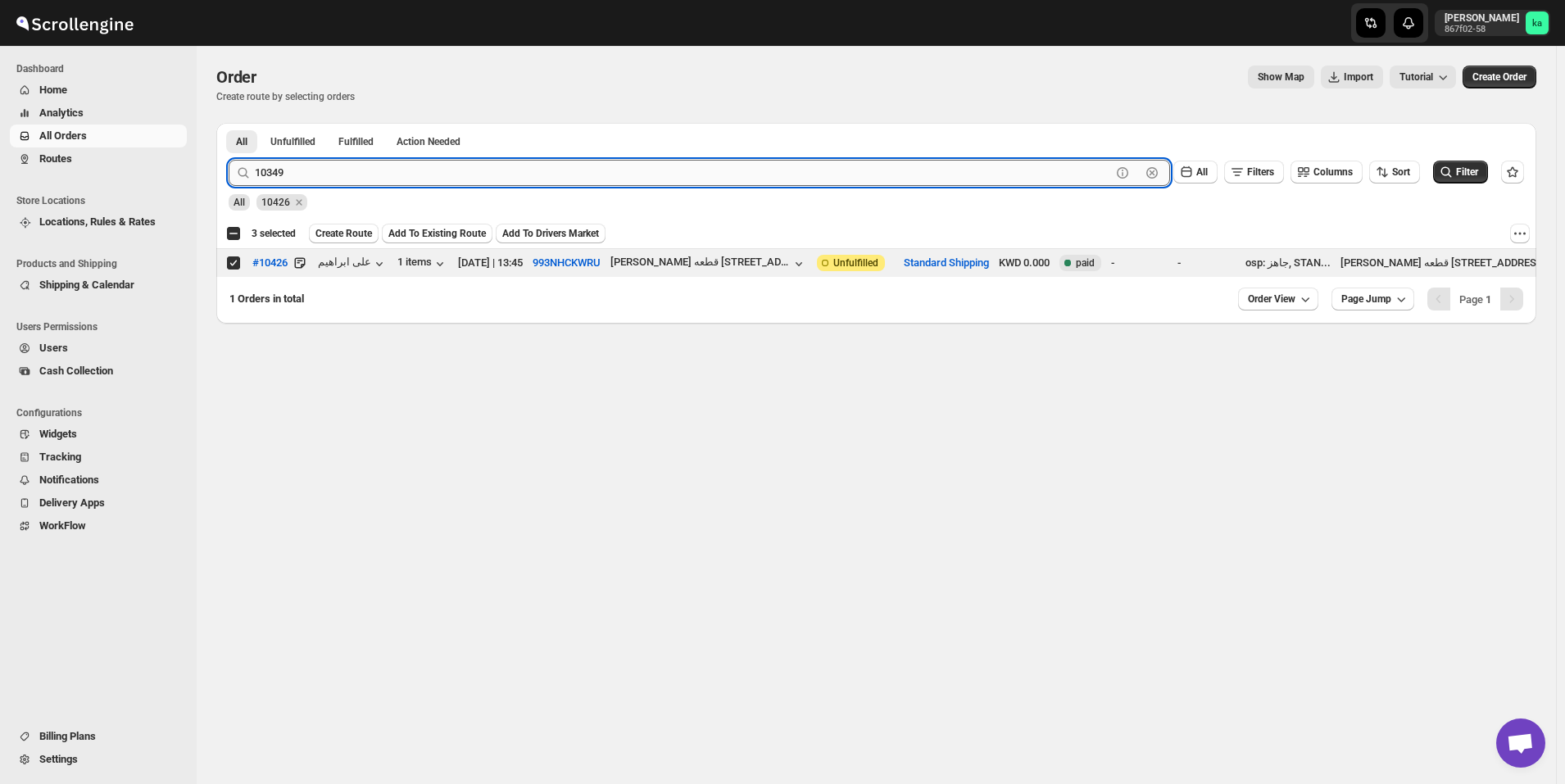
type input "10349"
click at [229, 123] on button "Submit" at bounding box center [252, 131] width 47 height 17
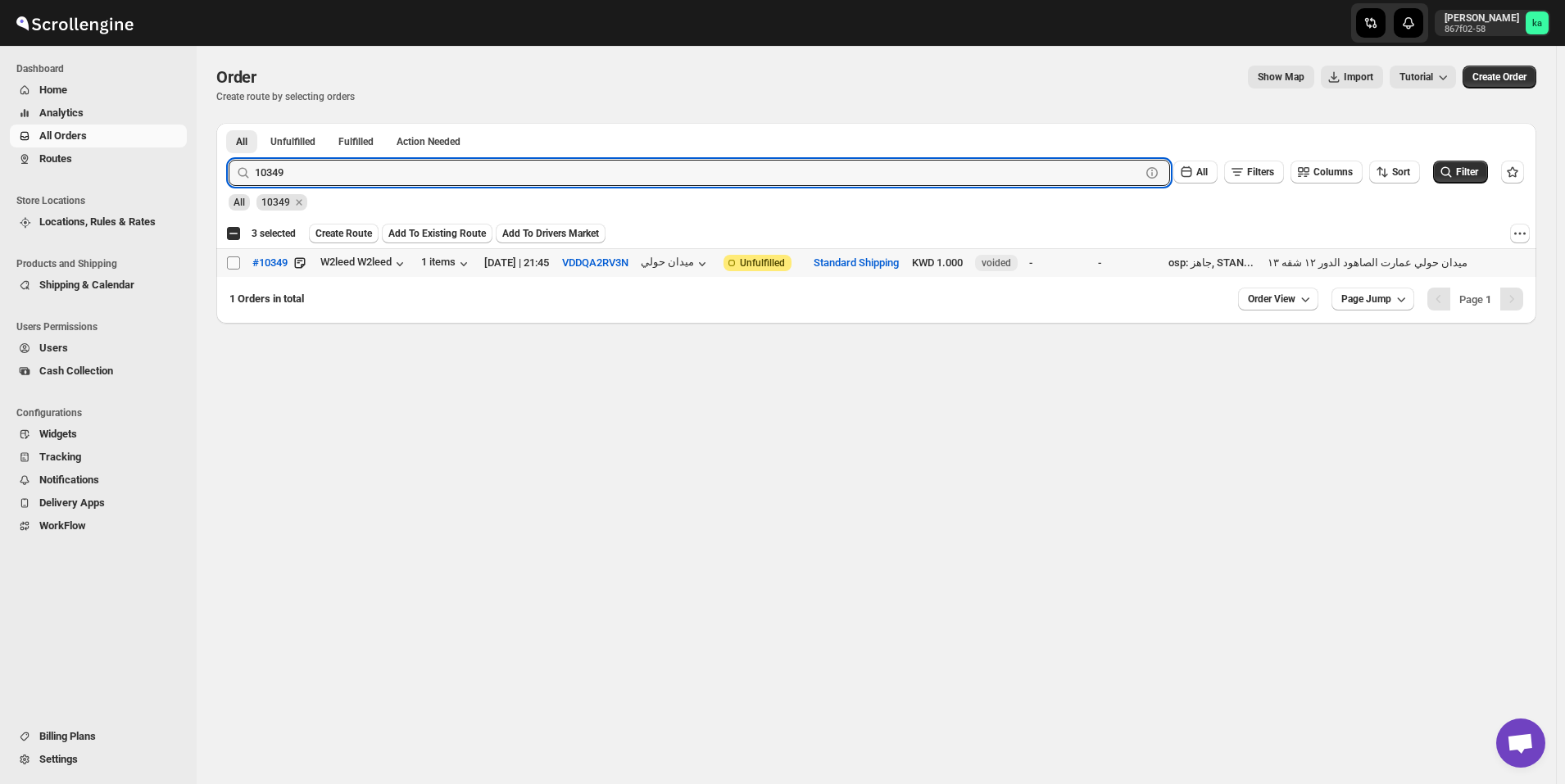
click at [240, 261] on input "Select order" at bounding box center [233, 262] width 13 height 13
checkbox input "true"
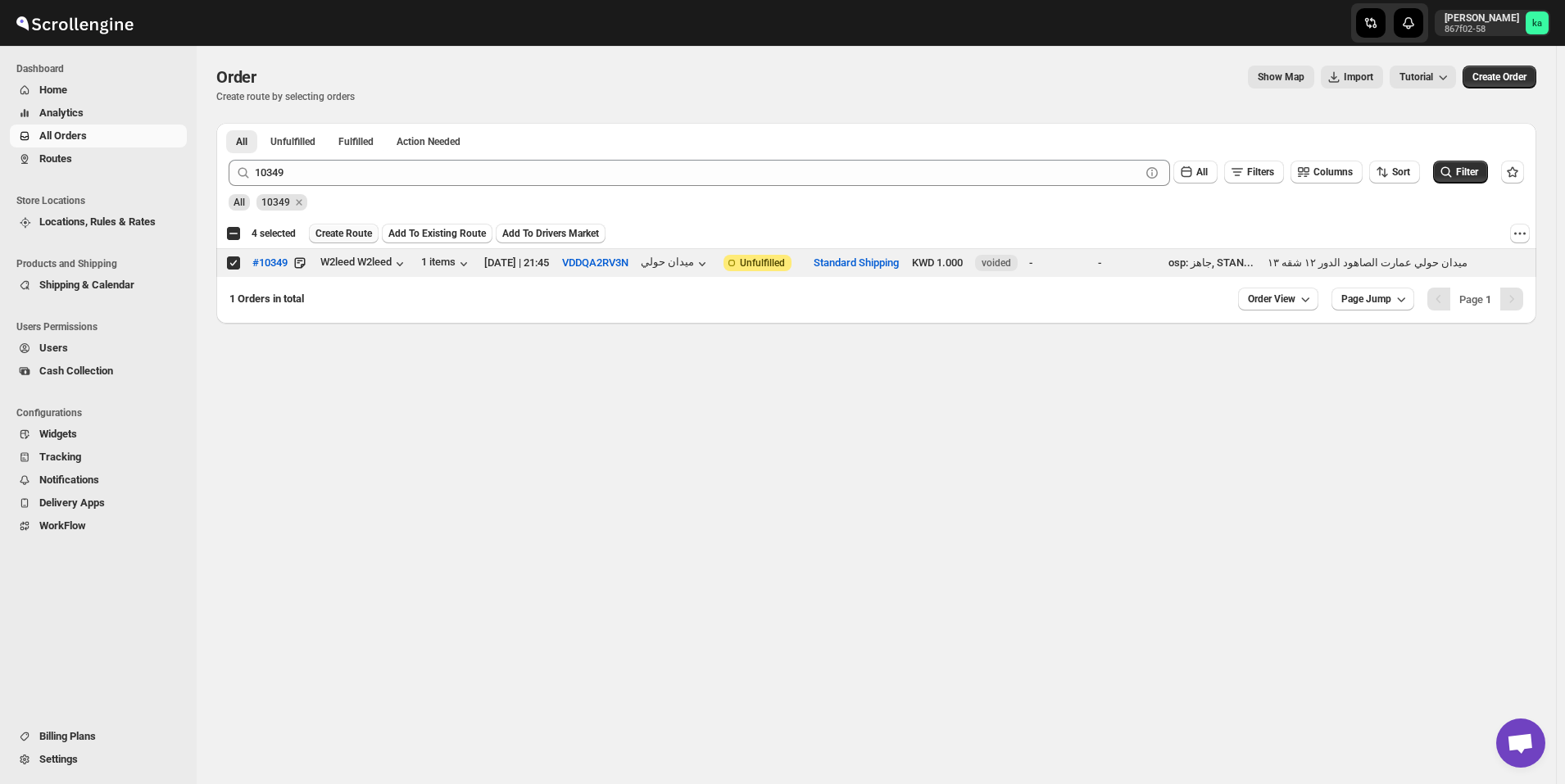
click at [346, 235] on span "Create Route" at bounding box center [343, 233] width 57 height 13
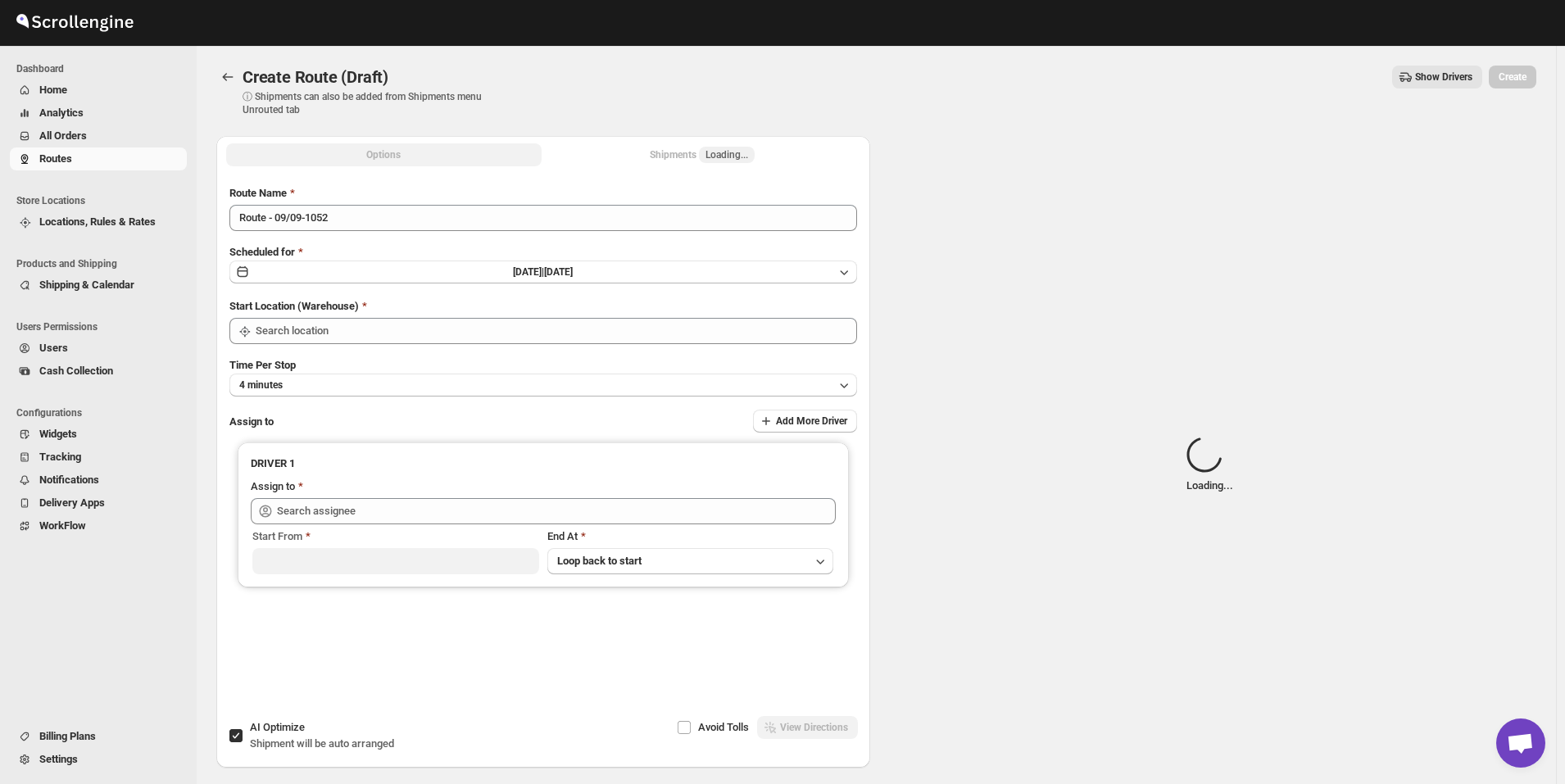
type input "[GEOGRAPHIC_DATA]"
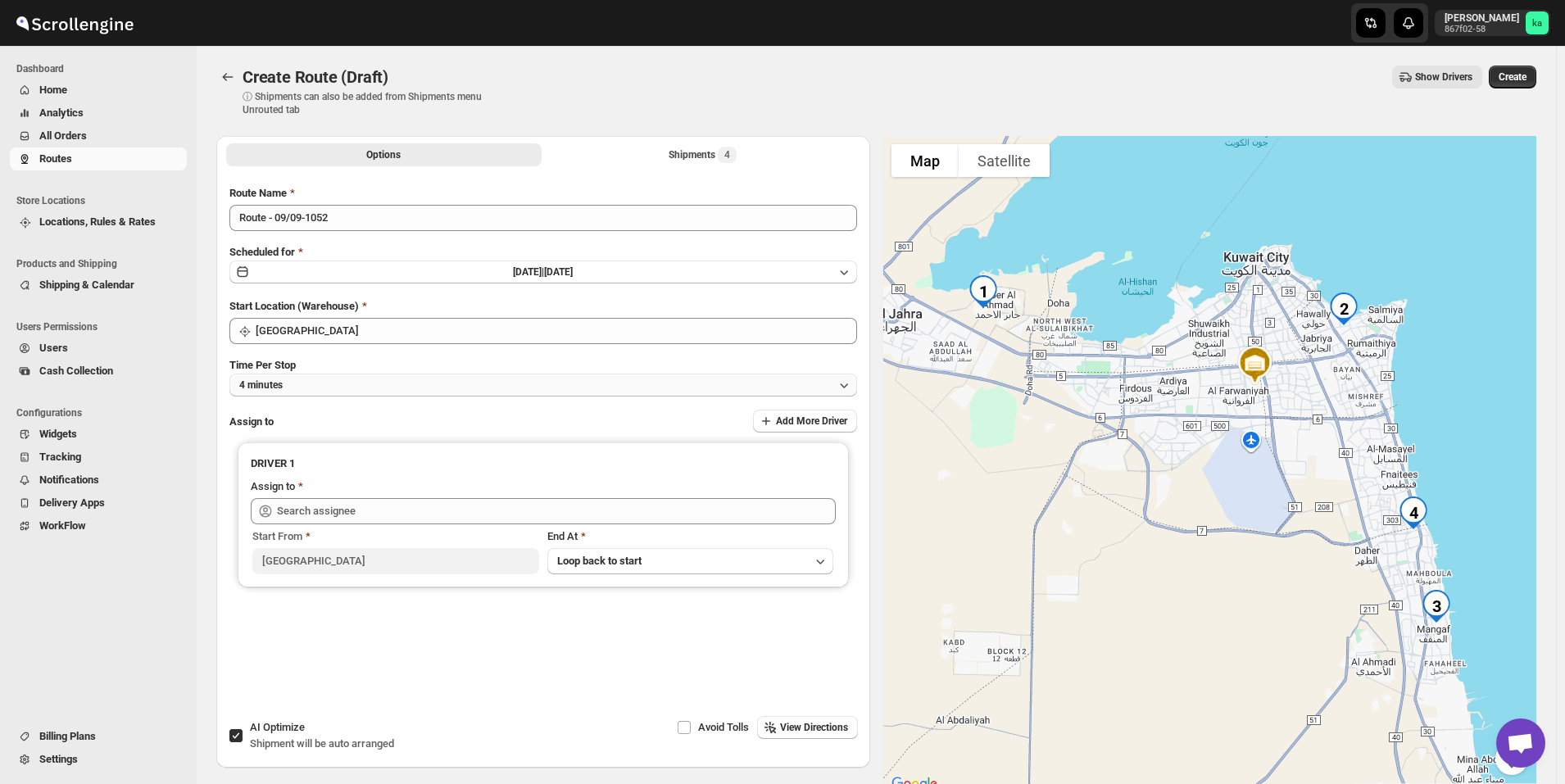
click at [319, 374] on button "4 minutes" at bounding box center [543, 385] width 627 height 23
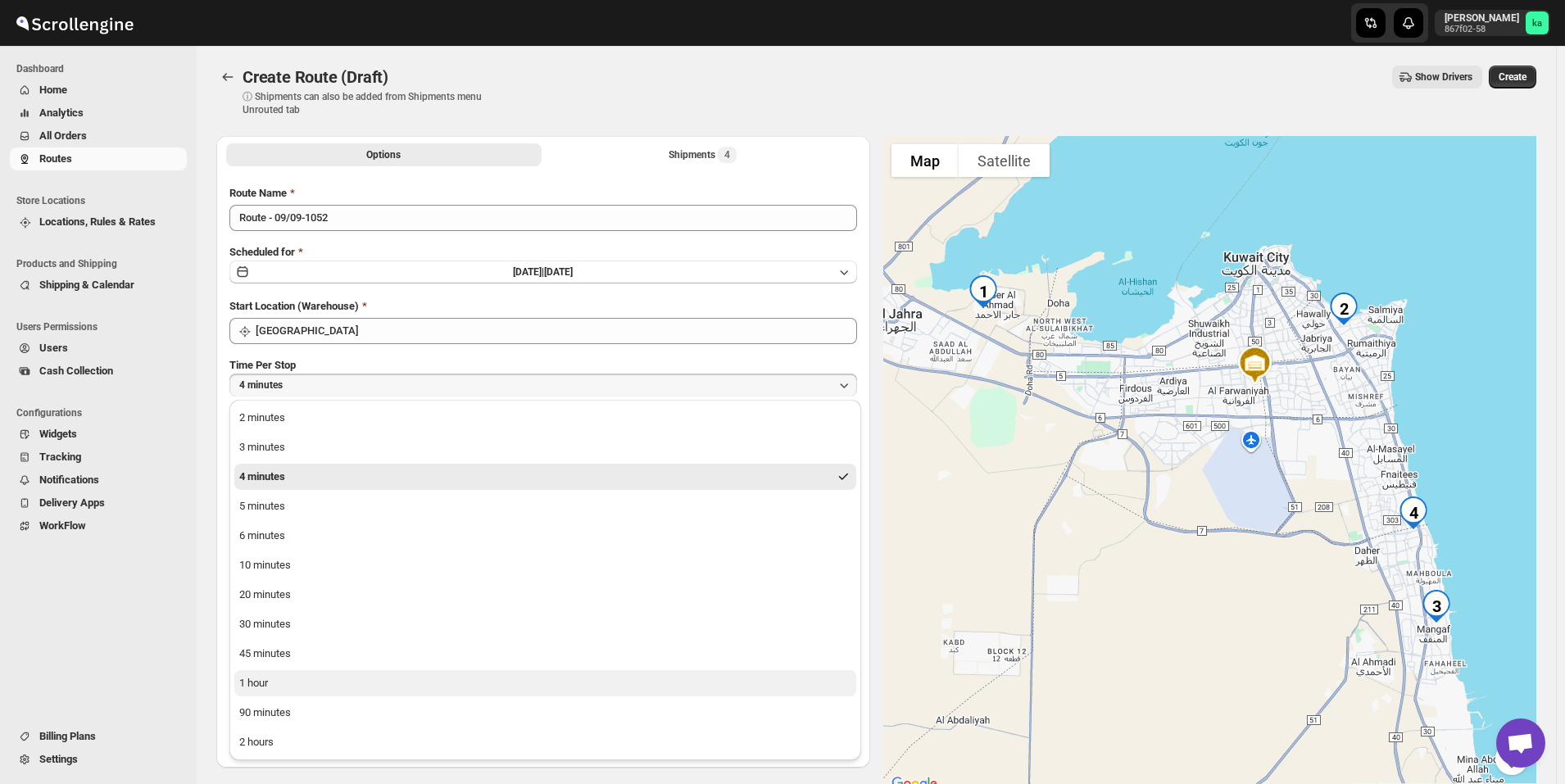
click at [281, 686] on button "1 hour" at bounding box center [546, 683] width 622 height 26
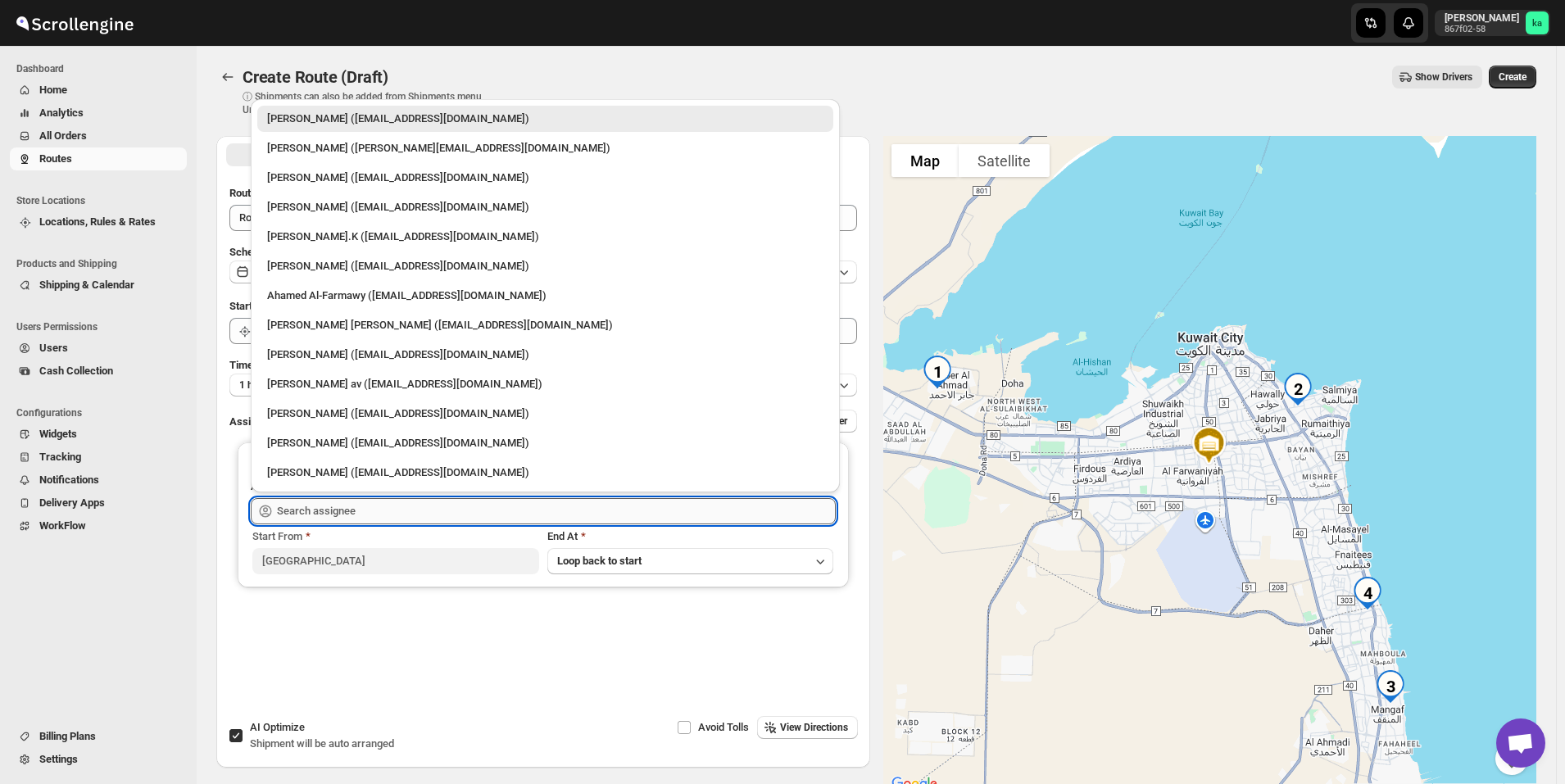
click at [347, 512] on input "text" at bounding box center [557, 511] width 559 height 26
click at [355, 302] on div "Ahamed Al-Farmawy ([EMAIL_ADDRESS][DOMAIN_NAME])" at bounding box center [546, 295] width 557 height 16
type input "Ahamed Al-Farmawy ([EMAIL_ADDRESS][DOMAIN_NAME])"
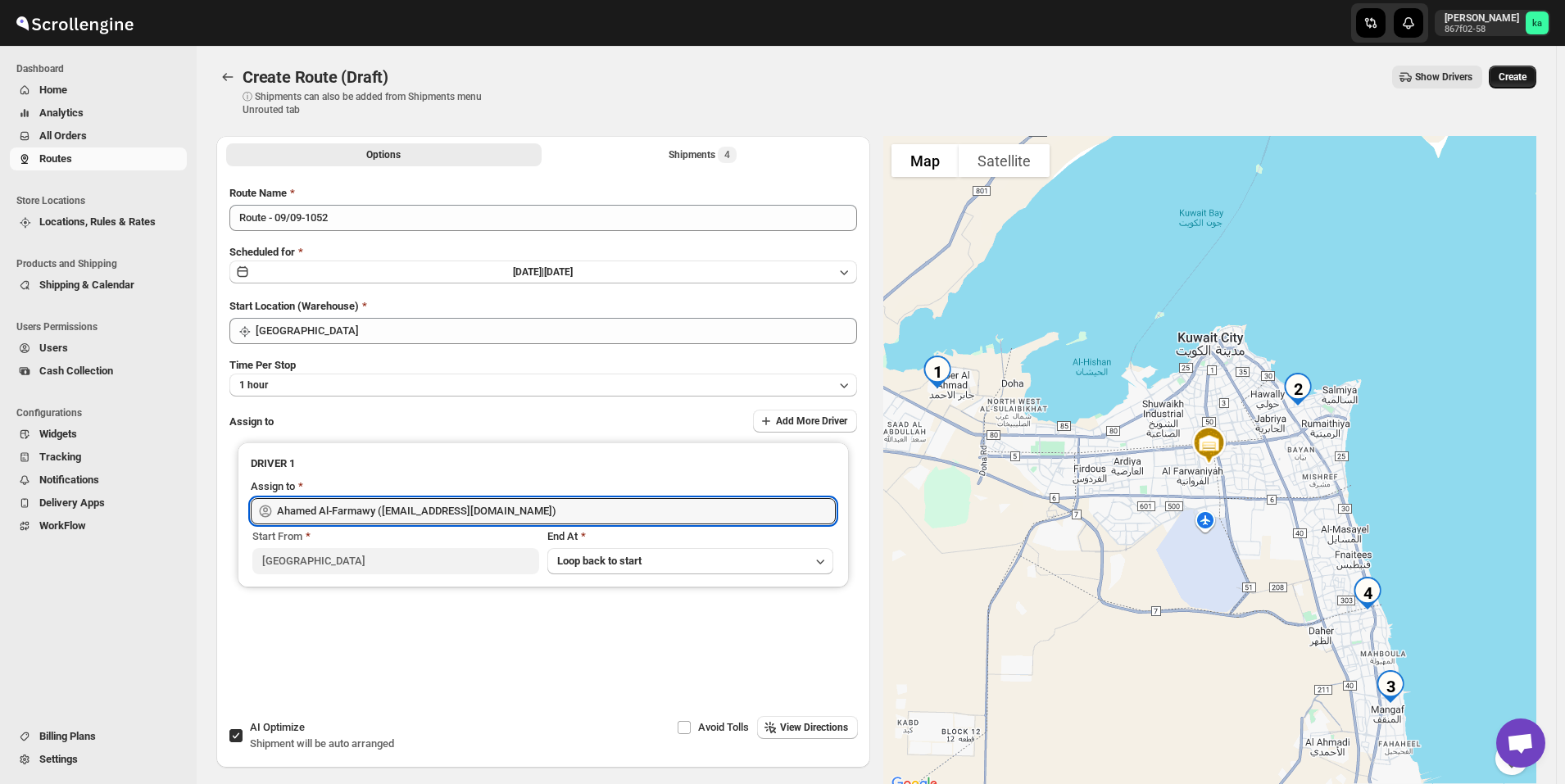
click at [1526, 80] on span "Create" at bounding box center [1512, 77] width 28 height 13
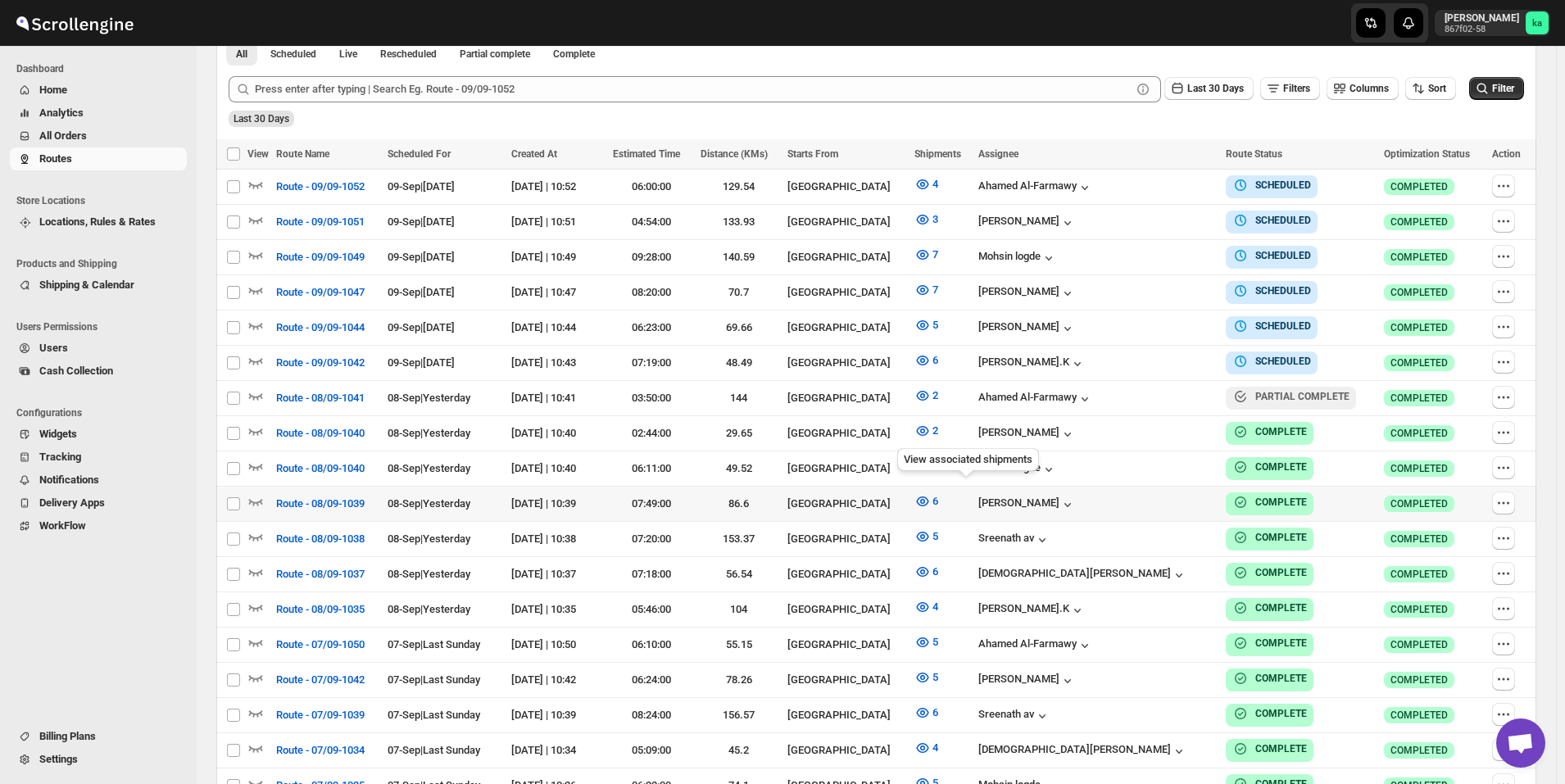
scroll to position [409, 0]
